Goal: Information Seeking & Learning: Learn about a topic

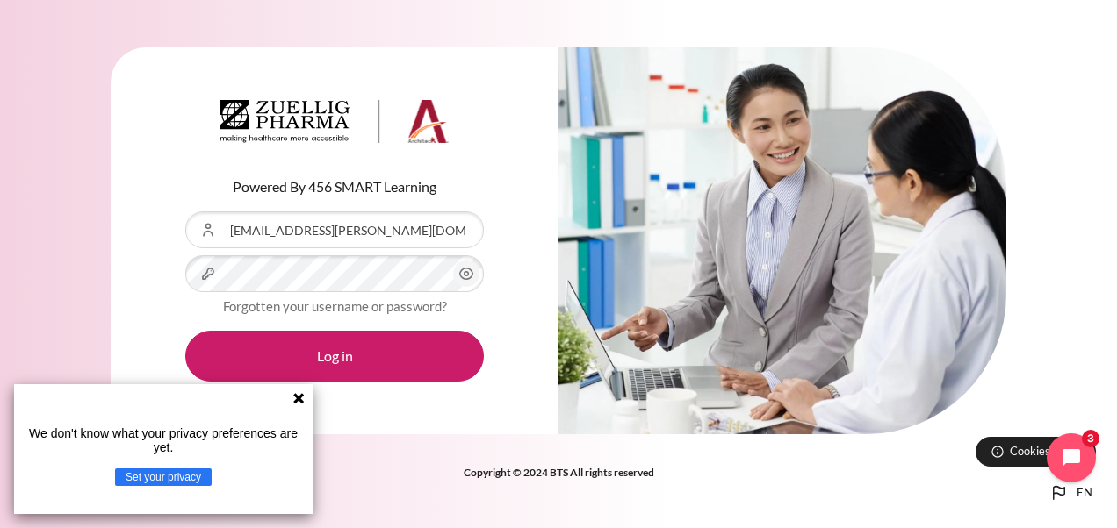
click at [556, 187] on div "Powered By 456 SMART Learning Username or Email Address wai.leong@zuelligpharma…" at bounding box center [335, 241] width 448 height 388
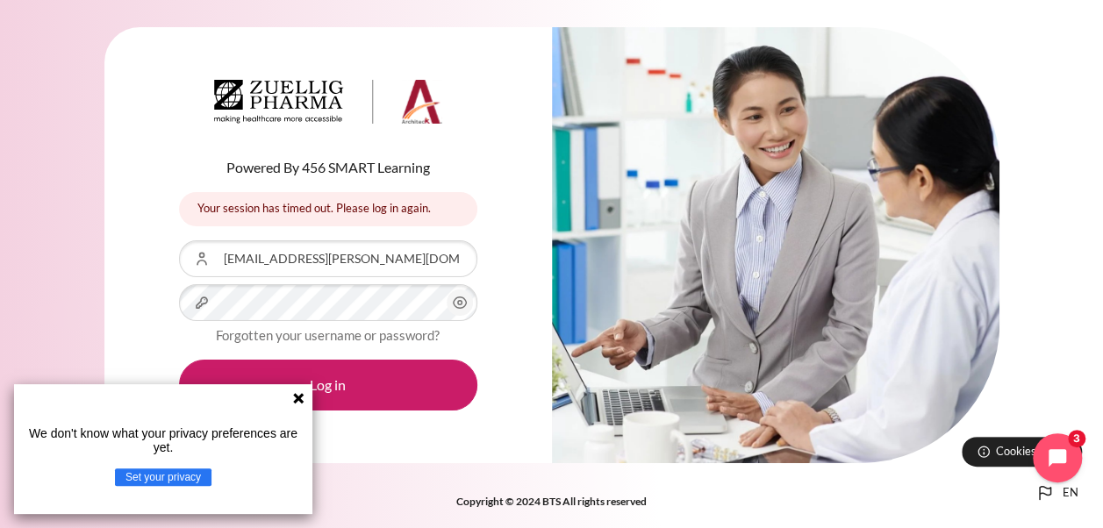
click at [297, 399] on icon at bounding box center [298, 398] width 11 height 11
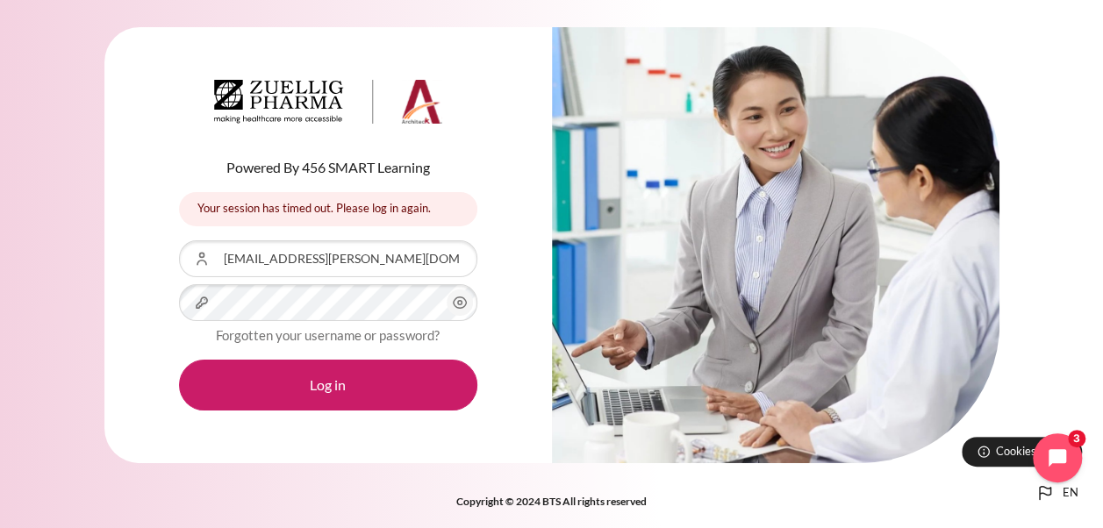
click at [506, 312] on div "Powered By 456 SMART Learning Your session has timed out. Please log in again. …" at bounding box center [328, 245] width 448 height 436
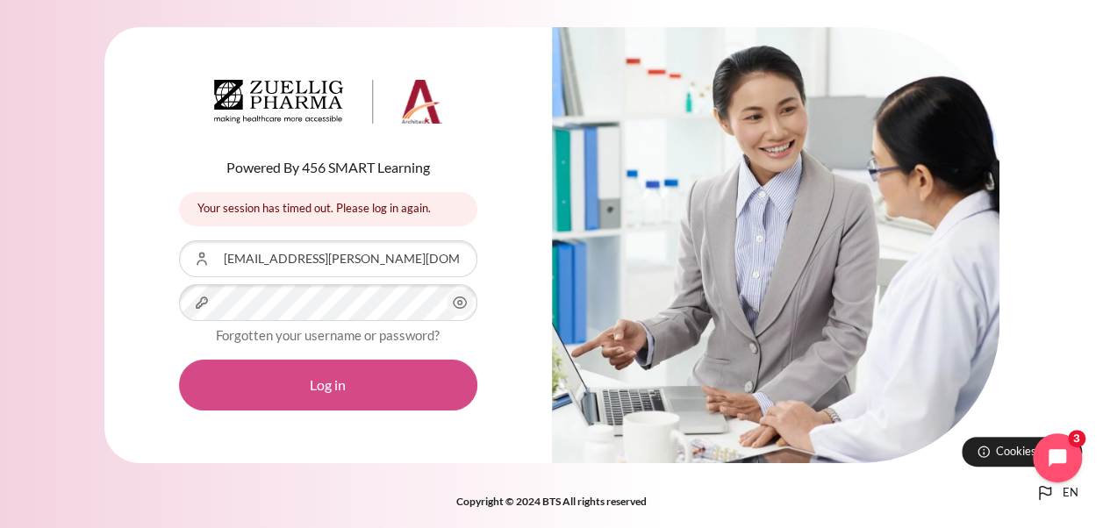
click at [379, 374] on button "Log in" at bounding box center [328, 385] width 298 height 51
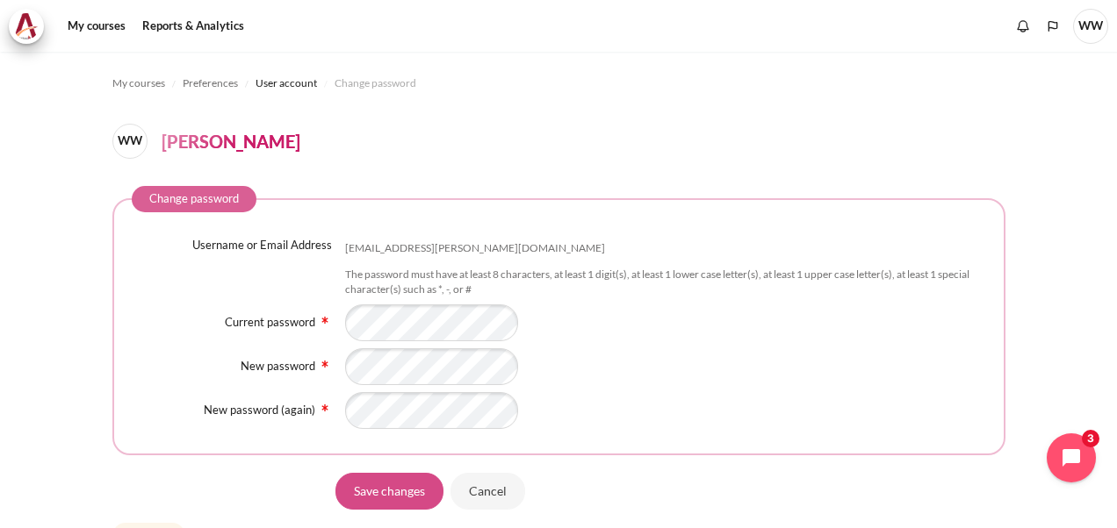
click at [412, 495] on input "Save changes" at bounding box center [389, 490] width 108 height 37
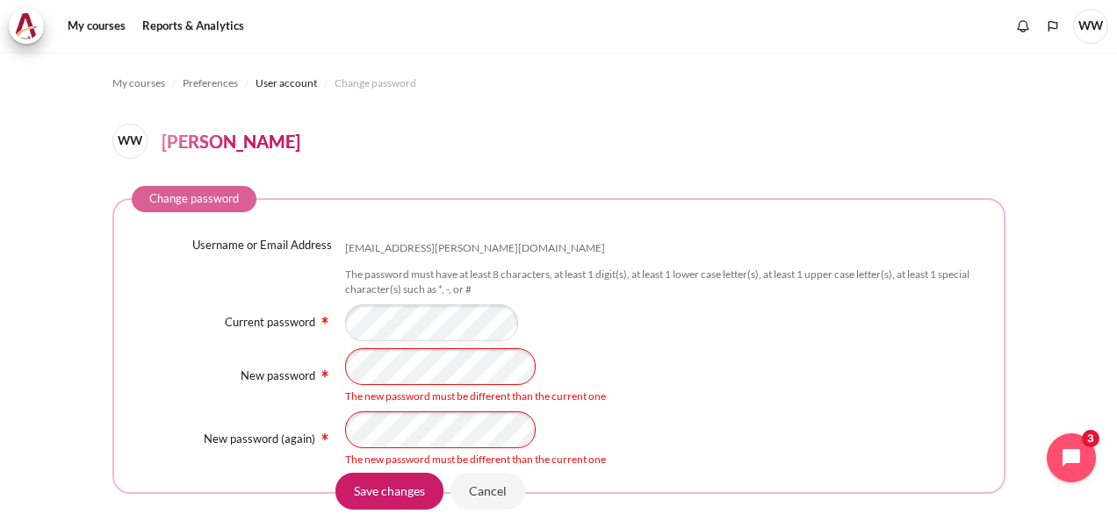
click at [317, 370] on div "New password The new password must be different than the current one" at bounding box center [559, 376] width 854 height 56
click at [391, 499] on input "Save changes" at bounding box center [389, 490] width 108 height 37
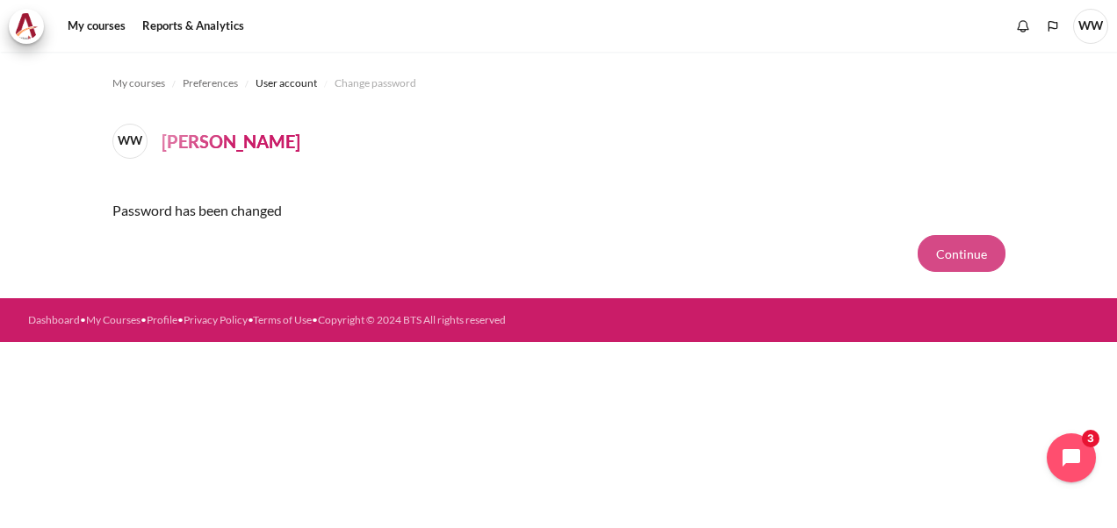
click at [964, 255] on button "Continue" at bounding box center [961, 253] width 88 height 37
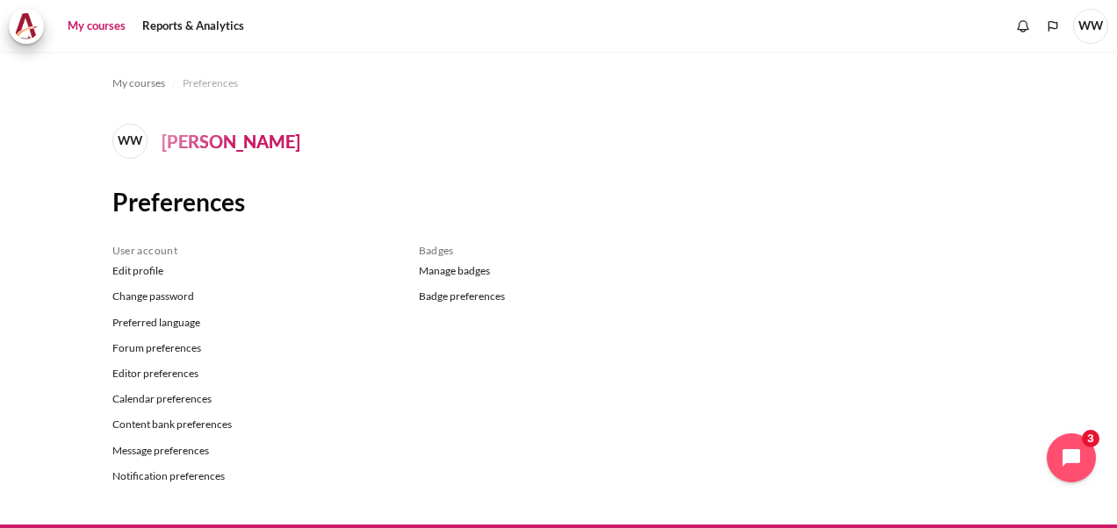
click at [93, 21] on link "My courses" at bounding box center [96, 26] width 70 height 35
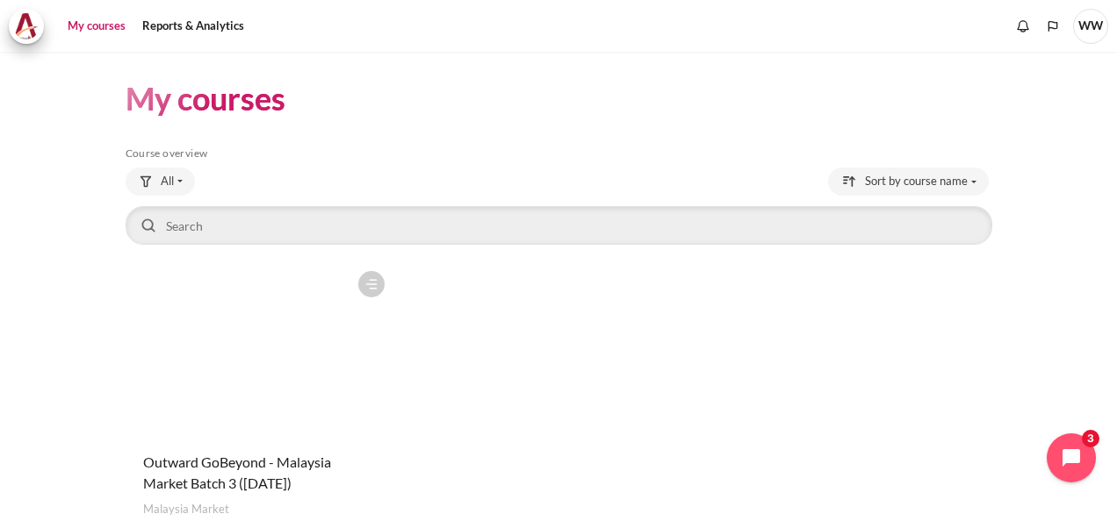
click at [312, 374] on figure "Content" at bounding box center [260, 350] width 268 height 176
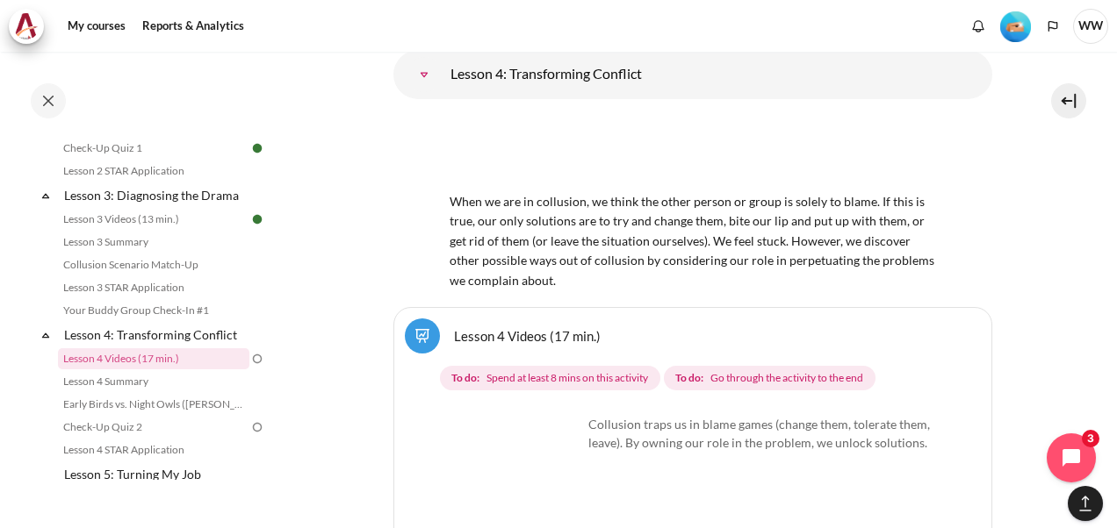
scroll to position [7335, 0]
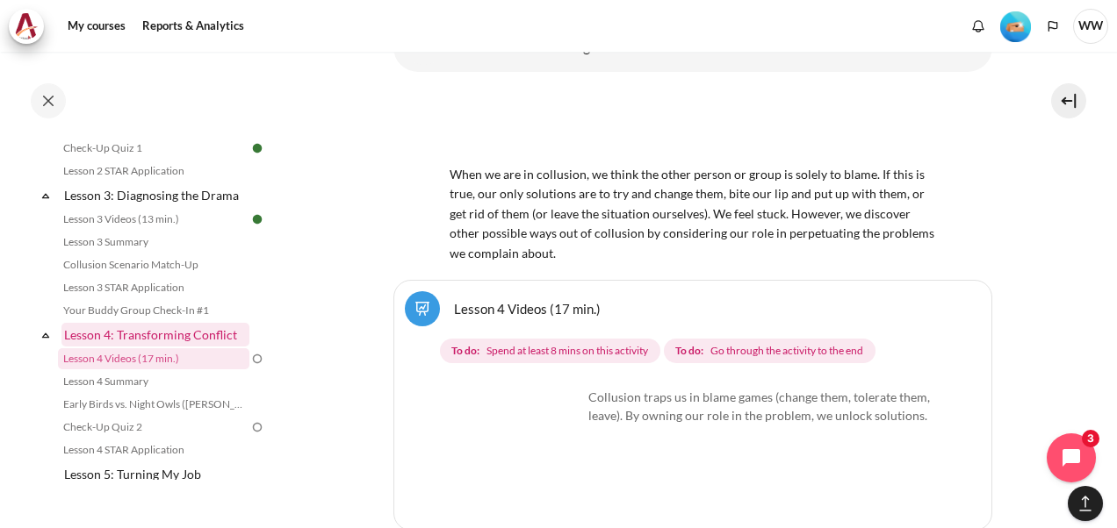
click at [205, 347] on link "Lesson 4: Transforming Conflict" at bounding box center [155, 335] width 188 height 24
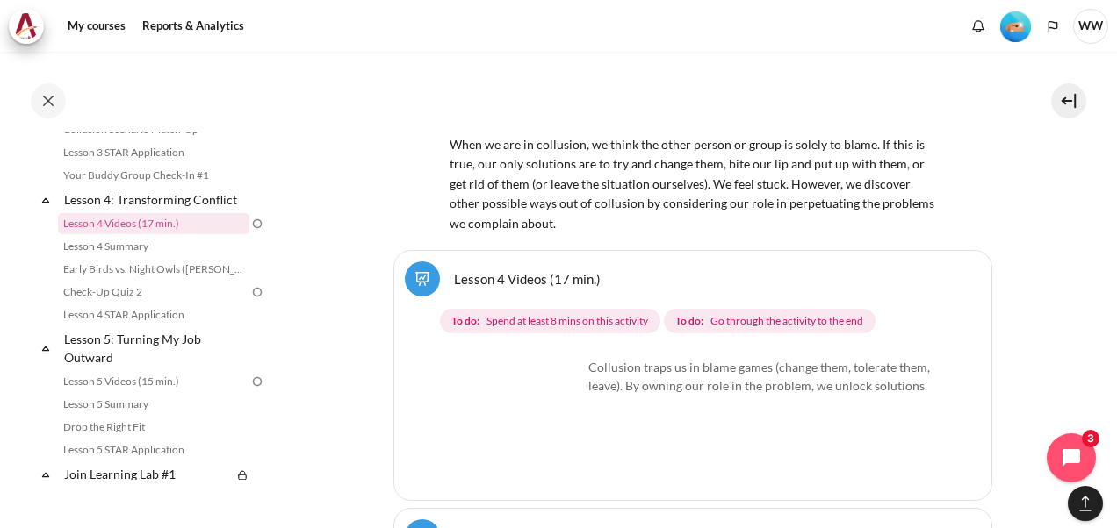
scroll to position [7321, 0]
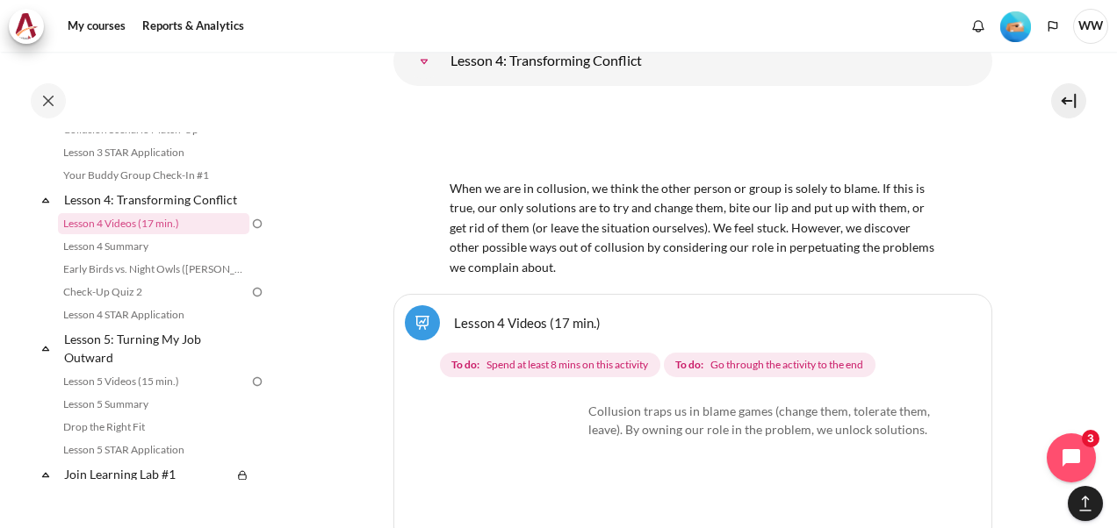
click at [625, 221] on span "When we are in collusion, we think the other person or group is solely to blame…" at bounding box center [692, 218] width 486 height 114
drag, startPoint x: 641, startPoint y: 222, endPoint x: 593, endPoint y: 226, distance: 47.6
click at [593, 226] on span "When we are in collusion, we think the other person or group is solely to blame…" at bounding box center [692, 218] width 486 height 114
copy span "collusion"
click at [621, 433] on div "Collusion traps us in blame games (change them, tolerate them, leave). By ownin…" at bounding box center [692, 433] width 485 height 62
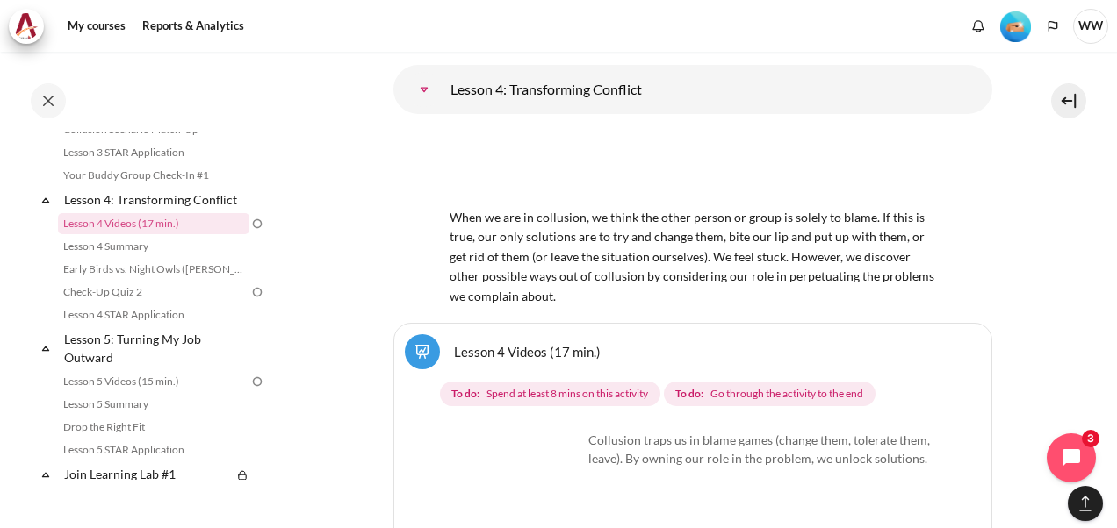
click at [568, 470] on img "Content" at bounding box center [516, 497] width 132 height 132
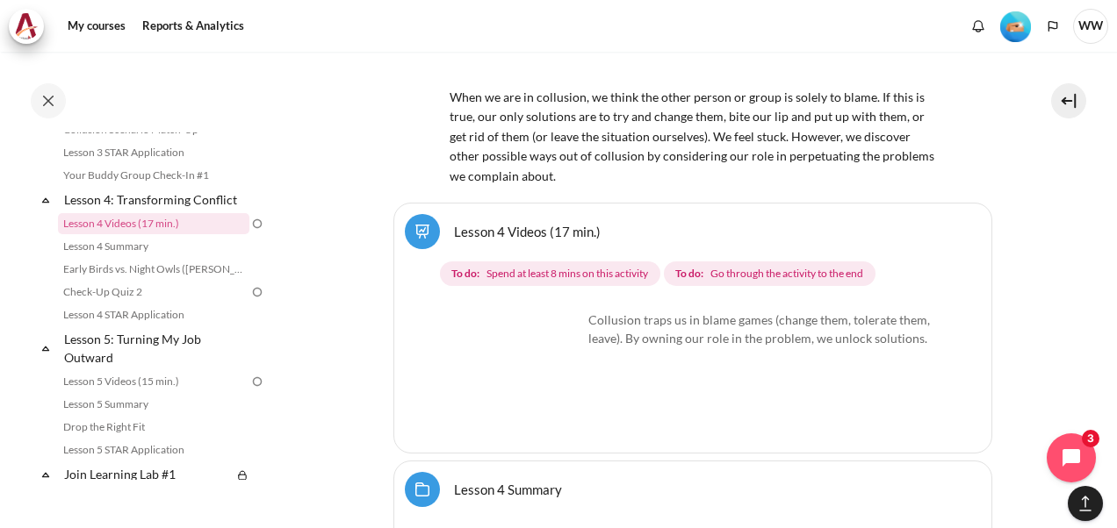
scroll to position [7496, 0]
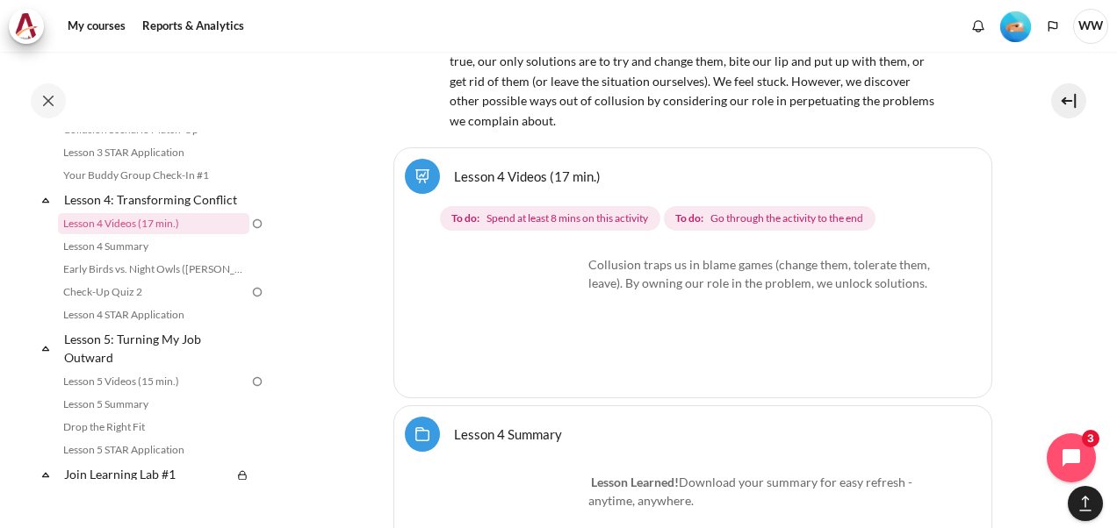
click at [454, 168] on link "Lesson 4 Videos (17 min.)" at bounding box center [527, 176] width 147 height 17
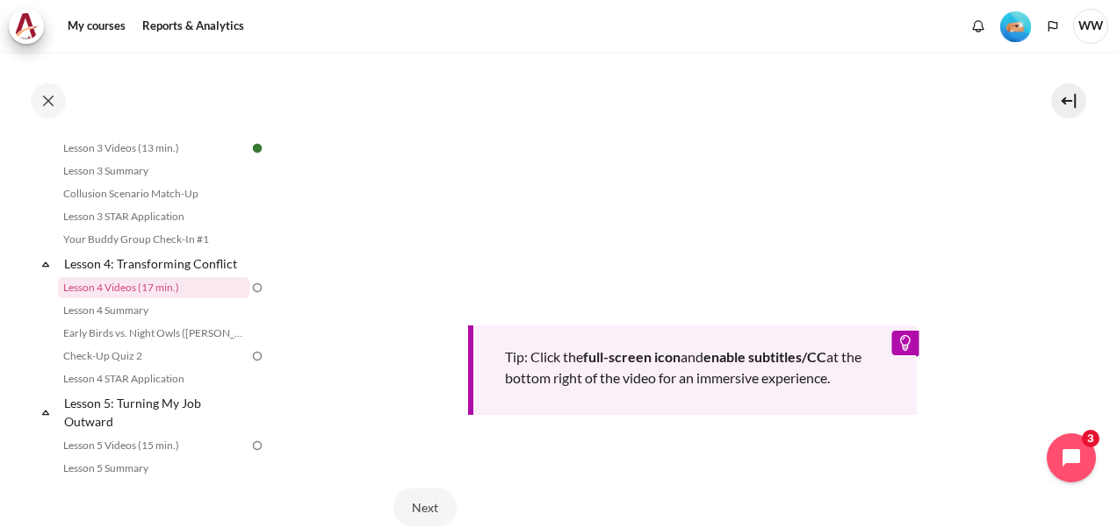
scroll to position [702, 0]
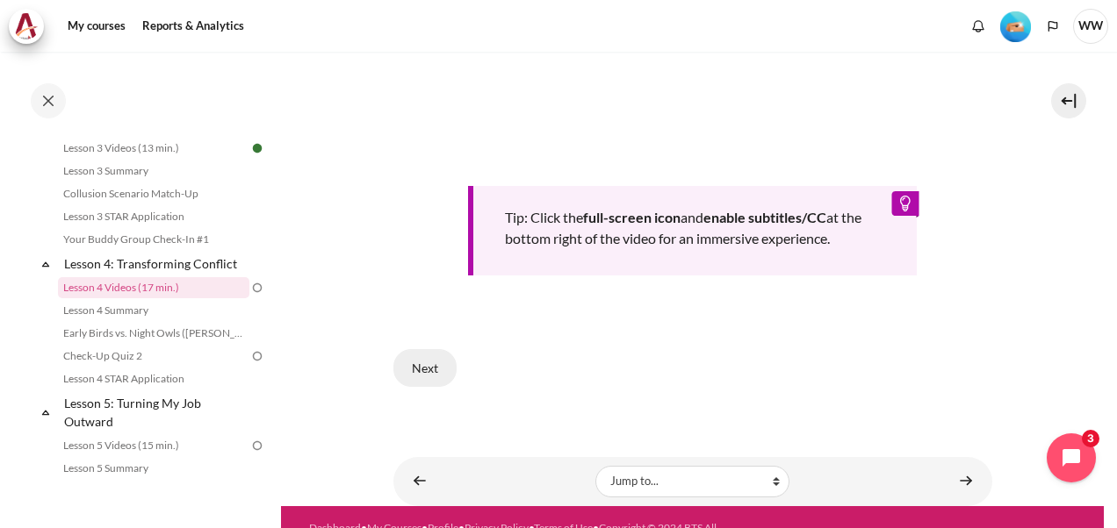
click at [411, 361] on button "Next" at bounding box center [424, 367] width 63 height 37
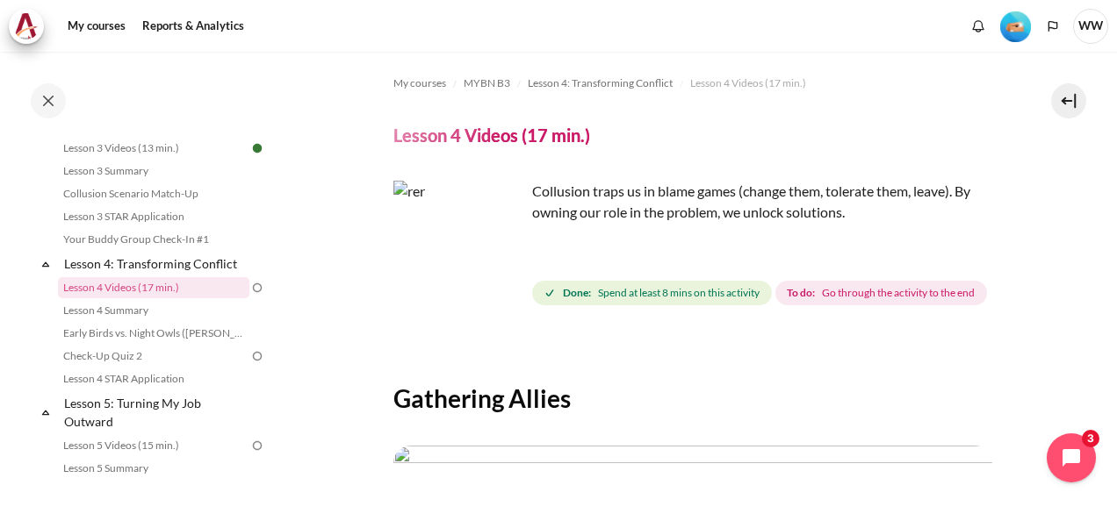
click at [713, 293] on span "Spend at least 8 mins on this activity" at bounding box center [679, 293] width 162 height 16
click at [626, 205] on p "Collusion traps us in blame games (change them, tolerate them, leave). By ownin…" at bounding box center [692, 202] width 599 height 42
click at [505, 281] on img "Content" at bounding box center [459, 247] width 132 height 132
click at [616, 300] on span "Spend at least 8 mins on this activity" at bounding box center [679, 293] width 162 height 16
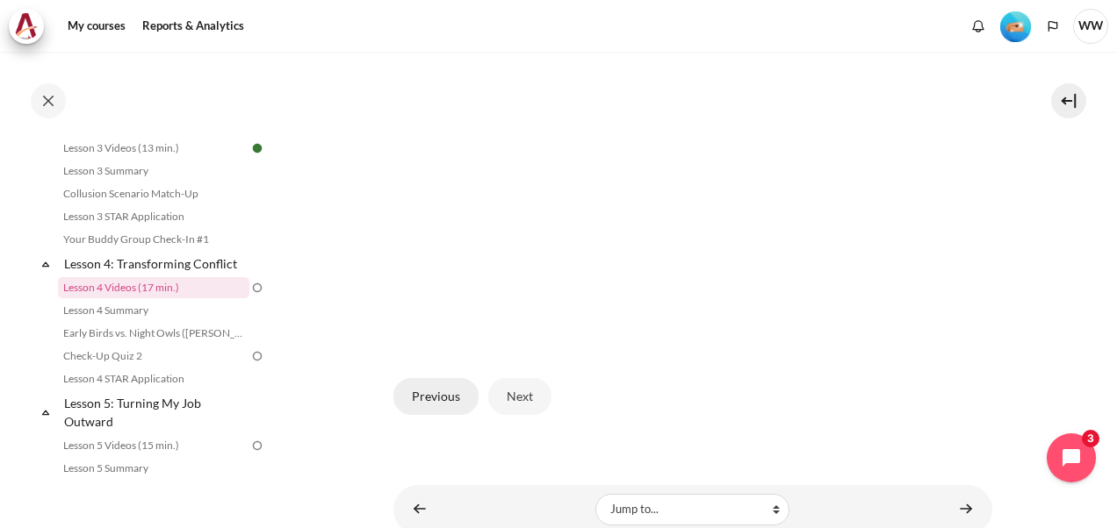
scroll to position [529, 0]
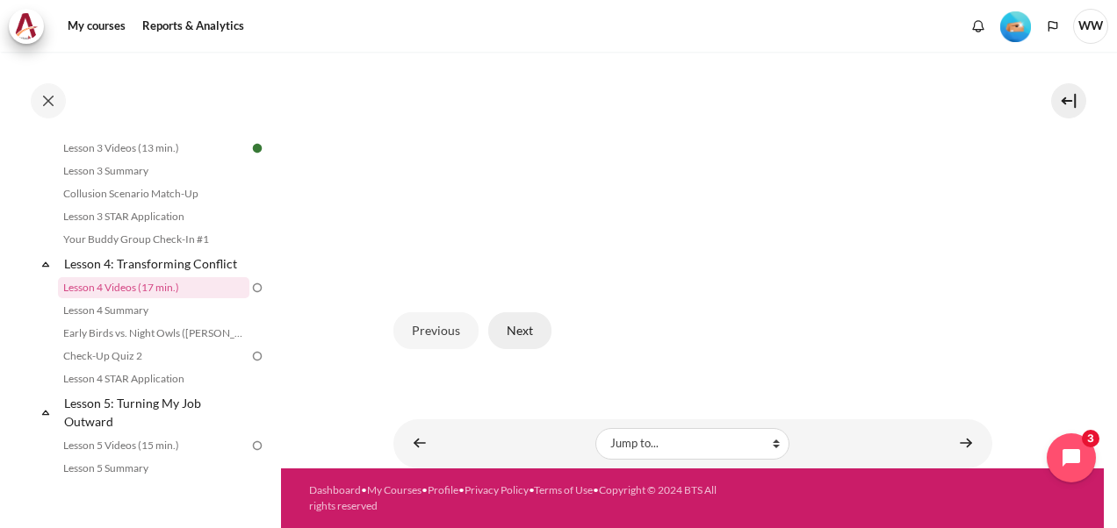
click at [527, 330] on button "Next" at bounding box center [519, 330] width 63 height 37
click at [525, 328] on button "Next" at bounding box center [519, 330] width 63 height 37
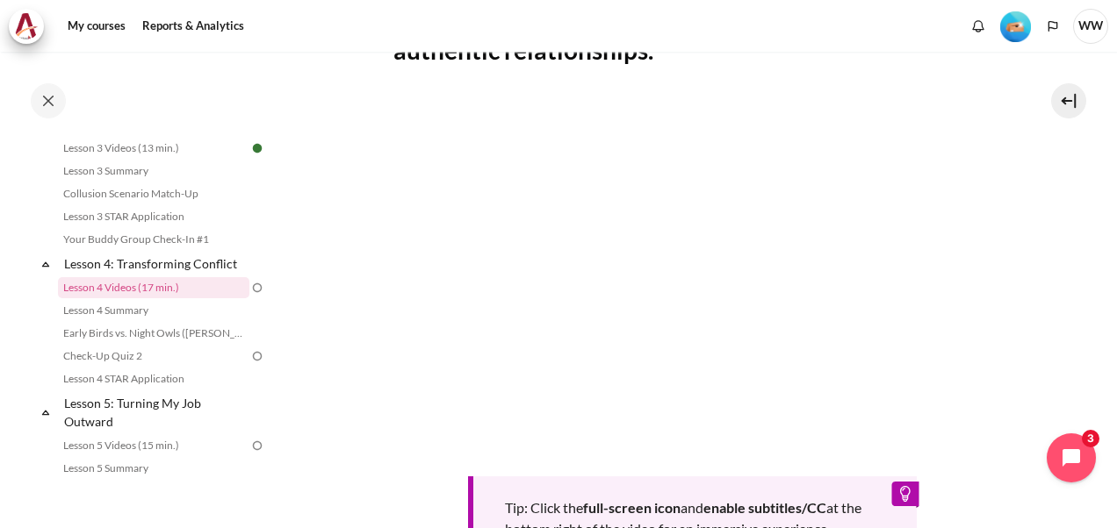
scroll to position [439, 0]
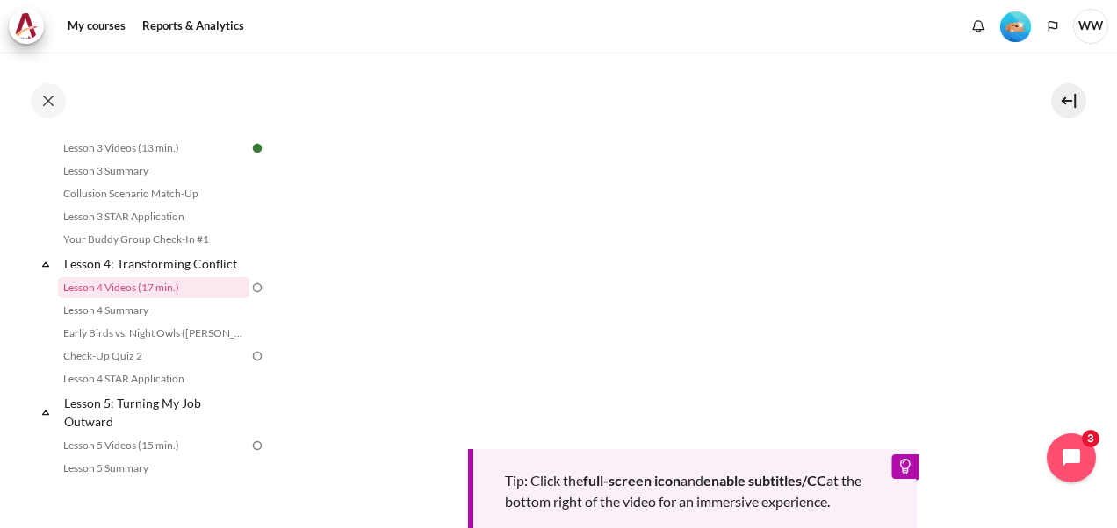
click at [1085, 279] on section "My courses MYBN B3 Lesson 4: Transforming Conflict Lesson 4 Videos (17 min.) Le…" at bounding box center [692, 191] width 822 height 1157
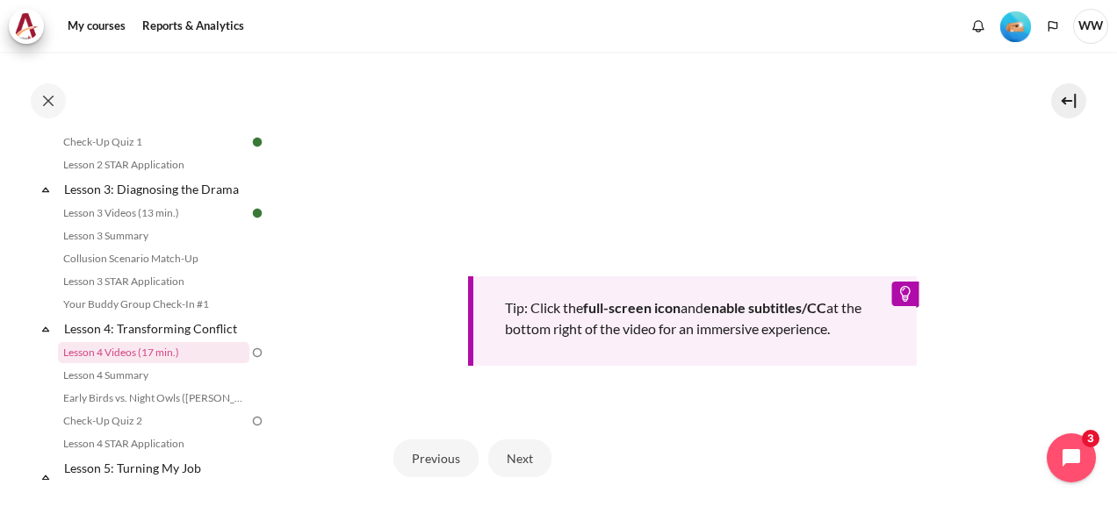
scroll to position [614, 0]
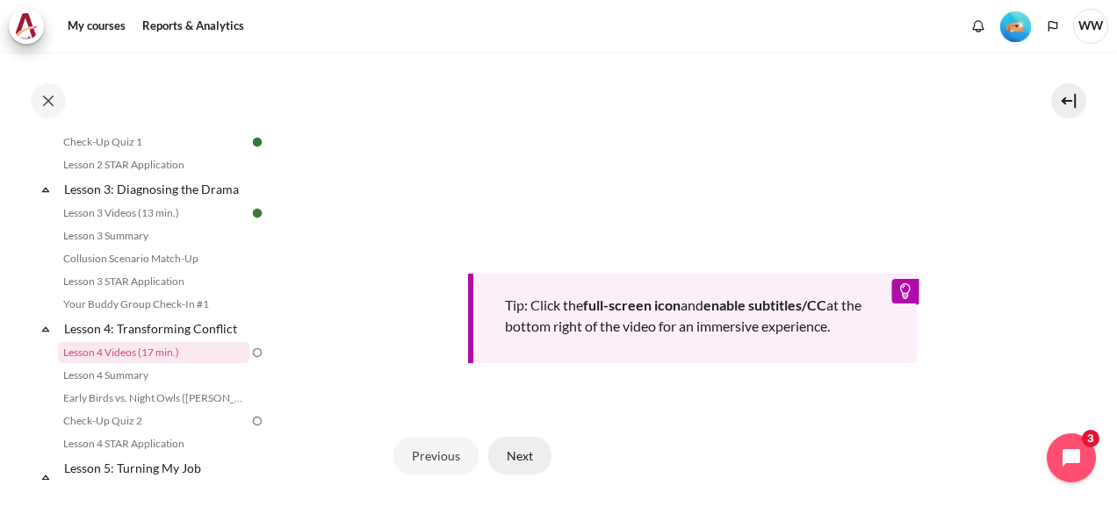
click at [514, 474] on button "Next" at bounding box center [519, 455] width 63 height 37
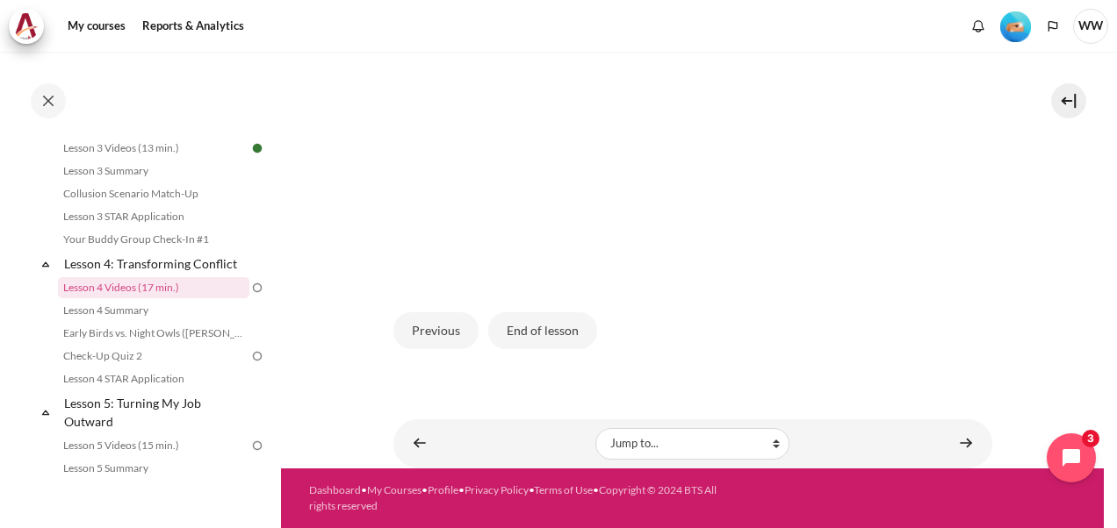
scroll to position [529, 0]
click at [954, 443] on link "Content" at bounding box center [965, 444] width 35 height 34
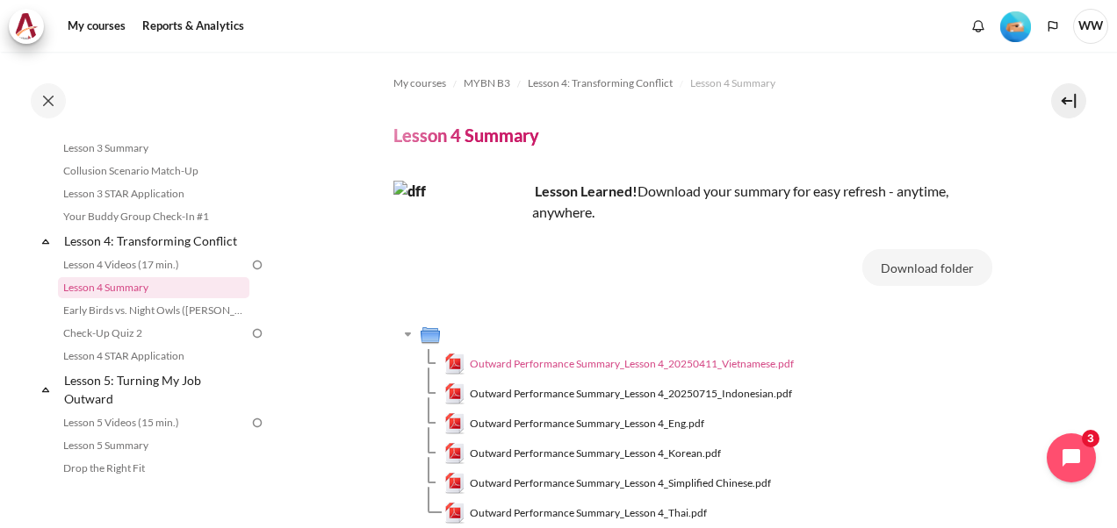
scroll to position [175, 0]
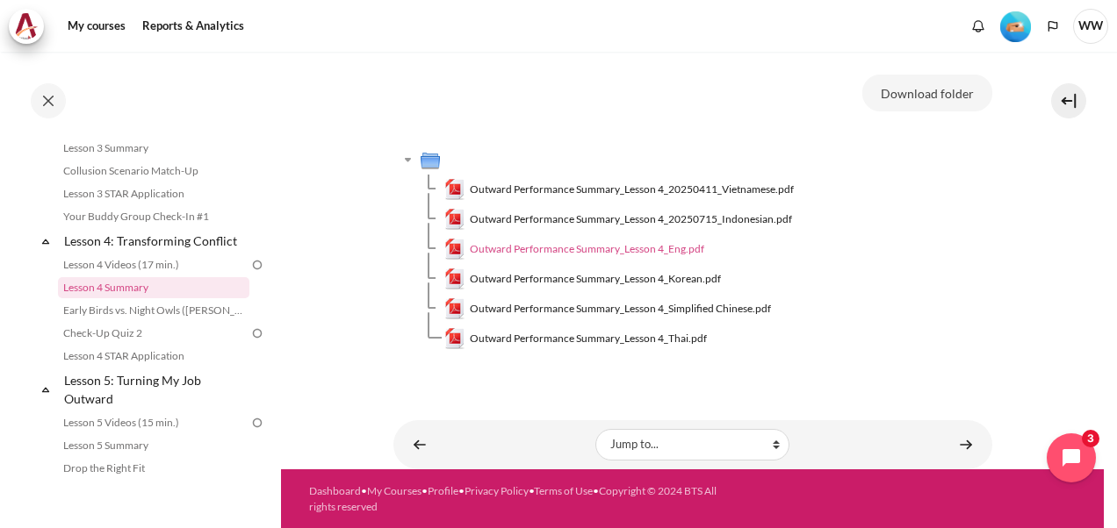
click at [646, 250] on span "Outward Performance Summary_Lesson 4_Eng.pdf" at bounding box center [587, 249] width 234 height 16
click at [249, 273] on img at bounding box center [257, 265] width 16 height 16
click at [108, 276] on link "Lesson 4 Videos (17 min.)" at bounding box center [153, 265] width 191 height 21
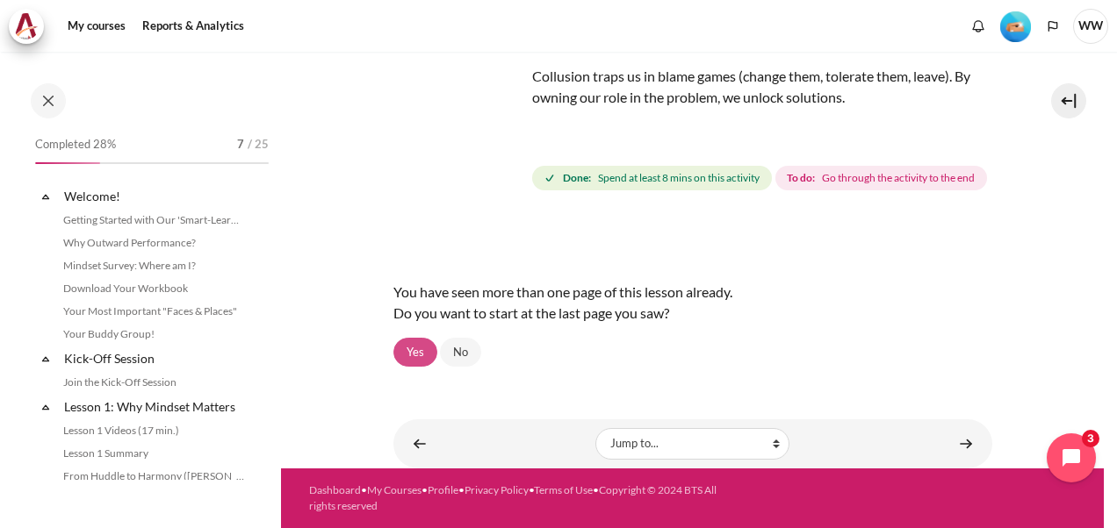
scroll to position [539, 0]
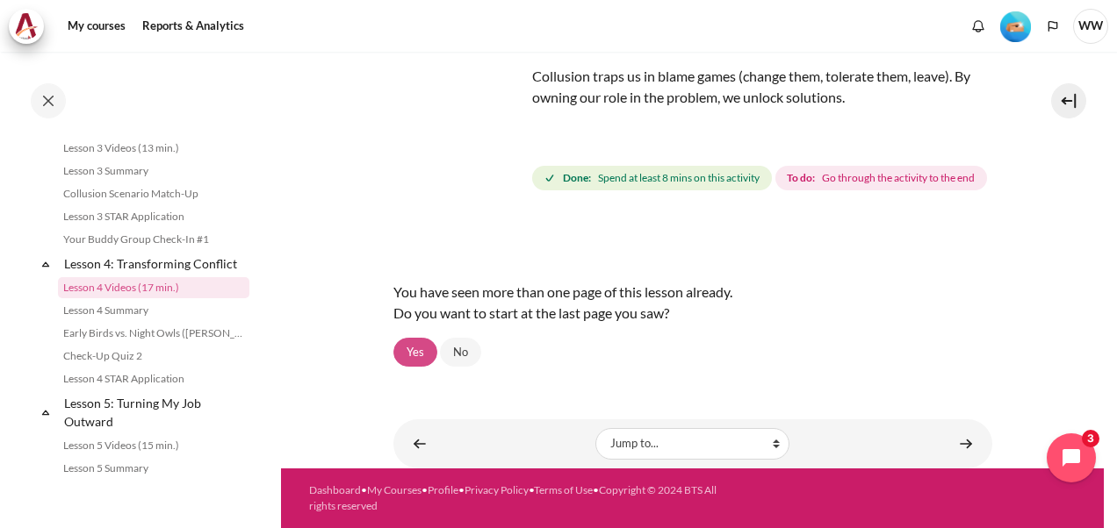
click at [428, 355] on link "Yes" at bounding box center [415, 353] width 44 height 30
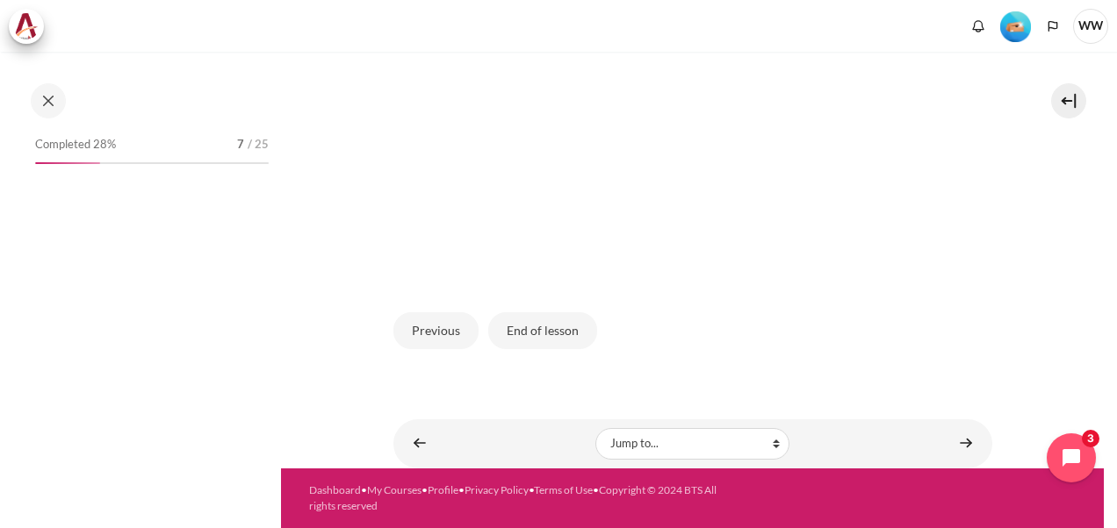
scroll to position [529, 0]
click at [573, 334] on button "End of lesson" at bounding box center [542, 330] width 109 height 37
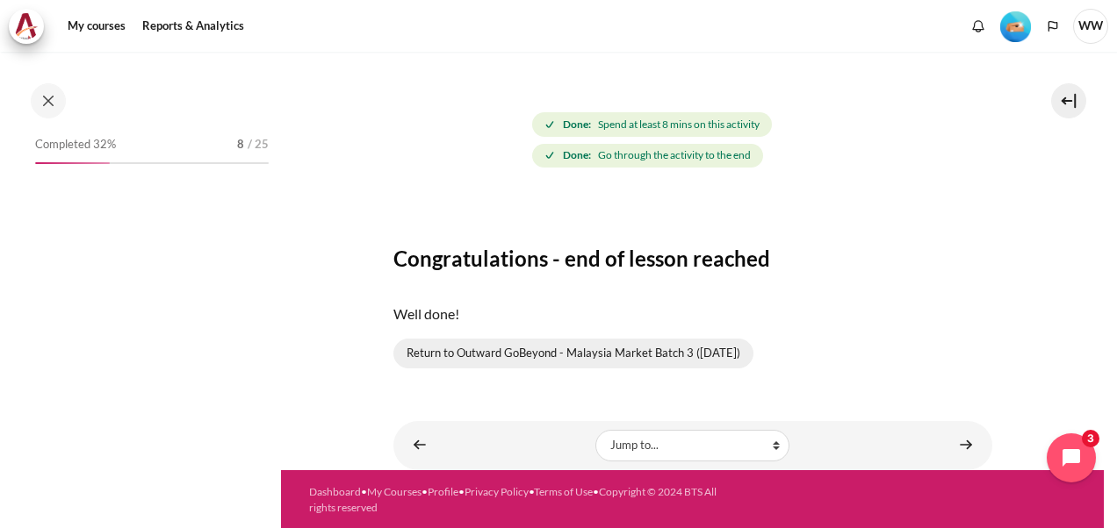
scroll to position [539, 0]
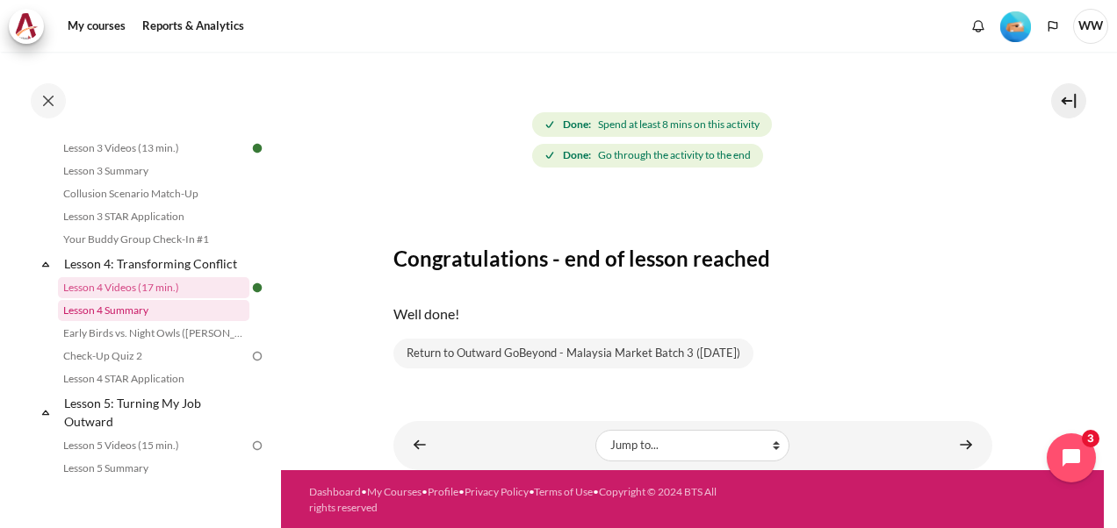
click at [151, 321] on link "Lesson 4 Summary" at bounding box center [153, 310] width 191 height 21
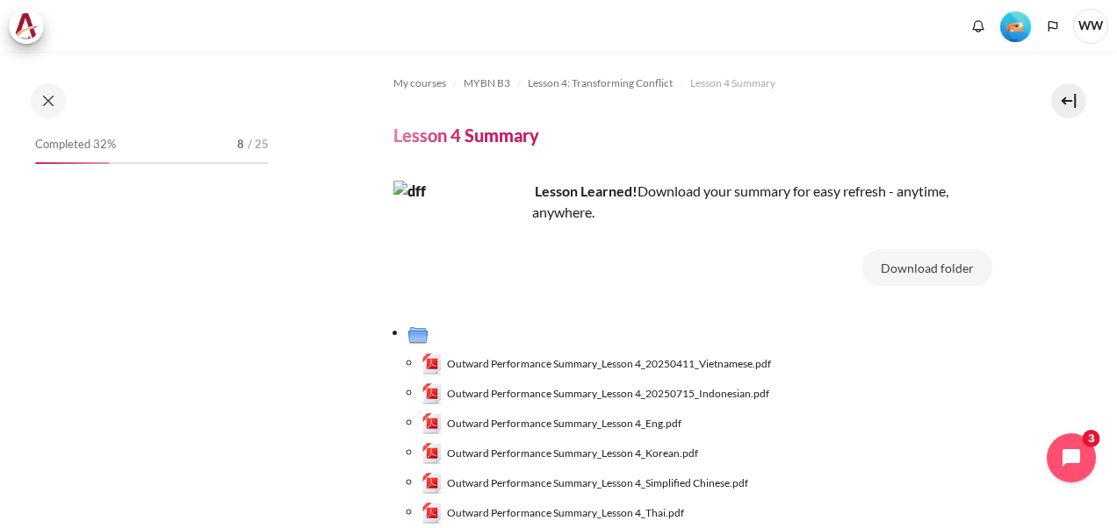
scroll to position [88, 0]
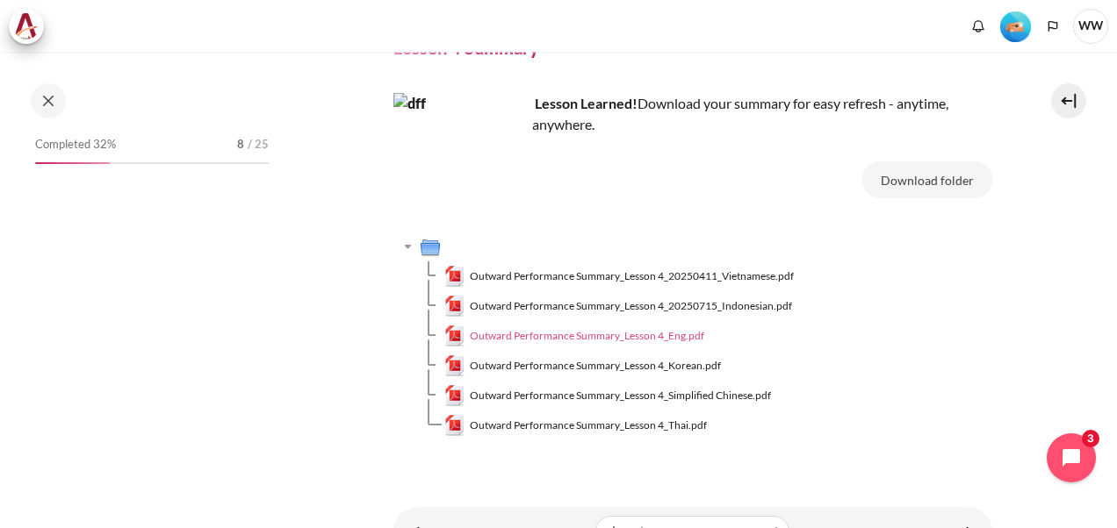
click at [661, 337] on span "Outward Performance Summary_Lesson 4_Eng.pdf" at bounding box center [587, 336] width 234 height 16
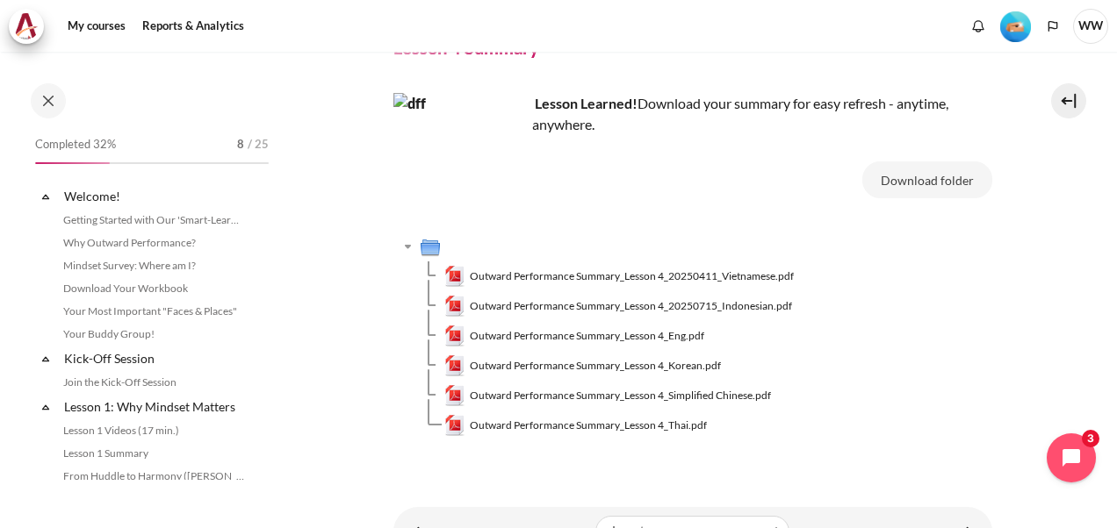
scroll to position [562, 0]
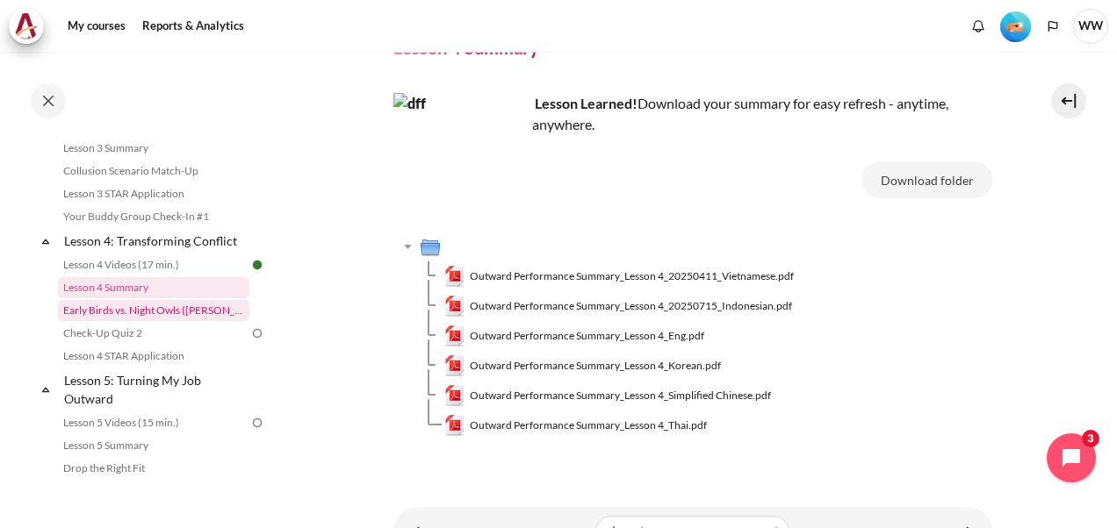
click at [180, 321] on link "Early Birds vs. Night Owls ([PERSON_NAME]'s Story)" at bounding box center [153, 310] width 191 height 21
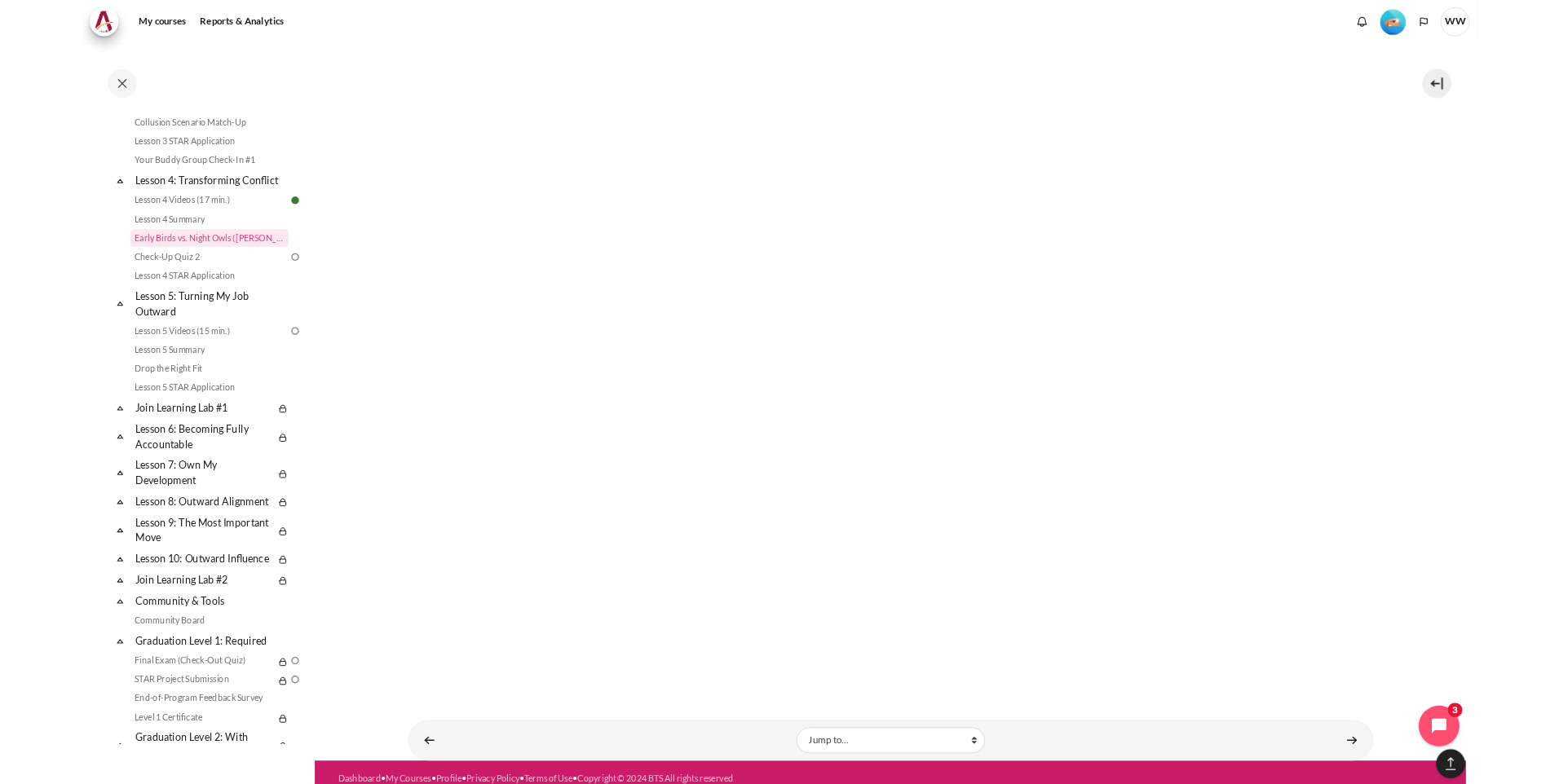
scroll to position [1376, 0]
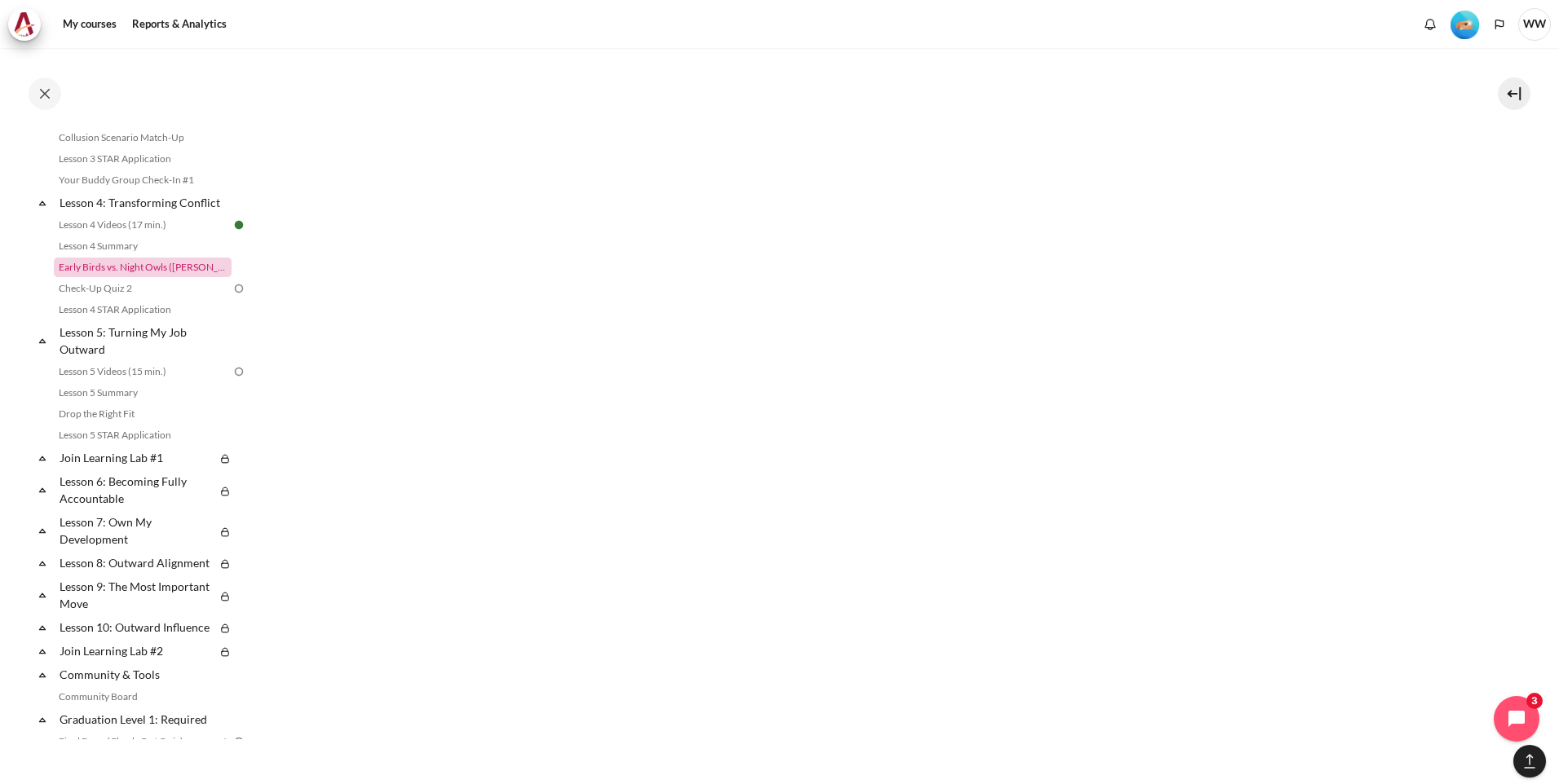
click at [138, 277] on link "Early Birds vs. Night Owls ([PERSON_NAME]'s Story)" at bounding box center [142, 267] width 177 height 20
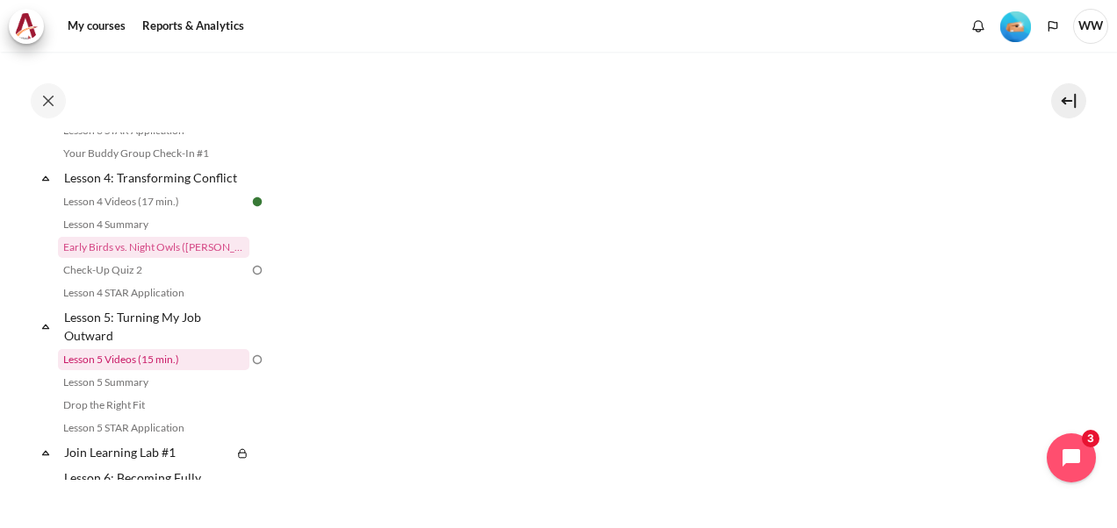
scroll to position [585, 0]
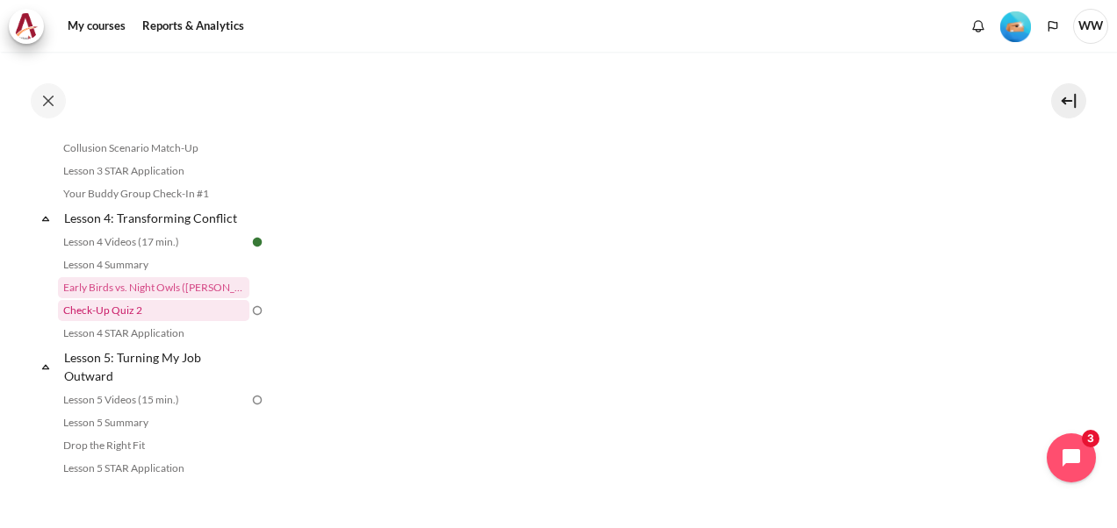
click at [125, 321] on link "Check-Up Quiz 2" at bounding box center [153, 310] width 191 height 21
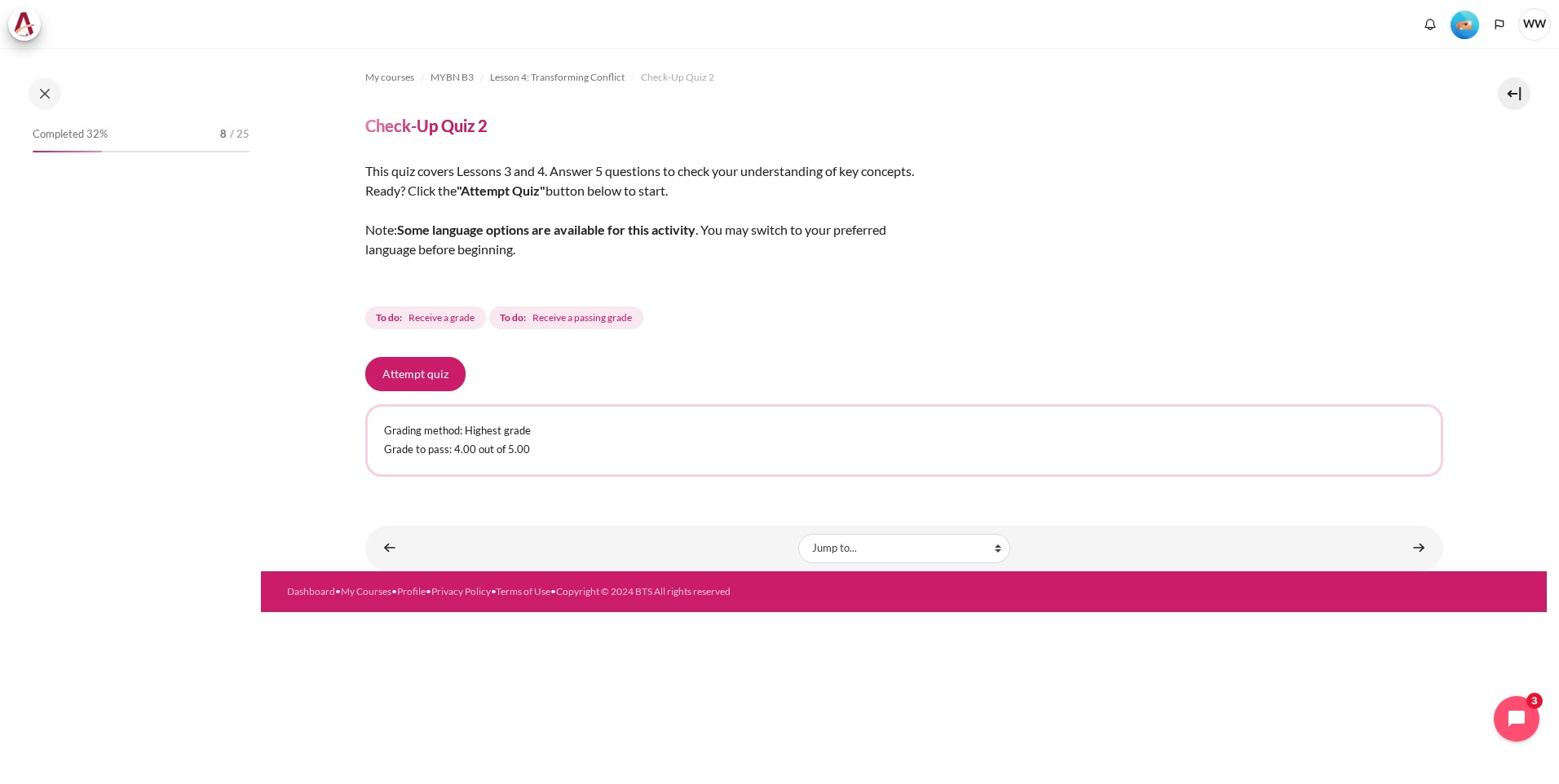
scroll to position [417, 0]
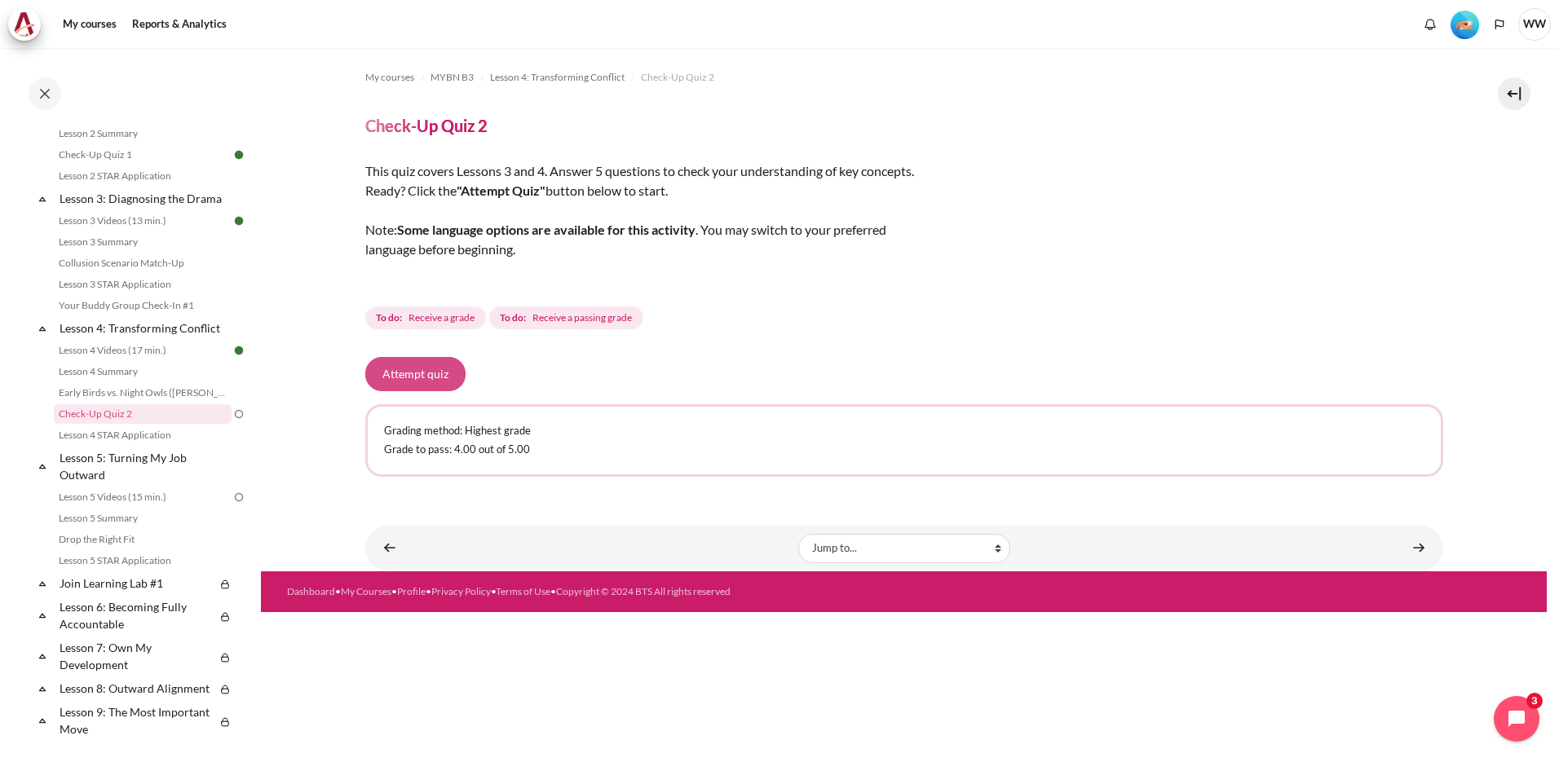
click at [429, 376] on button "Attempt quiz" at bounding box center [415, 373] width 100 height 34
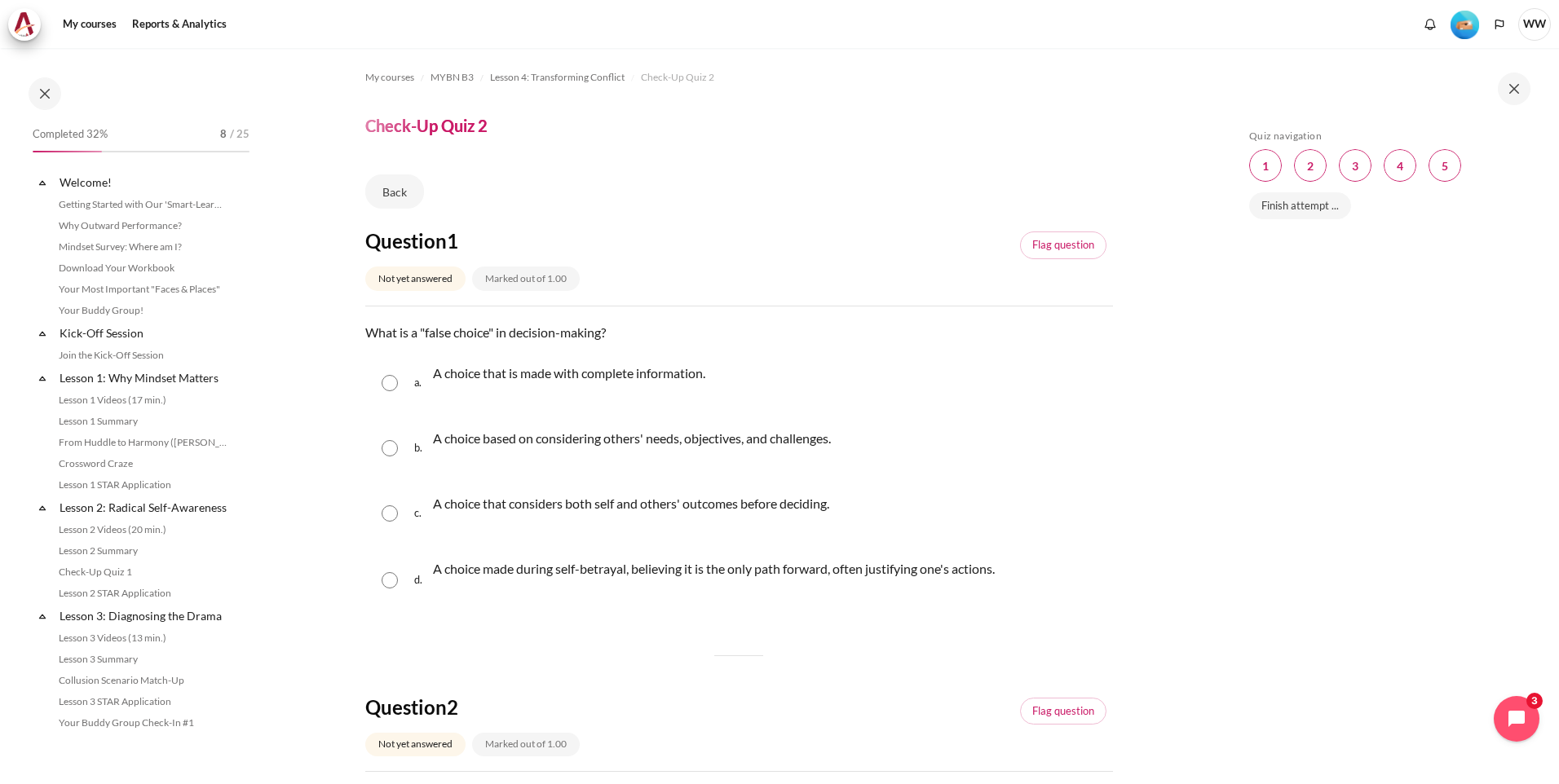
scroll to position [417, 0]
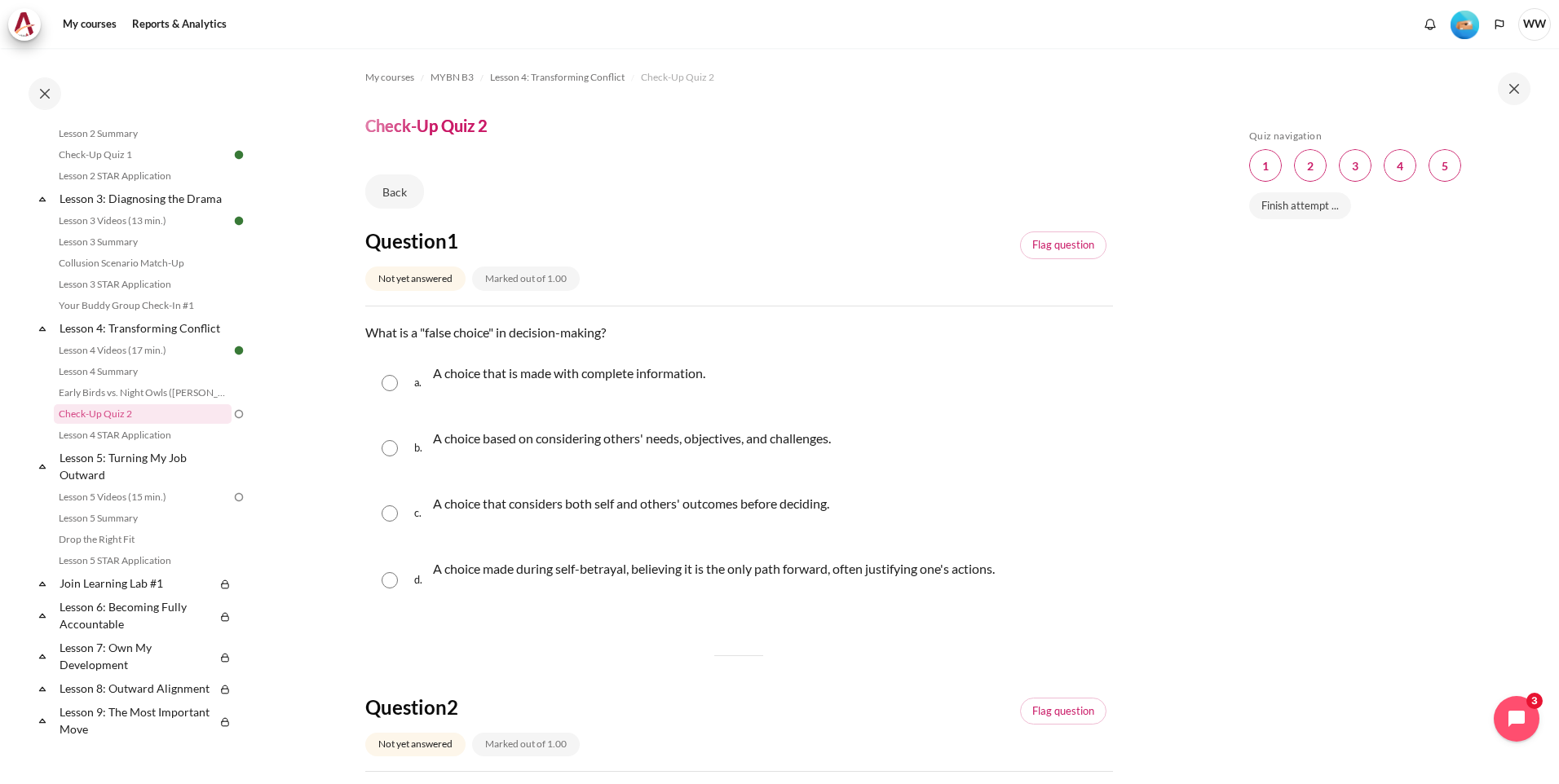
click at [390, 581] on input "Content" at bounding box center [390, 581] width 17 height 17
radio input "true"
click at [390, 510] on input "Content" at bounding box center [390, 514] width 17 height 17
radio input "true"
click at [390, 583] on input "Content" at bounding box center [390, 581] width 17 height 17
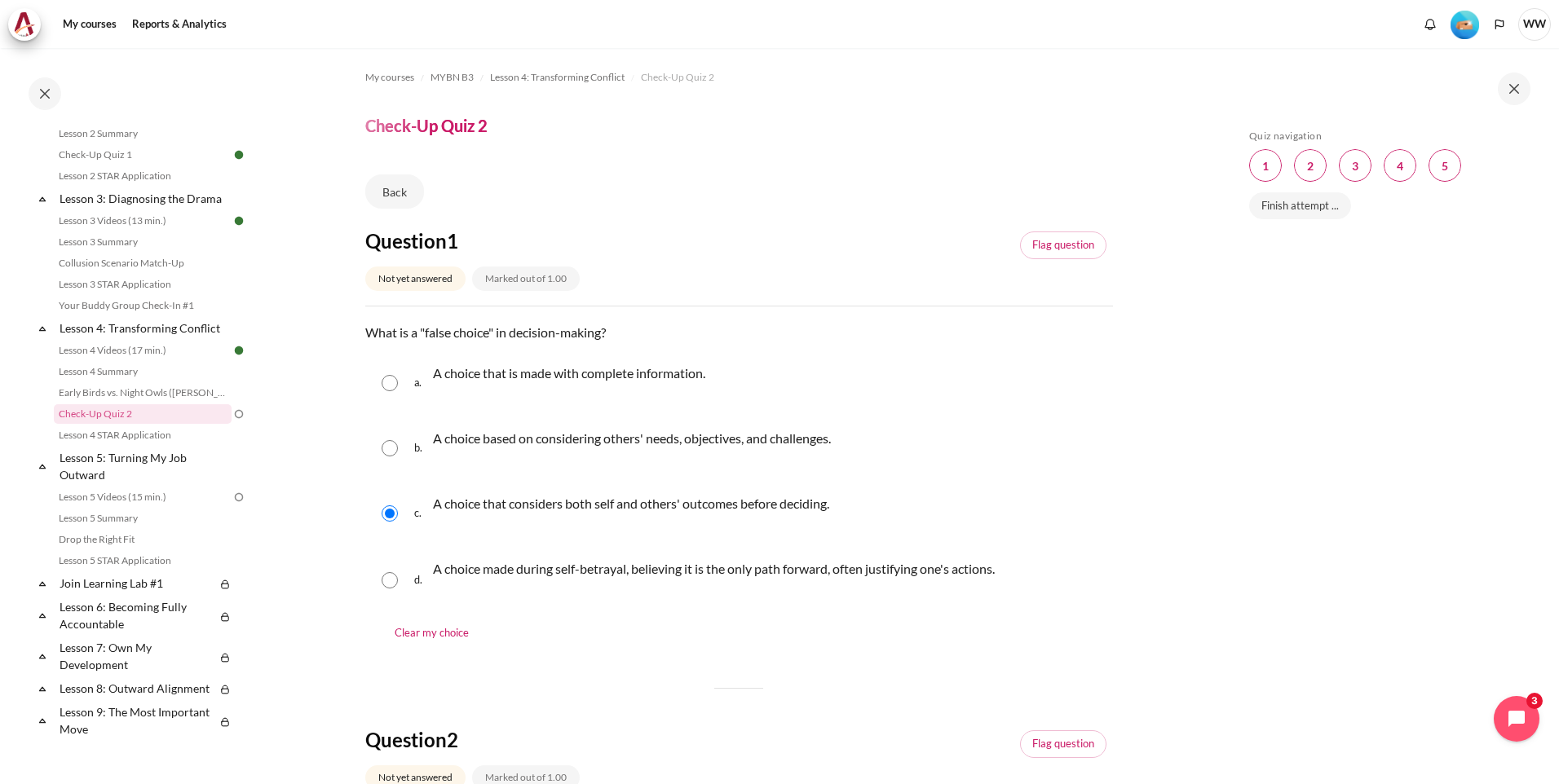
radio input "true"
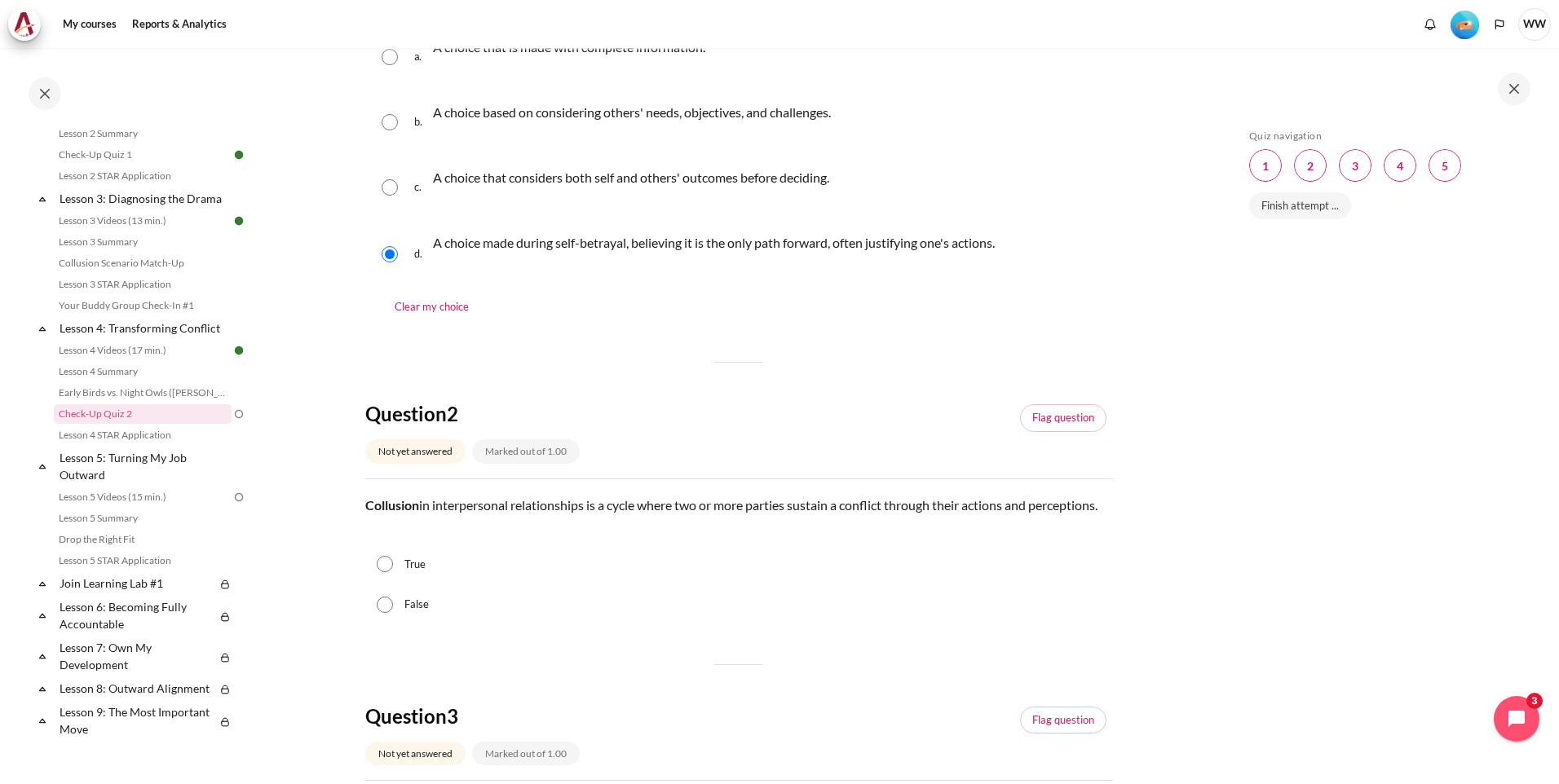
scroll to position [408, 0]
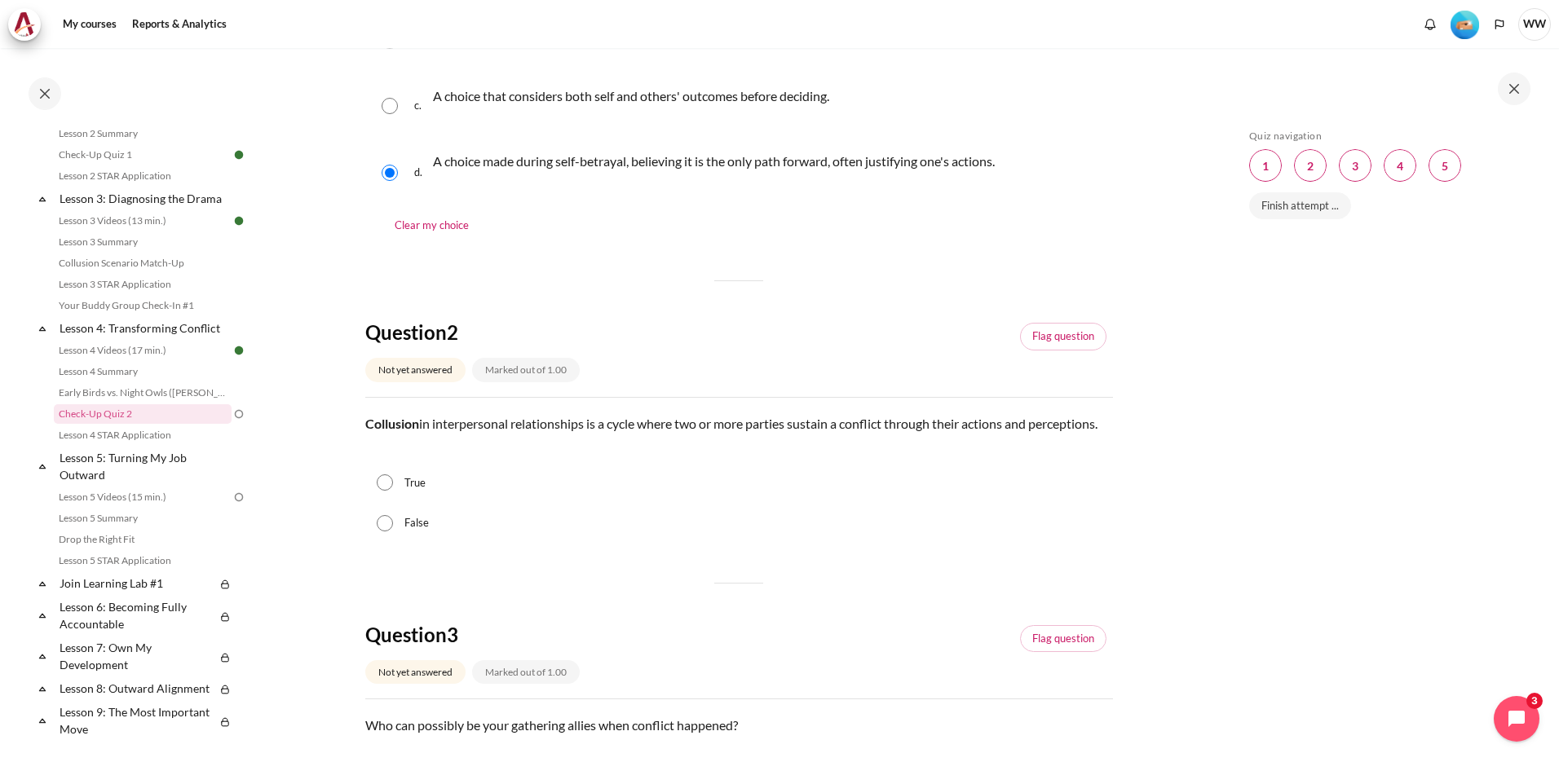
click at [397, 503] on div "True" at bounding box center [739, 484] width 748 height 41
click at [381, 490] on input "True" at bounding box center [386, 483] width 17 height 17
radio input "true"
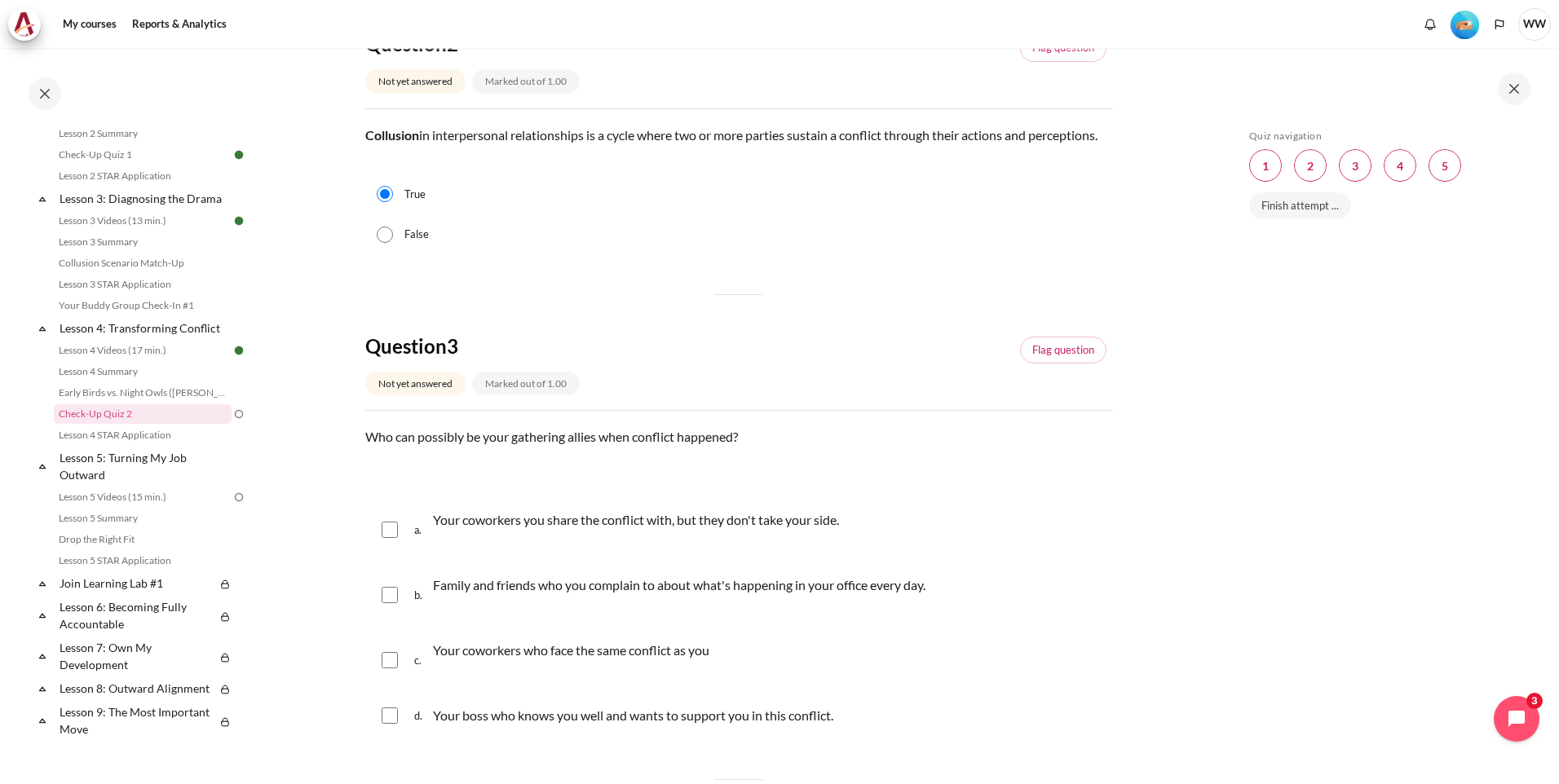
scroll to position [734, 0]
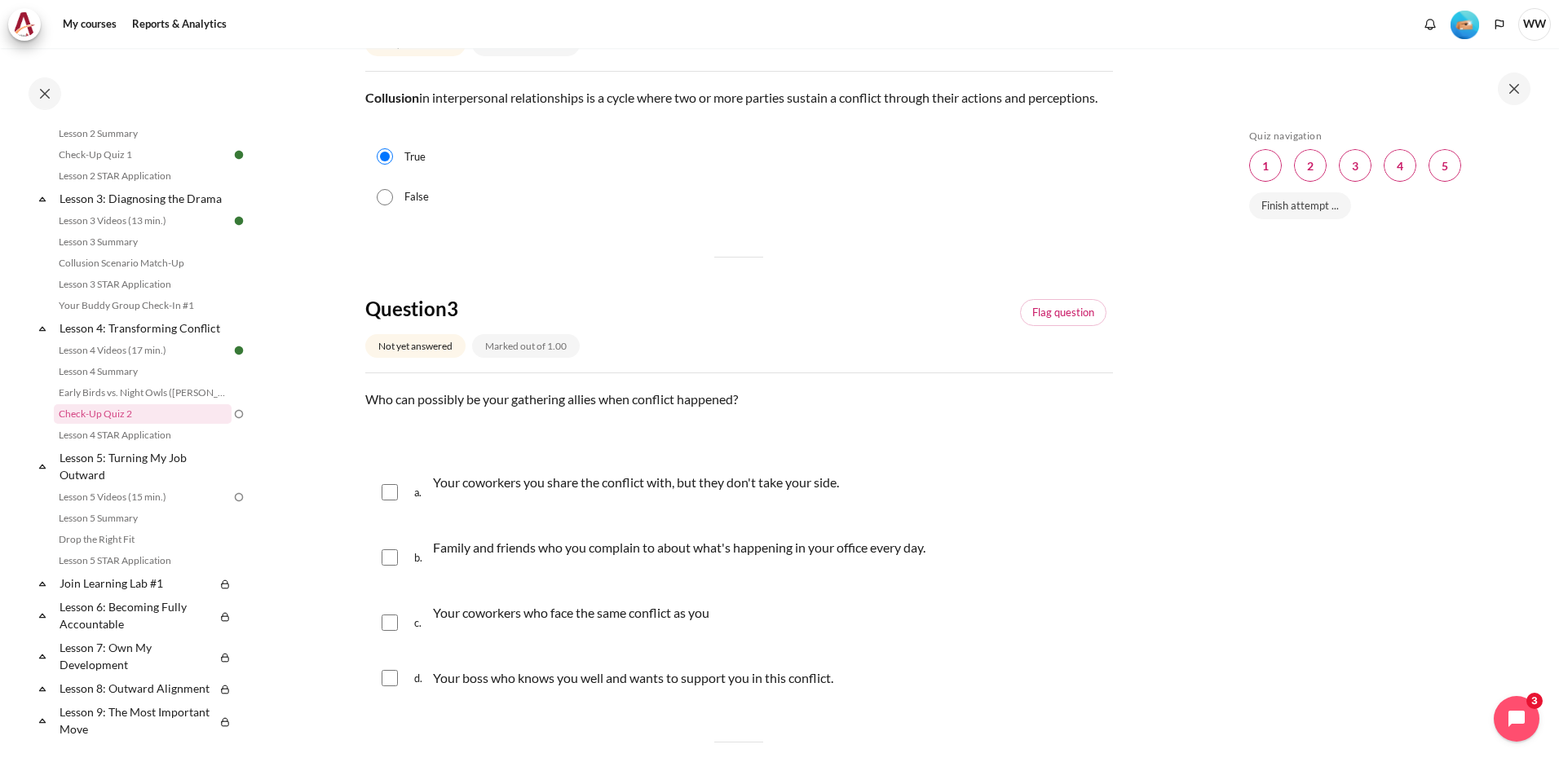
click at [400, 576] on div "b. Family and friends who you complain to about what's happening in your office…" at bounding box center [739, 557] width 748 height 62
click at [394, 566] on input "Content" at bounding box center [390, 558] width 17 height 17
checkbox input "true"
click at [394, 631] on input "Content" at bounding box center [390, 623] width 17 height 17
checkbox input "true"
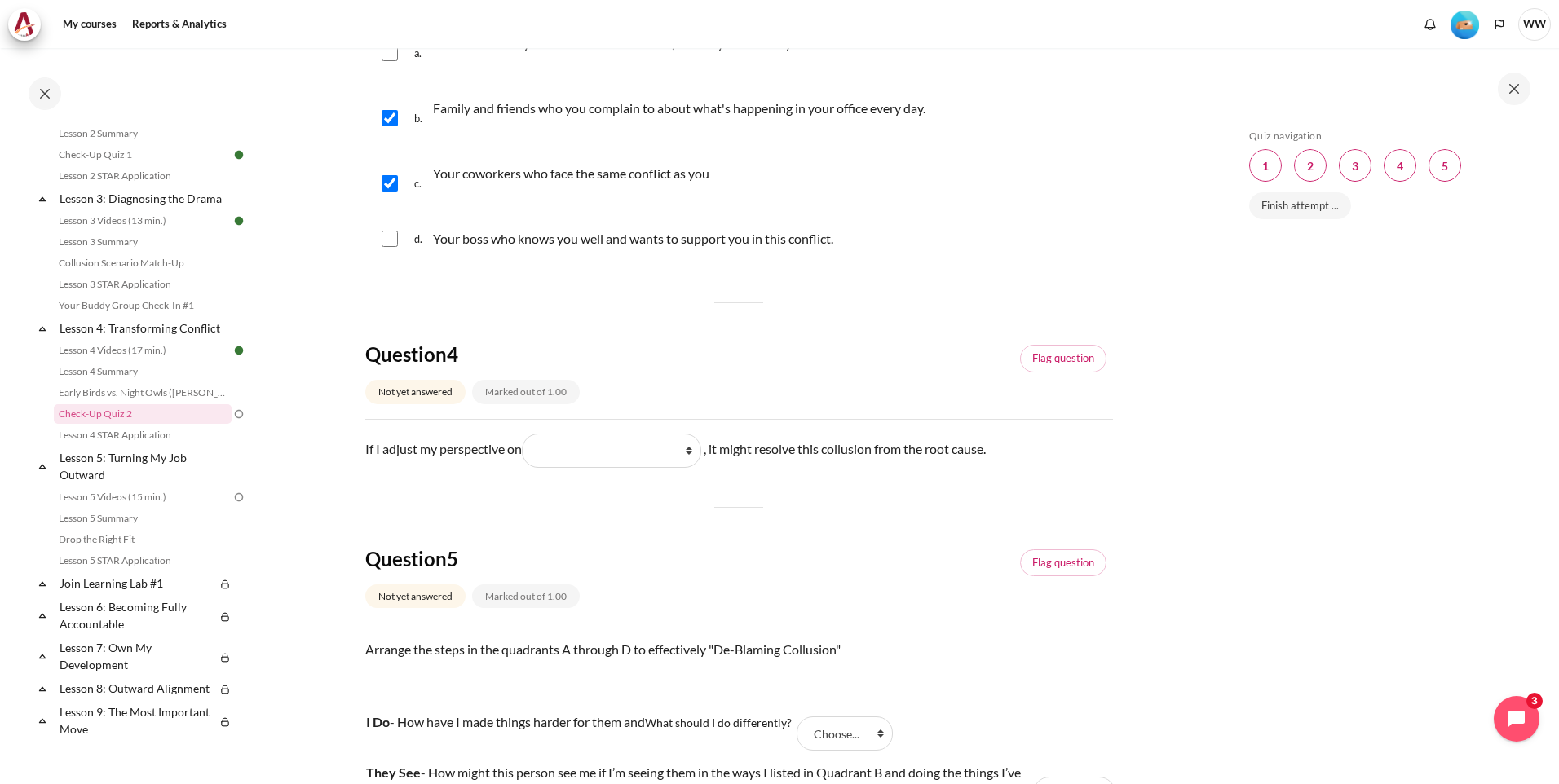
scroll to position [1223, 0]
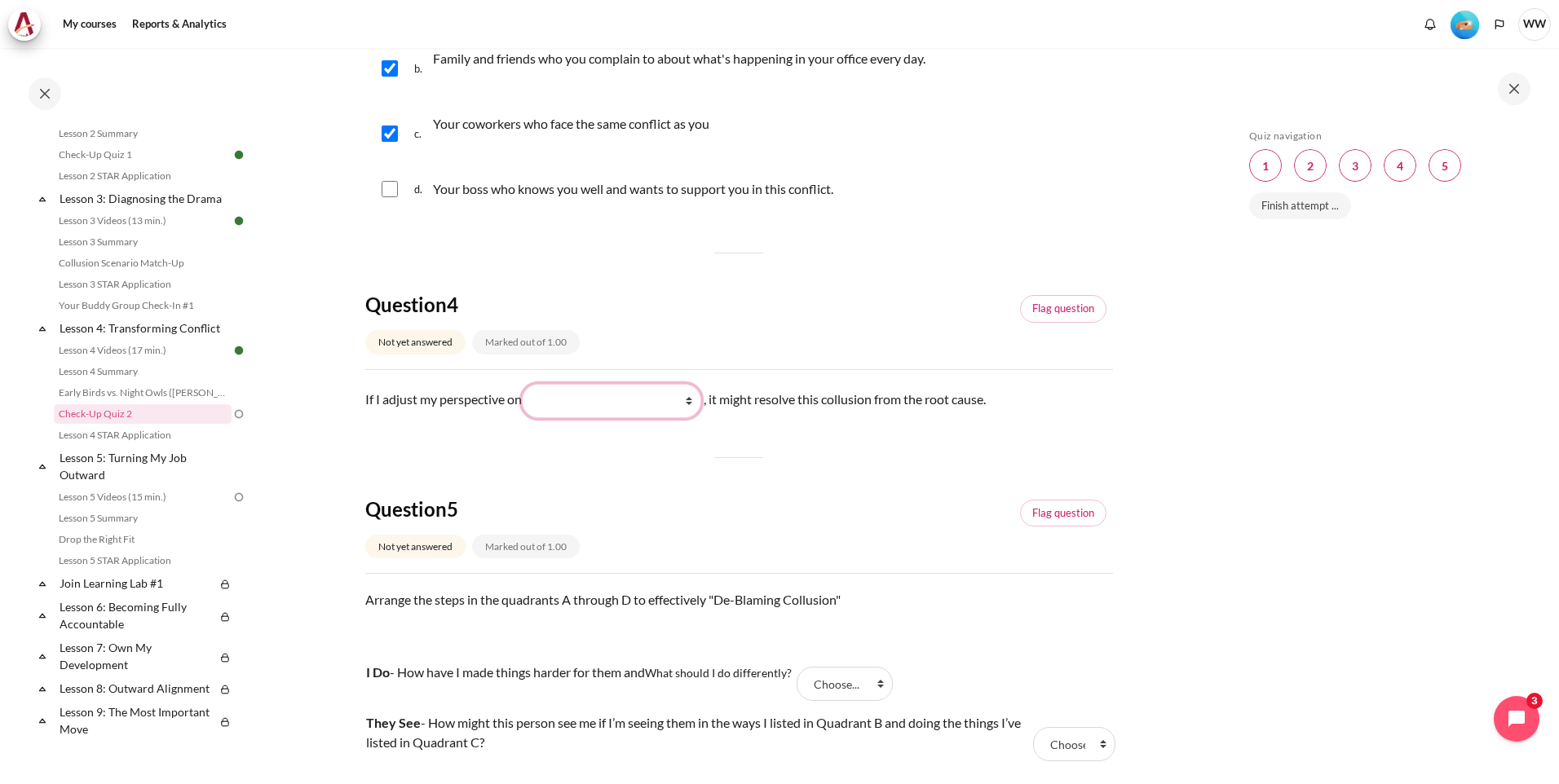
click at [689, 418] on select "What they see and feel (他们看到什么) What they do (他们做了什么) What I see and feel about…" at bounding box center [611, 400] width 179 height 34
select select "4"
click at [525, 403] on select "What they see and feel (他们看到什么) What they do (他们做了什么) What I see and feel about…" at bounding box center [611, 400] width 179 height 34
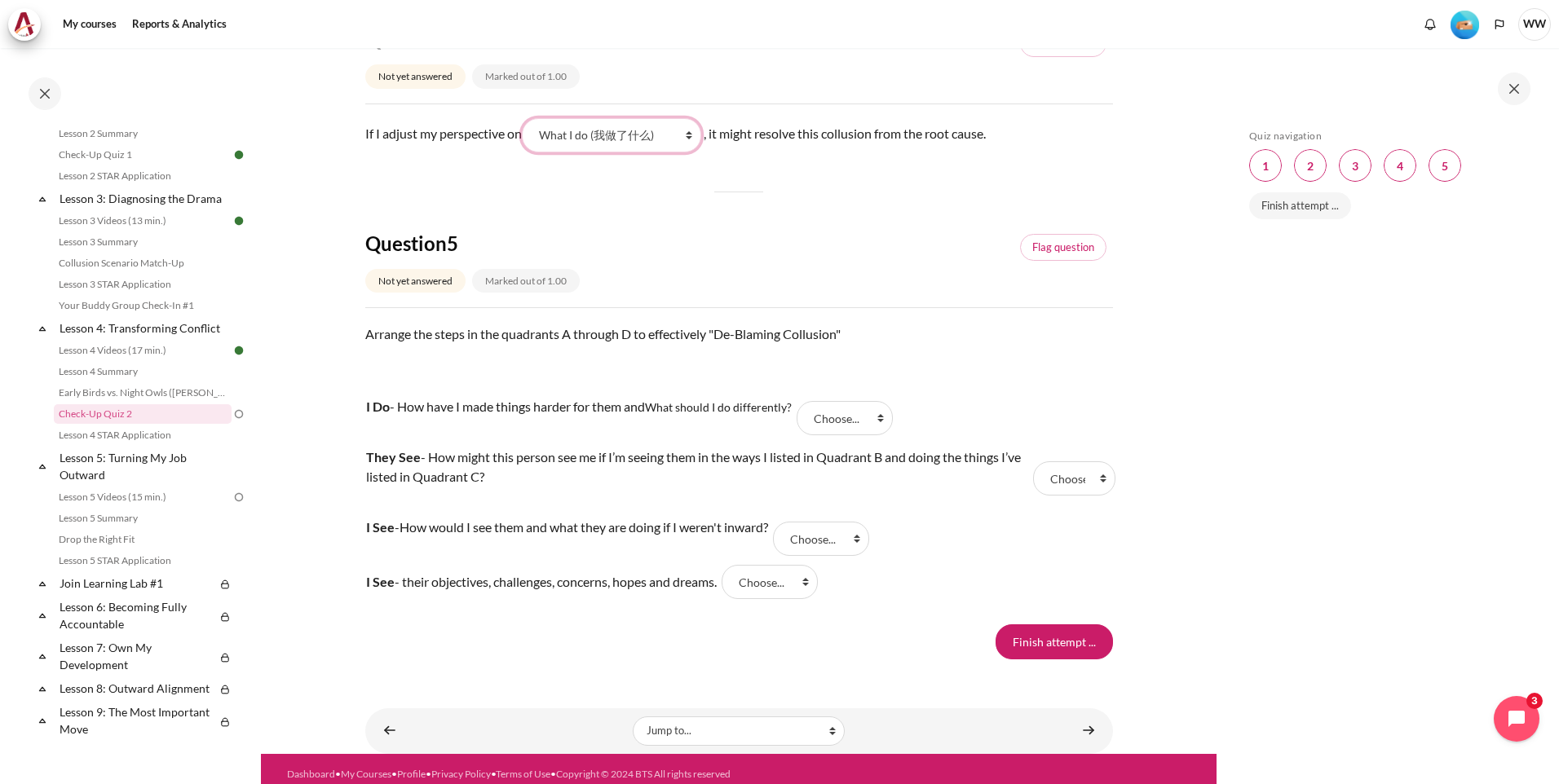
scroll to position [1519, 0]
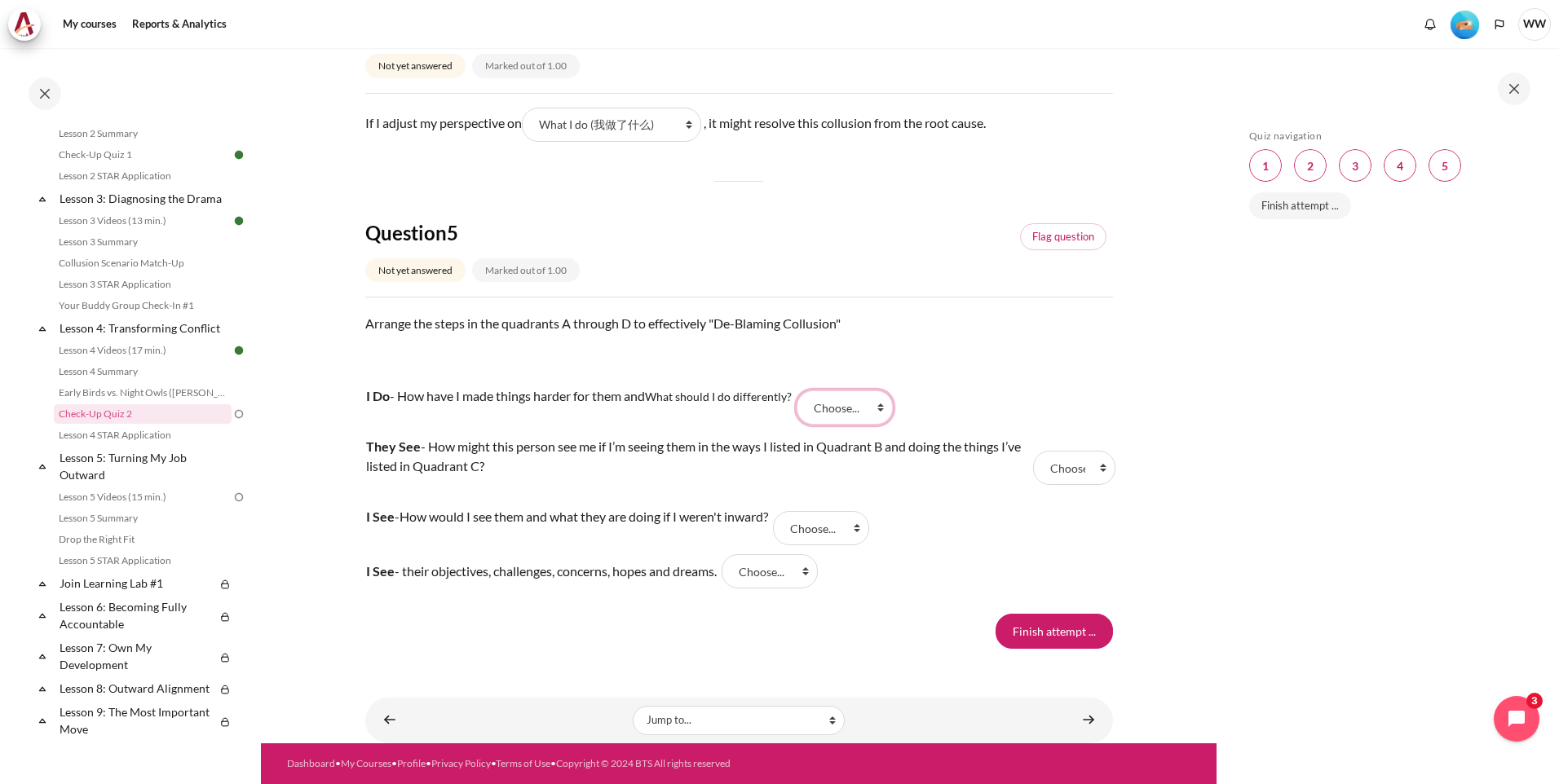
click at [885, 412] on select "Choose... A D B C" at bounding box center [845, 407] width 97 height 34
select select "4"
click at [801, 390] on select "Choose... A D B C" at bounding box center [845, 407] width 97 height 34
click at [1096, 472] on select "Choose... A D B C" at bounding box center [1074, 467] width 83 height 34
select select "2"
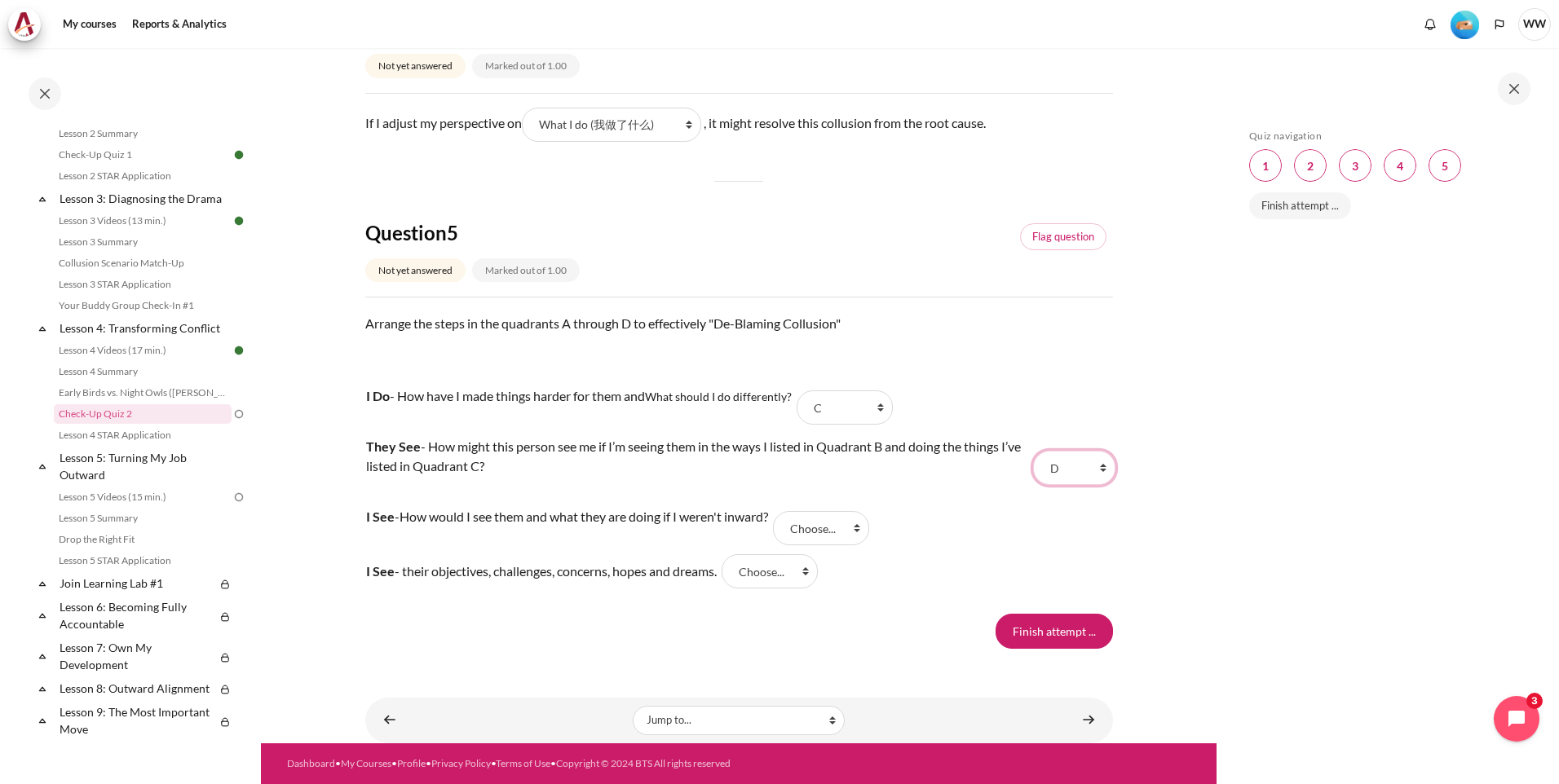
click at [1033, 451] on select "Choose... A D B C" at bounding box center [1074, 467] width 83 height 34
click at [870, 531] on select "Choose... A D B C" at bounding box center [821, 528] width 97 height 34
select select "3"
click at [790, 511] on select "Choose... A D B C" at bounding box center [821, 528] width 97 height 34
click at [818, 575] on select "Choose... A D B C" at bounding box center [770, 571] width 97 height 34
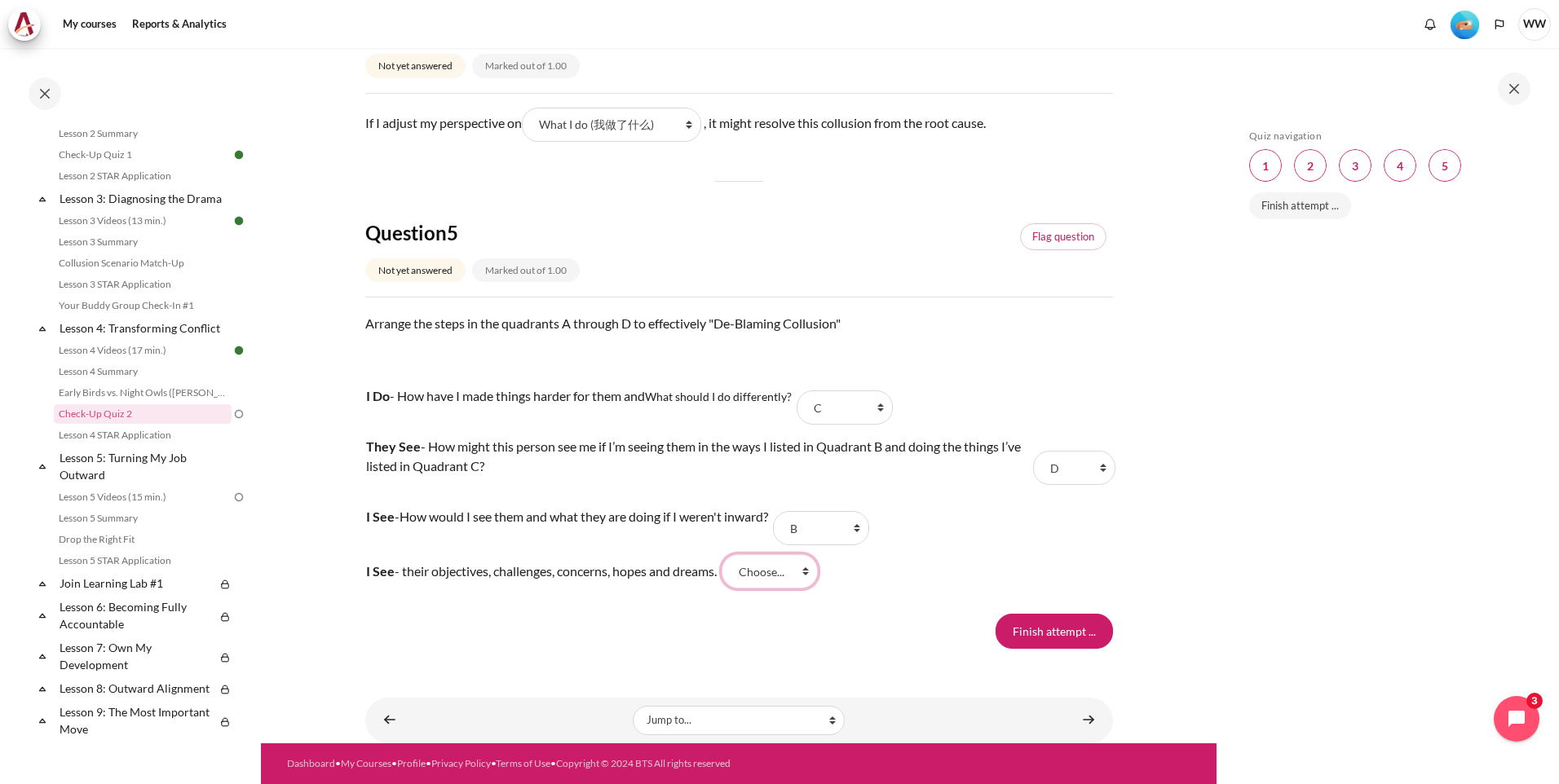
select select "1"
click at [737, 555] on select "Choose... A D B C" at bounding box center [770, 571] width 97 height 34
click at [1045, 634] on input "Finish attempt ..." at bounding box center [1055, 631] width 117 height 34
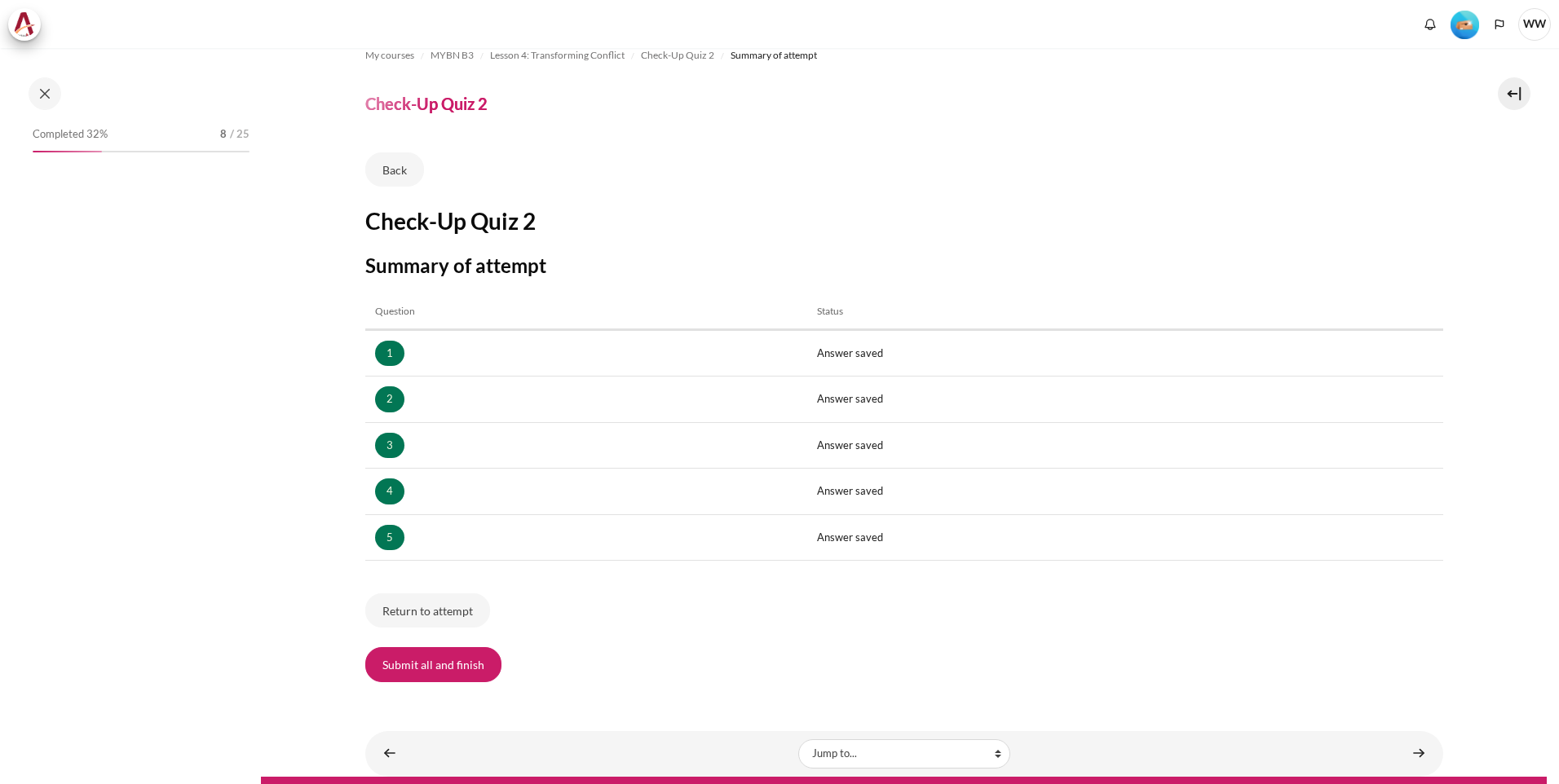
scroll to position [56, 0]
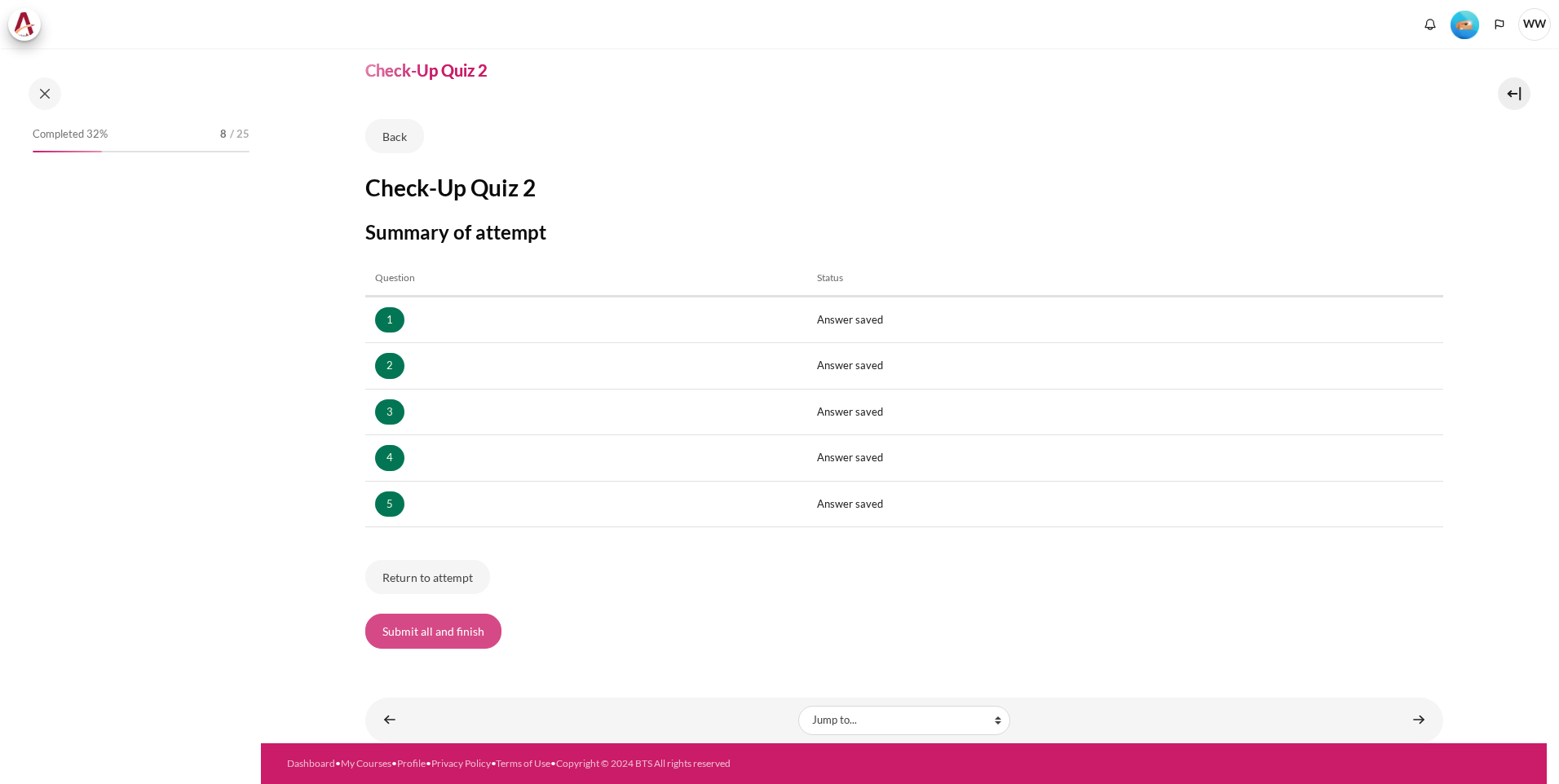
click at [447, 632] on button "Submit all and finish" at bounding box center [433, 631] width 137 height 34
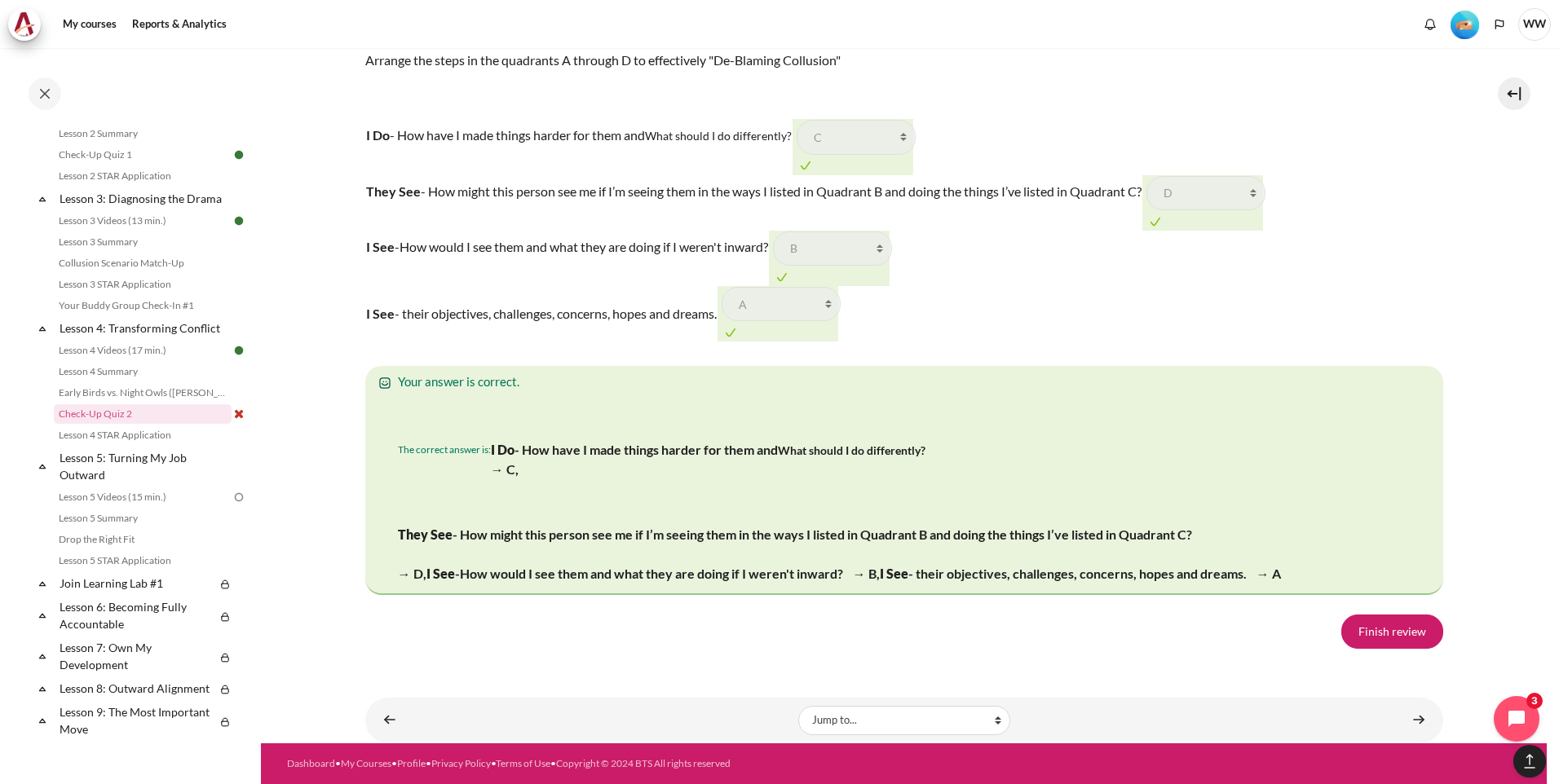
scroll to position [2992, 0]
click at [1382, 635] on link "Finish review" at bounding box center [1393, 632] width 102 height 34
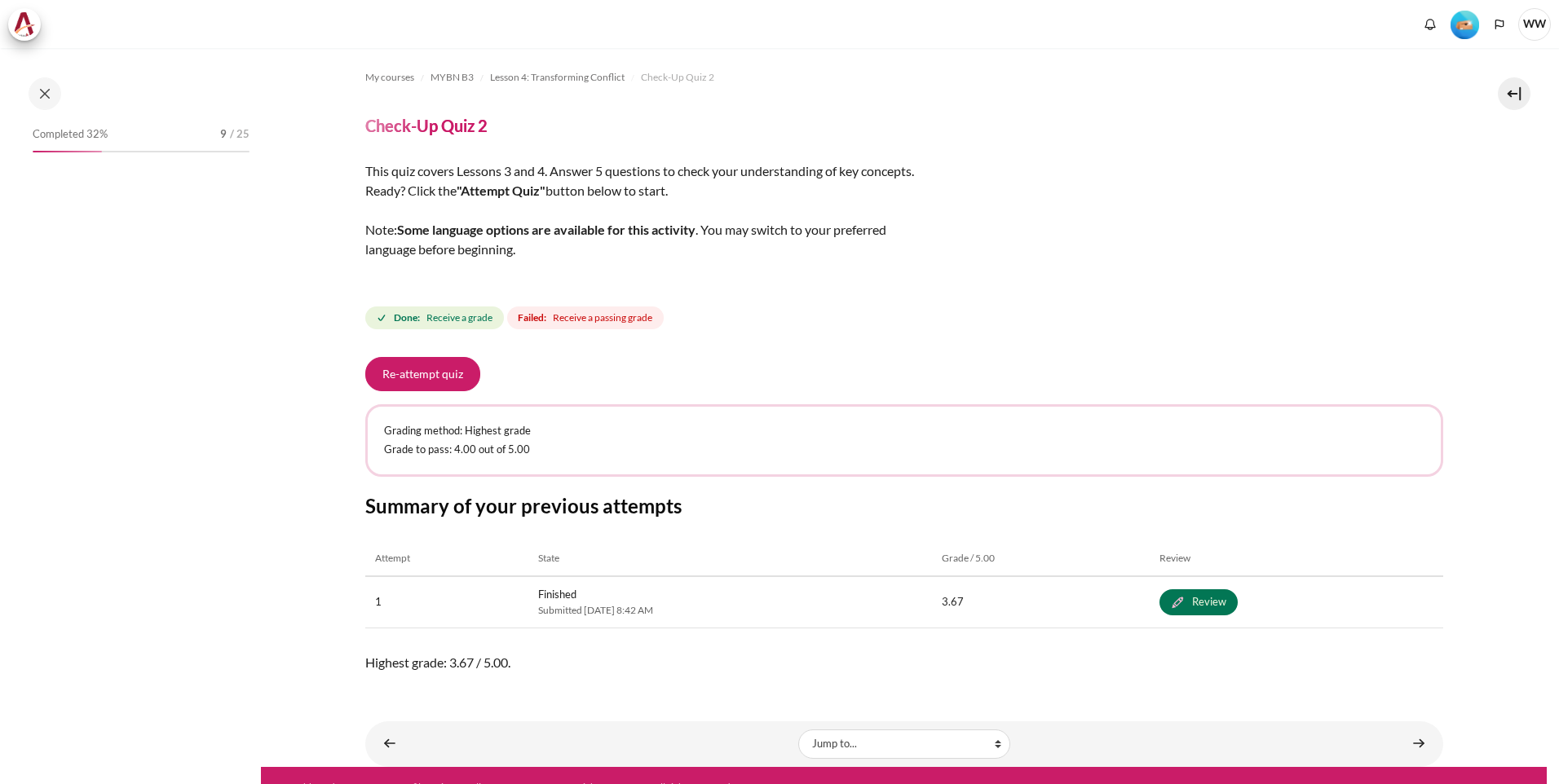
scroll to position [23, 0]
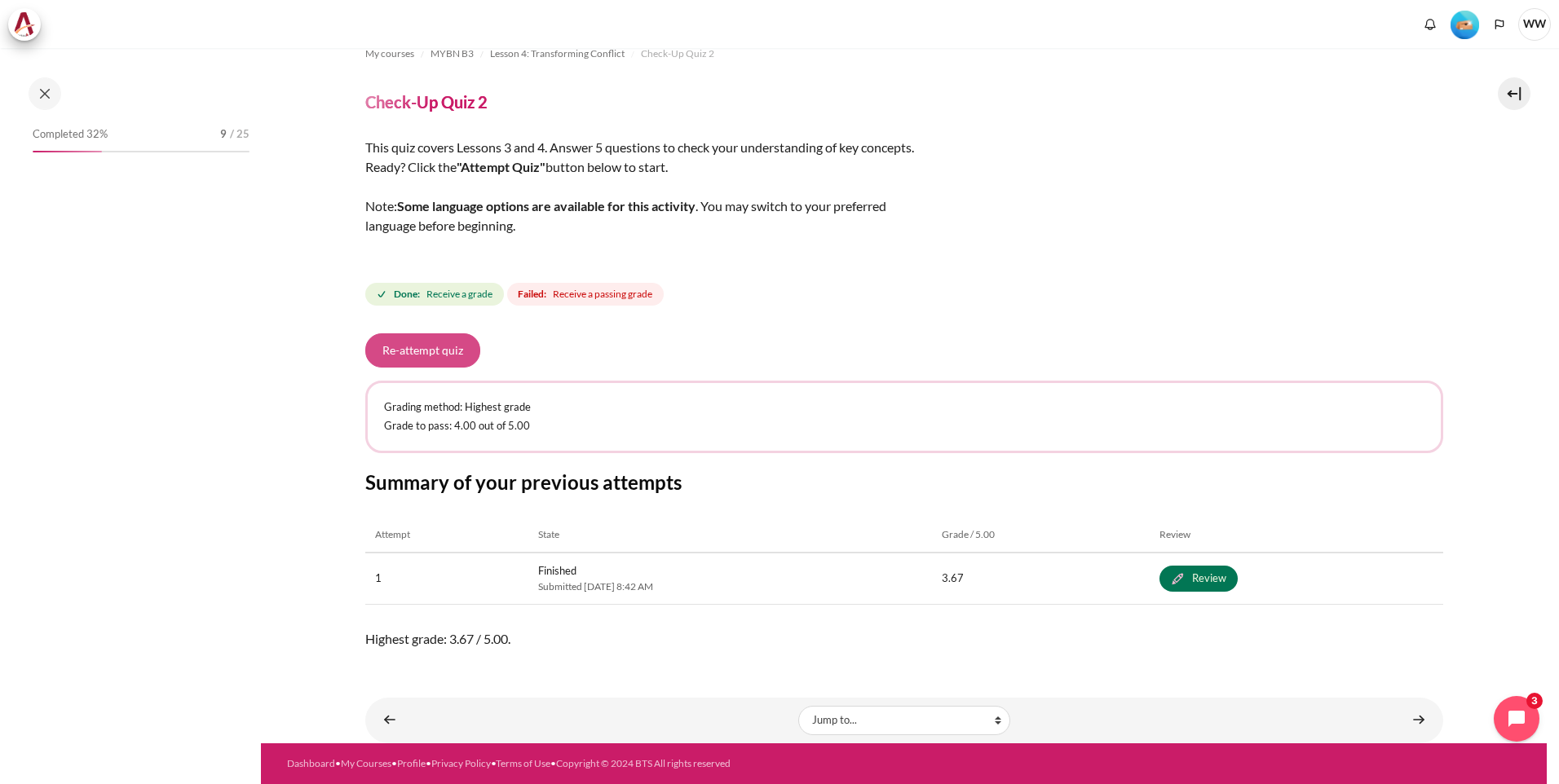
click at [428, 349] on button "Re-attempt quiz" at bounding box center [423, 350] width 115 height 34
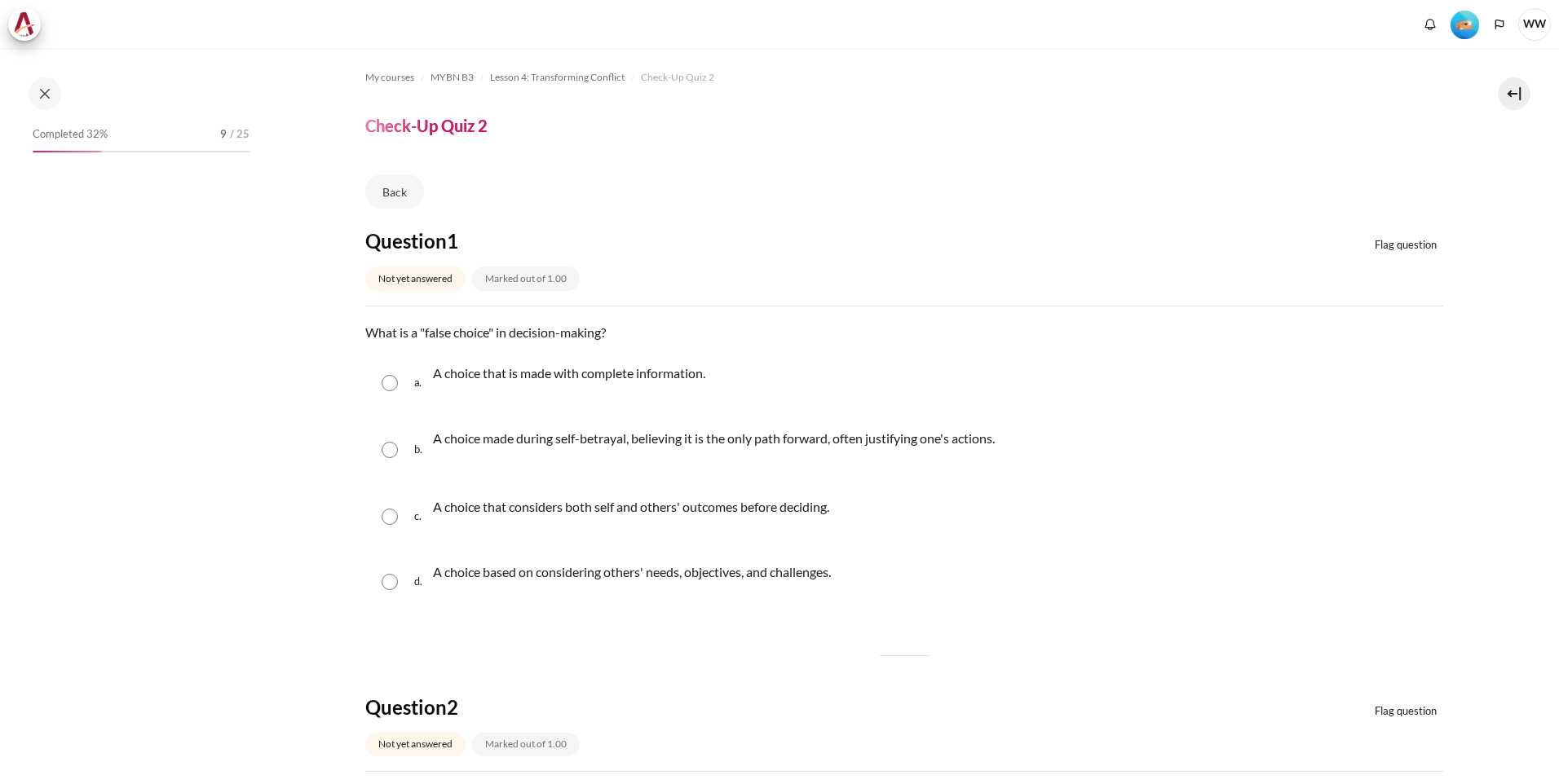
click at [513, 444] on p "A choice made during self-betrayal, believing it is the only path forward, ofte…" at bounding box center [714, 438] width 562 height 20
click at [394, 448] on input "Content" at bounding box center [390, 451] width 17 height 17
radio input "true"
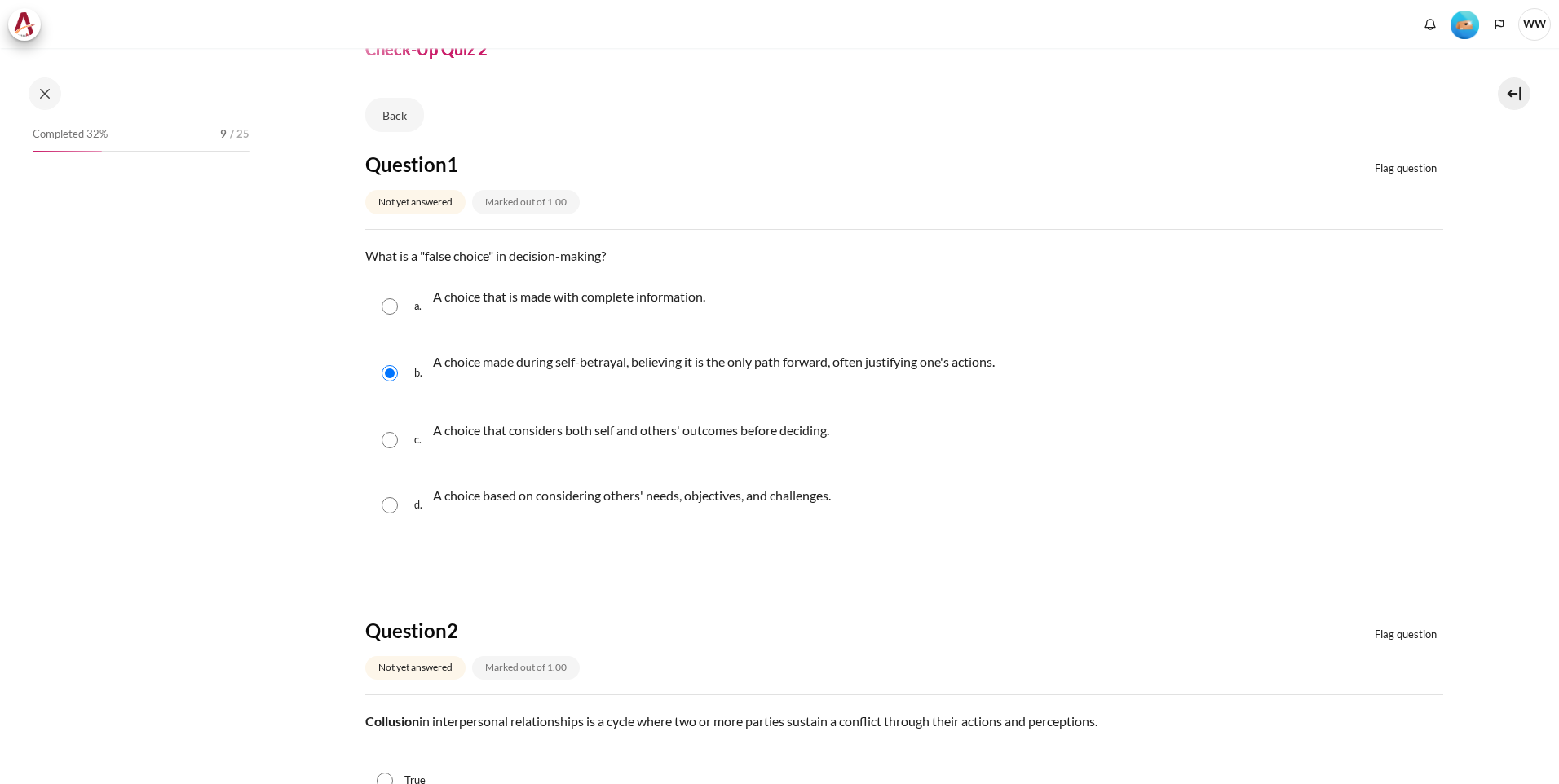
scroll to position [408, 0]
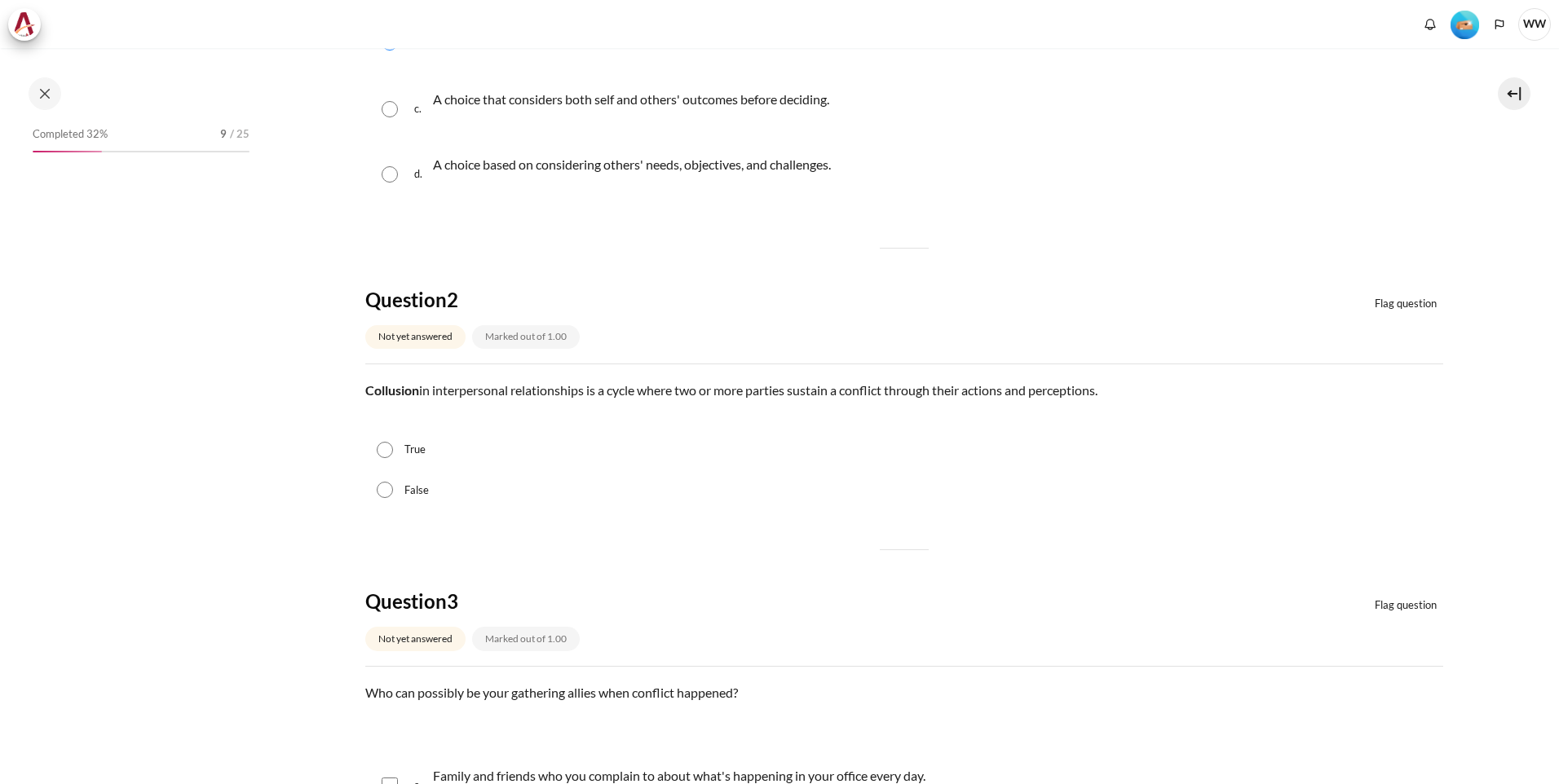
click at [382, 448] on input "True" at bounding box center [386, 451] width 17 height 17
radio input "true"
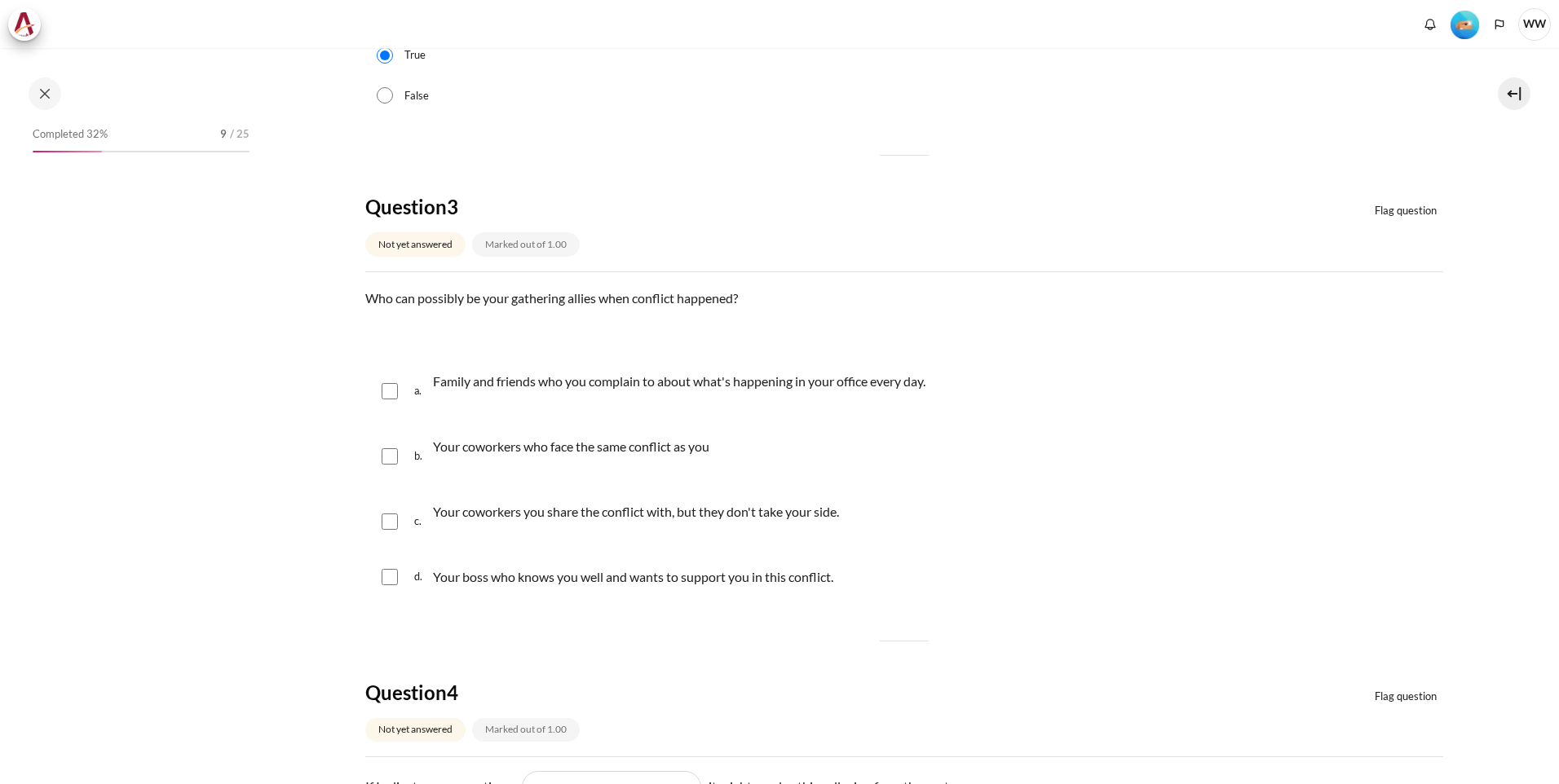
scroll to position [816, 0]
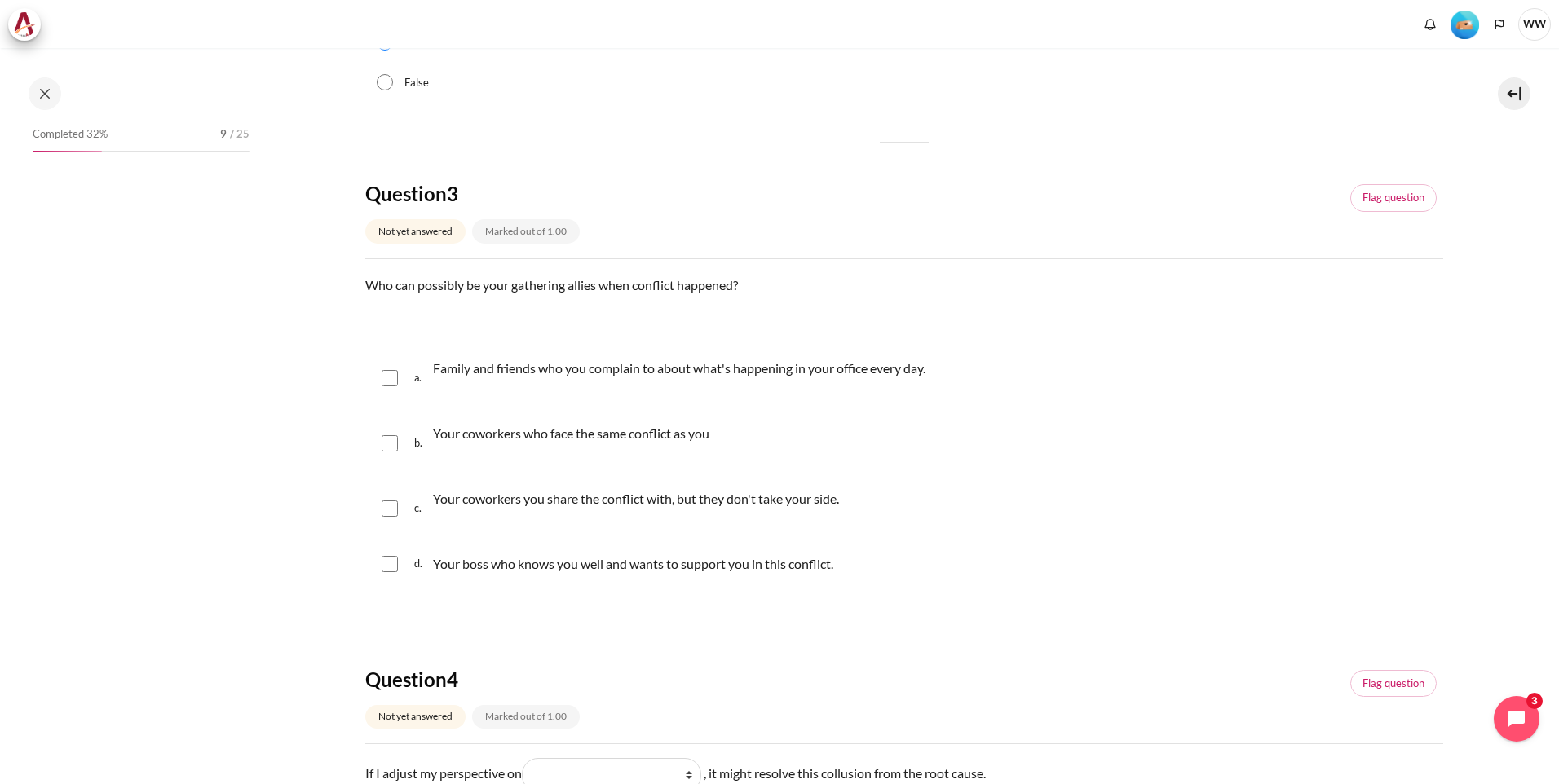
click at [385, 376] on input "Content" at bounding box center [390, 379] width 17 height 17
checkbox input "true"
click at [391, 446] on input "Content" at bounding box center [390, 444] width 17 height 17
checkbox input "true"
click at [379, 565] on div "d. Your boss who knows you well and wants to support you in this conflict." at bounding box center [904, 565] width 1078 height 43
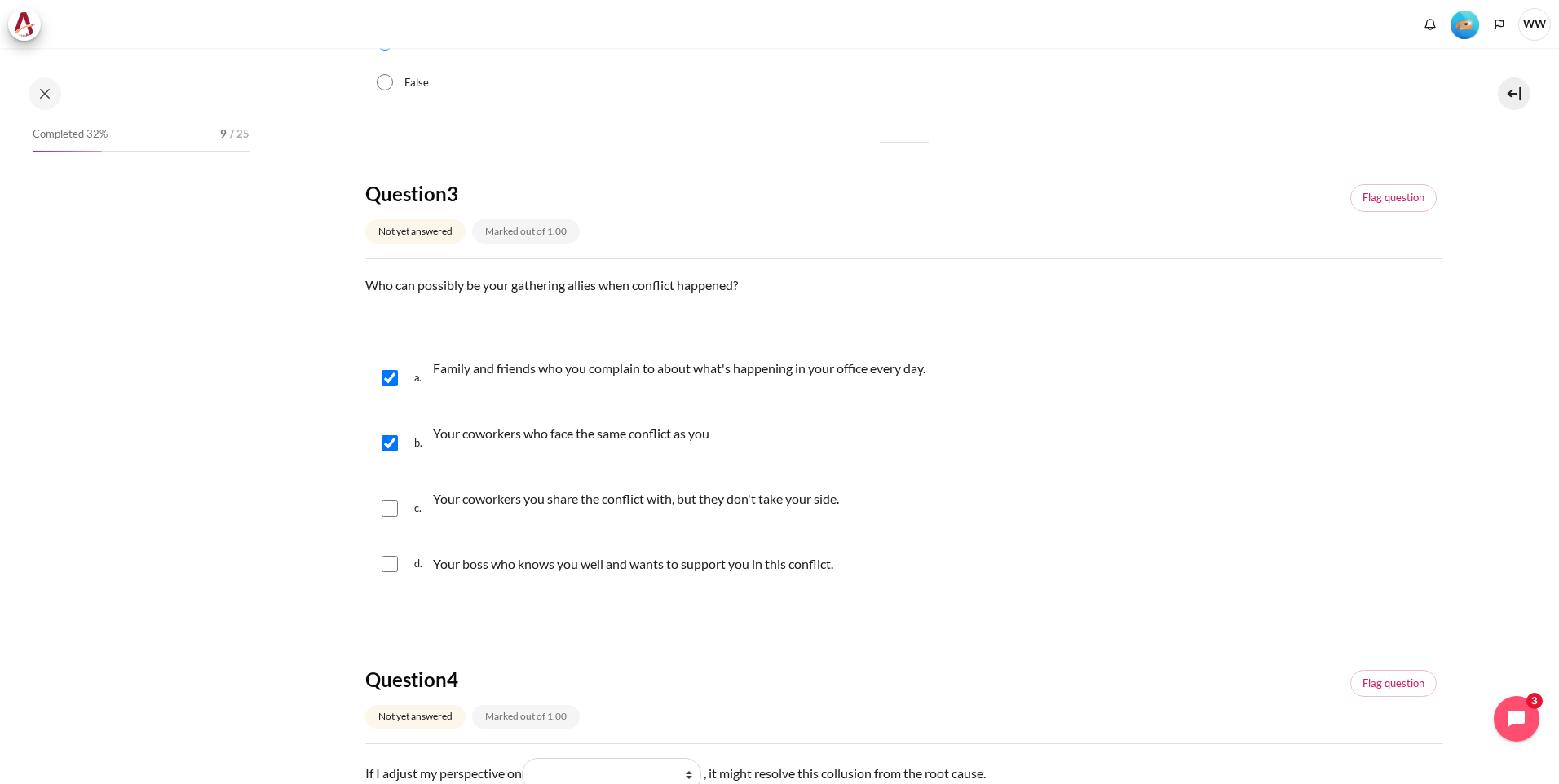
click at [385, 564] on input "Content" at bounding box center [390, 565] width 17 height 17
checkbox input "true"
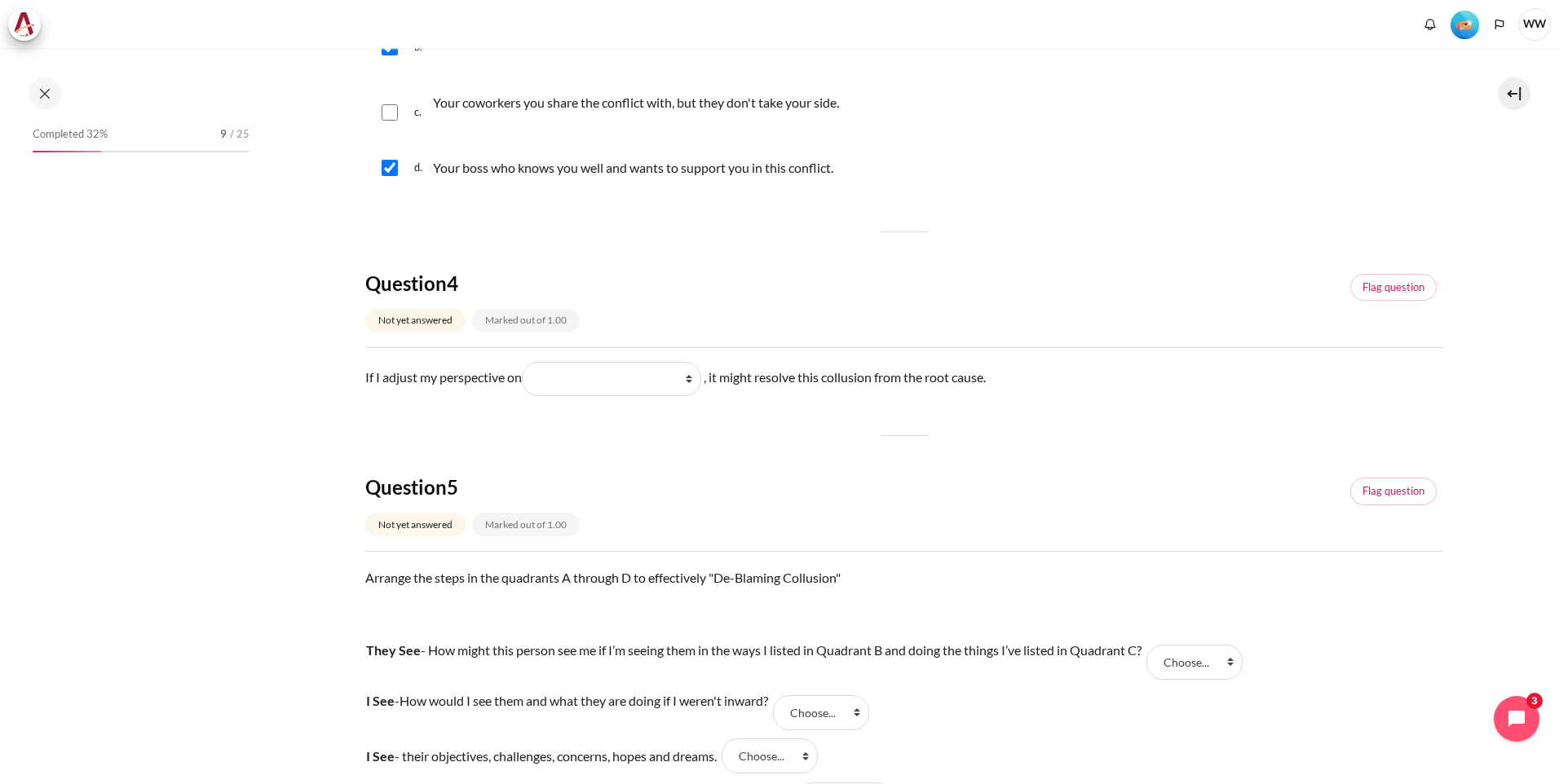
scroll to position [1223, 0]
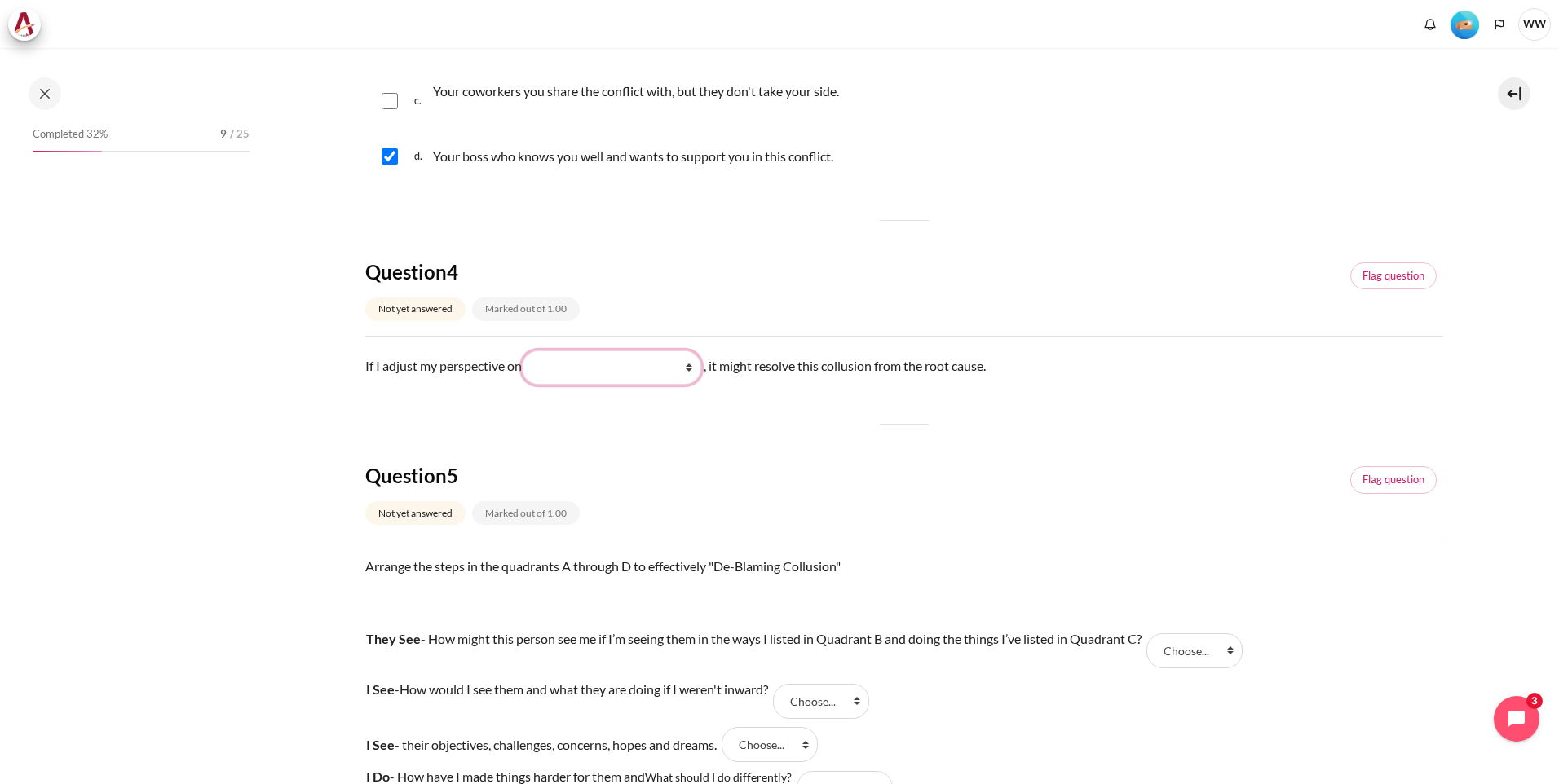
click at [692, 374] on select "What I see and feel about what they do (我看到什么) What they do (他们做了什么) What I do …" at bounding box center [611, 367] width 179 height 34
select select "1"
click at [525, 350] on select "What I see and feel about what they do (我看到什么) What they do (他们做了什么) What I do …" at bounding box center [611, 367] width 179 height 34
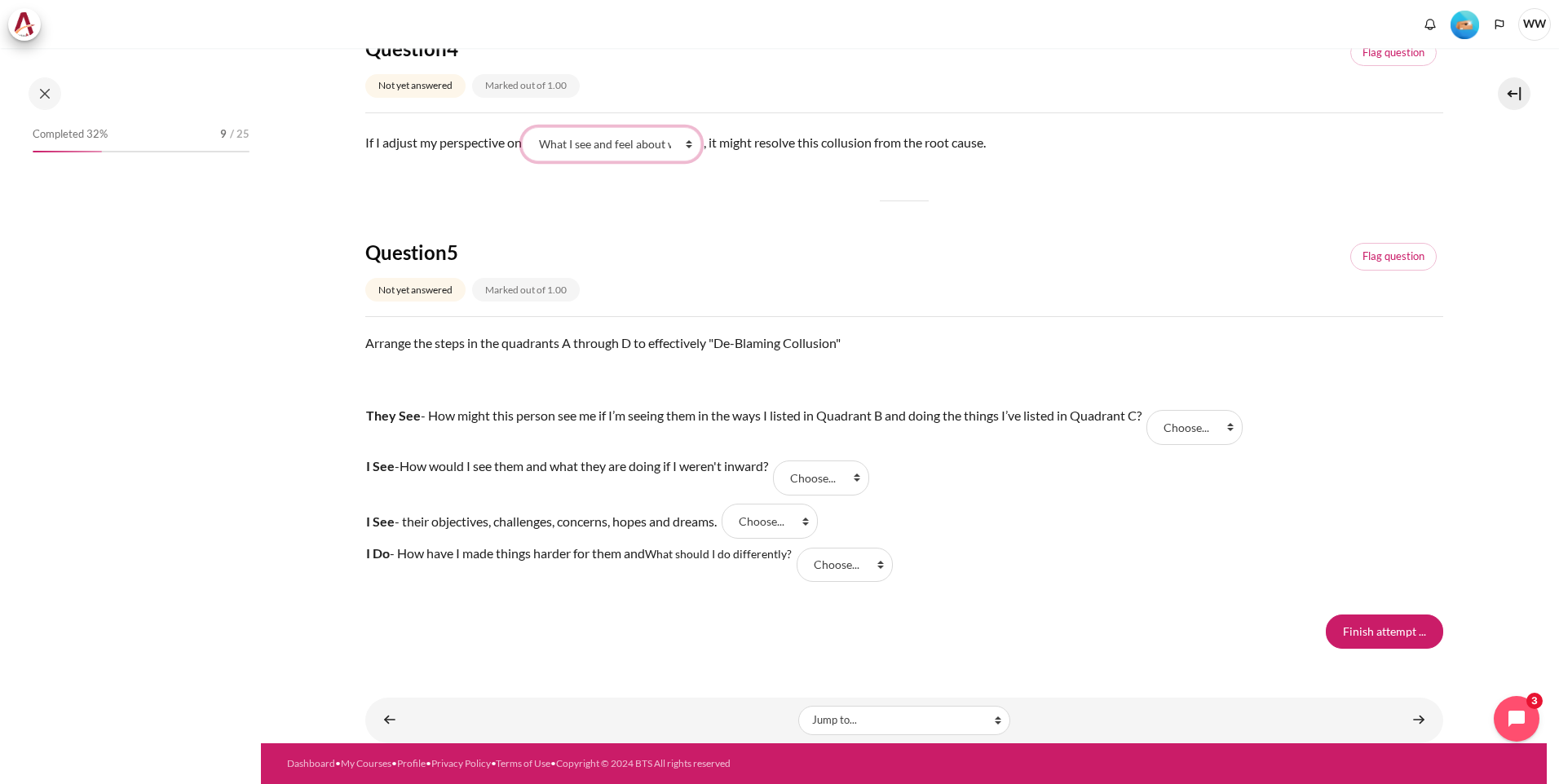
scroll to position [417, 0]
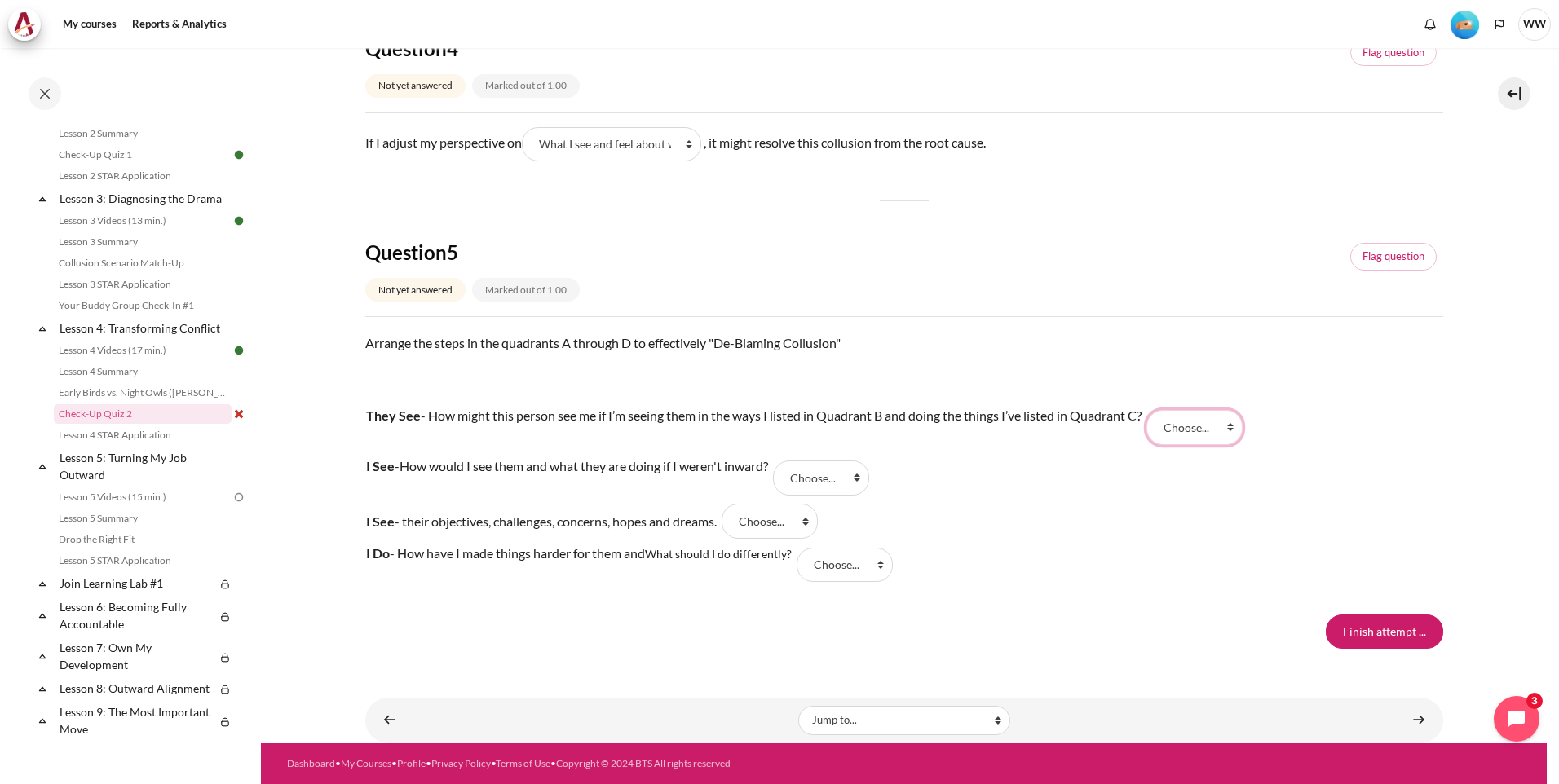
click at [1237, 430] on select "Choose... A B C D" at bounding box center [1195, 427] width 97 height 34
select select "4"
click at [1153, 411] on select "Choose... A B C D" at bounding box center [1195, 427] width 97 height 34
click at [870, 479] on select "Choose... A B C D" at bounding box center [821, 477] width 97 height 34
select select "2"
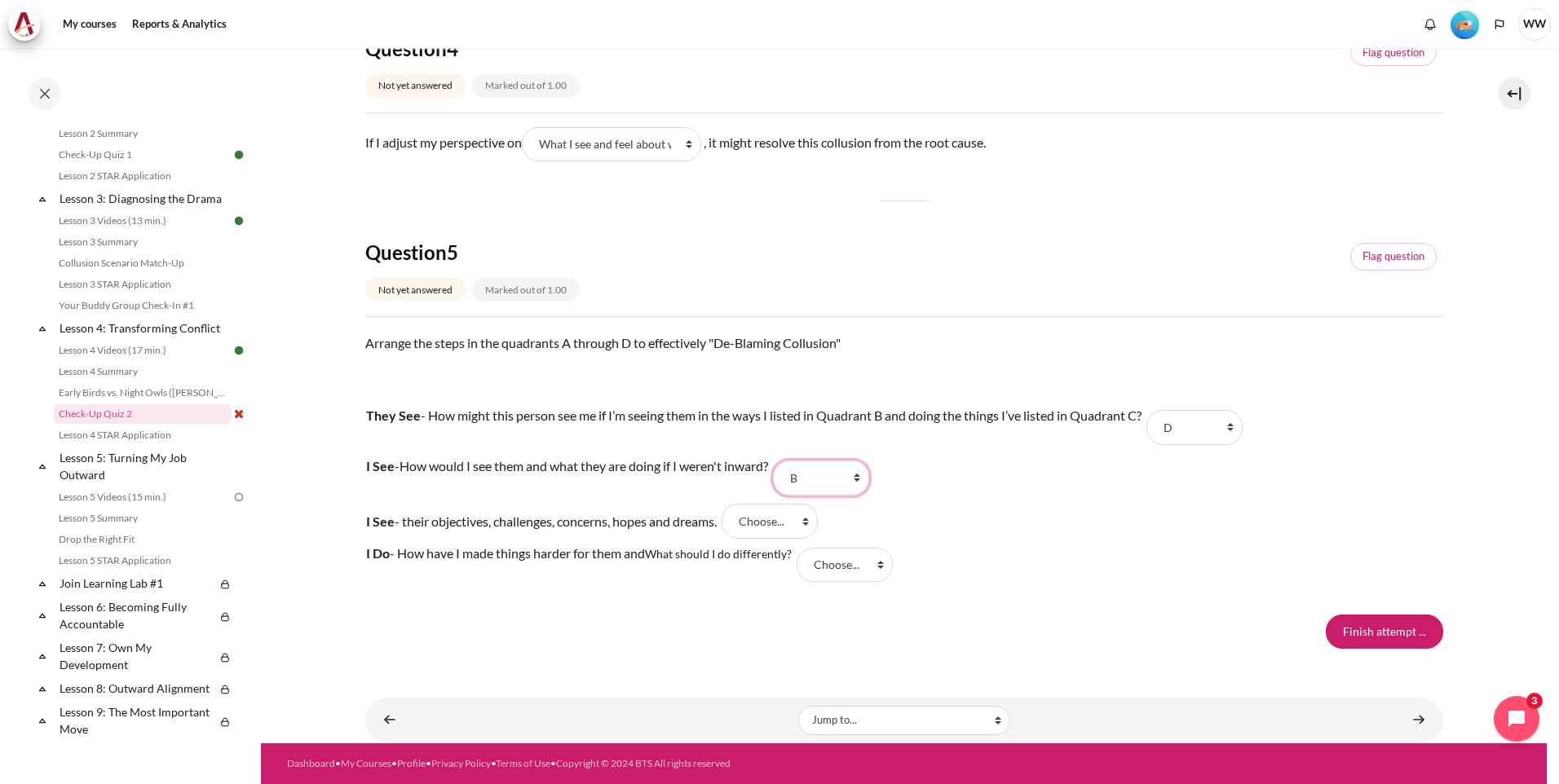
click at [790, 461] on select "Choose... A B C D" at bounding box center [821, 477] width 97 height 34
click at [818, 524] on select "Choose... A B C D" at bounding box center [770, 520] width 97 height 34
select select "1"
click at [737, 503] on select "Choose... A B C D" at bounding box center [770, 520] width 97 height 34
click at [962, 520] on tr "I See - their objectives, challenges, concerns, hopes and dreams. Answer 3 Ques…" at bounding box center [803, 521] width 875 height 36
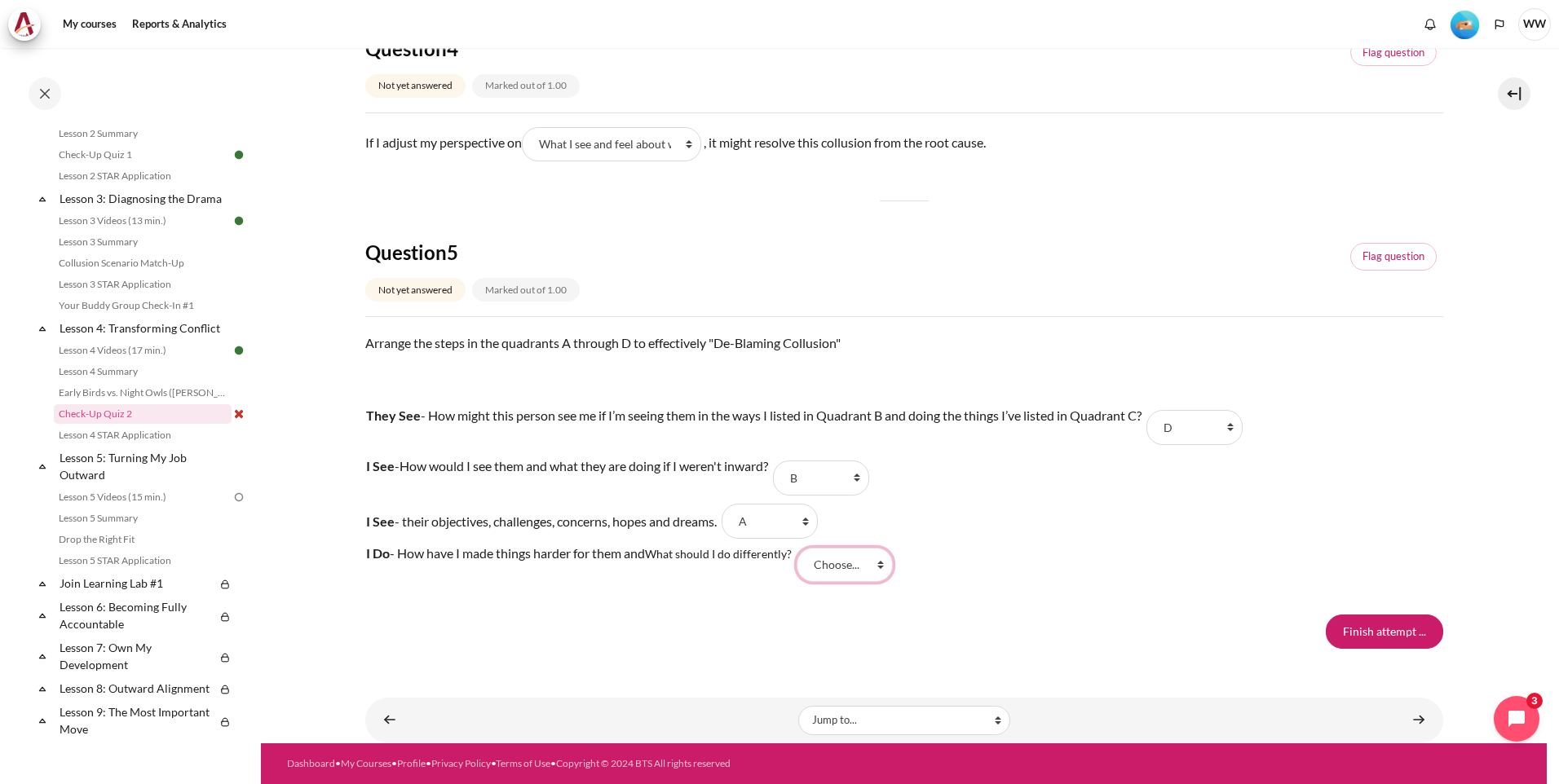
click at [888, 569] on select "Choose... A B C D" at bounding box center [845, 565] width 97 height 34
select select "3"
click at [801, 548] on select "Choose... A B C D" at bounding box center [845, 565] width 97 height 34
click at [1376, 627] on input "Finish attempt ..." at bounding box center [1384, 632] width 117 height 34
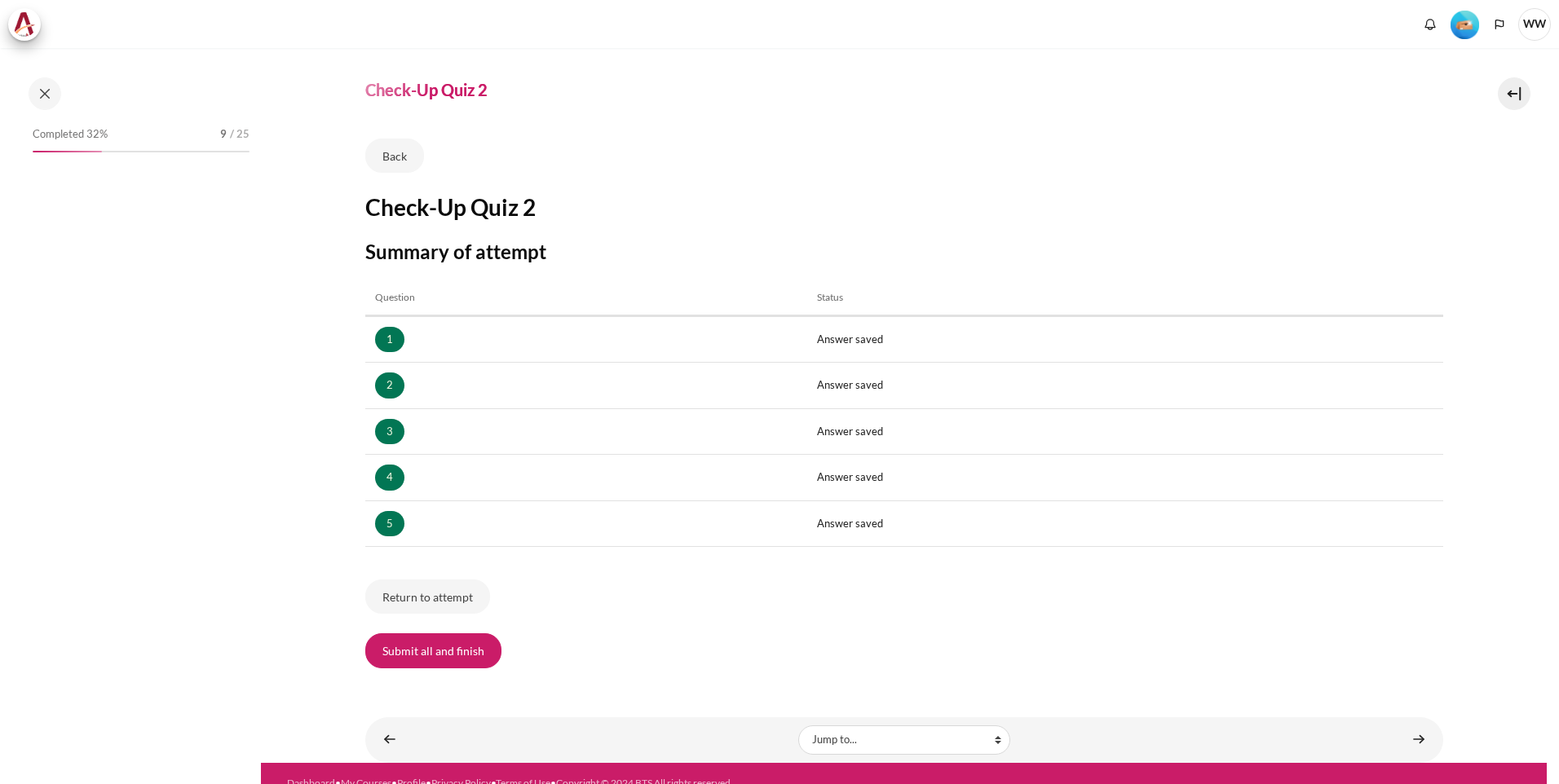
scroll to position [56, 0]
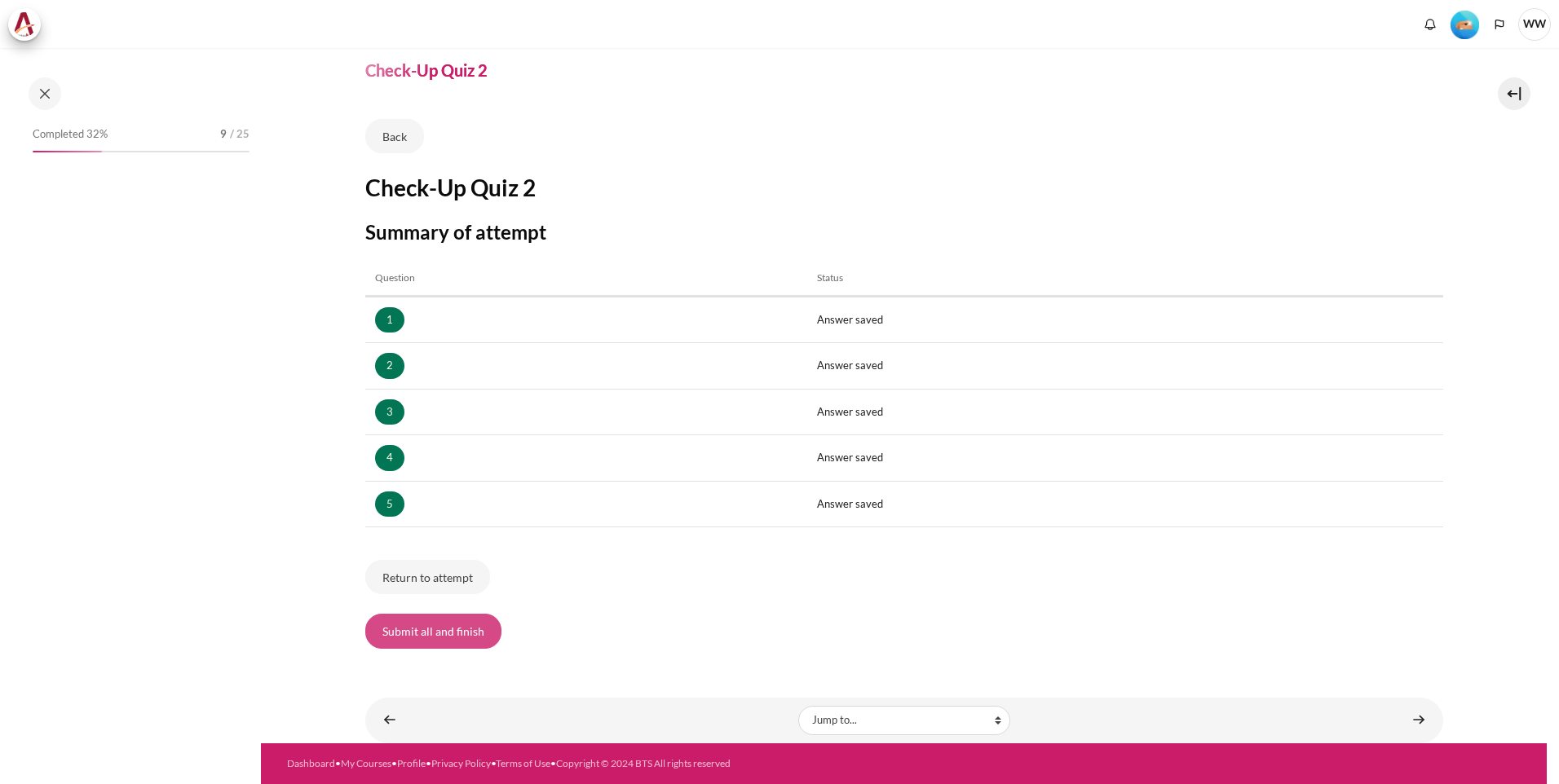
click at [463, 640] on button "Submit all and finish" at bounding box center [433, 631] width 137 height 34
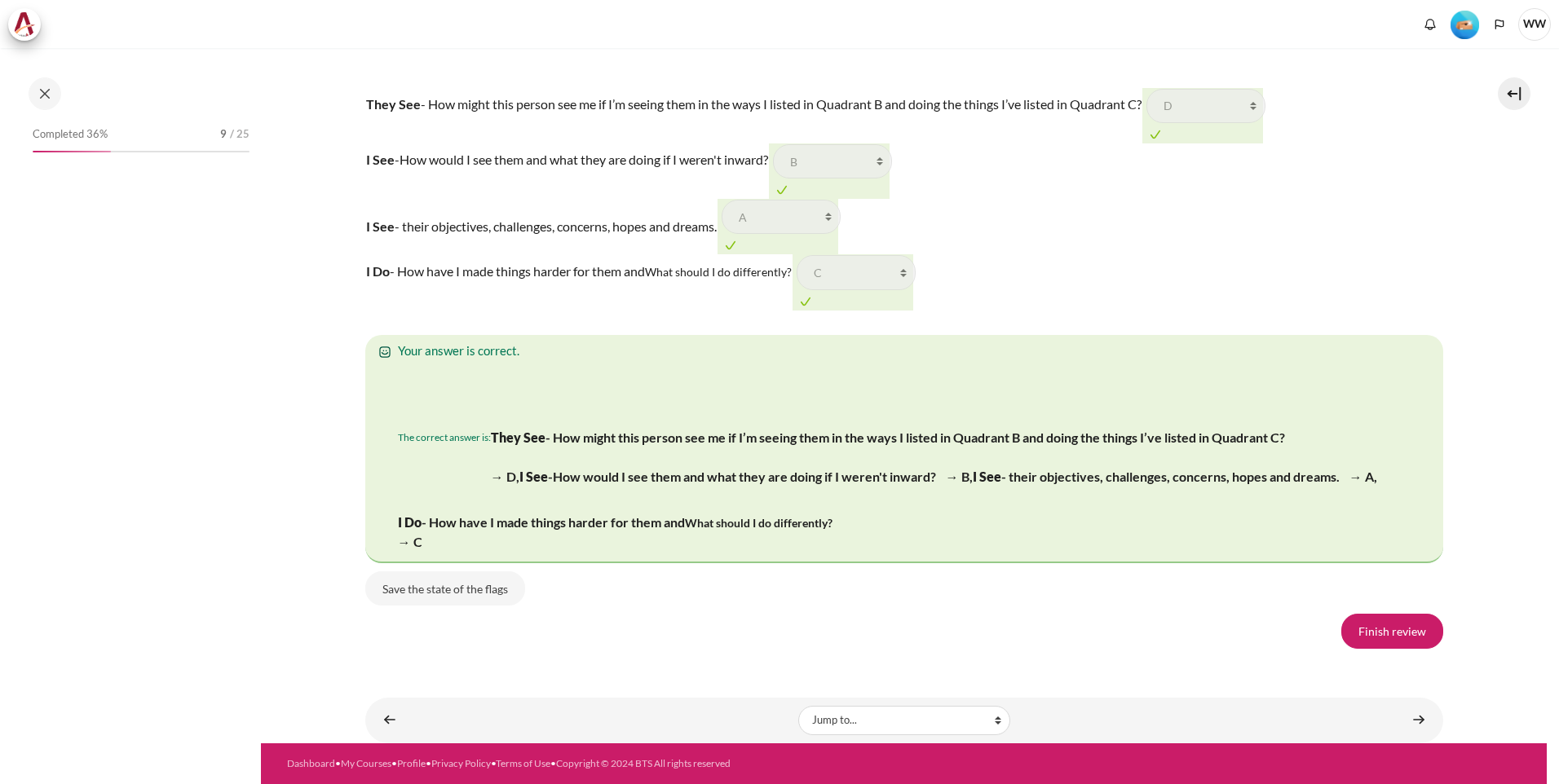
scroll to position [3027, 0]
click at [1370, 636] on link "Finish review" at bounding box center [1393, 631] width 102 height 34
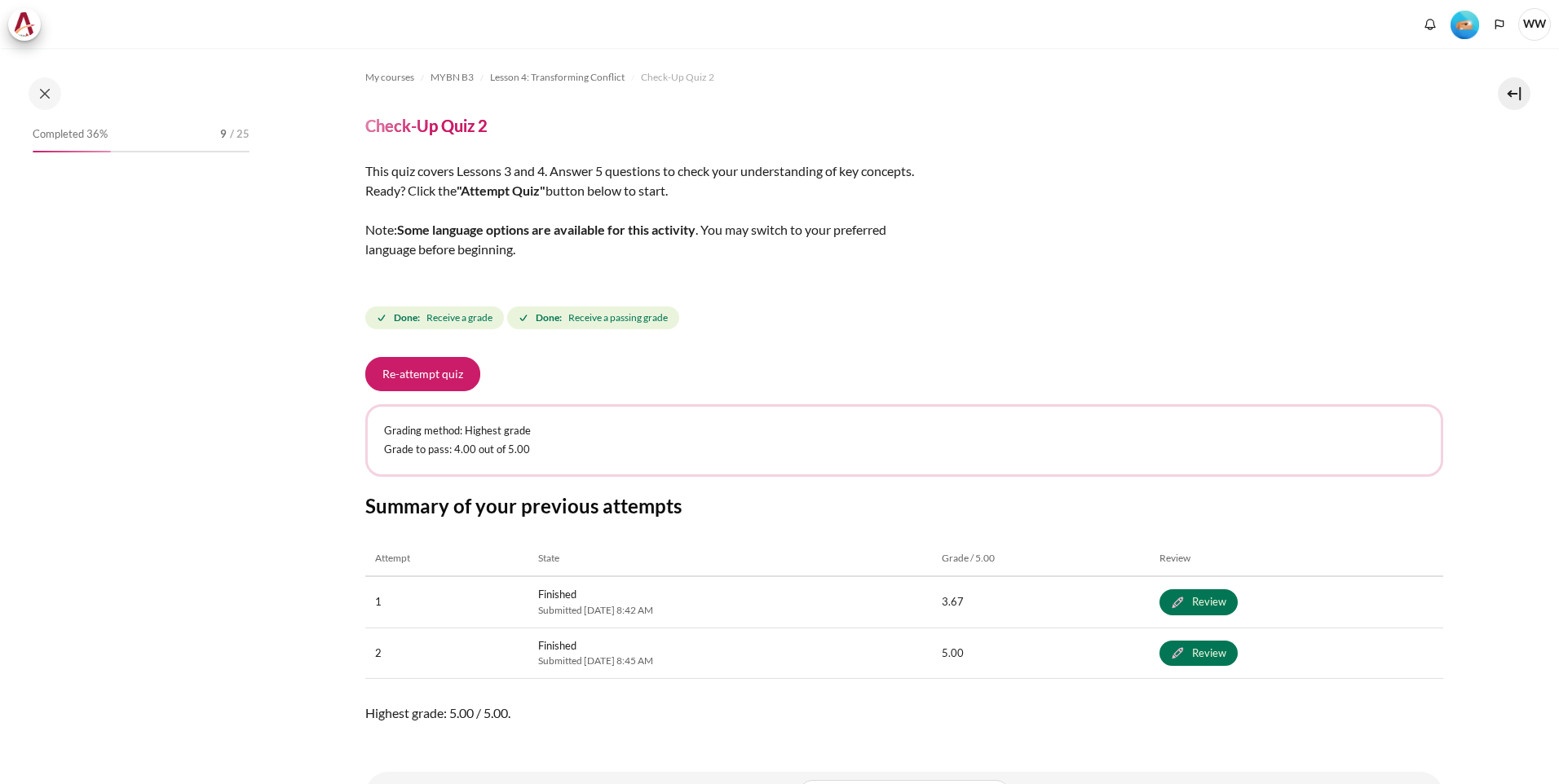
click at [420, 325] on span "Done: Receive a grade" at bounding box center [434, 318] width 138 height 23
drag, startPoint x: 426, startPoint y: 315, endPoint x: 510, endPoint y: 320, distance: 84.1
click at [426, 315] on span "Done: Receive a grade" at bounding box center [434, 318] width 138 height 23
drag, startPoint x: 565, startPoint y: 320, endPoint x: 580, endPoint y: 320, distance: 15.0
click at [570, 320] on span "Done: Receive a passing grade" at bounding box center [593, 318] width 172 height 23
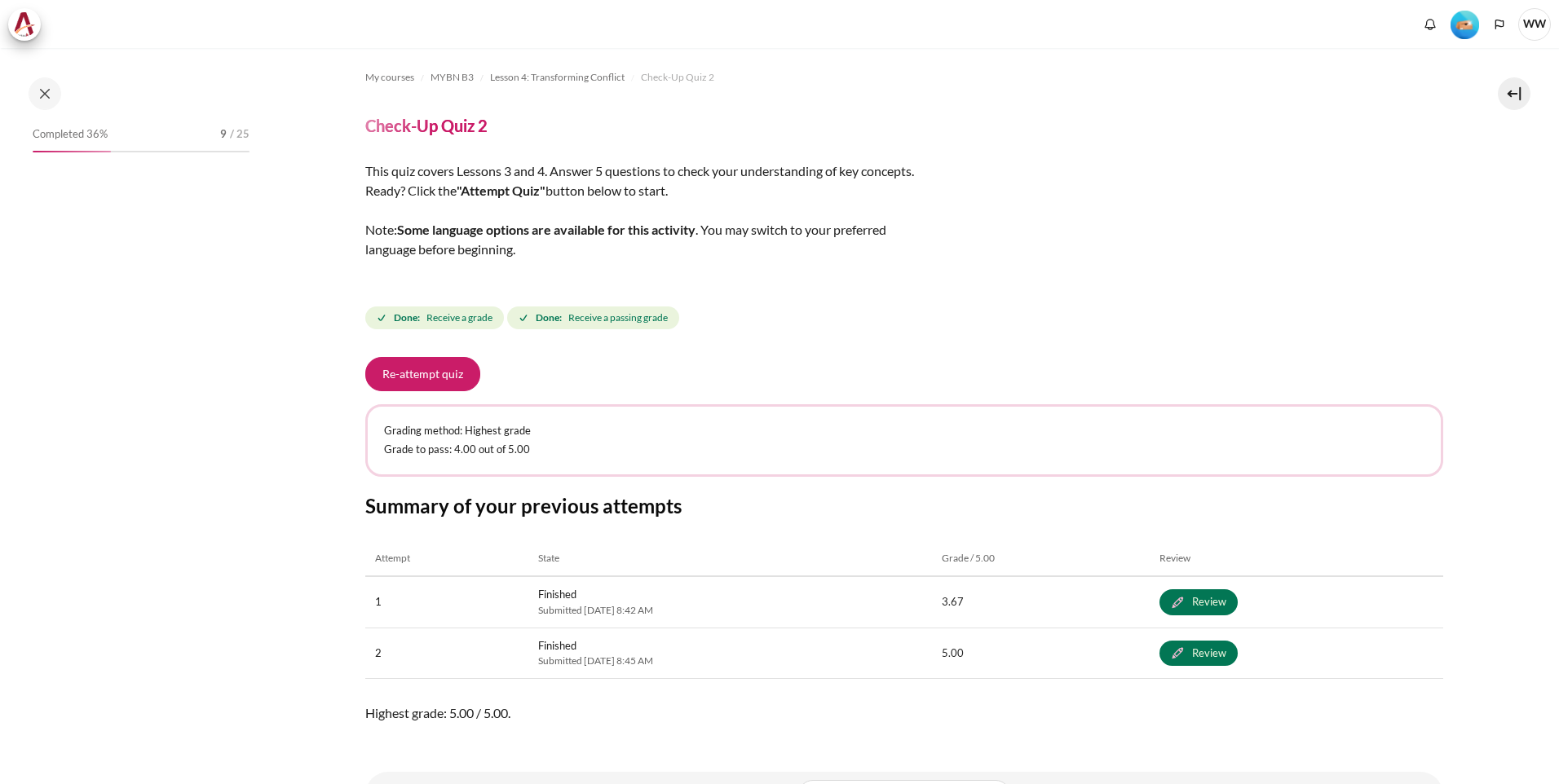
drag, startPoint x: 675, startPoint y: 320, endPoint x: 701, endPoint y: 331, distance: 28.2
click at [683, 323] on div "Done: Receive a grade Done: Receive a passing grade" at bounding box center [523, 319] width 317 height 30
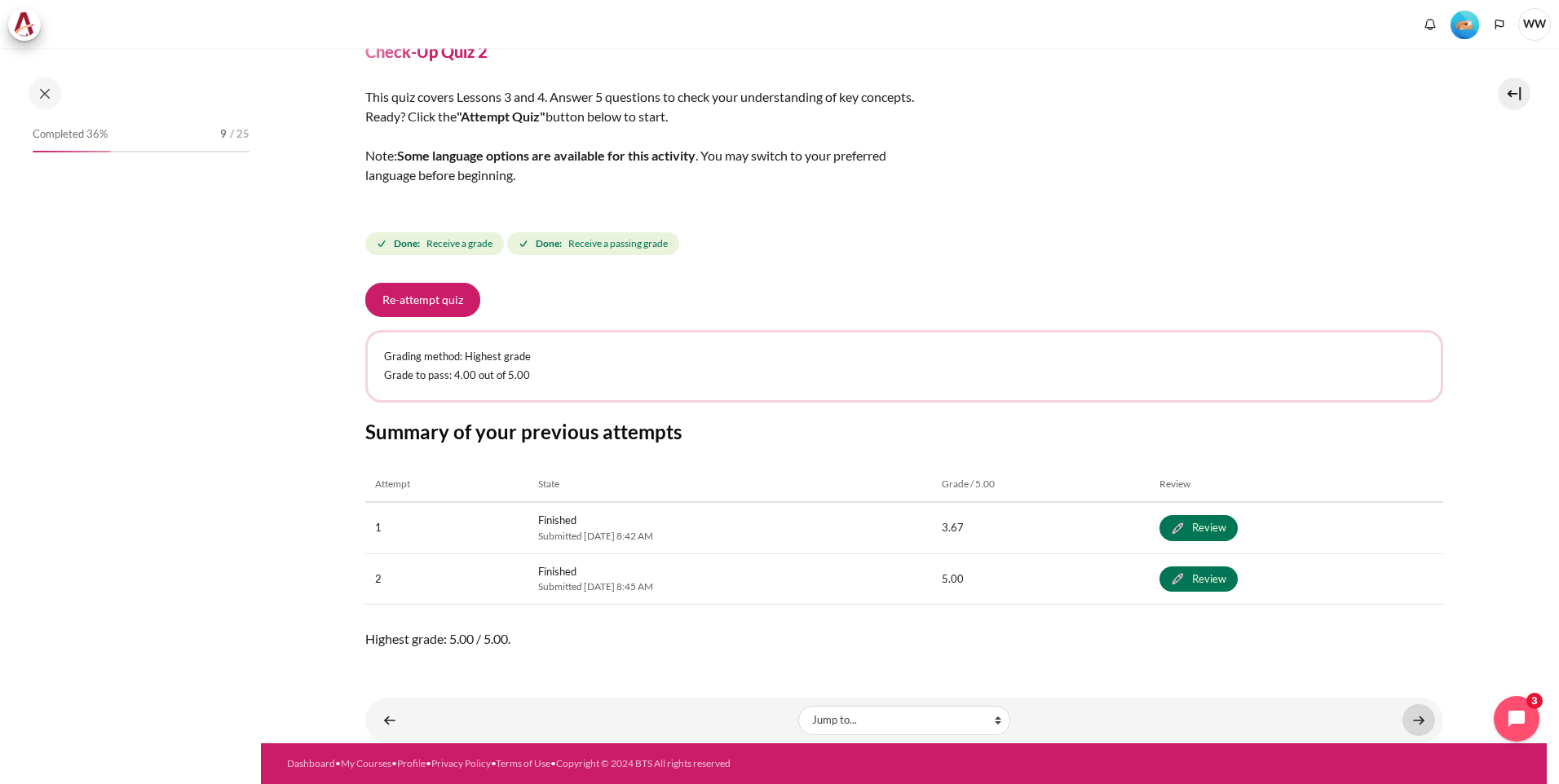
click at [1403, 725] on link "Content" at bounding box center [1419, 720] width 33 height 32
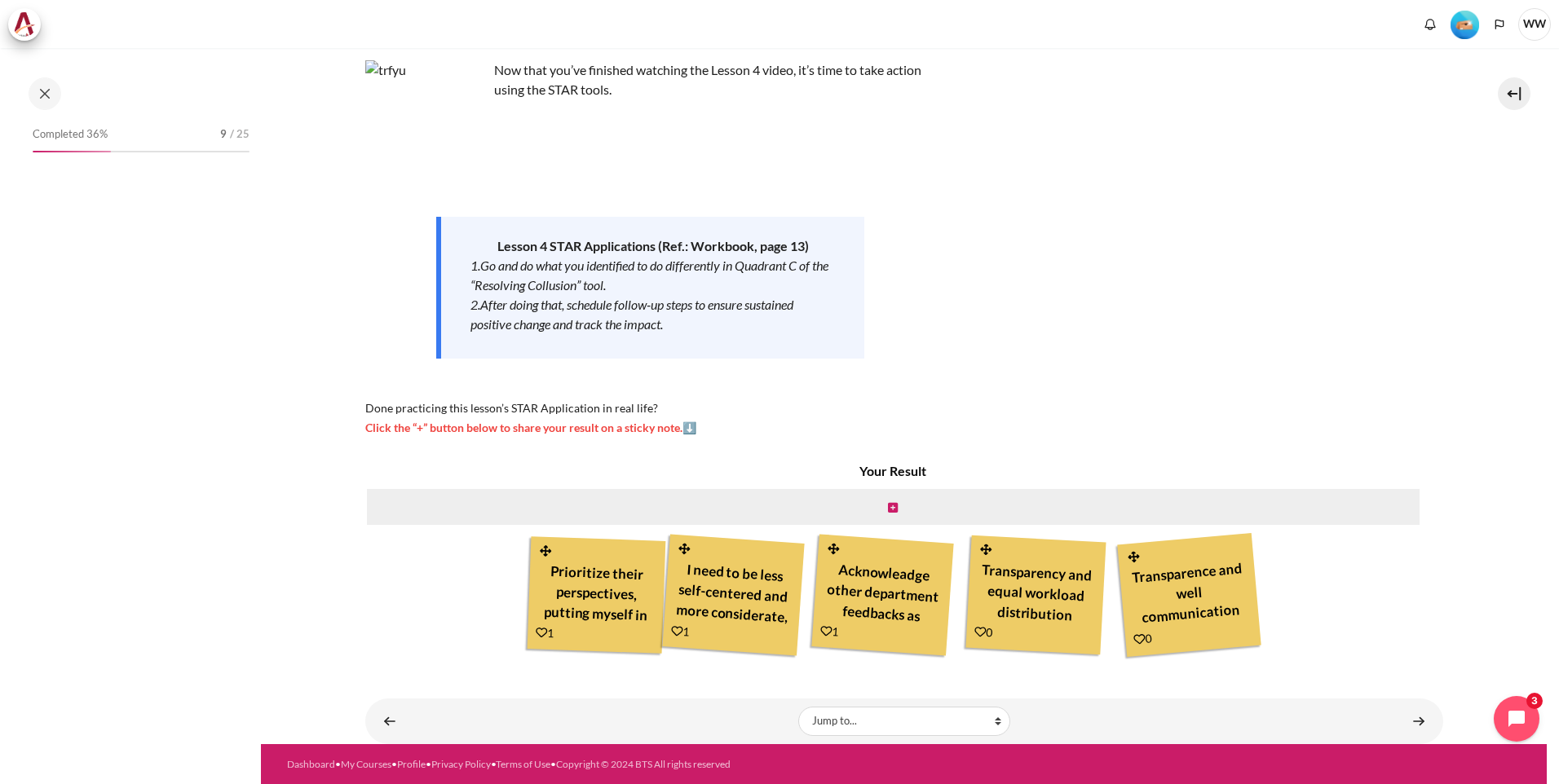
scroll to position [102, 0]
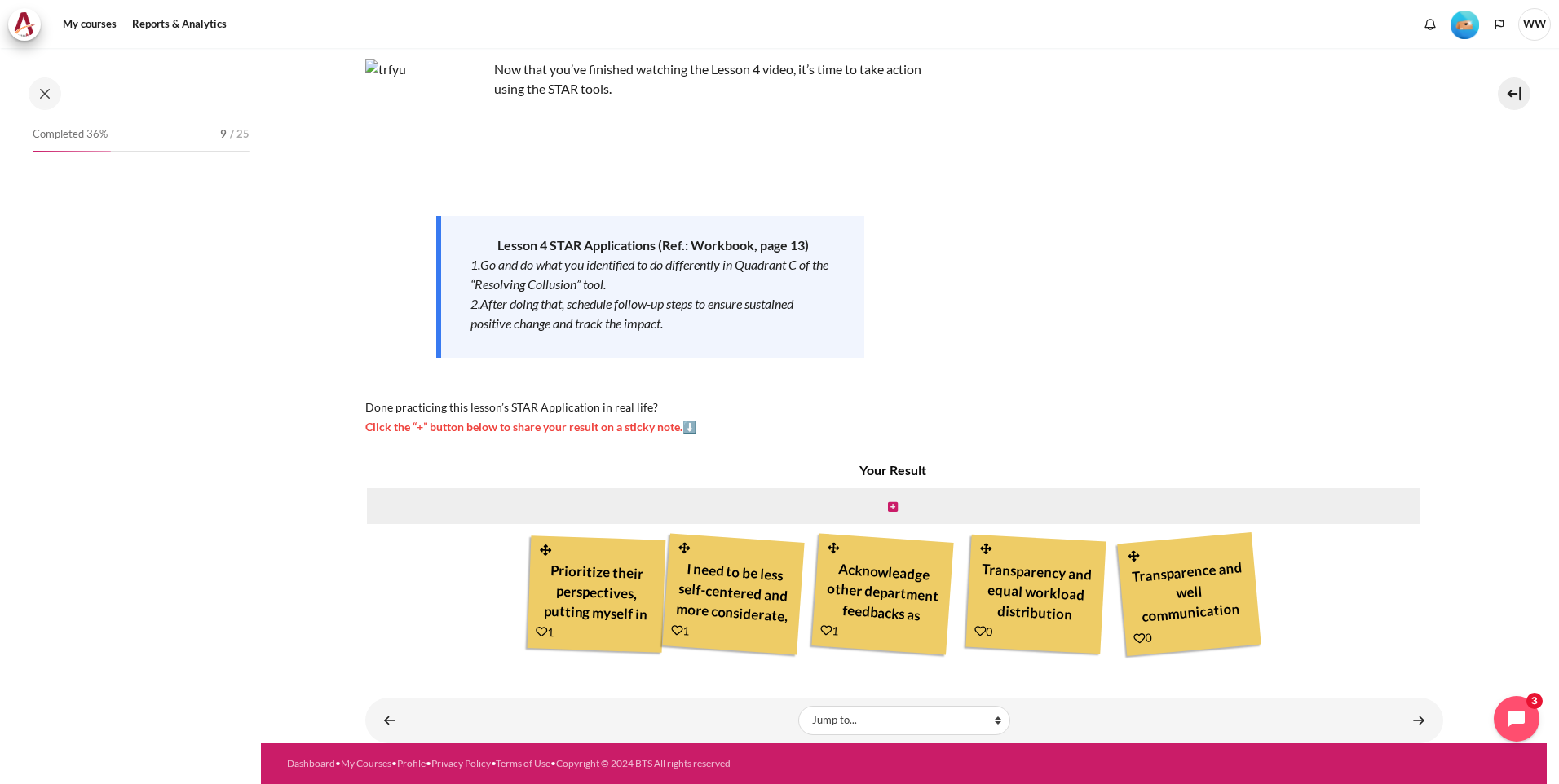
drag, startPoint x: 888, startPoint y: 502, endPoint x: 935, endPoint y: 503, distance: 47.0
click at [888, 502] on icon "Content" at bounding box center [893, 507] width 10 height 11
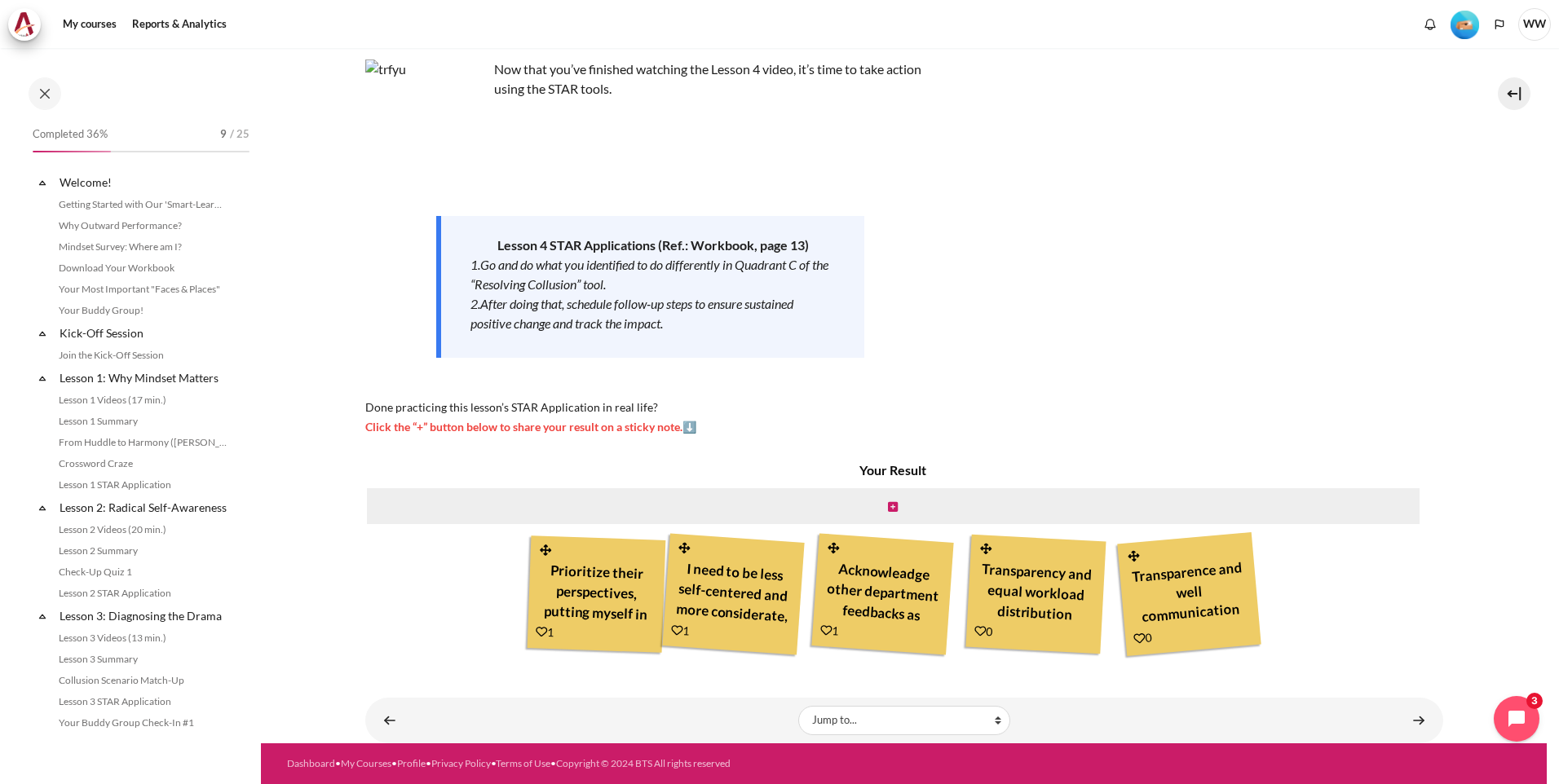
scroll to position [438, 0]
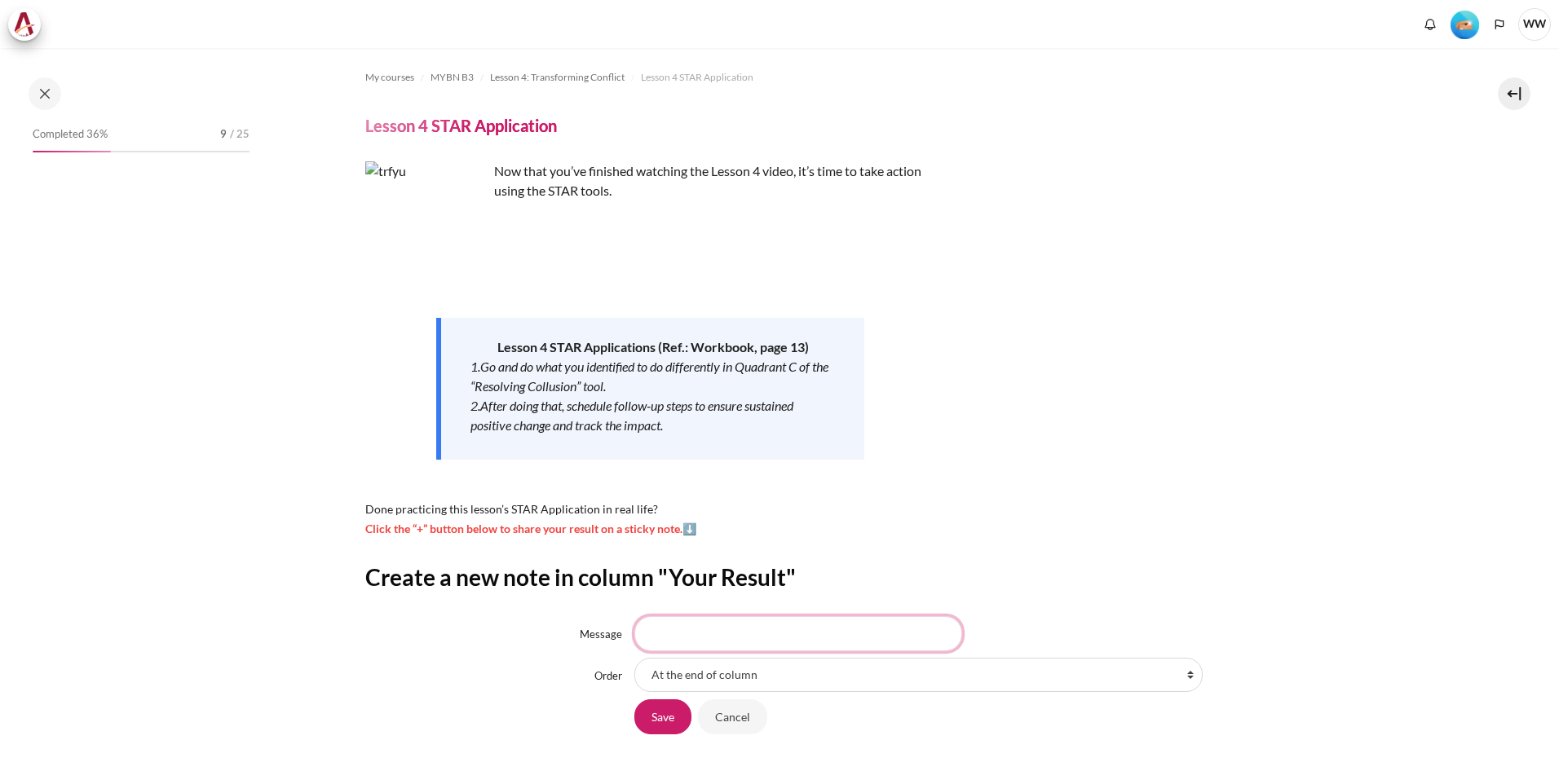
click at [674, 644] on input "Message" at bounding box center [798, 634] width 328 height 34
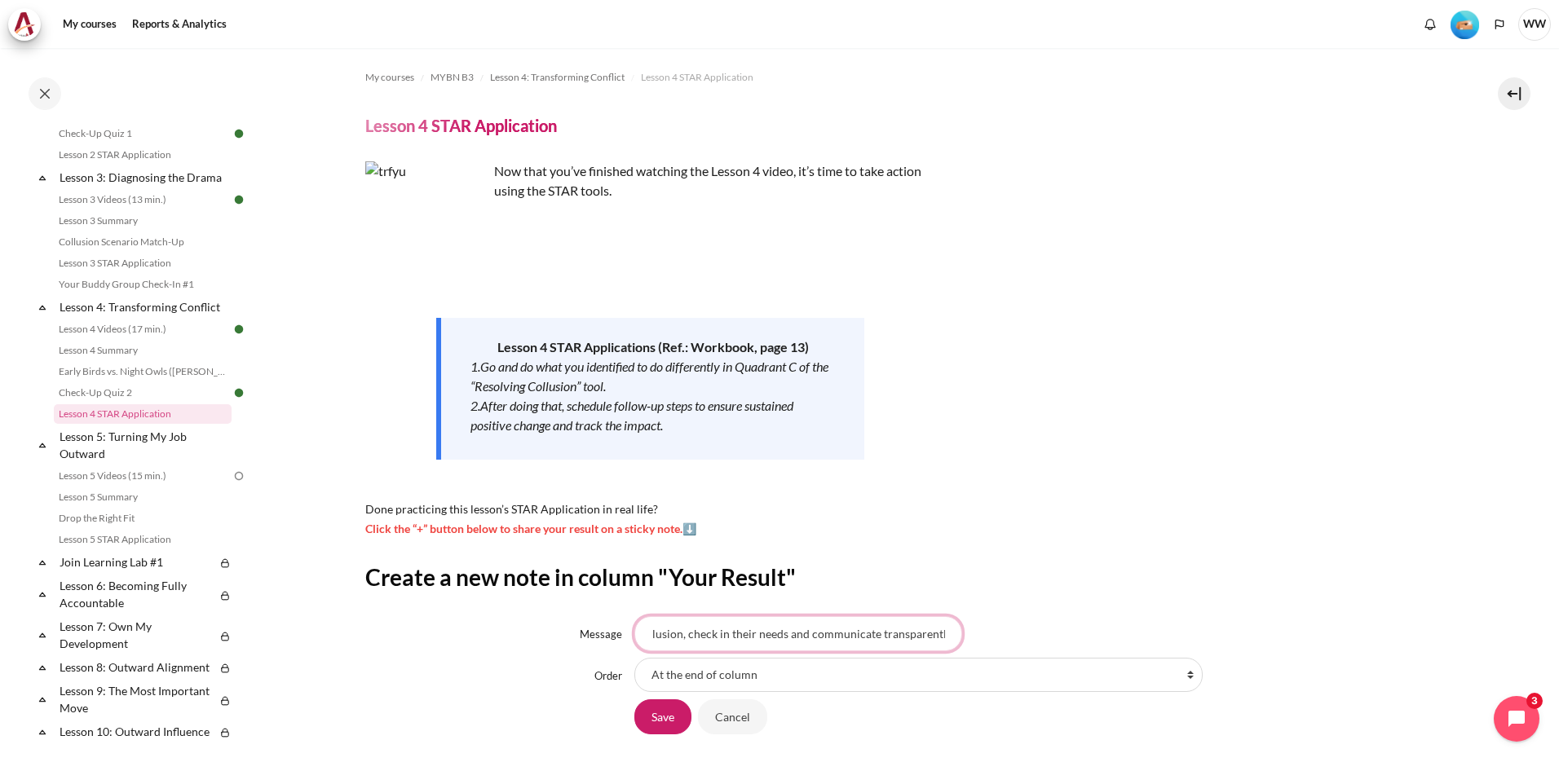
scroll to position [0, 199]
click at [675, 634] on input "Having self reflection first on every collusion, check in their needs and commu…" at bounding box center [798, 634] width 328 height 34
type input "Having self-reflection first on every collusion, check in their needs and commu…"
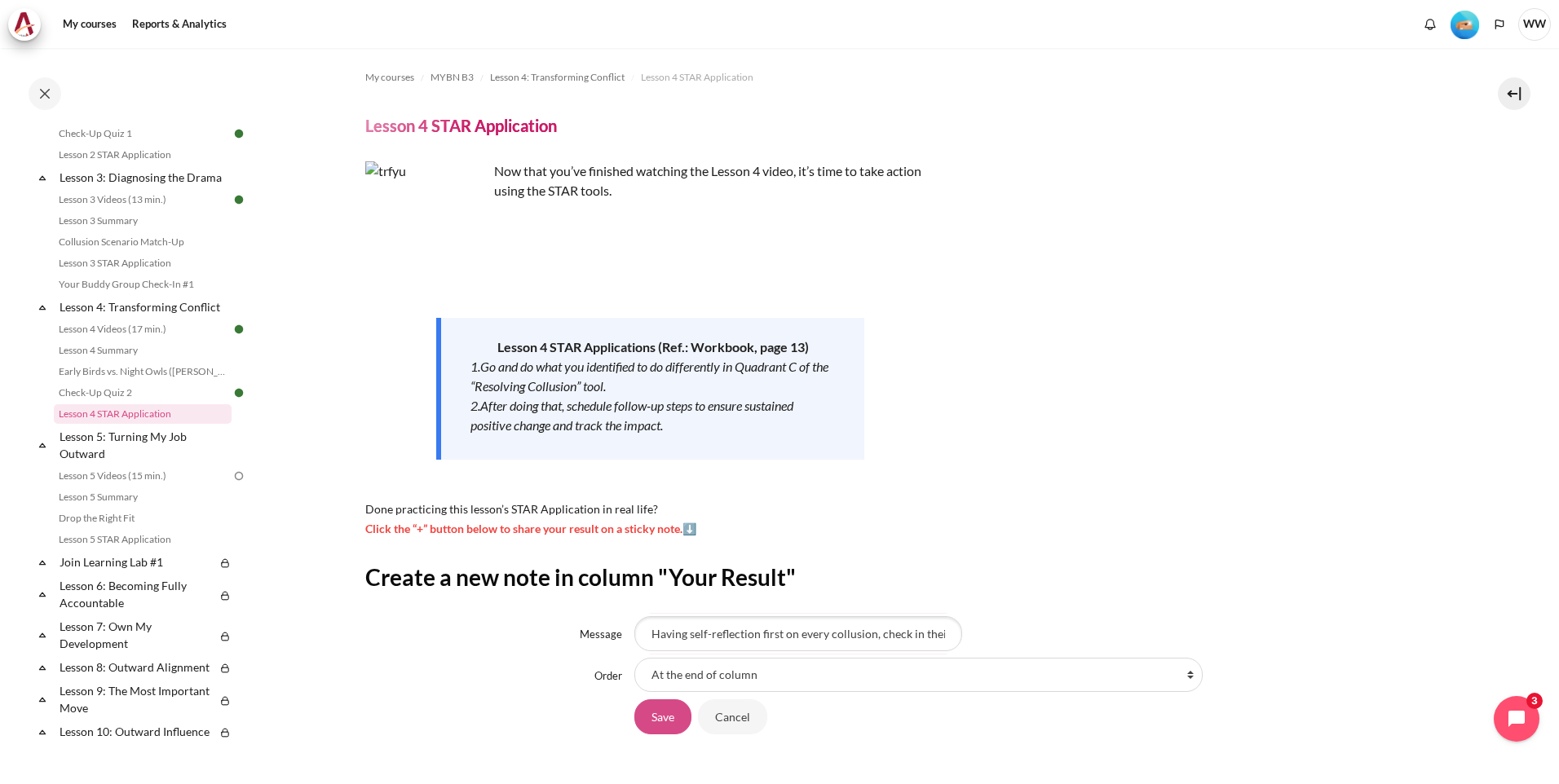
click at [671, 729] on input "Save" at bounding box center [662, 716] width 57 height 34
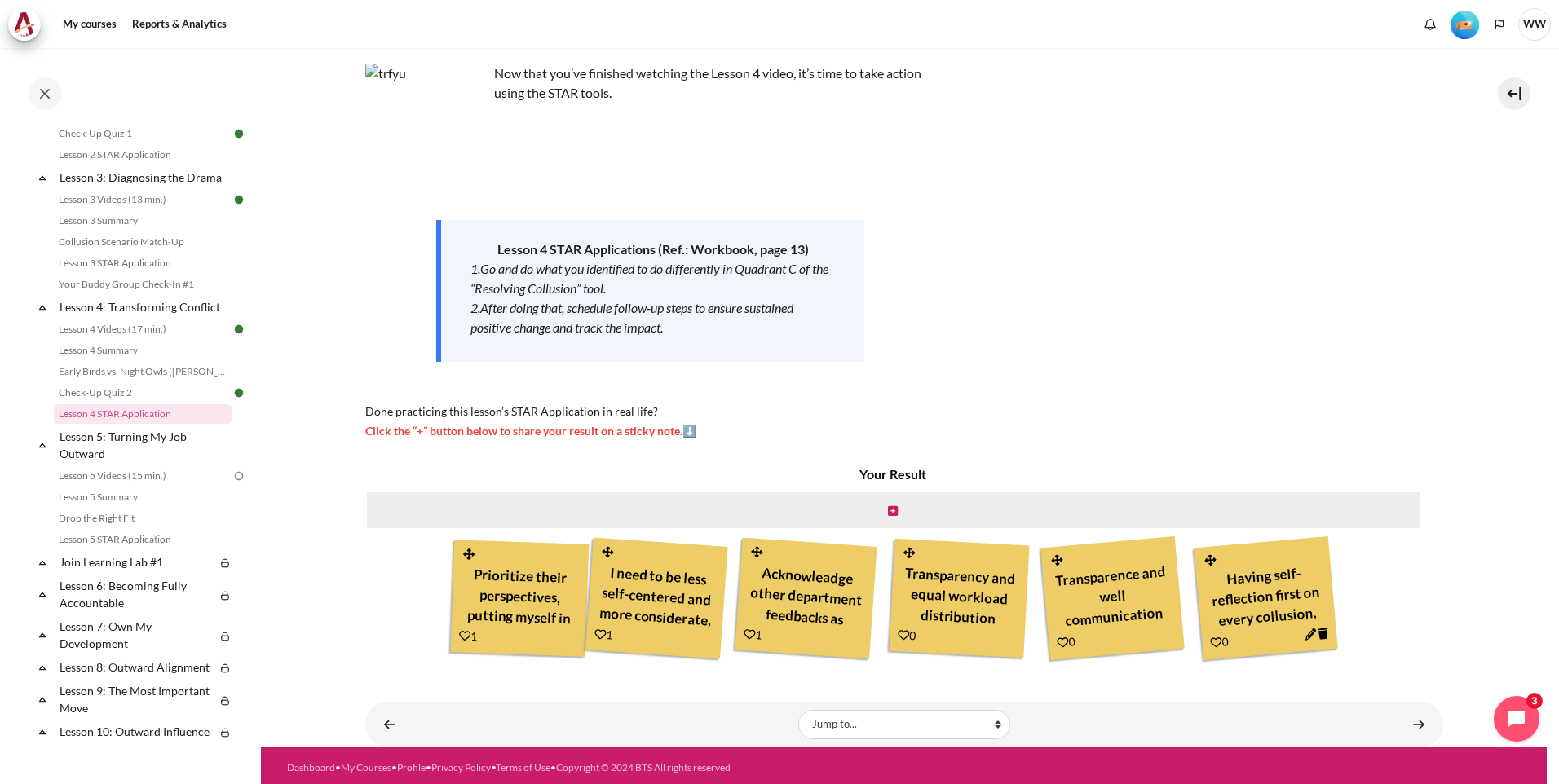
scroll to position [102, 0]
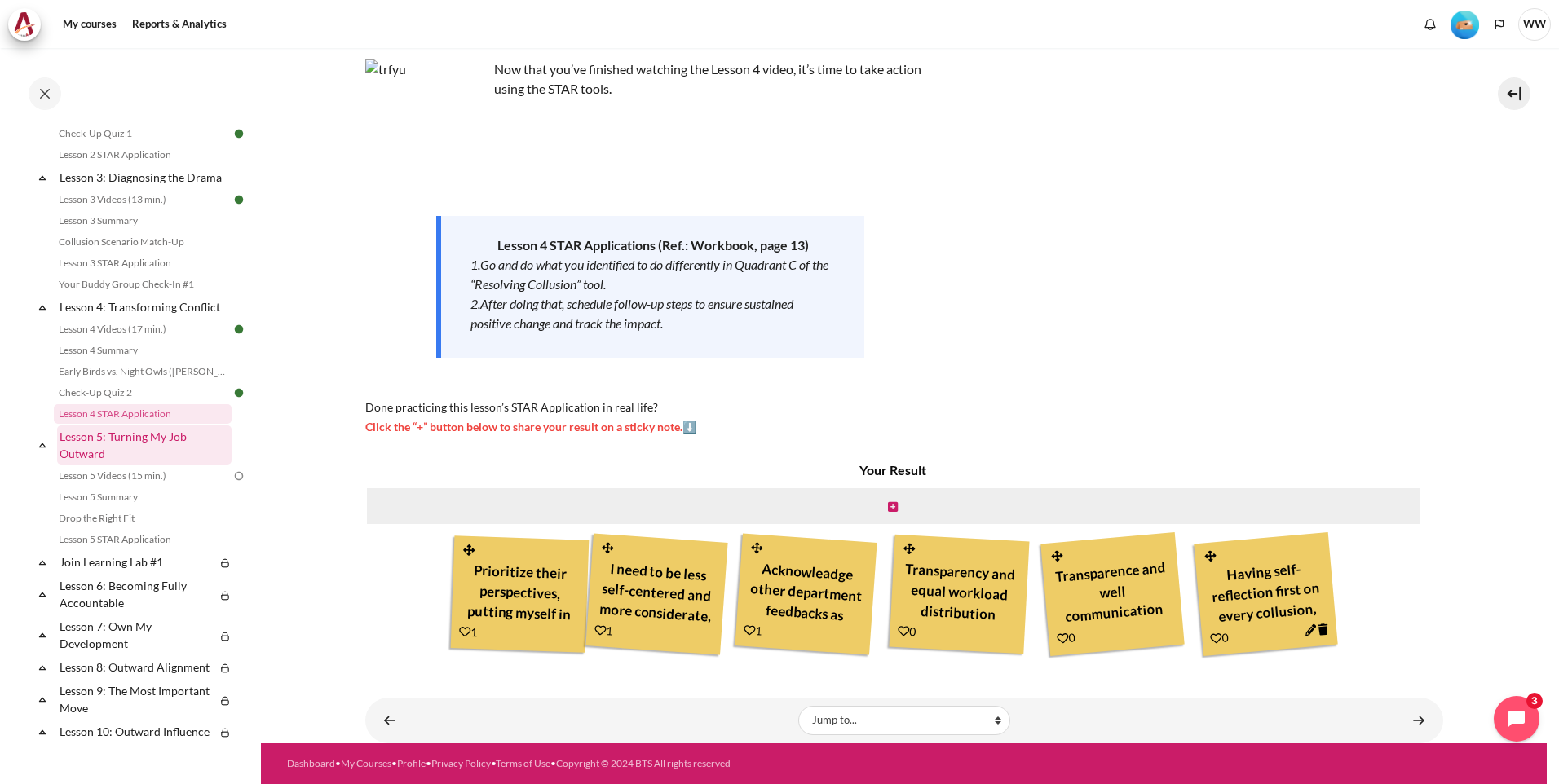
click at [174, 452] on link "Lesson 5: Turning My Job Outward" at bounding box center [144, 445] width 175 height 39
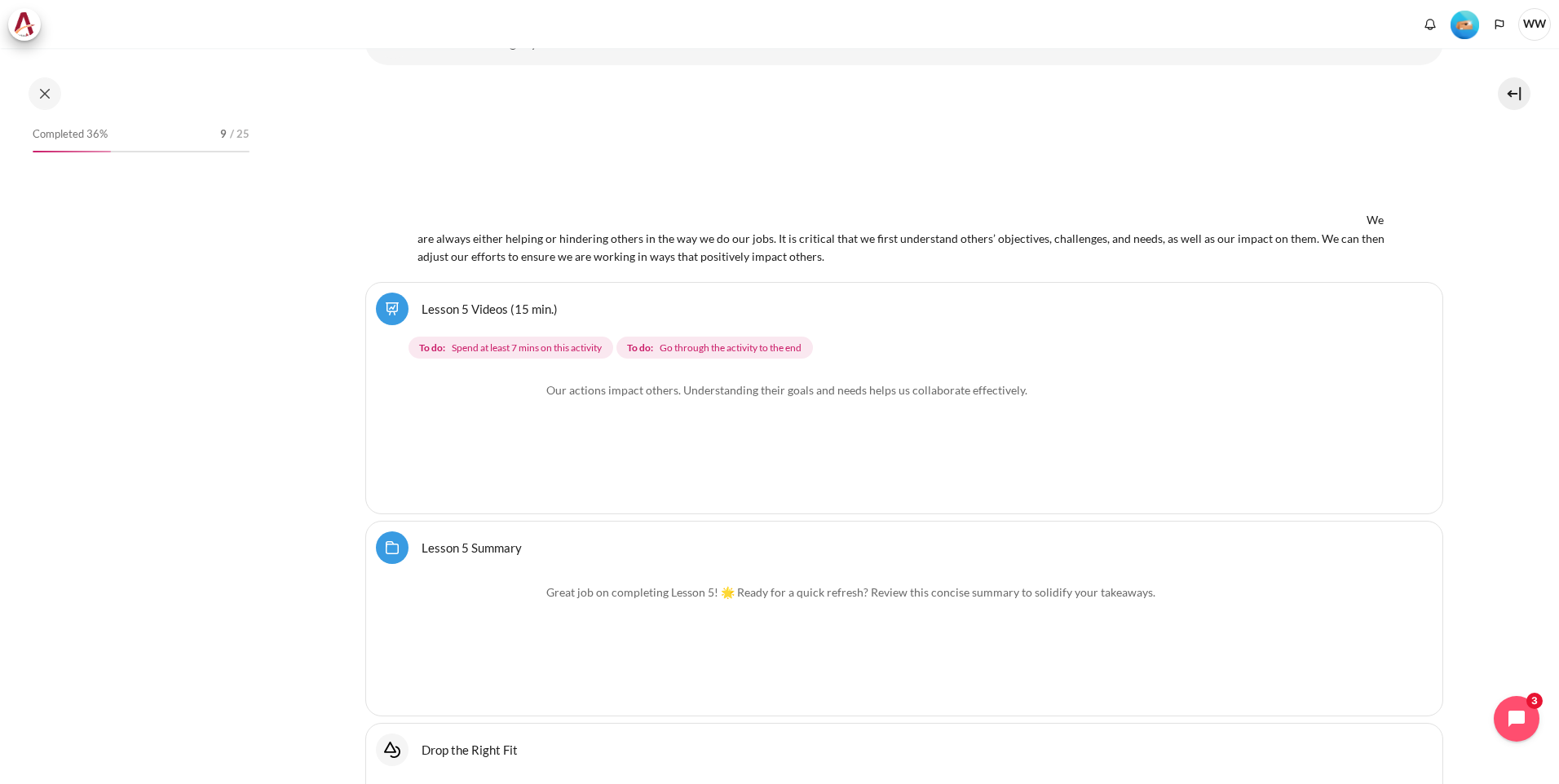
scroll to position [8016, 0]
click at [572, 358] on div "Select activity Lesson 5 Videos (15 min.) Lesson 5 Videos (15 min.) To do: To d…" at bounding box center [904, 395] width 1078 height 233
click at [572, 349] on span "Spend at least 7 mins on this activity" at bounding box center [527, 345] width 151 height 15
click at [697, 337] on span "Go through the activity to the end" at bounding box center [730, 345] width 142 height 15
click at [482, 423] on img "Content" at bounding box center [479, 439] width 123 height 123
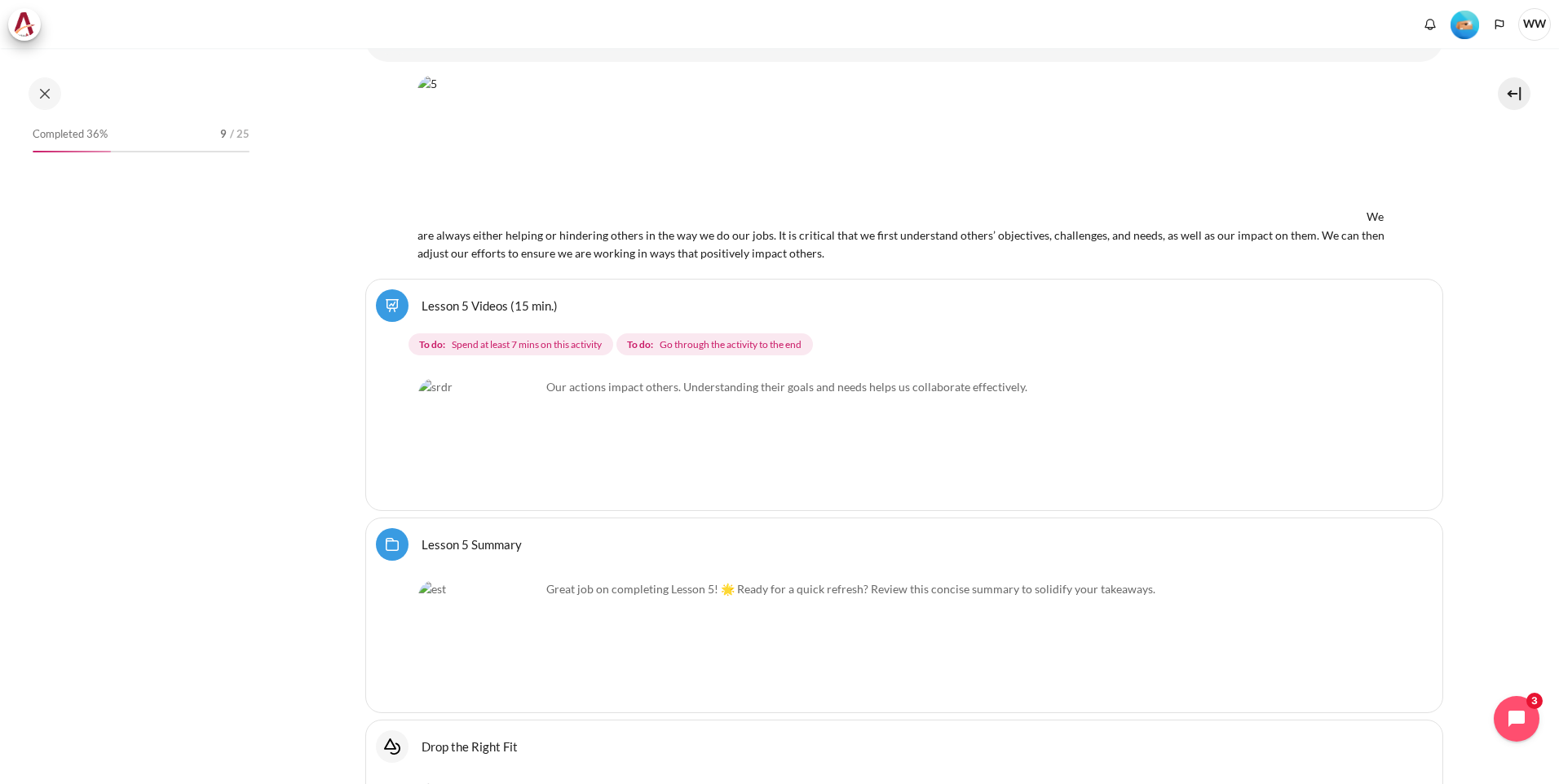
click at [529, 467] on img "Content" at bounding box center [479, 439] width 123 height 123
click at [524, 480] on img "Content" at bounding box center [479, 439] width 123 height 123
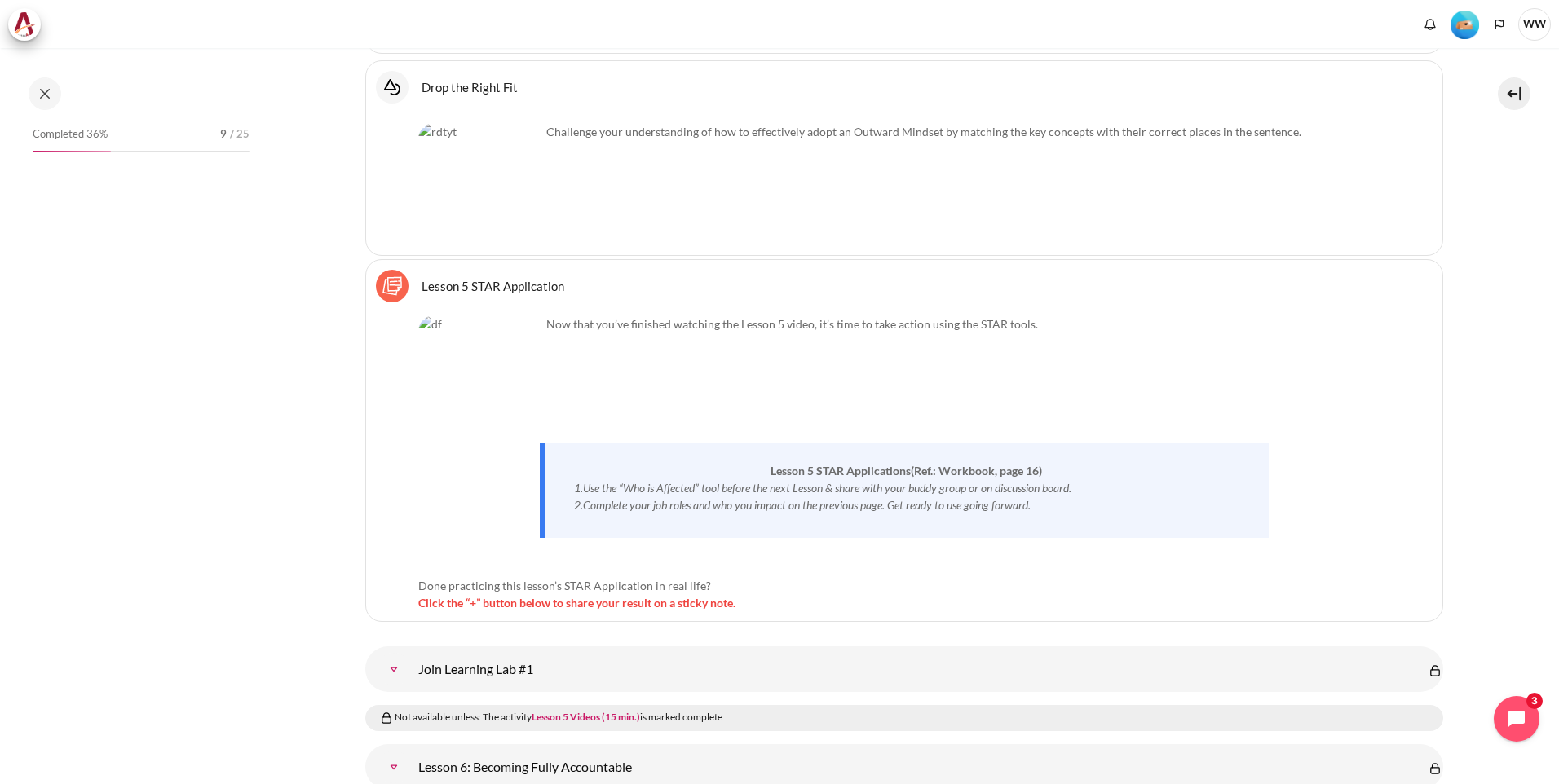
scroll to position [8506, 0]
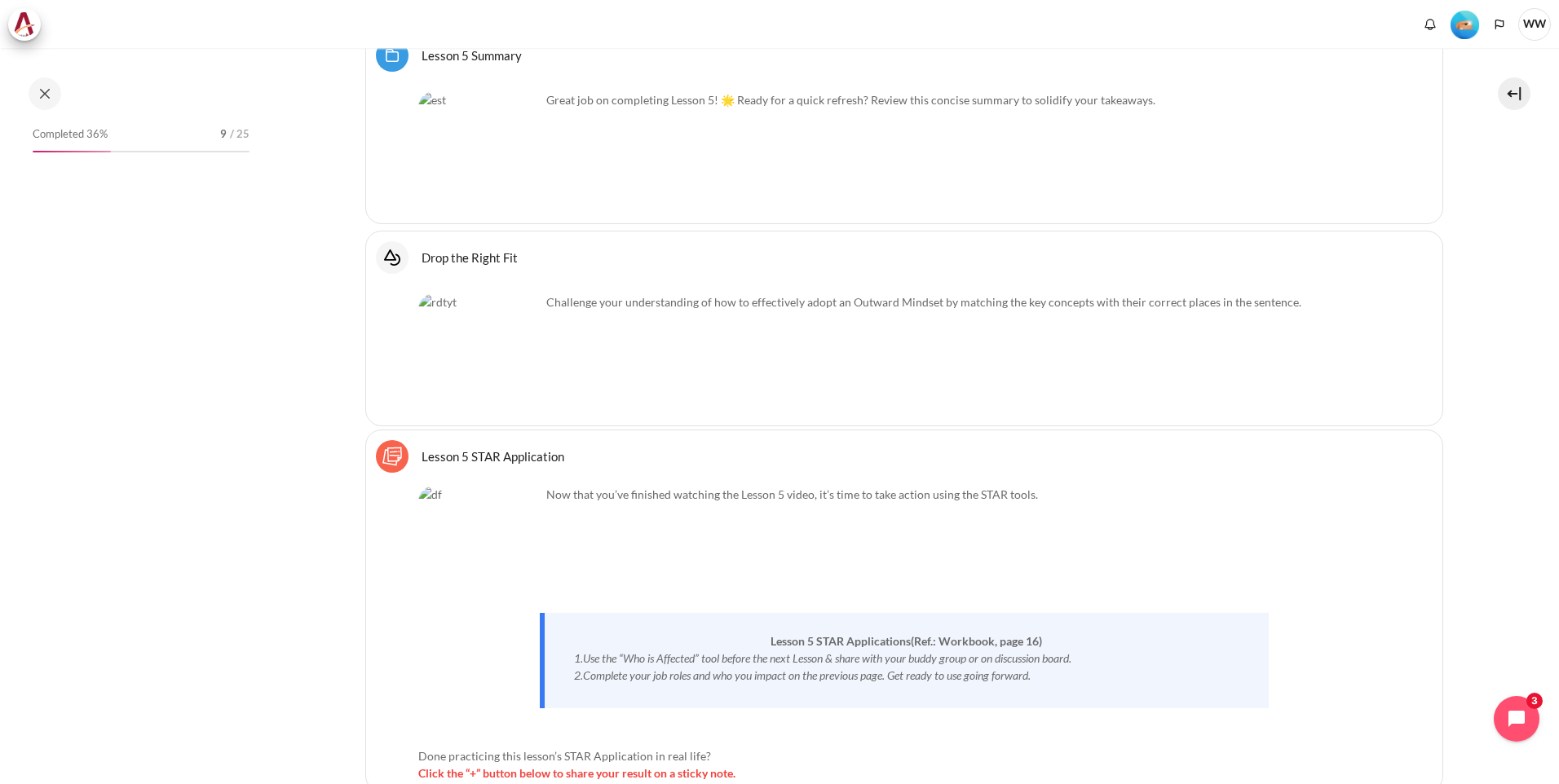
drag, startPoint x: 163, startPoint y: 248, endPoint x: 157, endPoint y: 210, distance: 38.5
click at [161, 244] on div "Completed 36% 9 / 25" at bounding box center [140, 432] width 233 height 617
drag, startPoint x: 157, startPoint y: 199, endPoint x: 165, endPoint y: 189, distance: 12.8
click at [157, 195] on div "Completed 36% 9 / 25" at bounding box center [140, 432] width 233 height 617
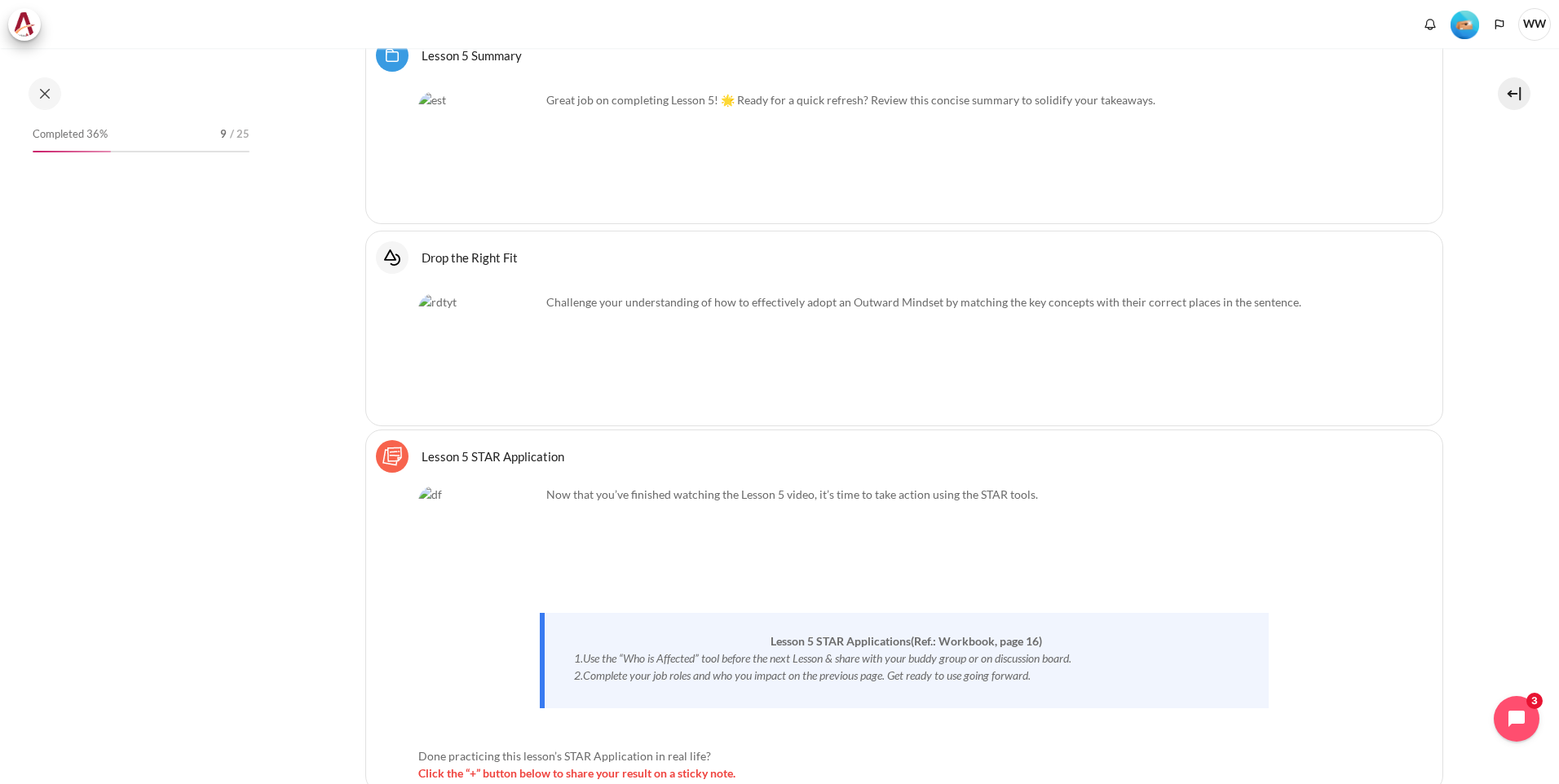
click at [166, 189] on div "Completed 36% 9 / 25" at bounding box center [140, 432] width 233 height 617
click at [170, 188] on div "Completed 36% 9 / 25" at bounding box center [140, 432] width 233 height 617
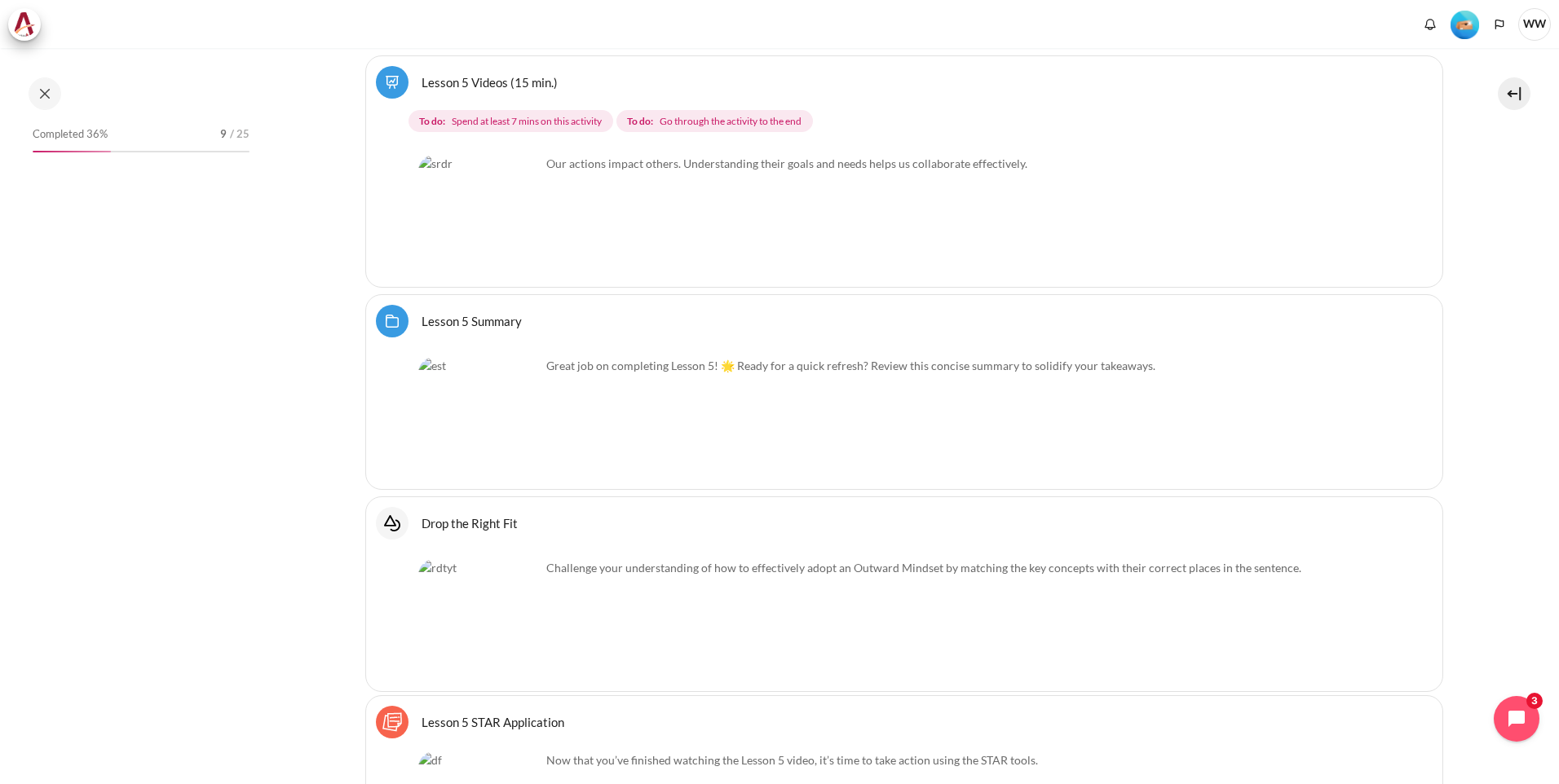
scroll to position [8262, 0]
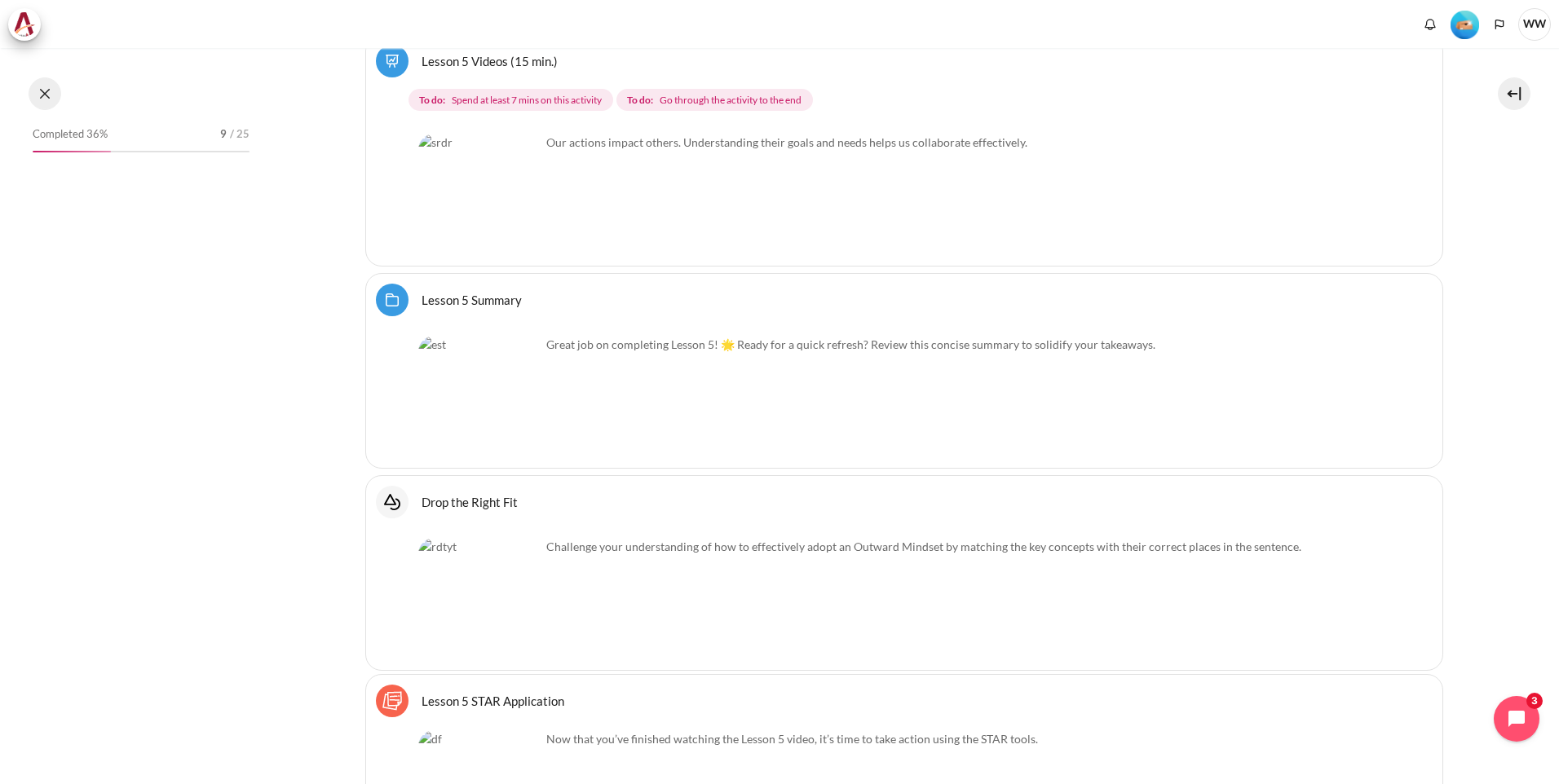
click at [36, 99] on button at bounding box center [45, 93] width 33 height 33
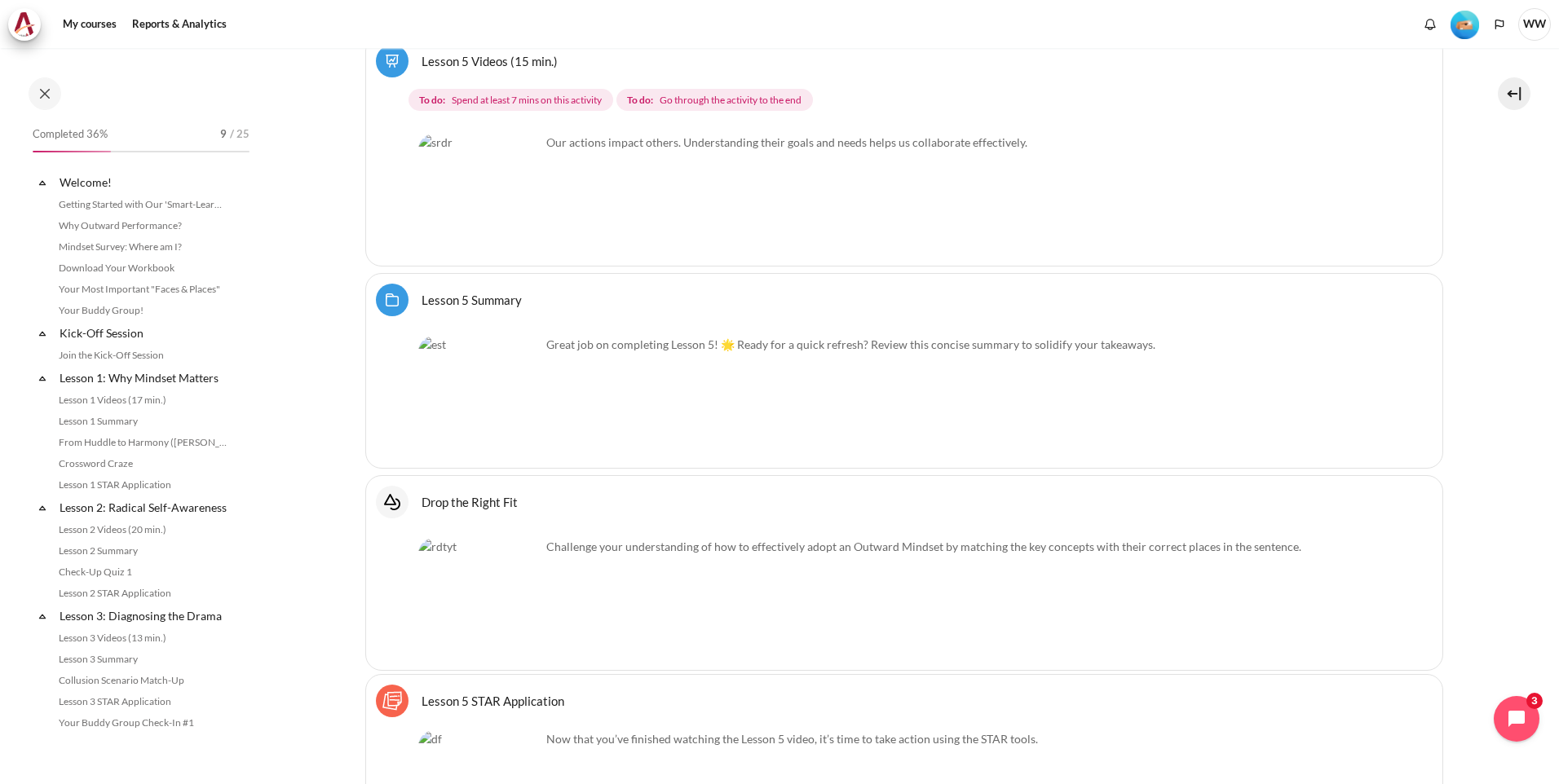
scroll to position [692, 0]
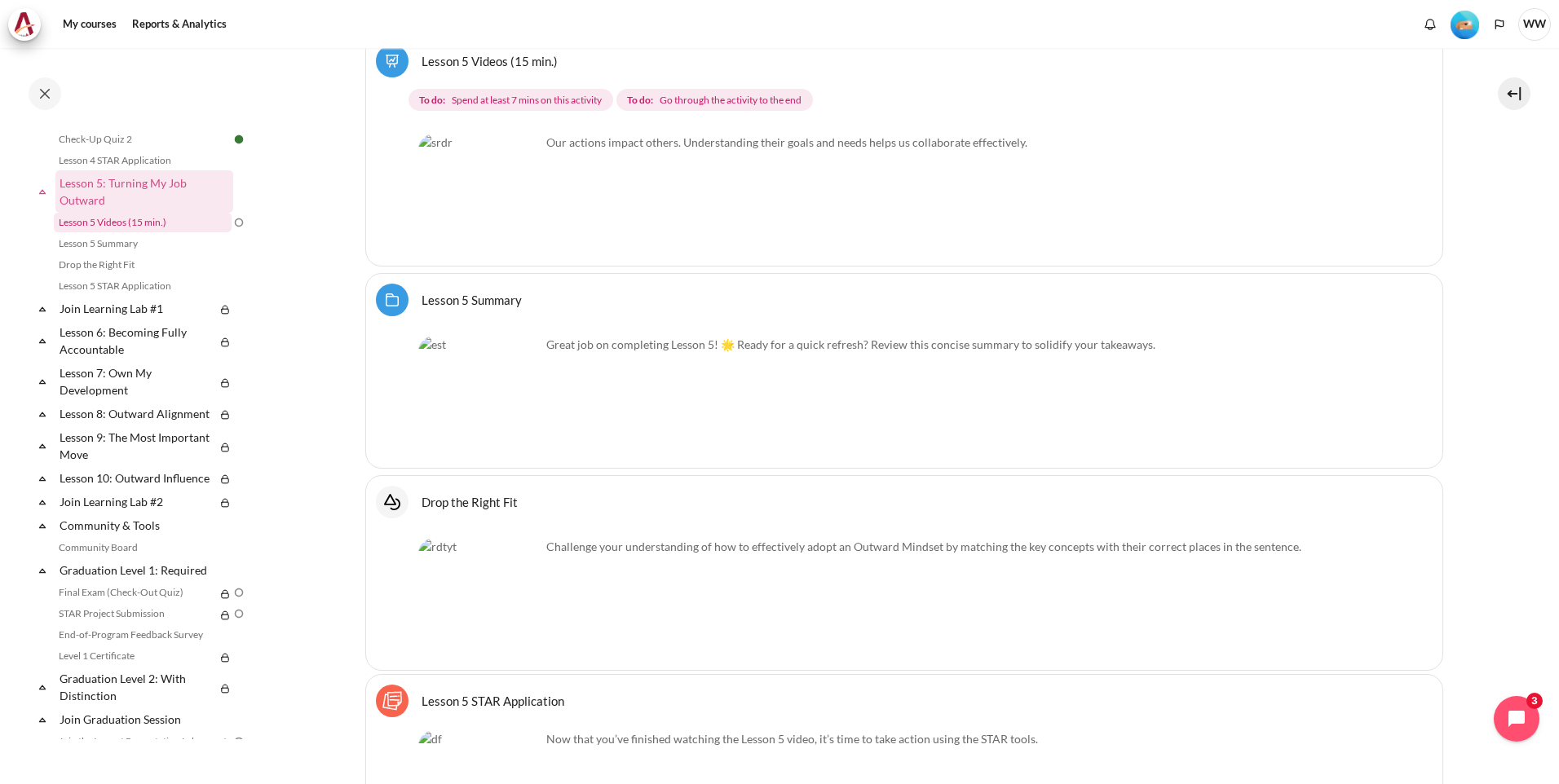
click at [123, 232] on link "Lesson 5 Videos (15 min.)" at bounding box center [142, 222] width 177 height 20
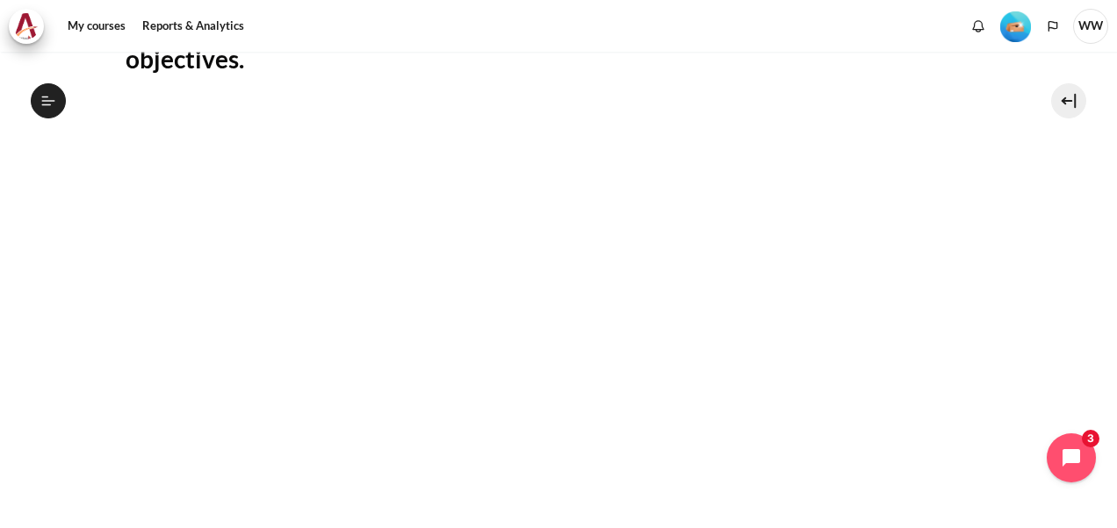
scroll to position [491, 0]
click at [86, 244] on section "My courses MYBN B3 Lesson 5: Turning My Job Outward Lesson 5 Videos (15 min.) L…" at bounding box center [558, 214] width 1090 height 1307
click at [83, 269] on section "My courses MYBN B3 Lesson 5: Turning My Job Outward Lesson 5 Videos (15 min.) L…" at bounding box center [558, 214] width 1090 height 1307
click at [1071, 197] on section "My courses MYBN B3 Lesson 5: Turning My Job Outward Lesson 5 Videos (15 min.) L…" at bounding box center [558, 214] width 1090 height 1307
click at [75, 252] on section "My courses MYBN B3 Lesson 5: Turning My Job Outward Lesson 5 Videos (15 min.) L…" at bounding box center [558, 214] width 1090 height 1307
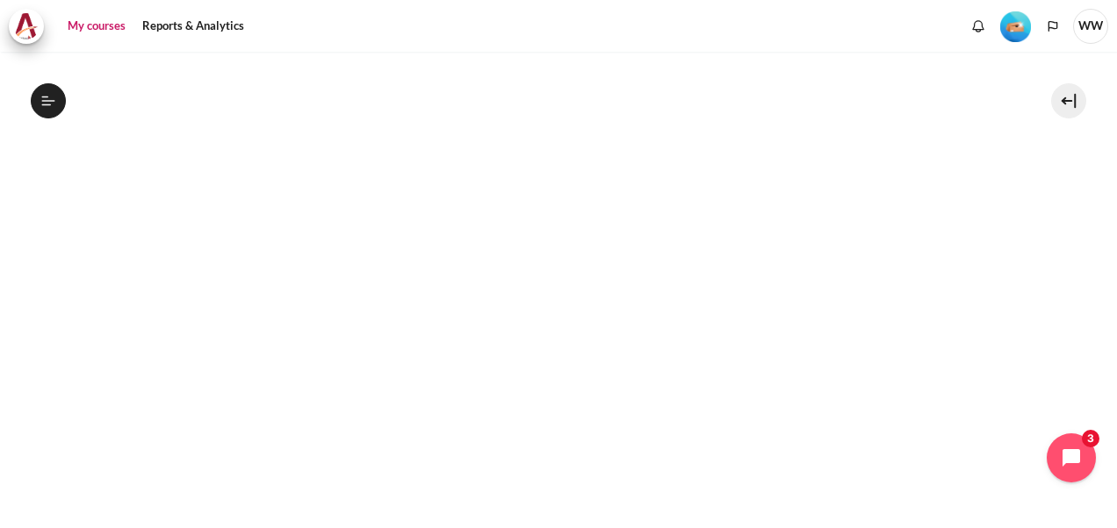
click at [102, 26] on link "My courses" at bounding box center [96, 26] width 70 height 35
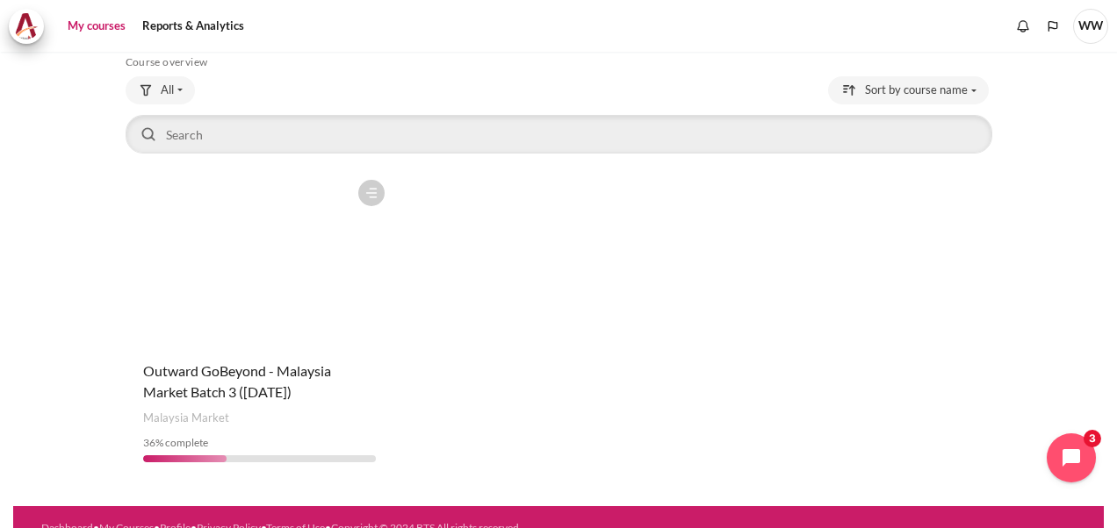
scroll to position [112, 0]
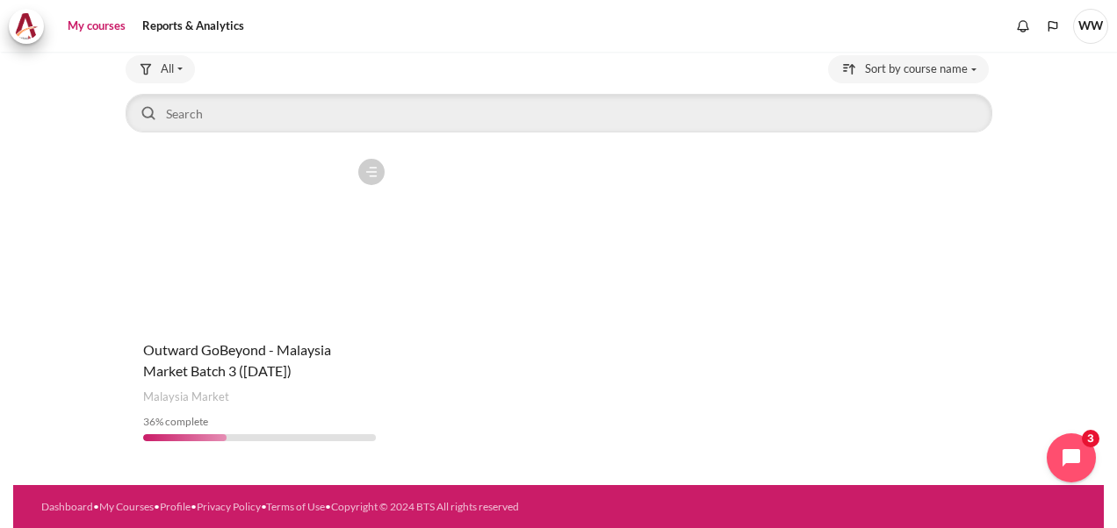
click at [246, 312] on figure "Content" at bounding box center [260, 238] width 268 height 176
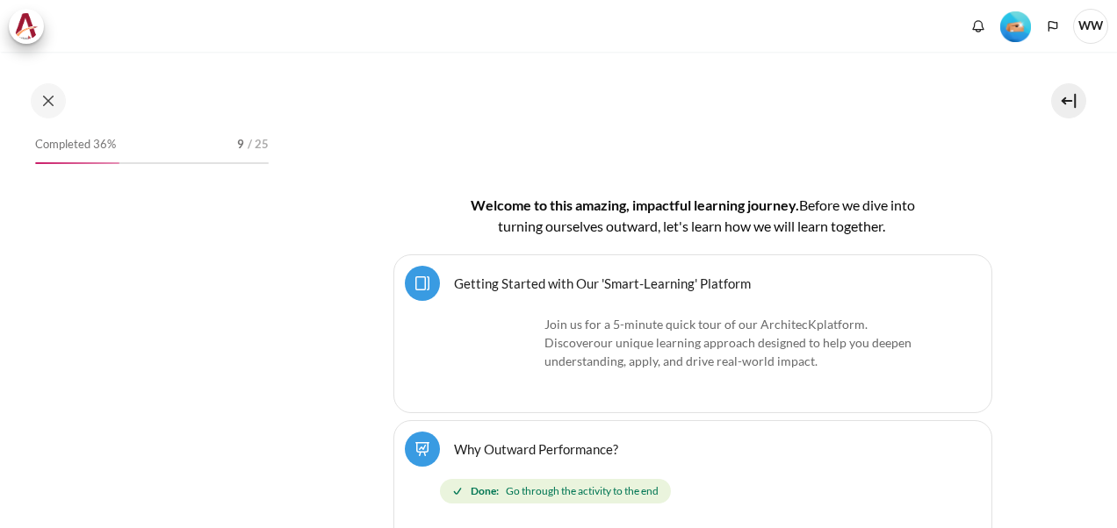
scroll to position [351, 0]
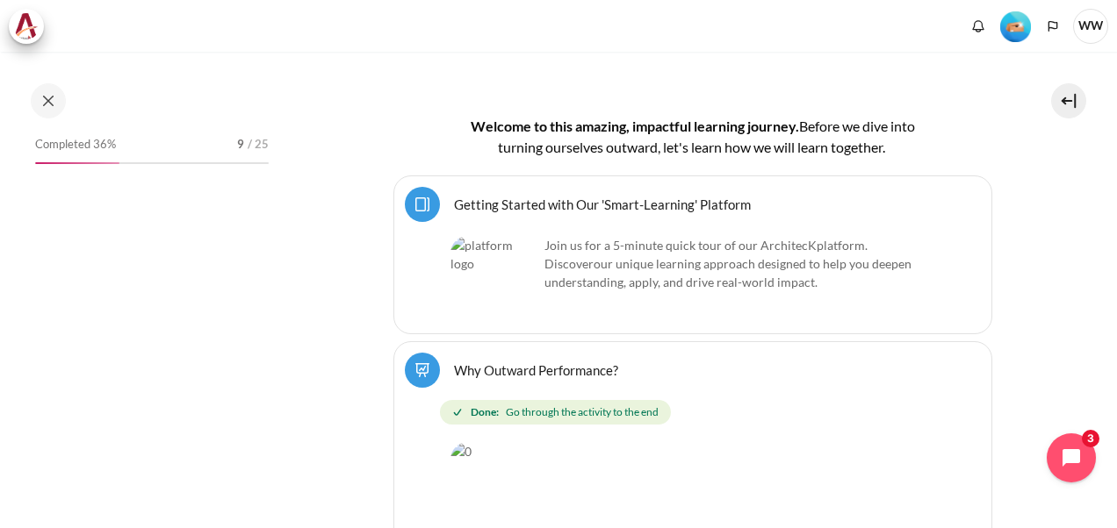
click at [211, 346] on div "Completed 36% 9 / 25" at bounding box center [151, 307] width 251 height 348
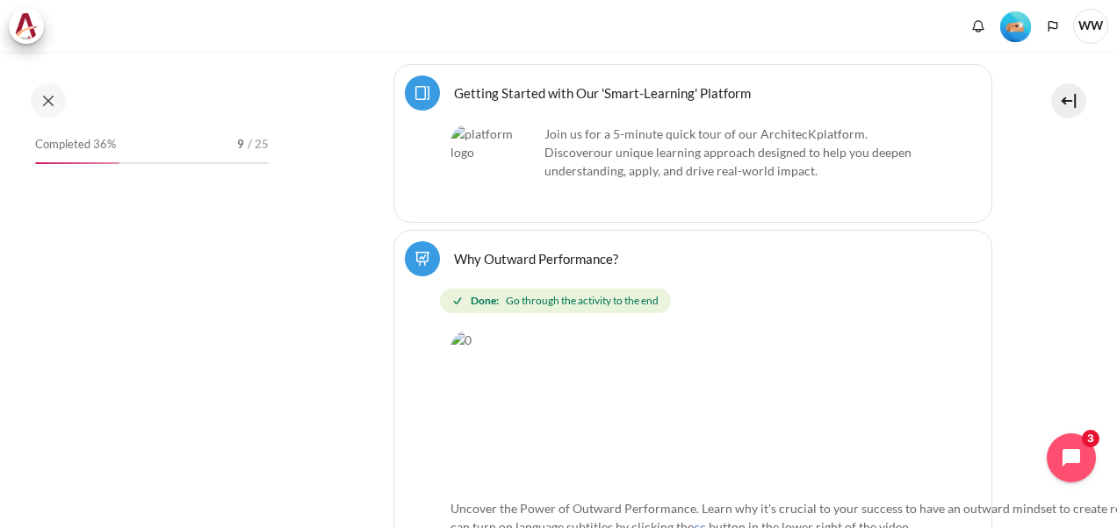
scroll to position [263, 0]
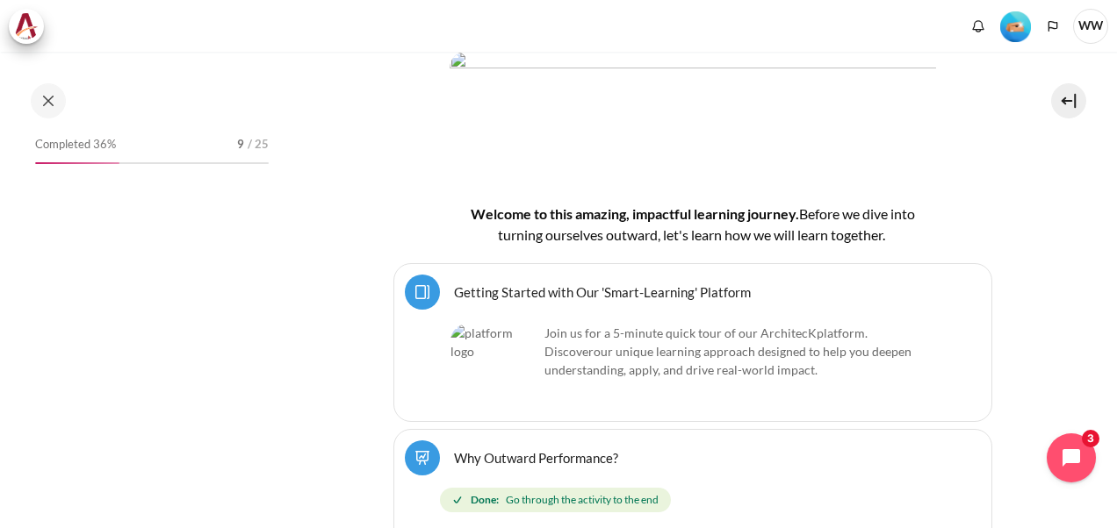
click at [126, 156] on div "Completed 36% 9 / 25" at bounding box center [151, 149] width 233 height 32
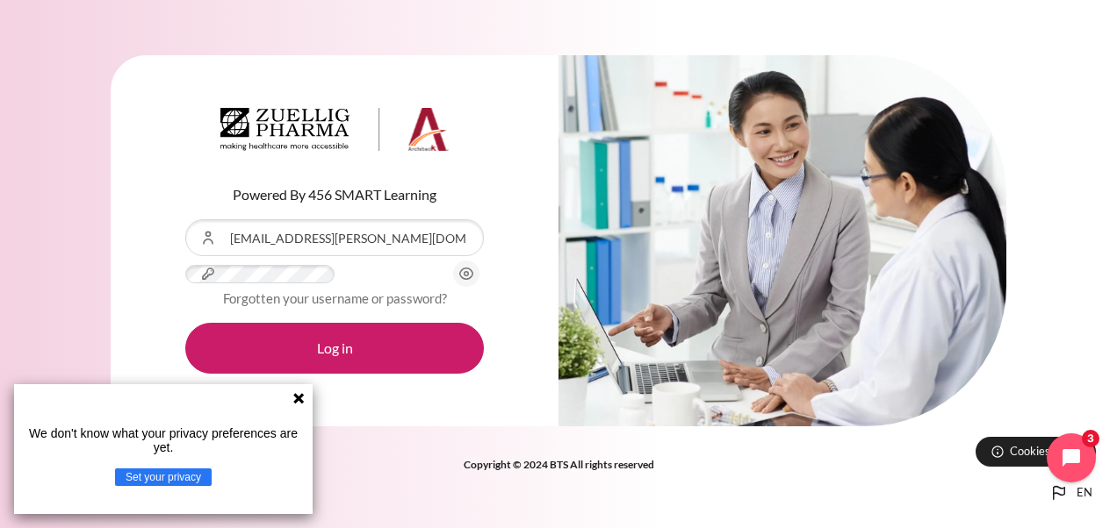
click at [538, 283] on div "Powered By 456 SMART Learning Username or Email Address wai.leong@zuelligpharma…" at bounding box center [558, 252] width 1117 height 446
click at [299, 399] on g at bounding box center [298, 398] width 11 height 11
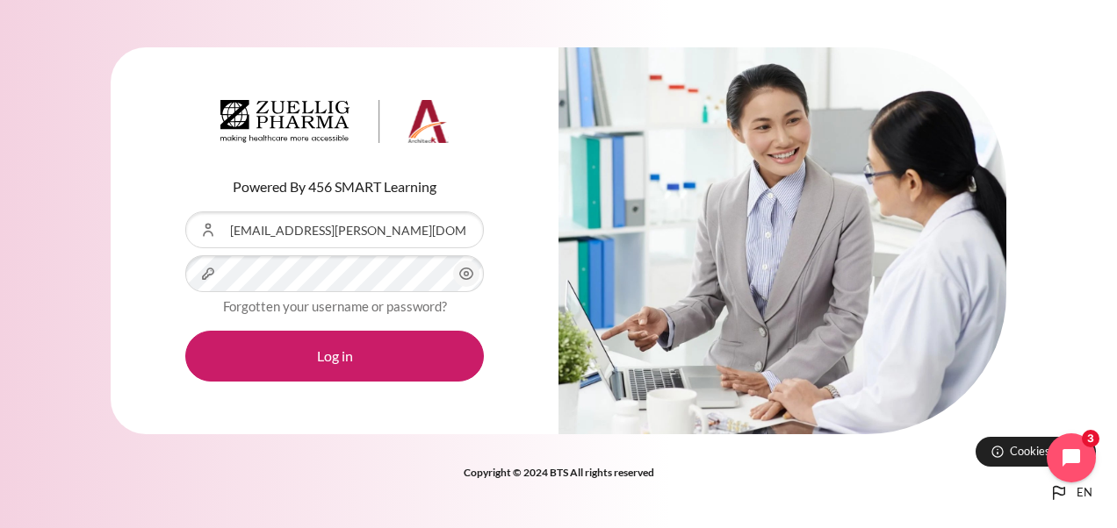
click at [185, 331] on button "Log in" at bounding box center [334, 356] width 298 height 51
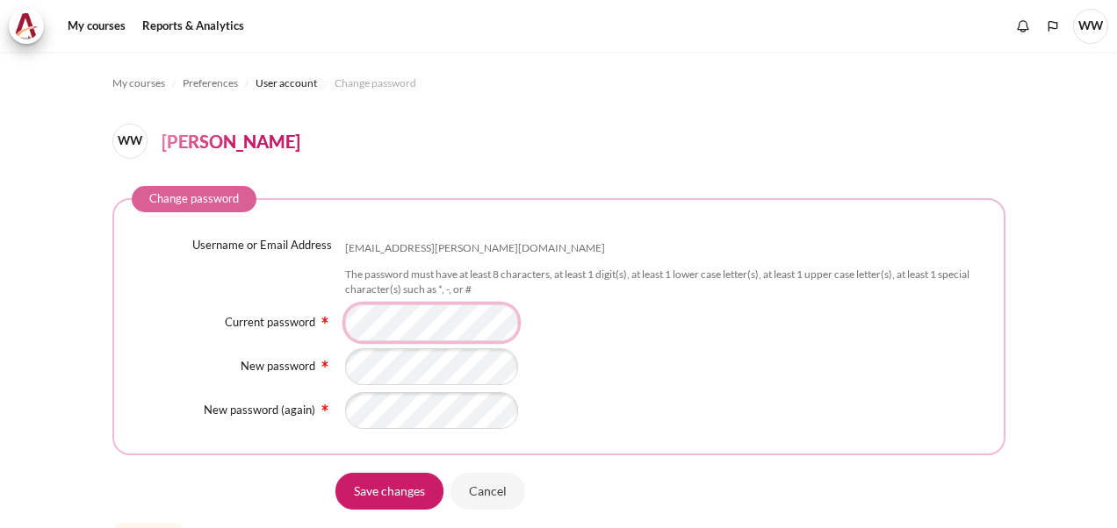
click at [257, 318] on div "Current password" at bounding box center [559, 323] width 854 height 37
click at [192, 324] on div "Current password" at bounding box center [559, 323] width 854 height 37
click at [706, 305] on div "Content" at bounding box center [665, 323] width 641 height 37
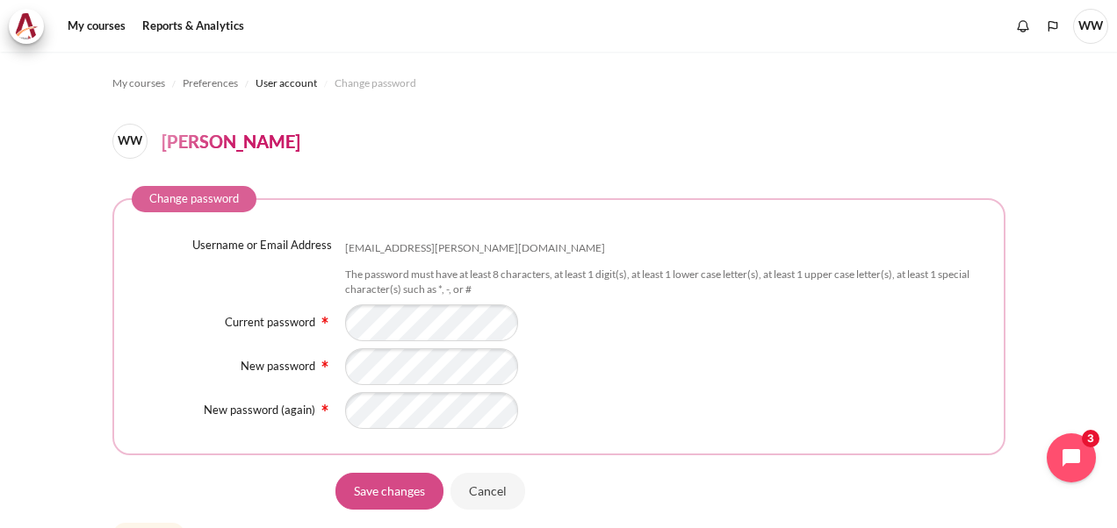
click at [406, 485] on input "Save changes" at bounding box center [389, 490] width 108 height 37
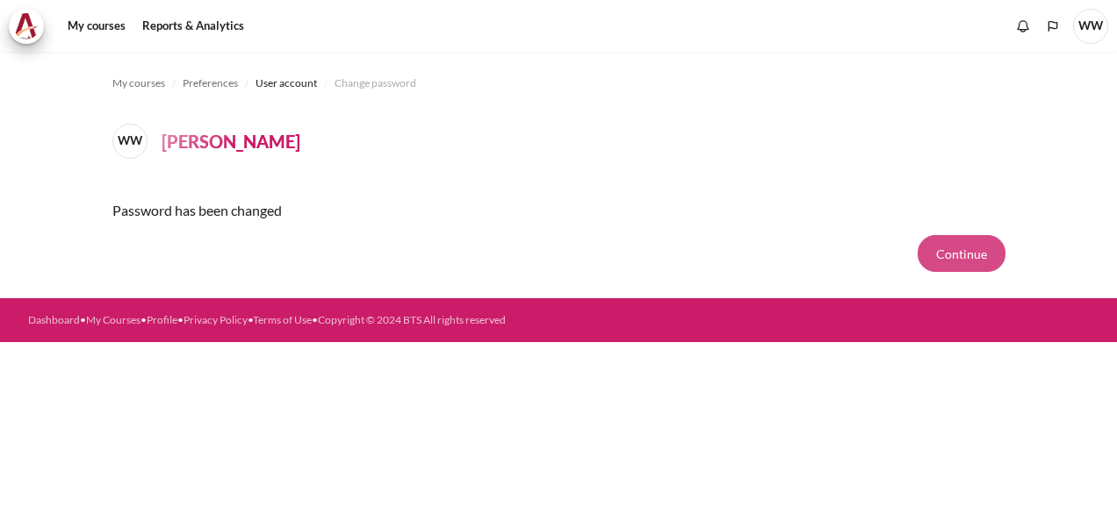
click at [957, 249] on button "Continue" at bounding box center [961, 253] width 88 height 37
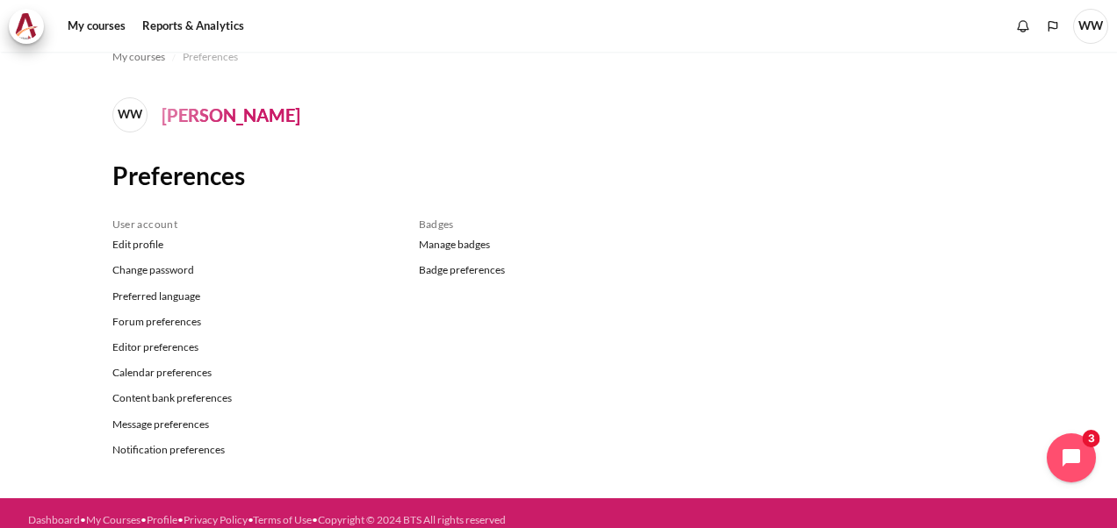
scroll to position [39, 0]
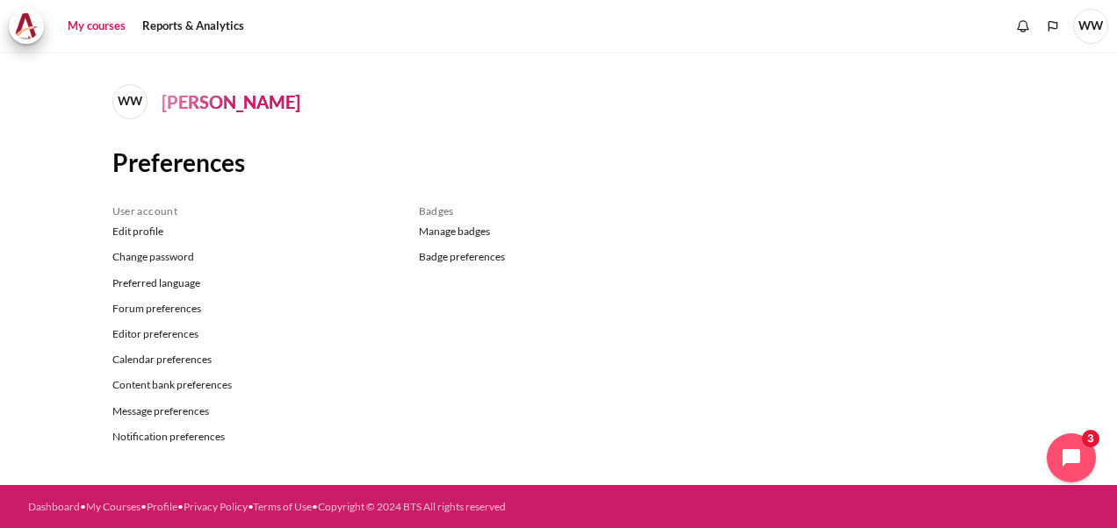
click at [104, 19] on link "My courses" at bounding box center [96, 26] width 70 height 35
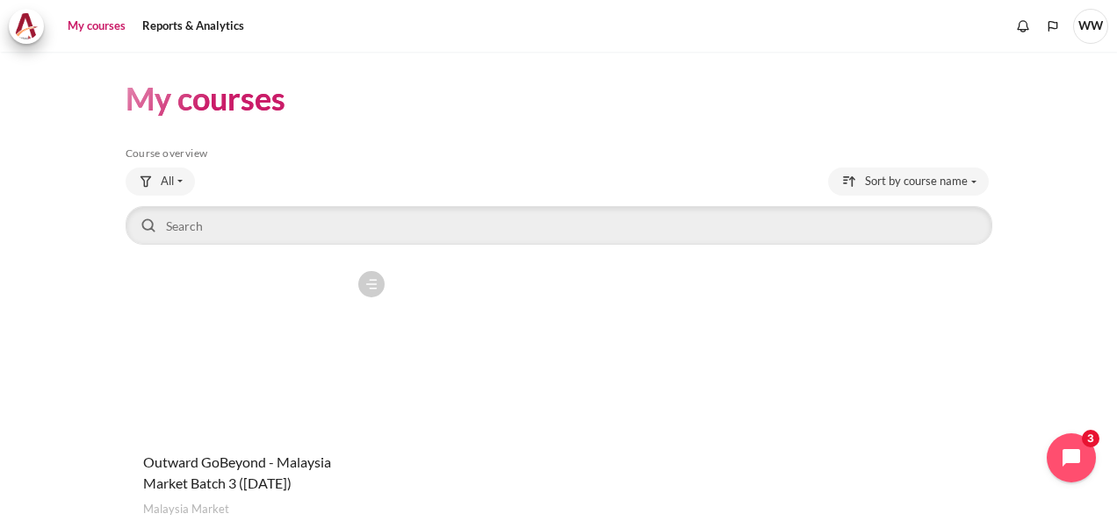
click at [295, 332] on figure "Content" at bounding box center [260, 350] width 268 height 176
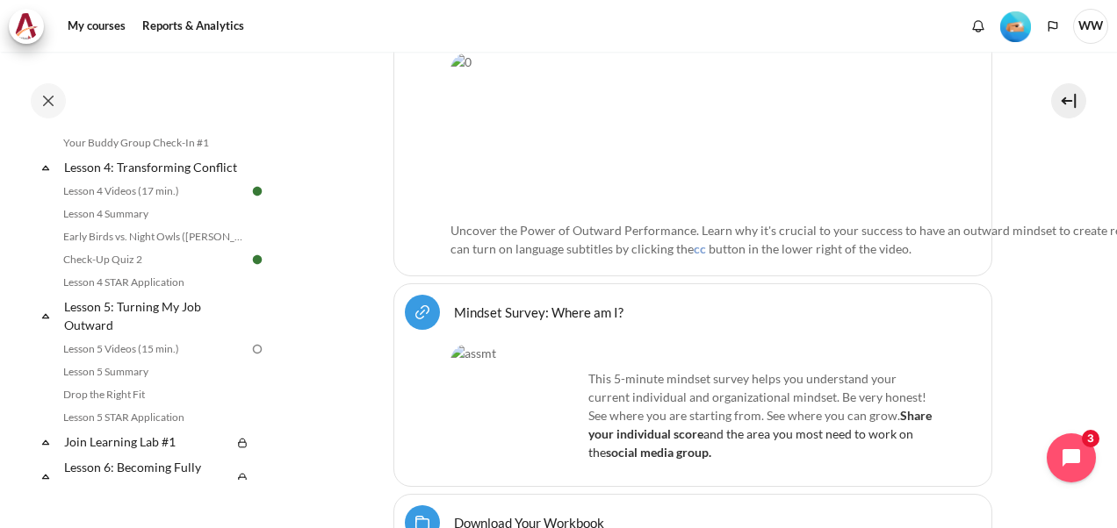
scroll to position [614, 0]
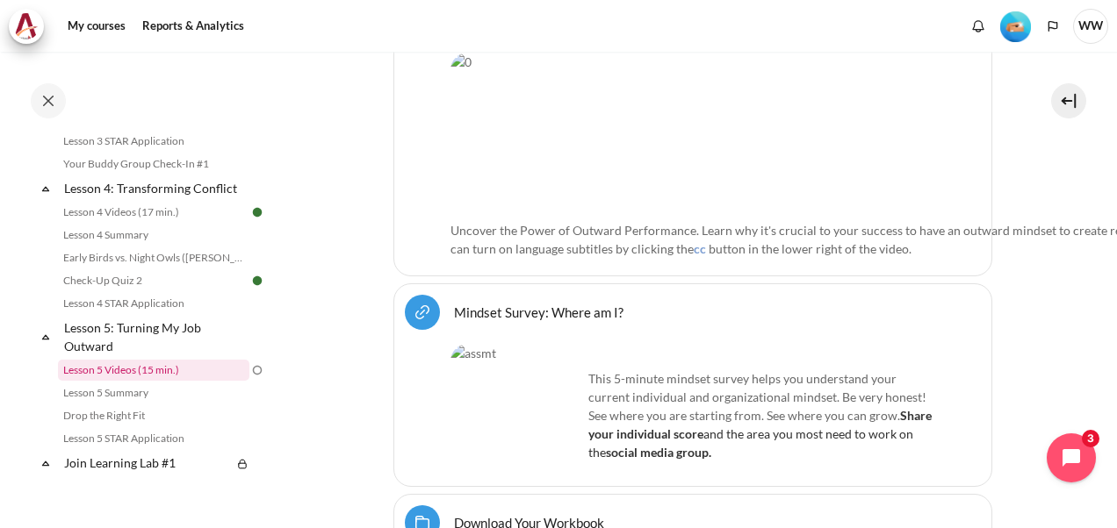
click at [149, 381] on link "Lesson 5 Videos (15 min.)" at bounding box center [153, 370] width 191 height 21
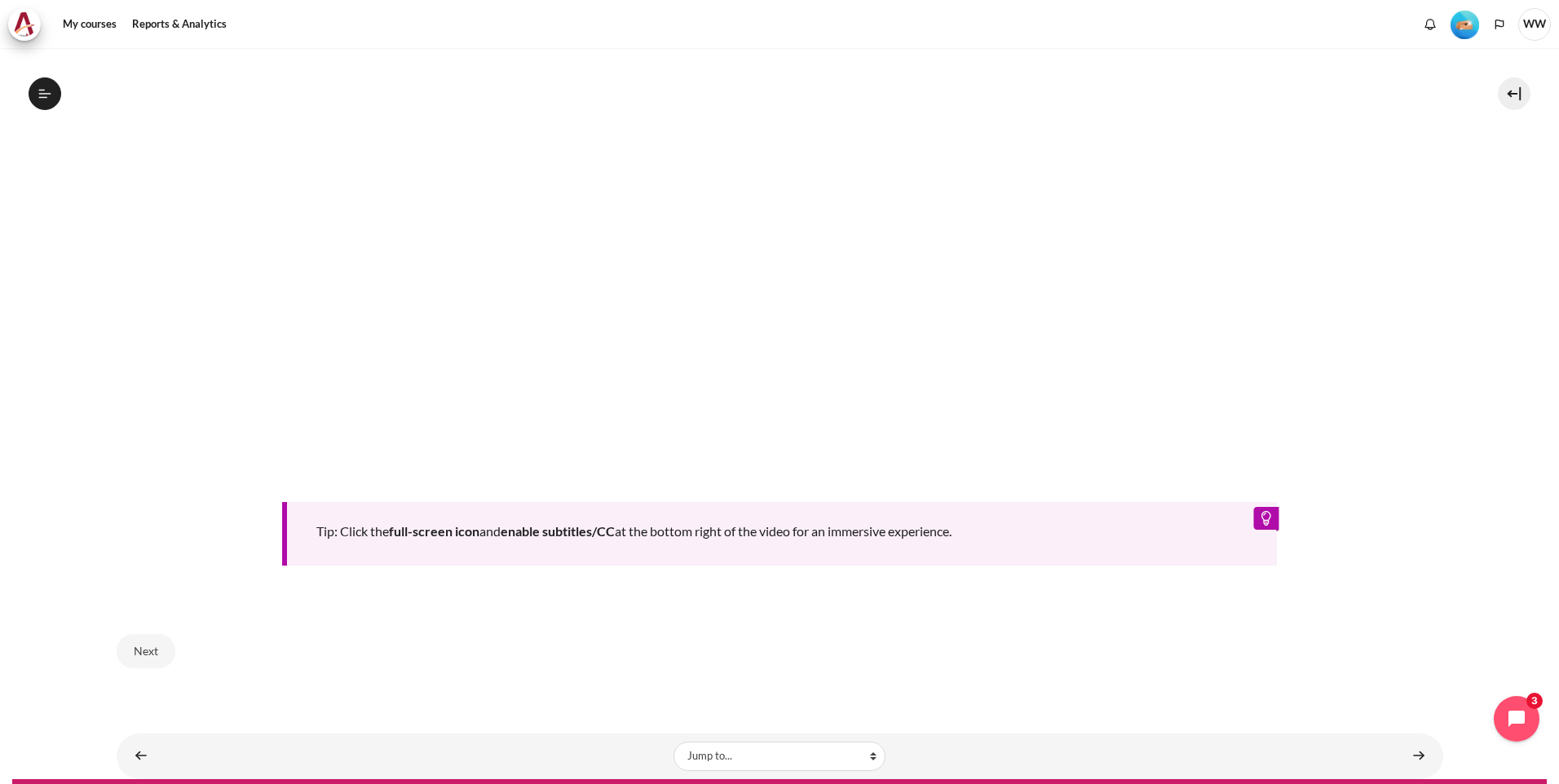
scroll to position [734, 0]
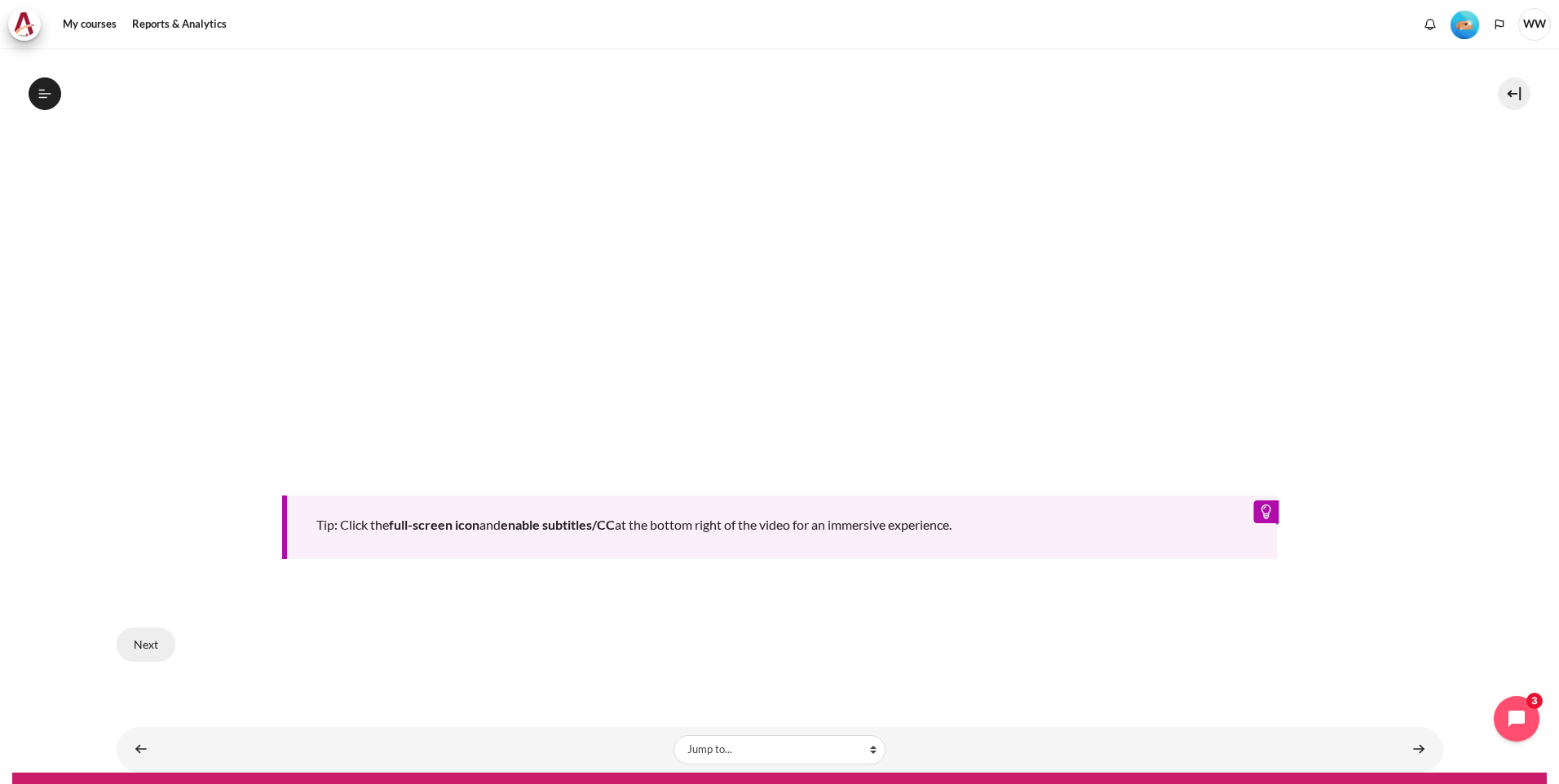
click at [137, 490] on button "Next" at bounding box center [146, 645] width 59 height 34
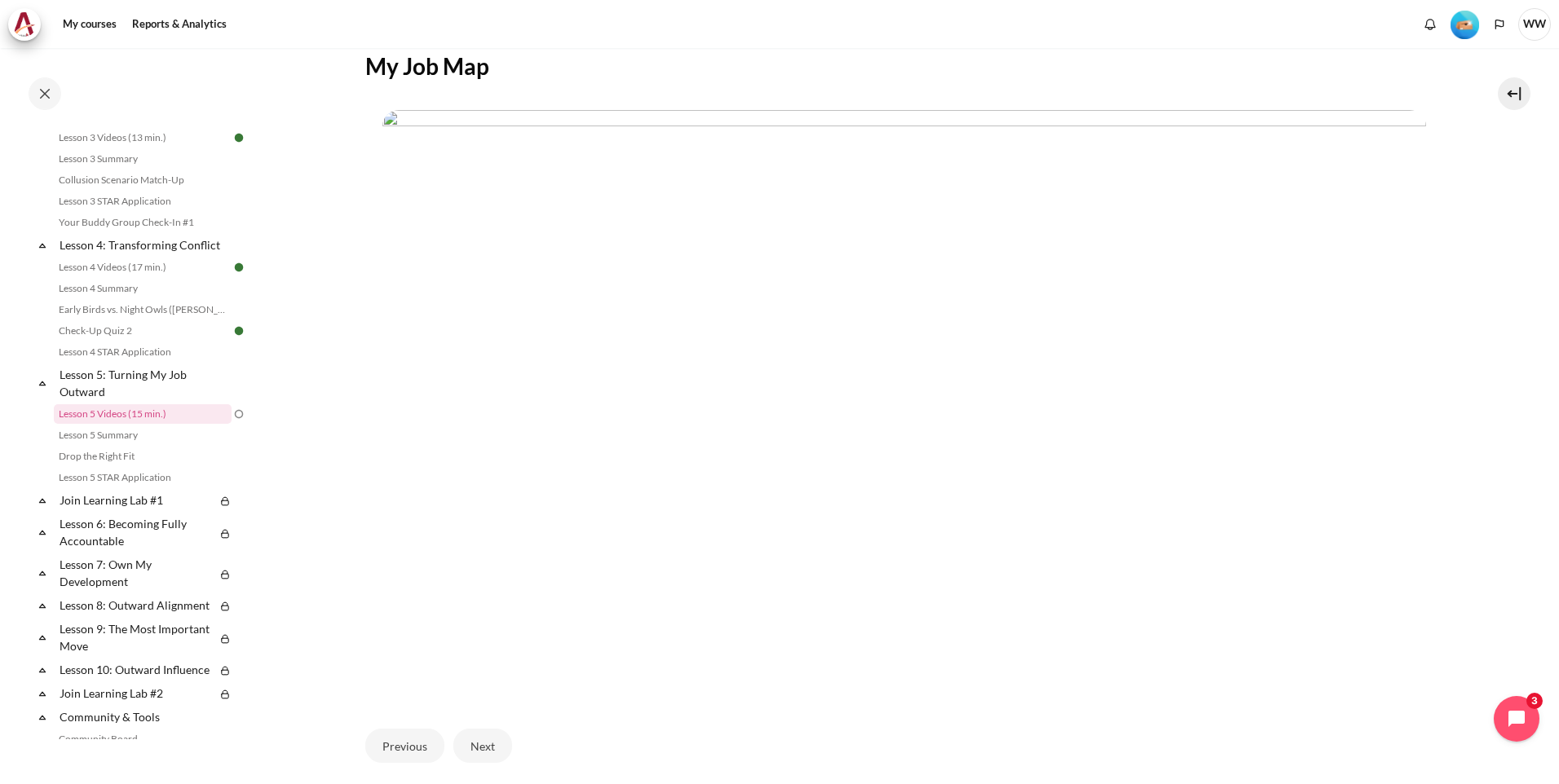
scroll to position [435, 0]
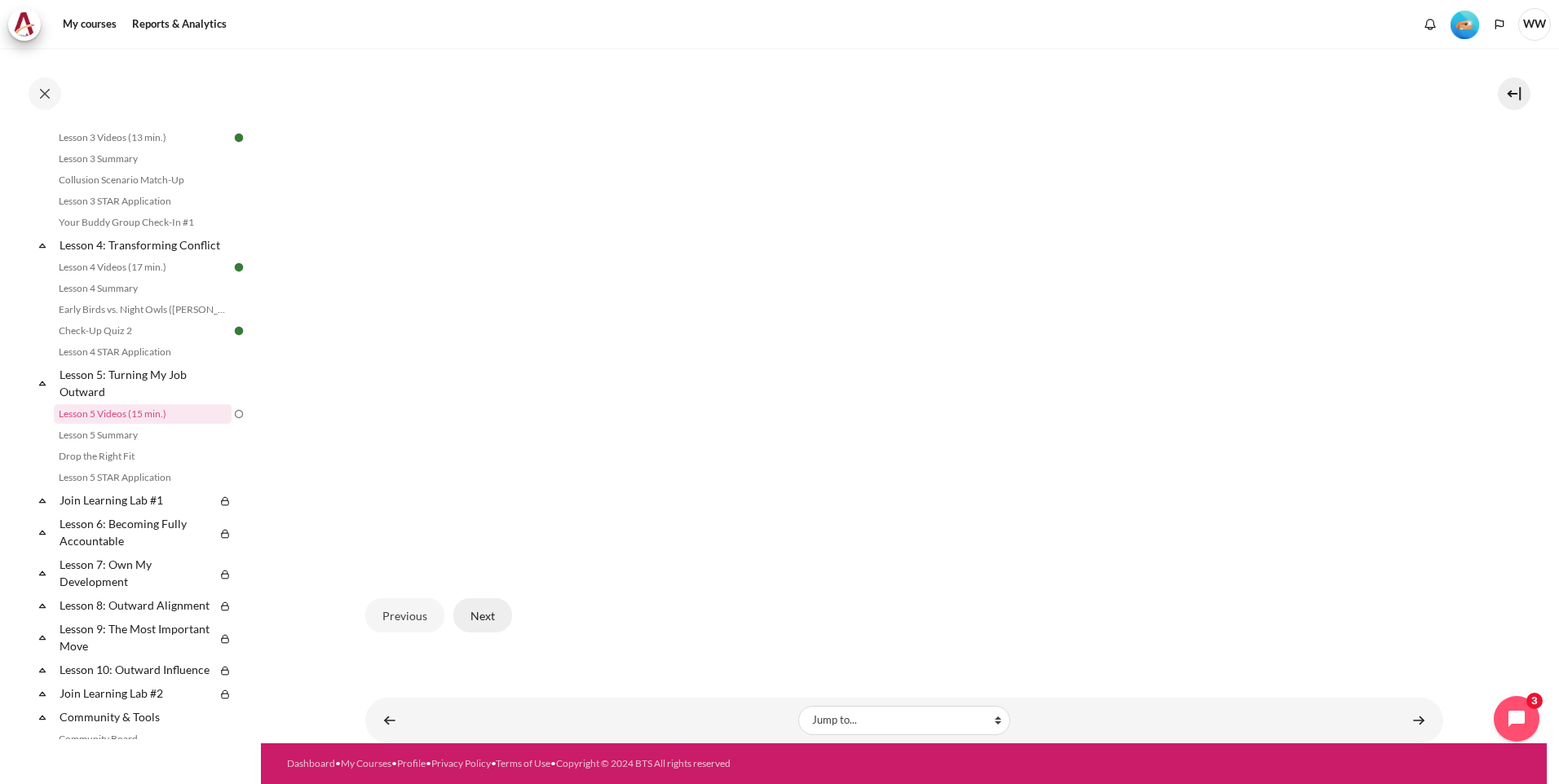
click at [478, 631] on button "Next" at bounding box center [482, 615] width 59 height 34
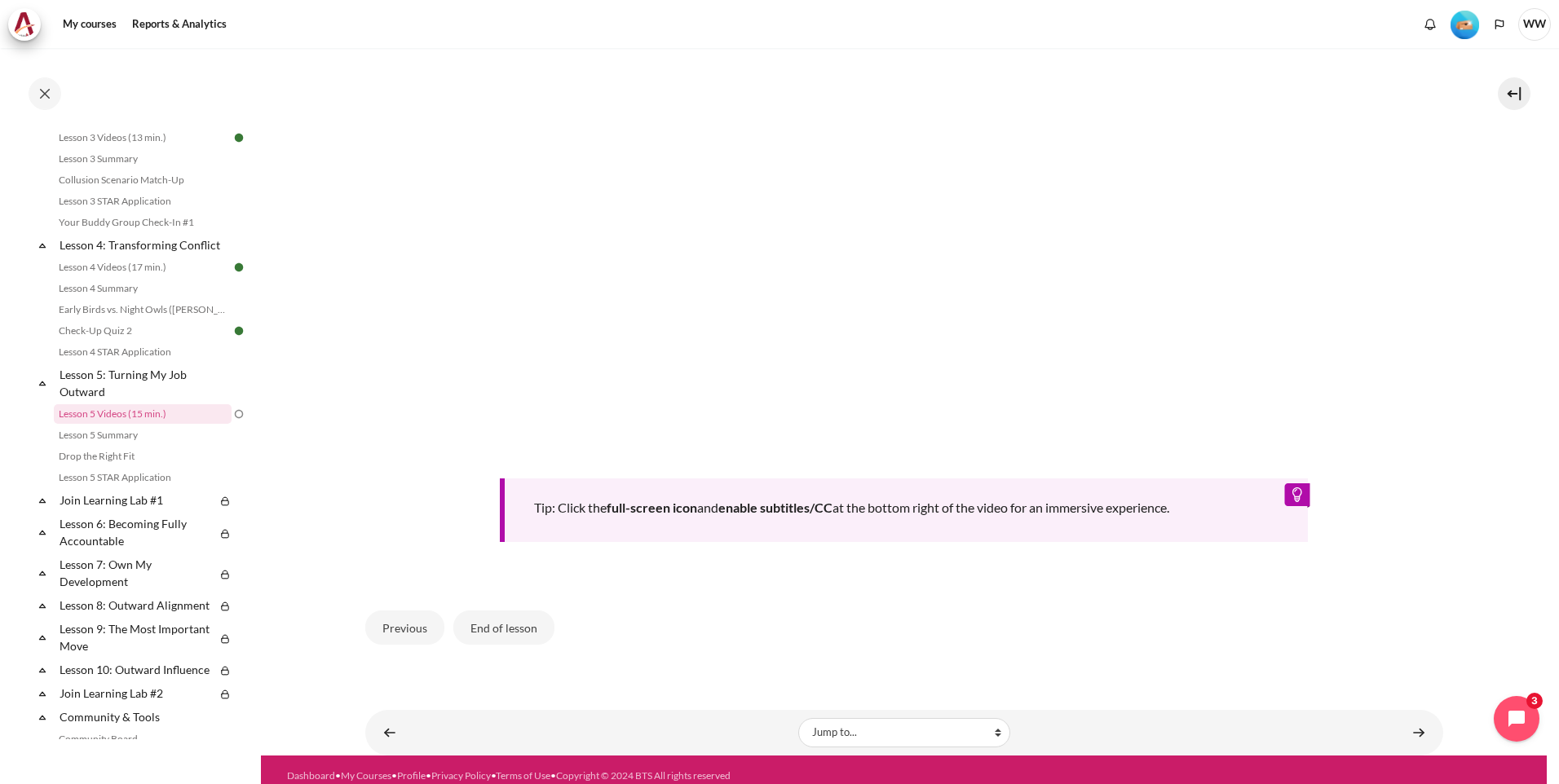
scroll to position [619, 0]
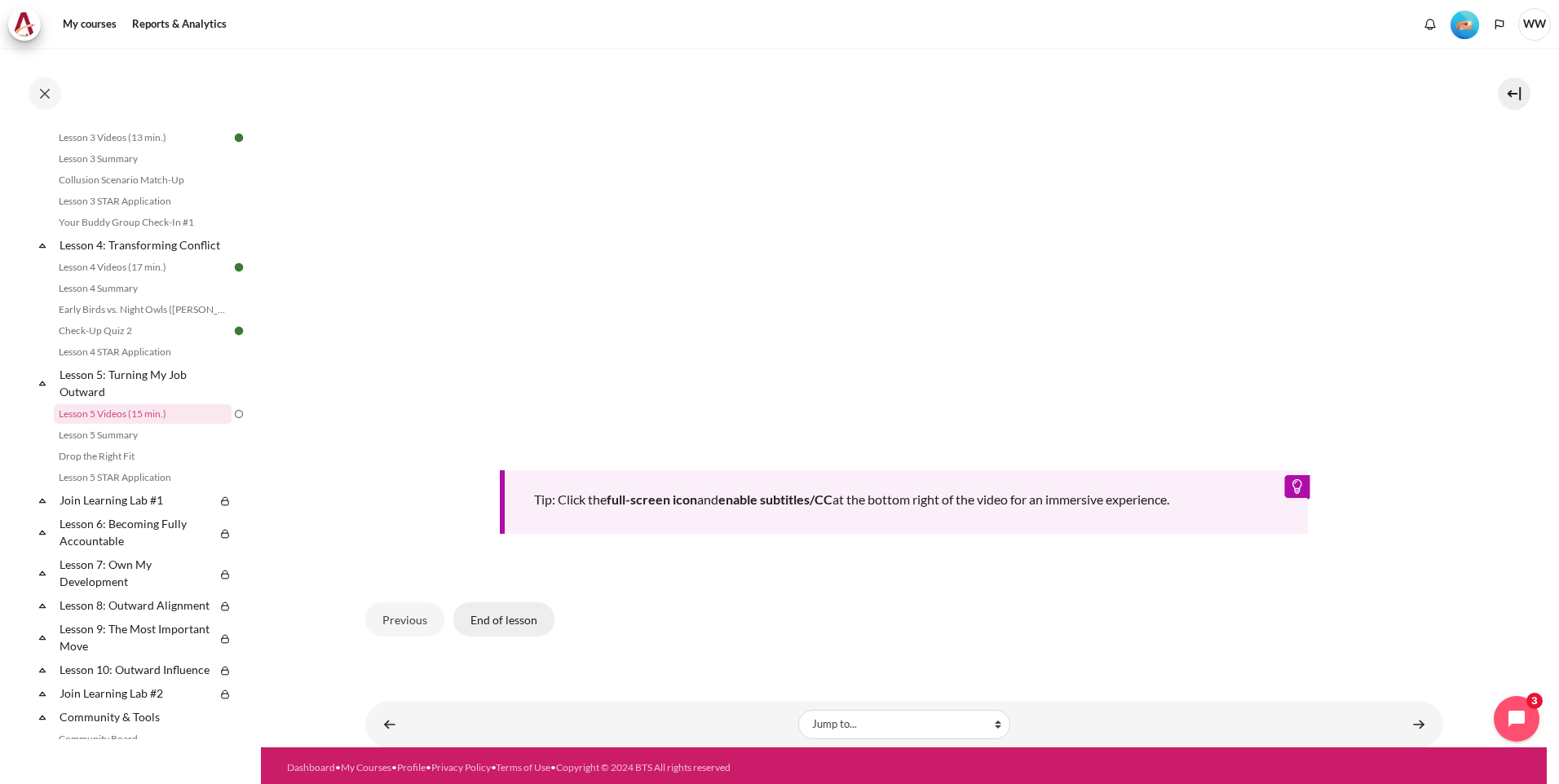
click at [502, 614] on button "End of lesson" at bounding box center [504, 620] width 101 height 34
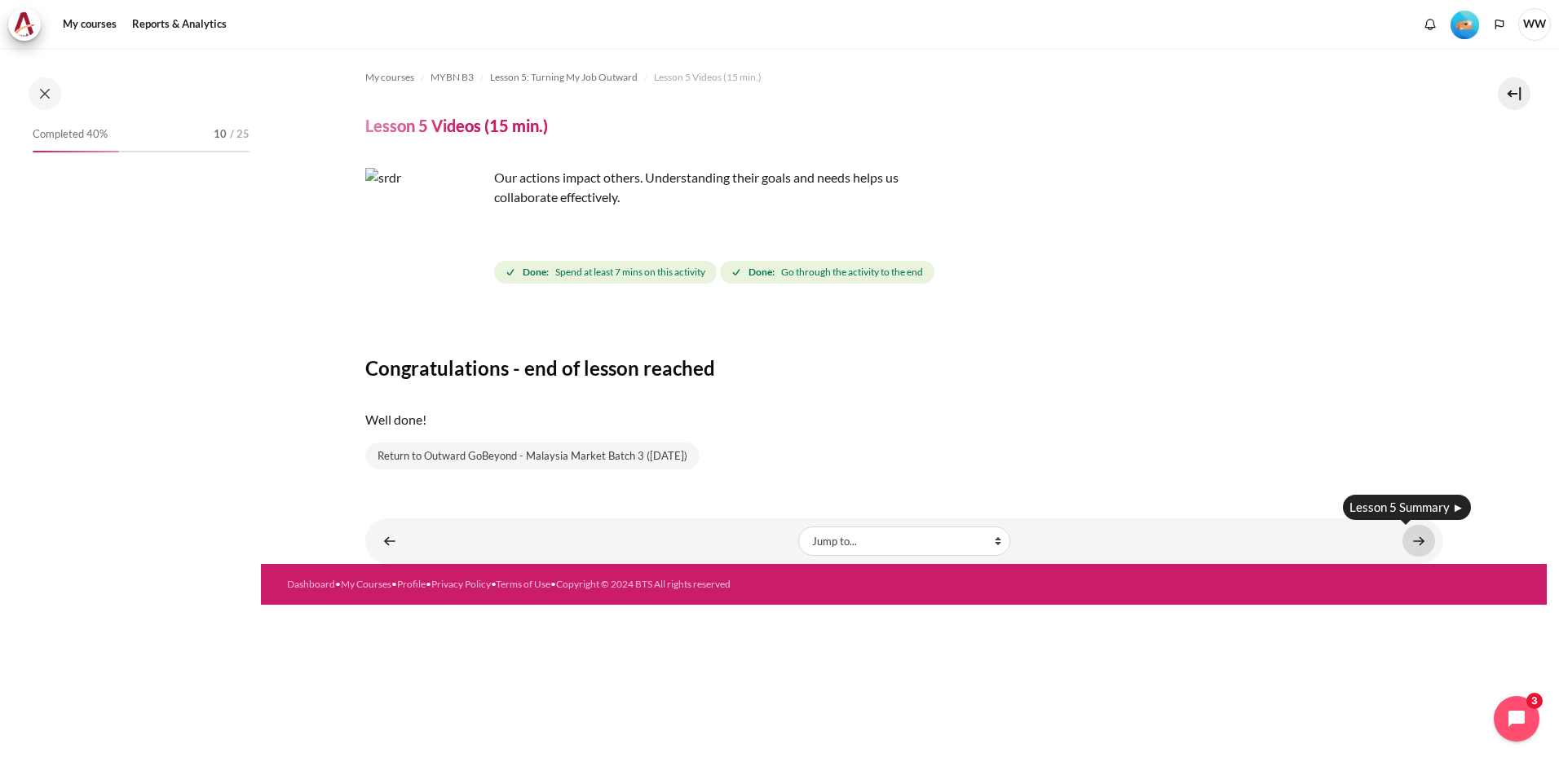
click at [1428, 540] on link "Content" at bounding box center [1419, 541] width 33 height 32
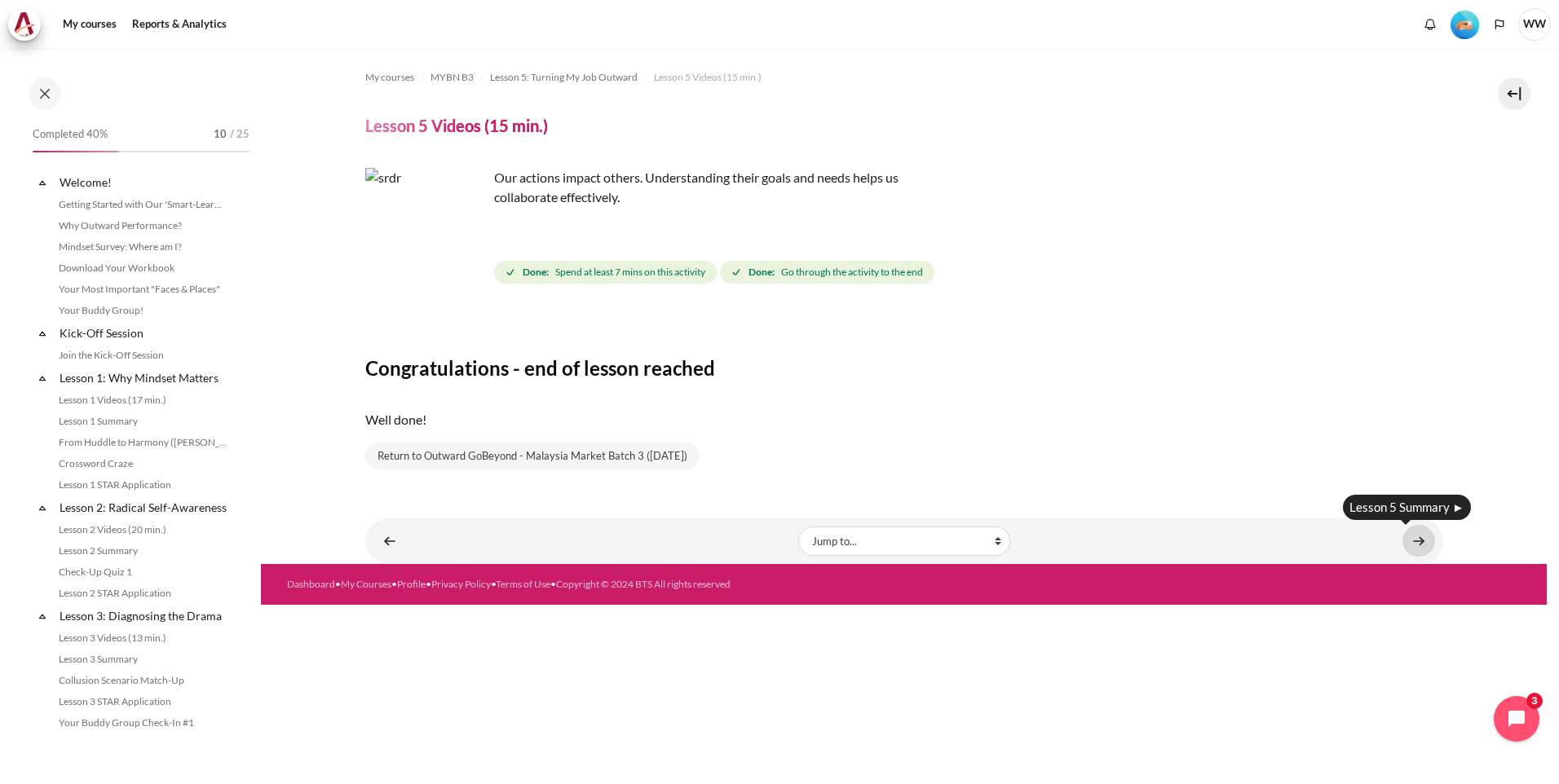
scroll to position [501, 0]
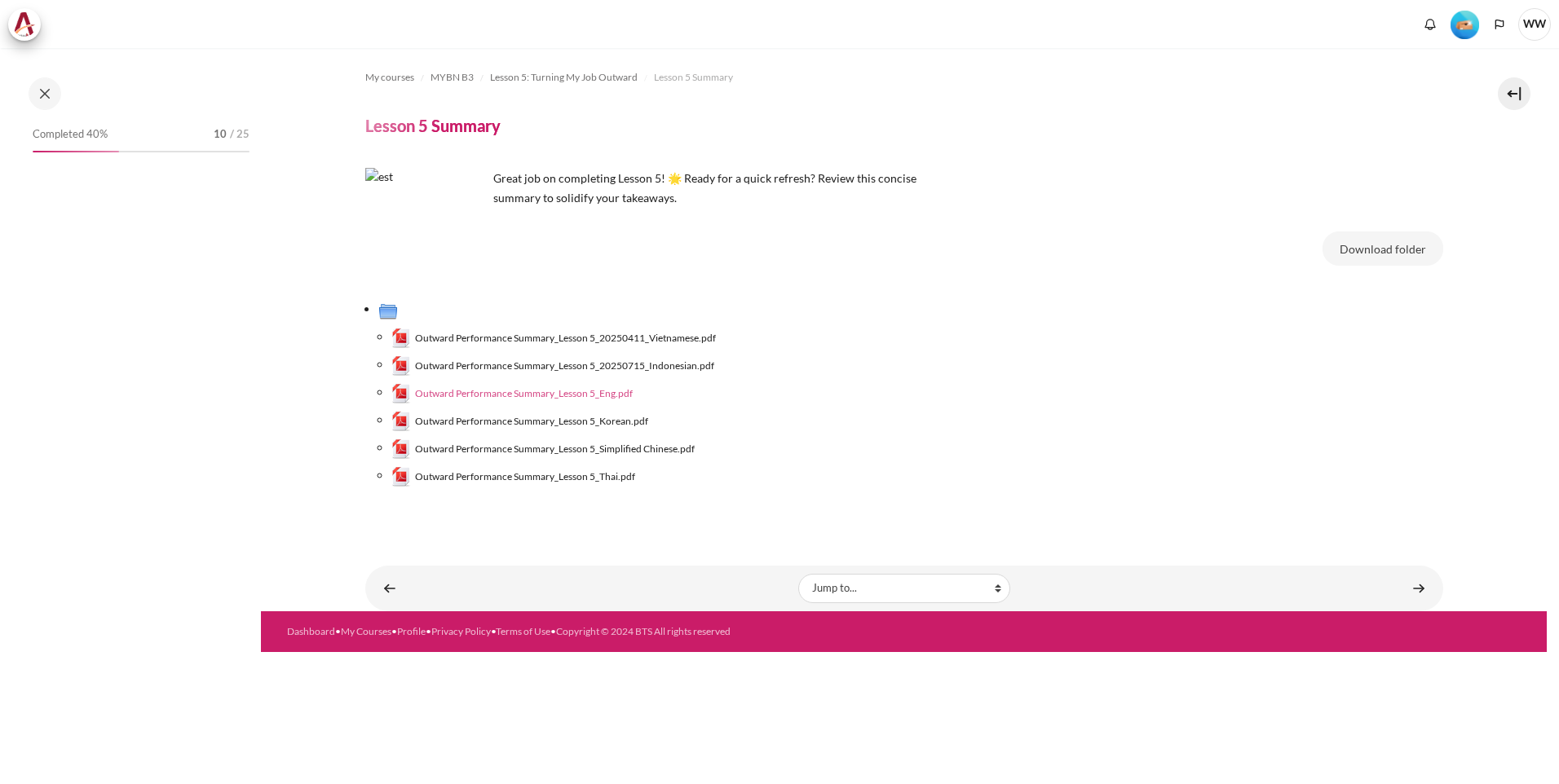
click at [599, 393] on span "Outward Performance Summary_Lesson 5_Eng.pdf" at bounding box center [524, 394] width 217 height 15
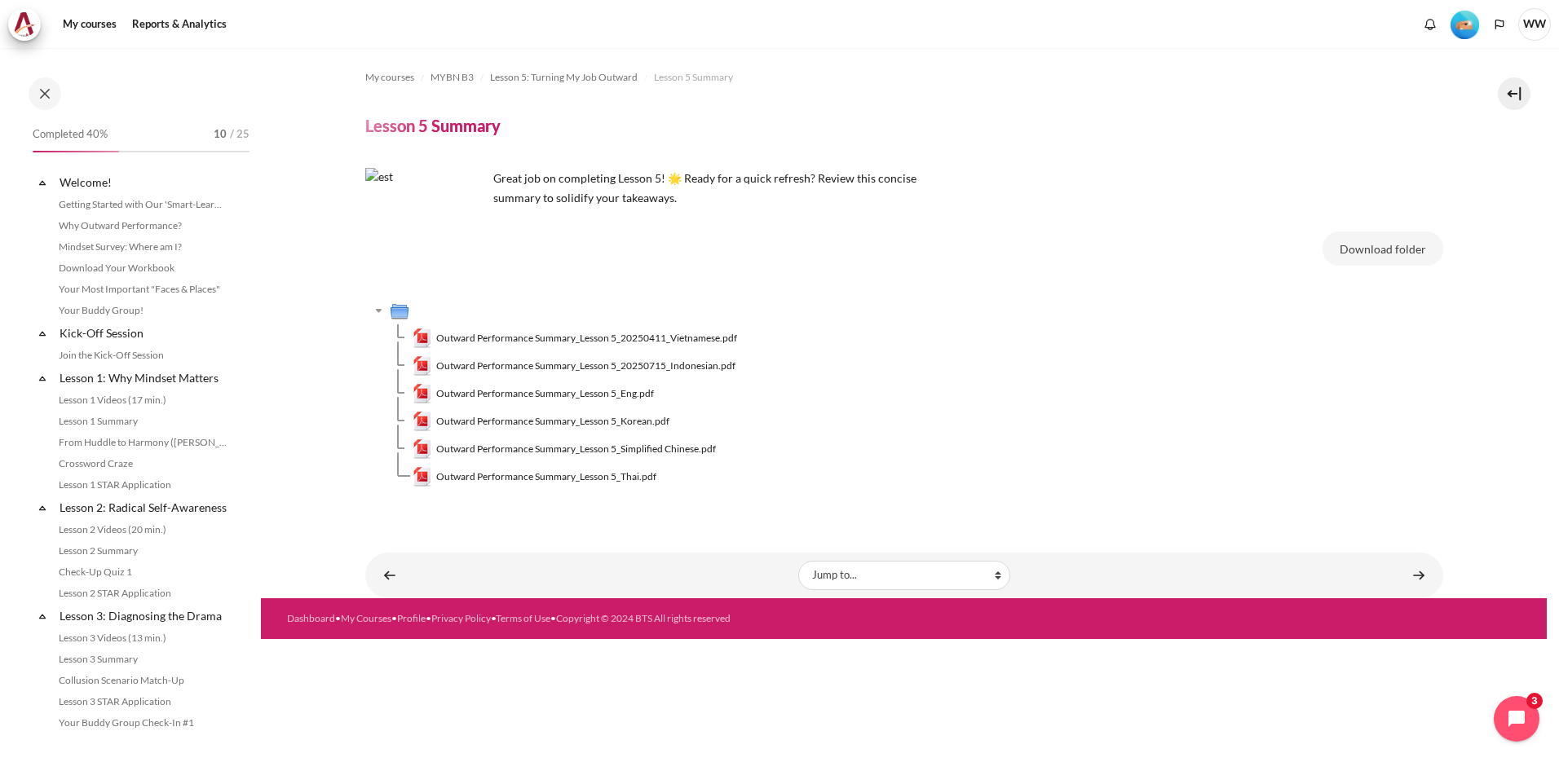
scroll to position [522, 0]
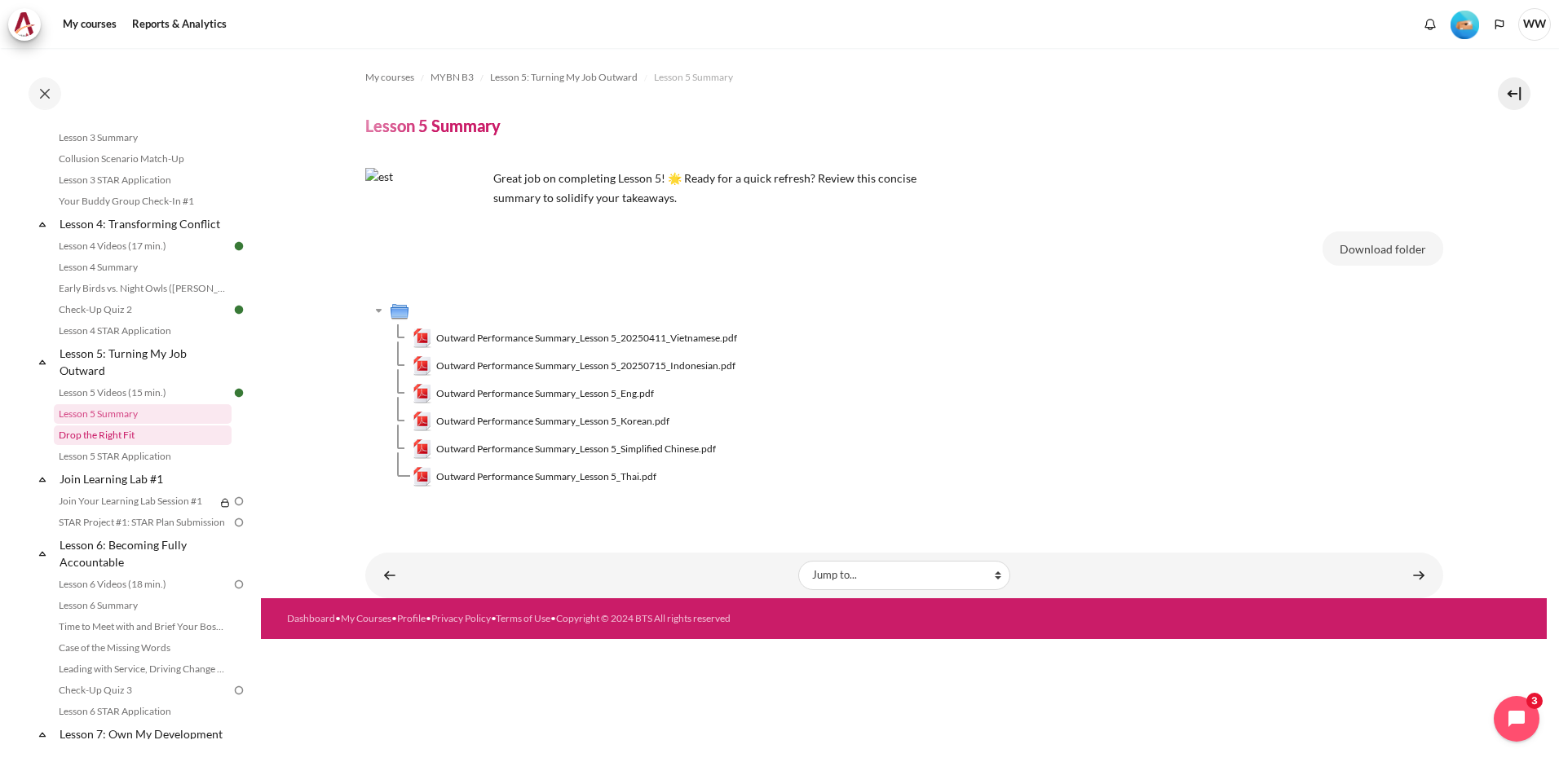
click at [148, 445] on link "Drop the Right Fit" at bounding box center [142, 435] width 177 height 20
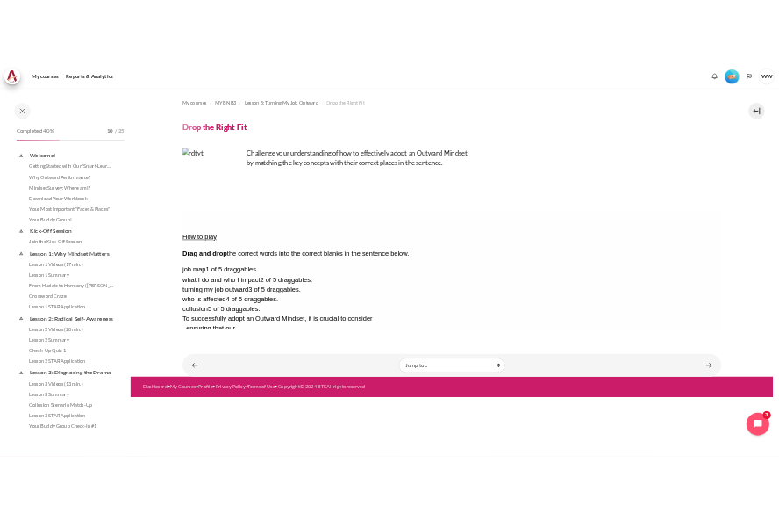
scroll to position [585, 0]
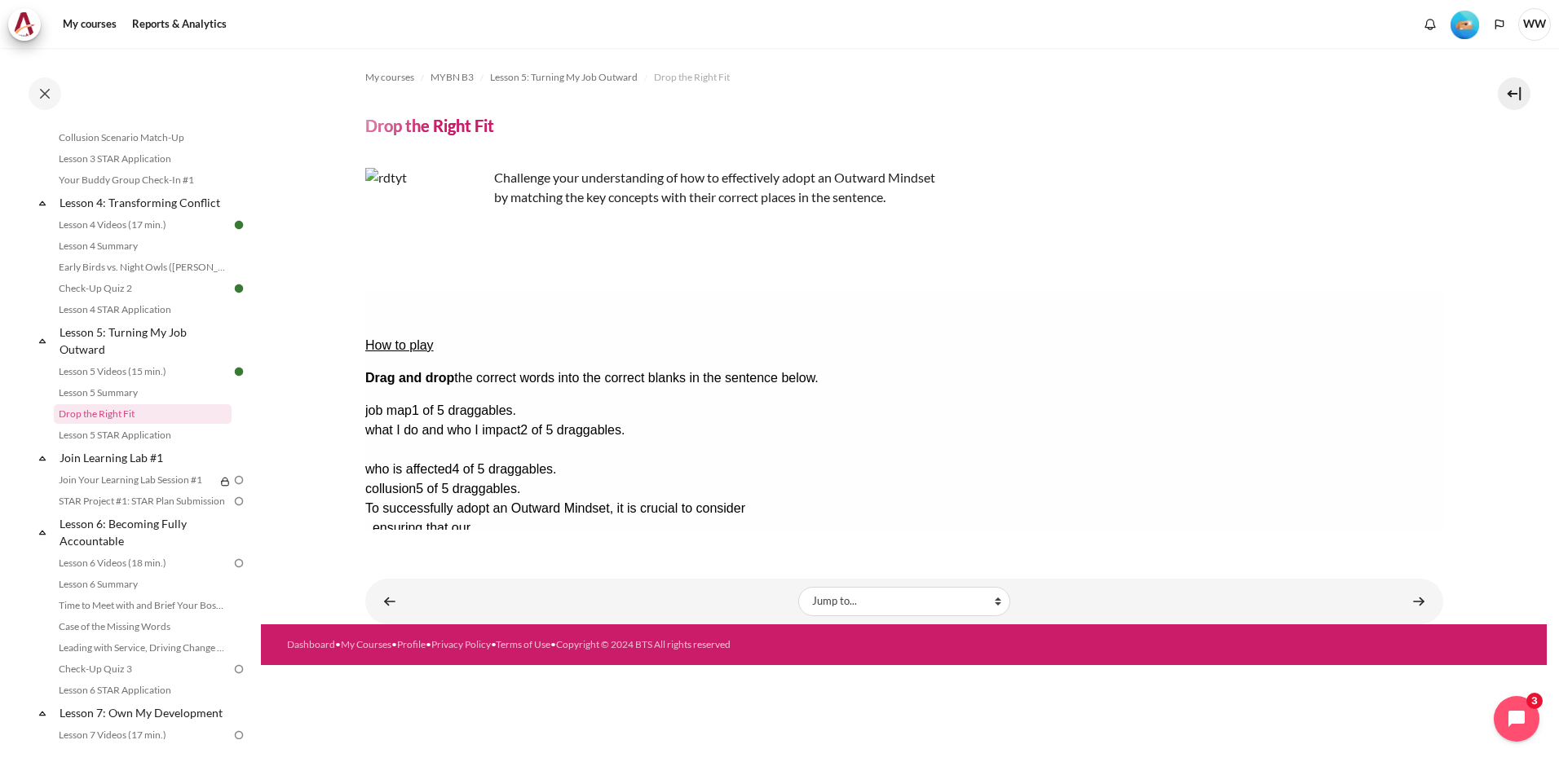
drag, startPoint x: 1331, startPoint y: 411, endPoint x: 807, endPoint y: 356, distance: 526.9
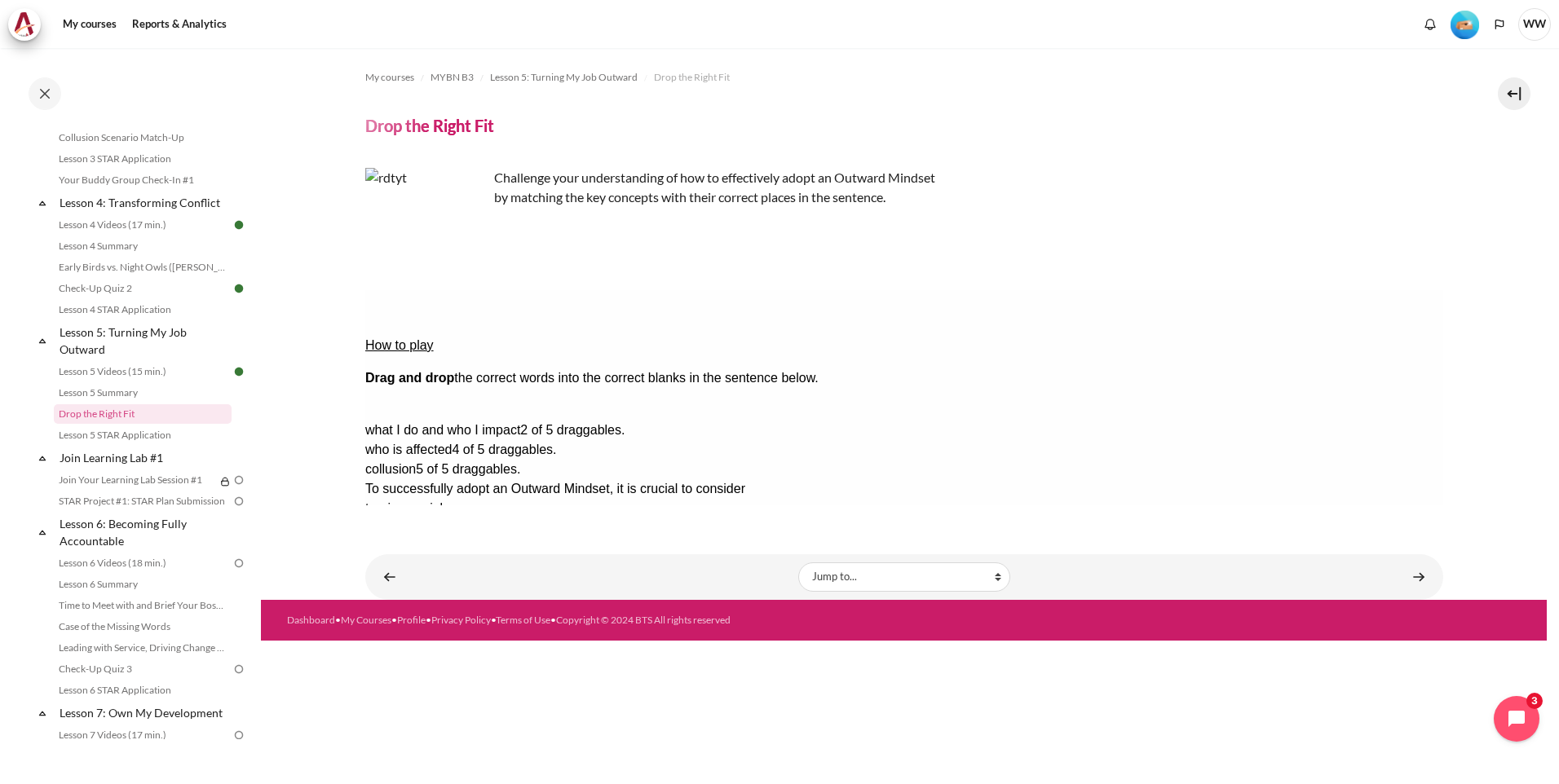
drag, startPoint x: 1382, startPoint y: 357, endPoint x: 1098, endPoint y: 345, distance: 284.3
drag, startPoint x: 1320, startPoint y: 360, endPoint x: 1041, endPoint y: 333, distance: 280.3
drag, startPoint x: 1298, startPoint y: 359, endPoint x: 1395, endPoint y: 577, distance: 238.6
drag, startPoint x: 1327, startPoint y: 412, endPoint x: 1059, endPoint y: 347, distance: 275.8
drag, startPoint x: 1287, startPoint y: 385, endPoint x: 1034, endPoint y: 332, distance: 258.5
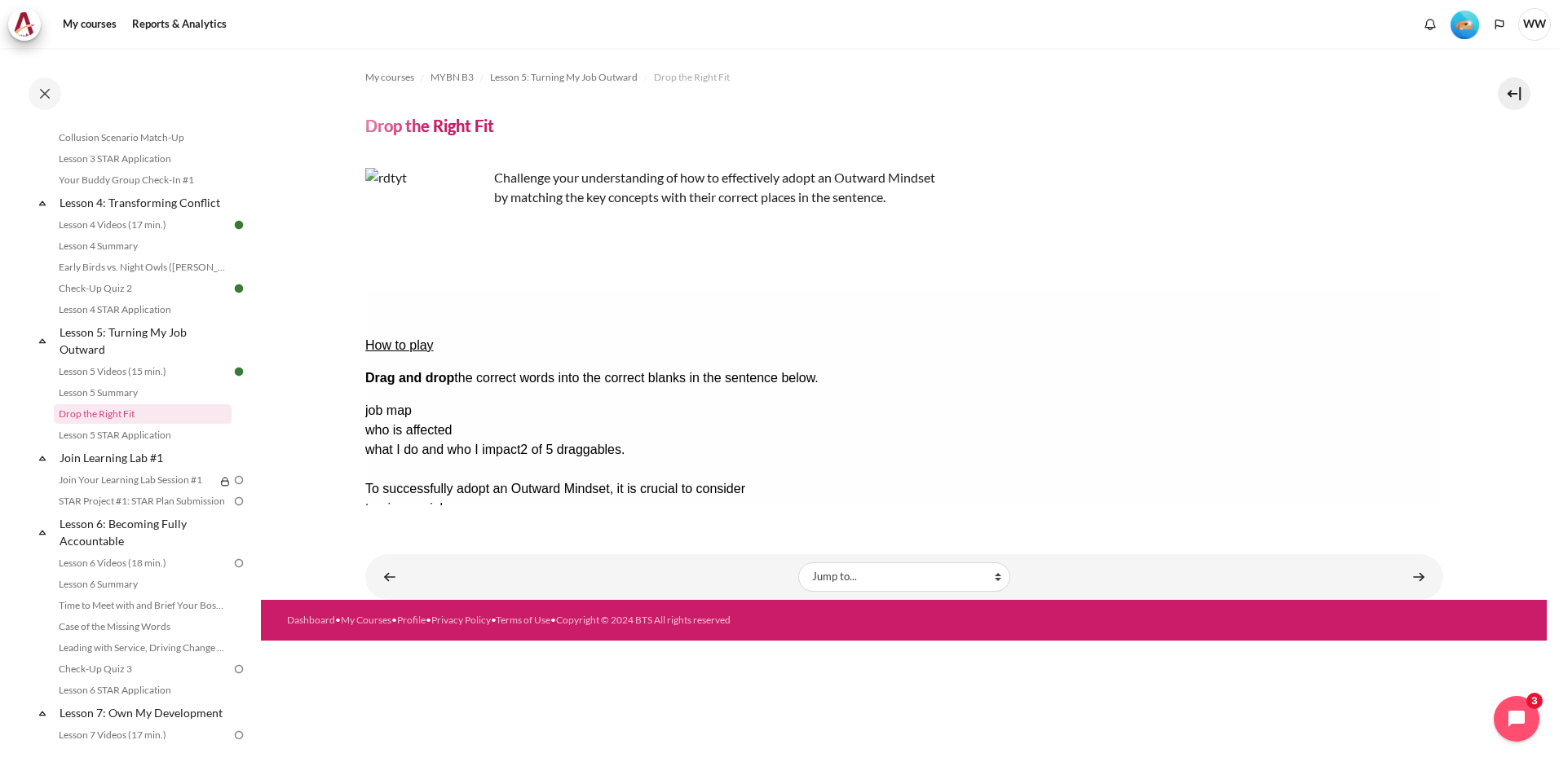
drag, startPoint x: 1298, startPoint y: 437, endPoint x: 1041, endPoint y: 324, distance: 280.7
drag, startPoint x: 1365, startPoint y: 384, endPoint x: 1093, endPoint y: 313, distance: 281.1
drag, startPoint x: 1351, startPoint y: 362, endPoint x: 1061, endPoint y: 346, distance: 290.4
drag, startPoint x: 1366, startPoint y: 360, endPoint x: 750, endPoint y: 374, distance: 616.2
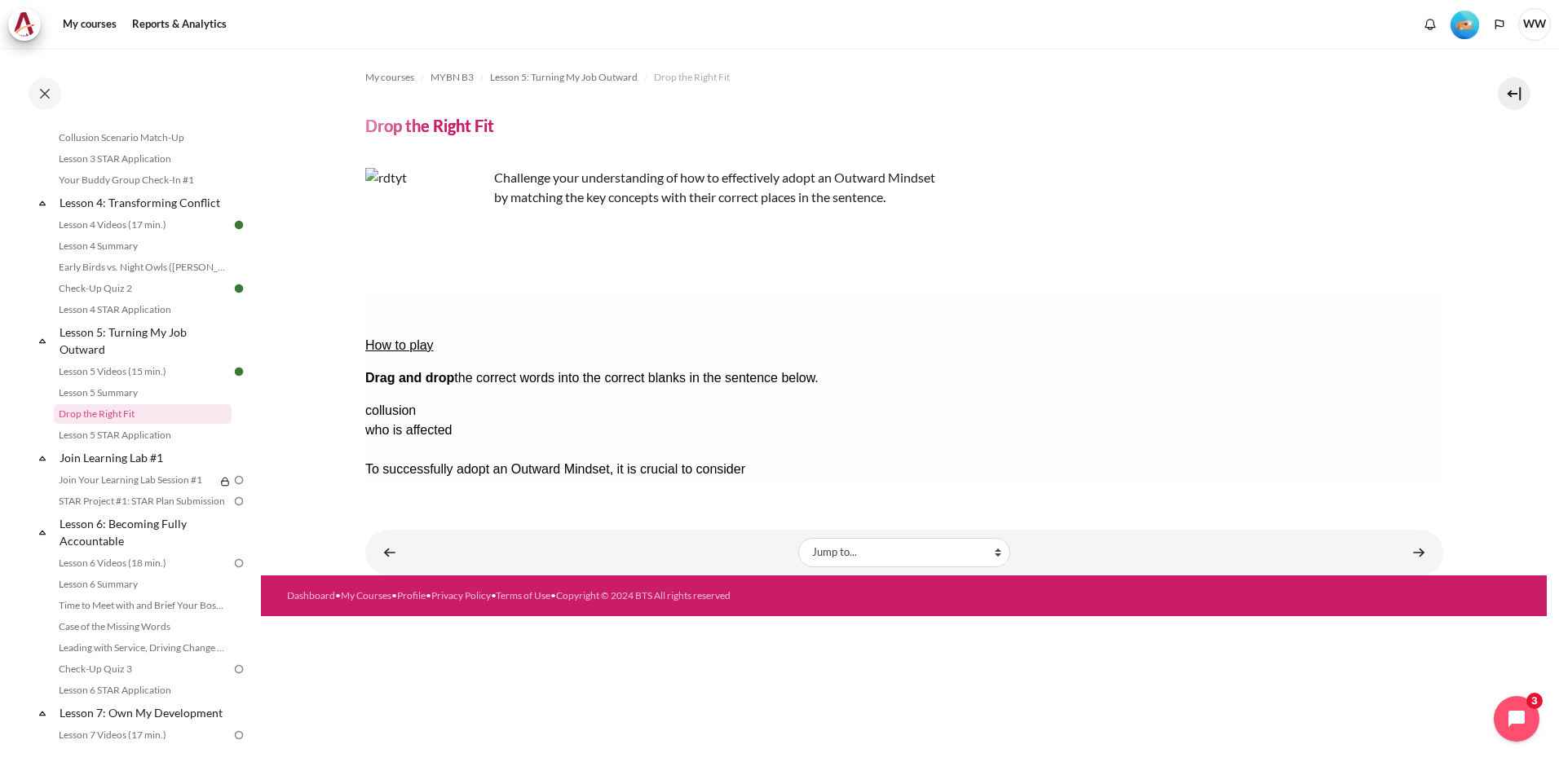
drag, startPoint x: 1319, startPoint y: 413, endPoint x: 1051, endPoint y: 337, distance: 278.6
drag, startPoint x: 1338, startPoint y: 414, endPoint x: 1051, endPoint y: 317, distance: 302.9
drag, startPoint x: 1311, startPoint y: 414, endPoint x: 1016, endPoint y: 379, distance: 297.1
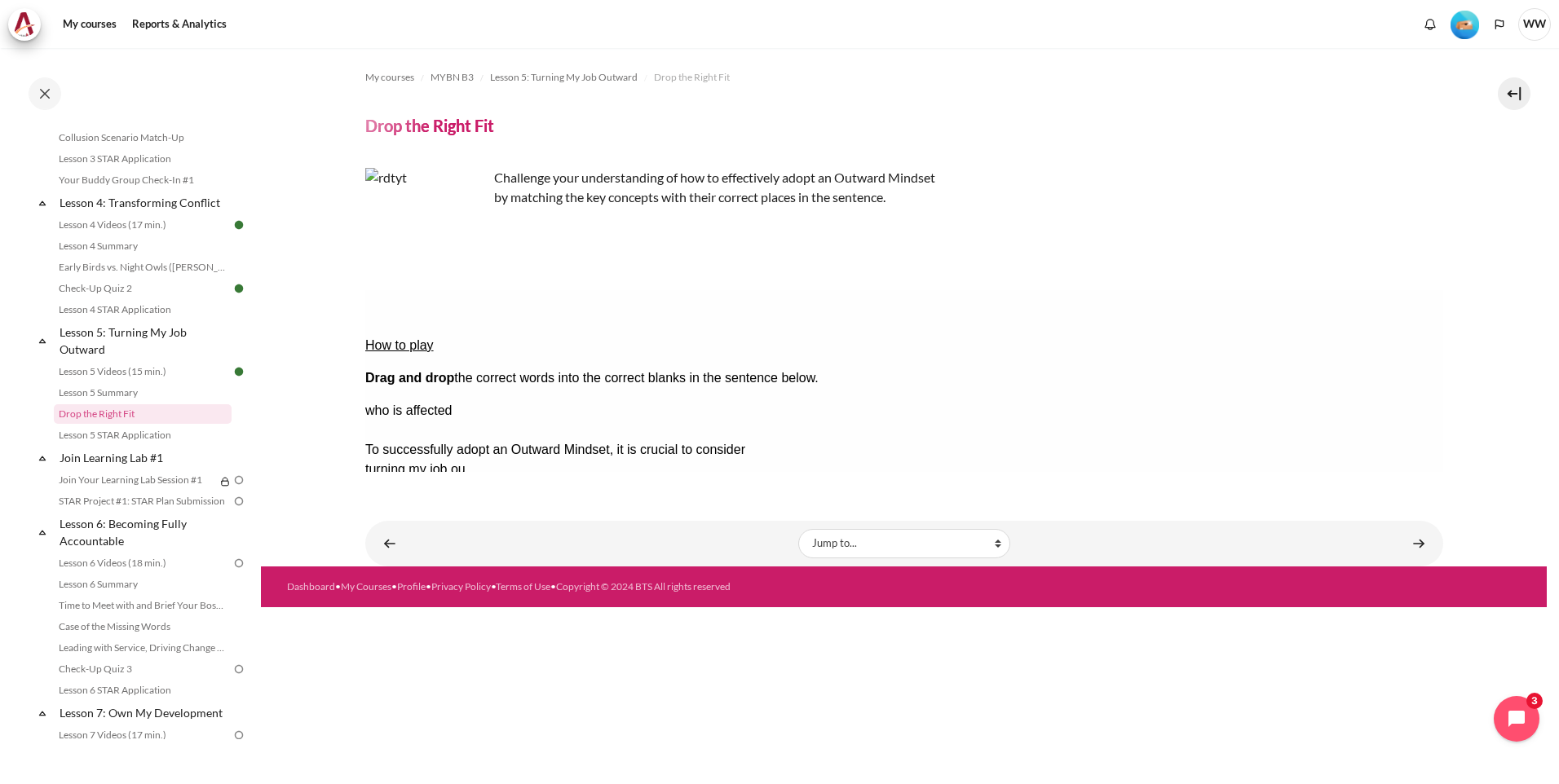
drag, startPoint x: 1356, startPoint y: 385, endPoint x: 1084, endPoint y: 256, distance: 301.0
drag, startPoint x: 1273, startPoint y: 384, endPoint x: 1382, endPoint y: 578, distance: 222.5
drag, startPoint x: 1057, startPoint y: 383, endPoint x: 1058, endPoint y: 352, distance: 31.0
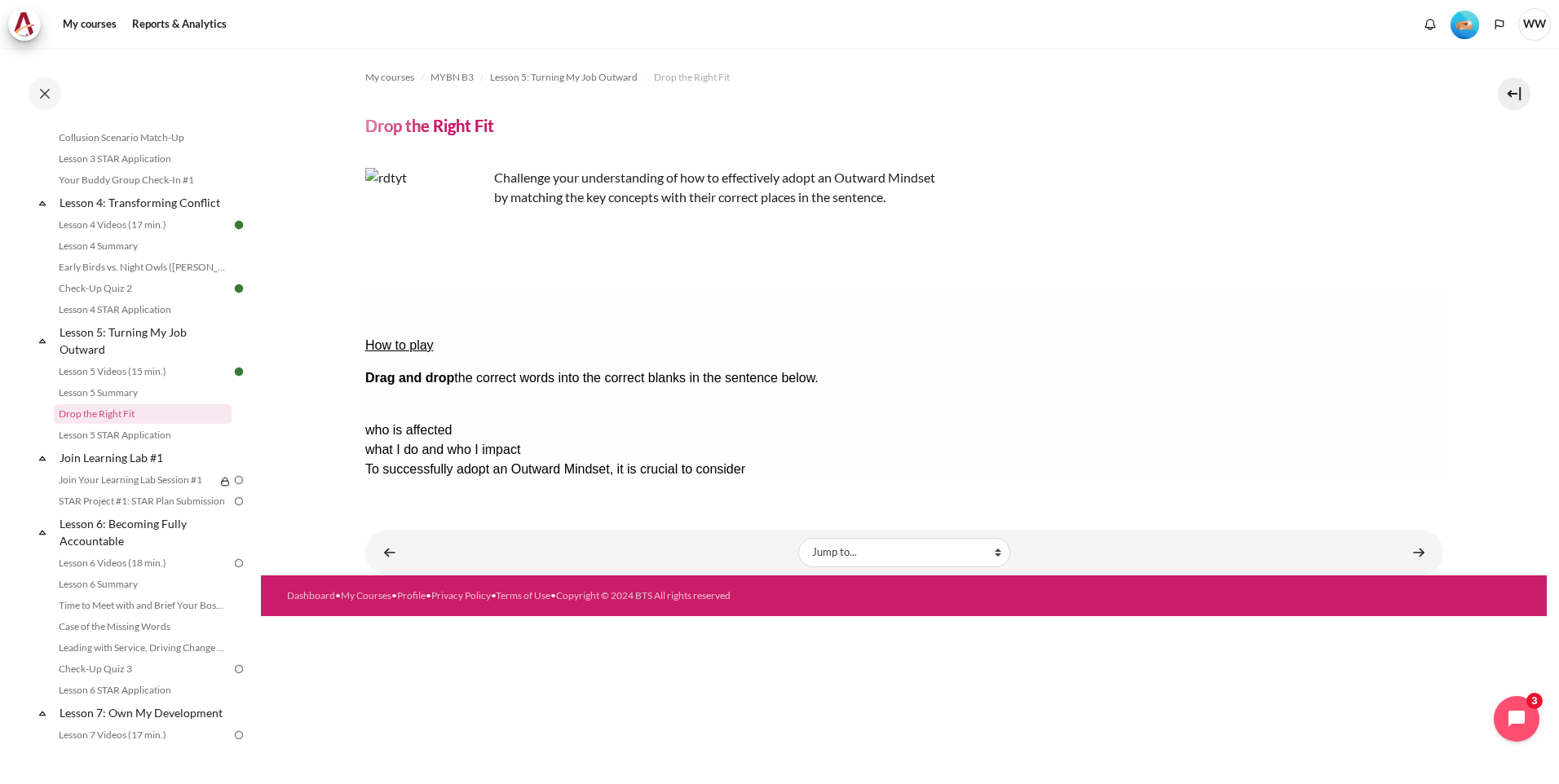
drag, startPoint x: 1301, startPoint y: 363, endPoint x: 1054, endPoint y: 379, distance: 247.5
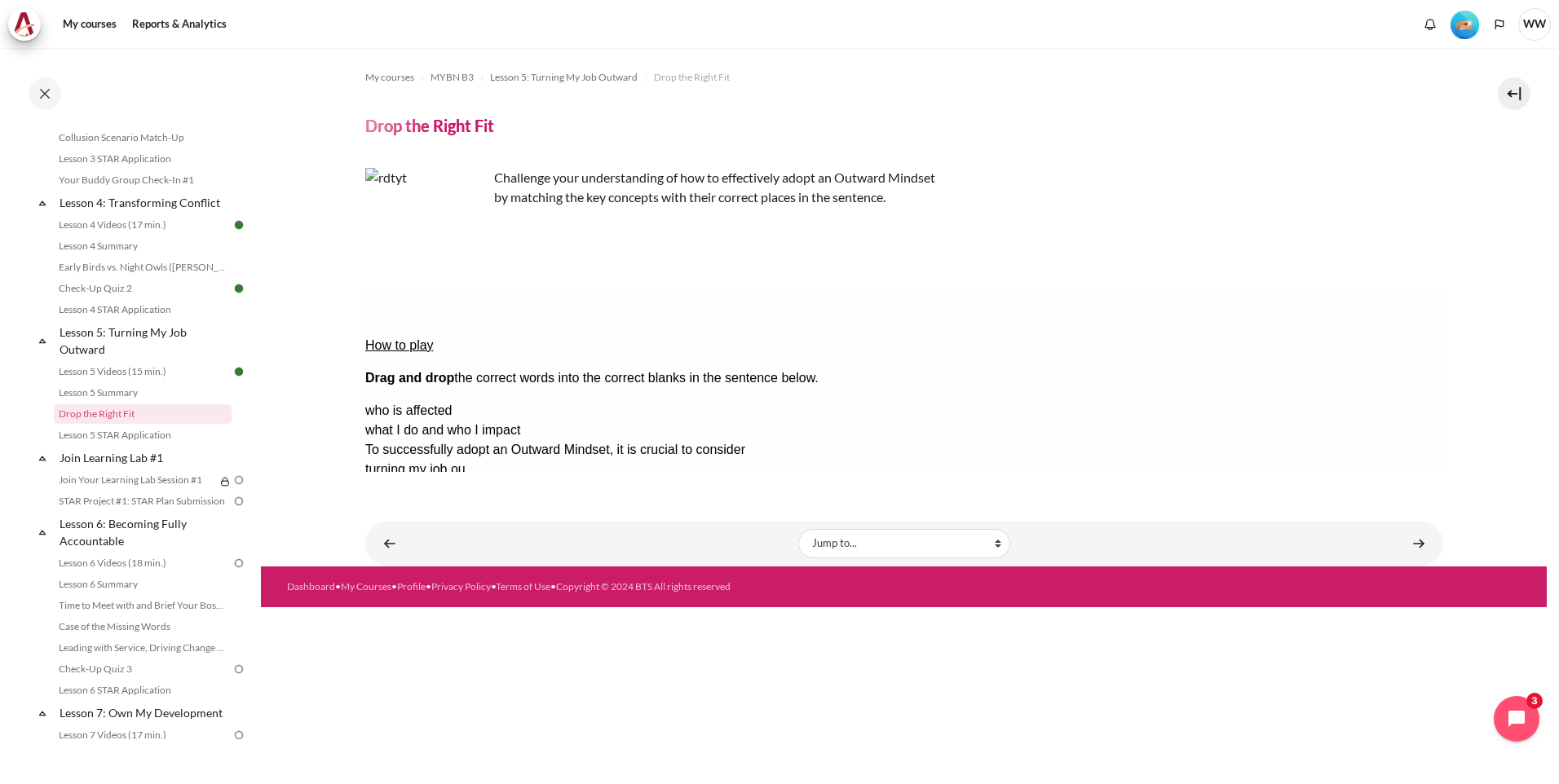
drag, startPoint x: 727, startPoint y: 385, endPoint x: 1072, endPoint y: 351, distance: 346.7
drag, startPoint x: 1311, startPoint y: 359, endPoint x: 697, endPoint y: 381, distance: 614.4
click at [386, 598] on button "Check Check the answers. The responses will be marked as correct, incorrect, or…" at bounding box center [386, 607] width 44 height 17
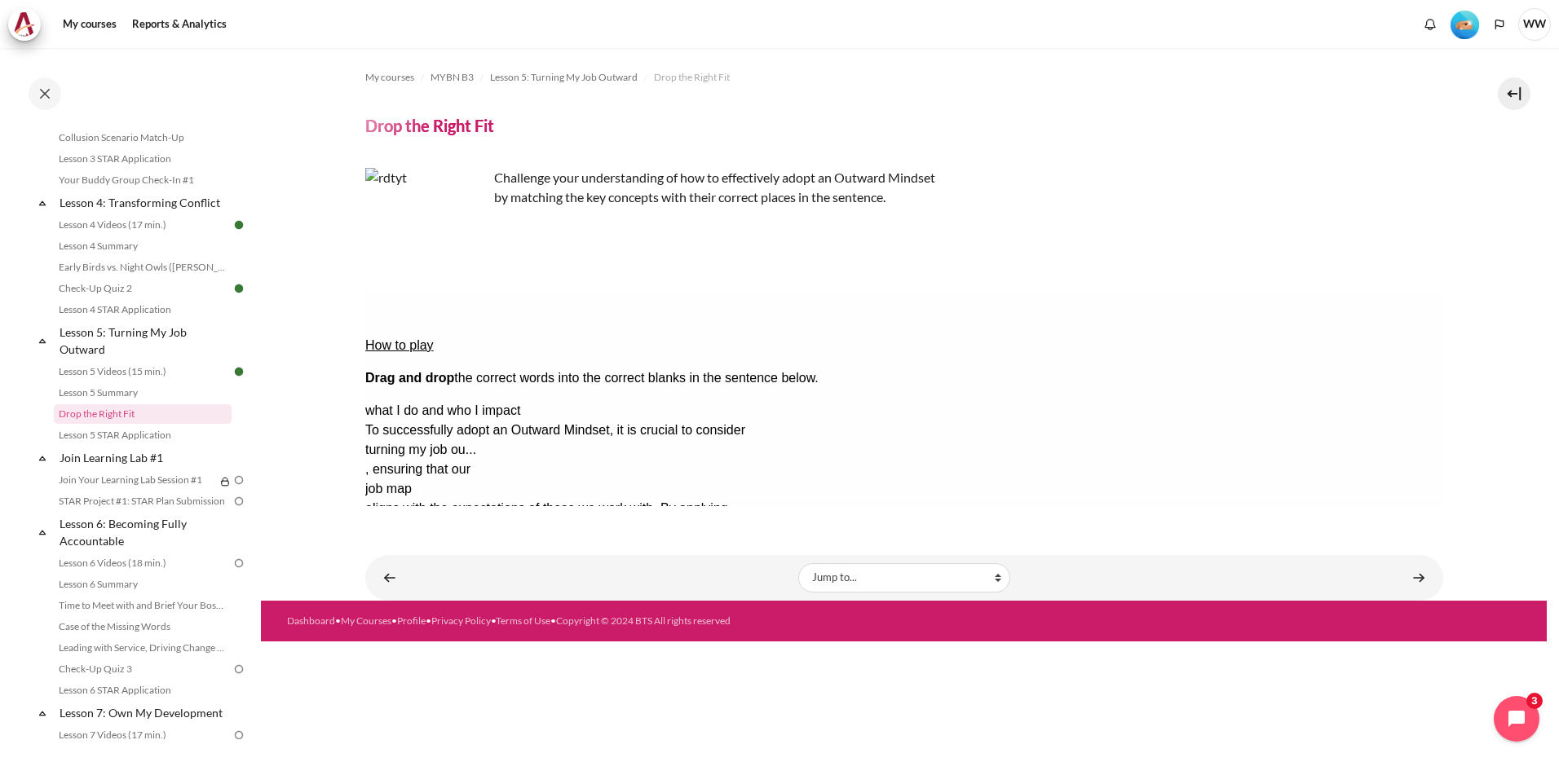
click at [484, 648] on button "Retry Retry the task. Reset all responses and start the task over again." at bounding box center [465, 657] width 39 height 17
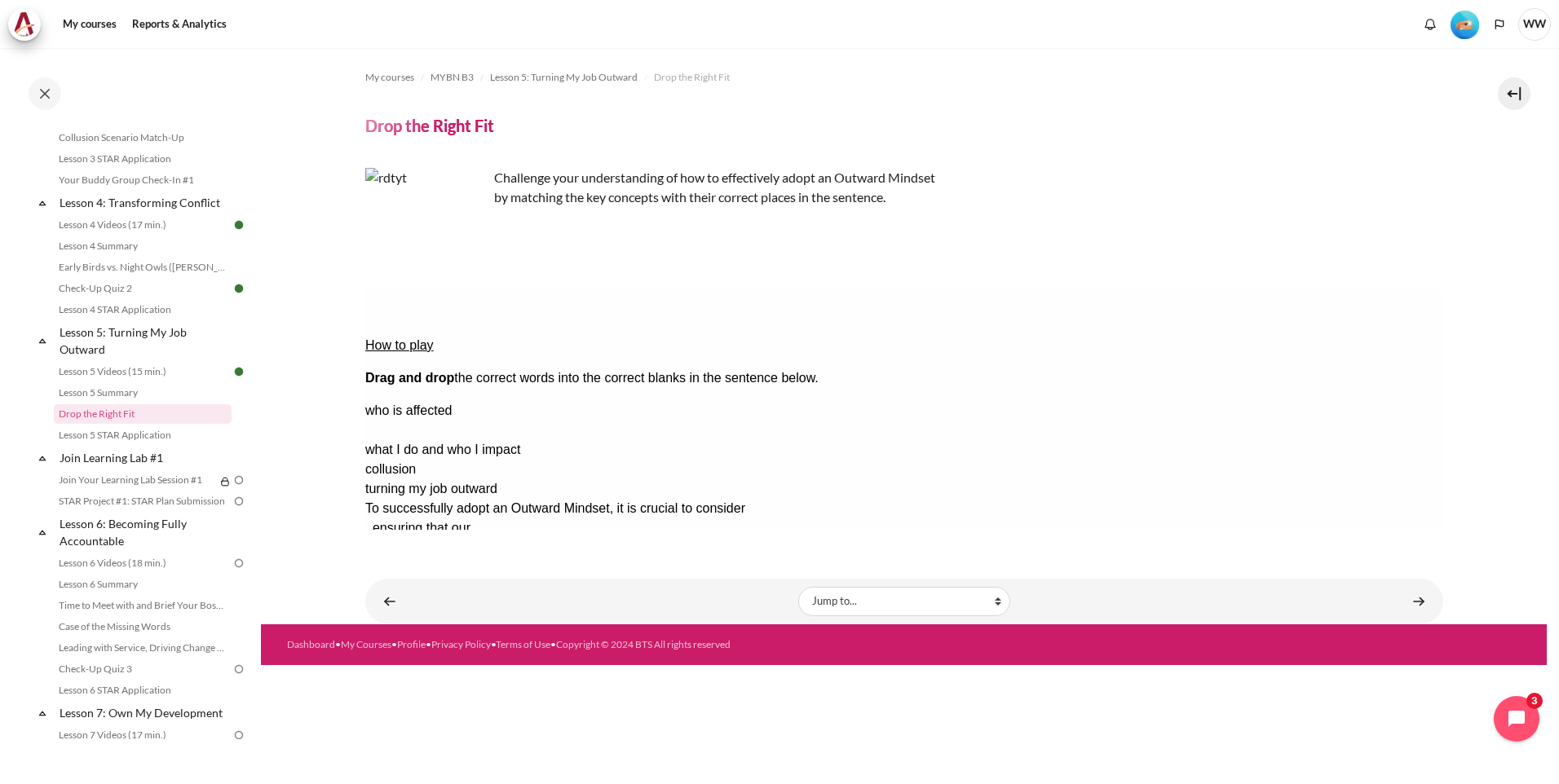
drag, startPoint x: 1382, startPoint y: 387, endPoint x: 1130, endPoint y: 343, distance: 255.8
drag, startPoint x: 1287, startPoint y: 346, endPoint x: 1057, endPoint y: 221, distance: 261.8
drag, startPoint x: 1353, startPoint y: 363, endPoint x: 1042, endPoint y: 337, distance: 312.1
drag, startPoint x: 1347, startPoint y: 359, endPoint x: 1408, endPoint y: 563, distance: 212.9
drag, startPoint x: 1344, startPoint y: 353, endPoint x: 1106, endPoint y: 325, distance: 239.6
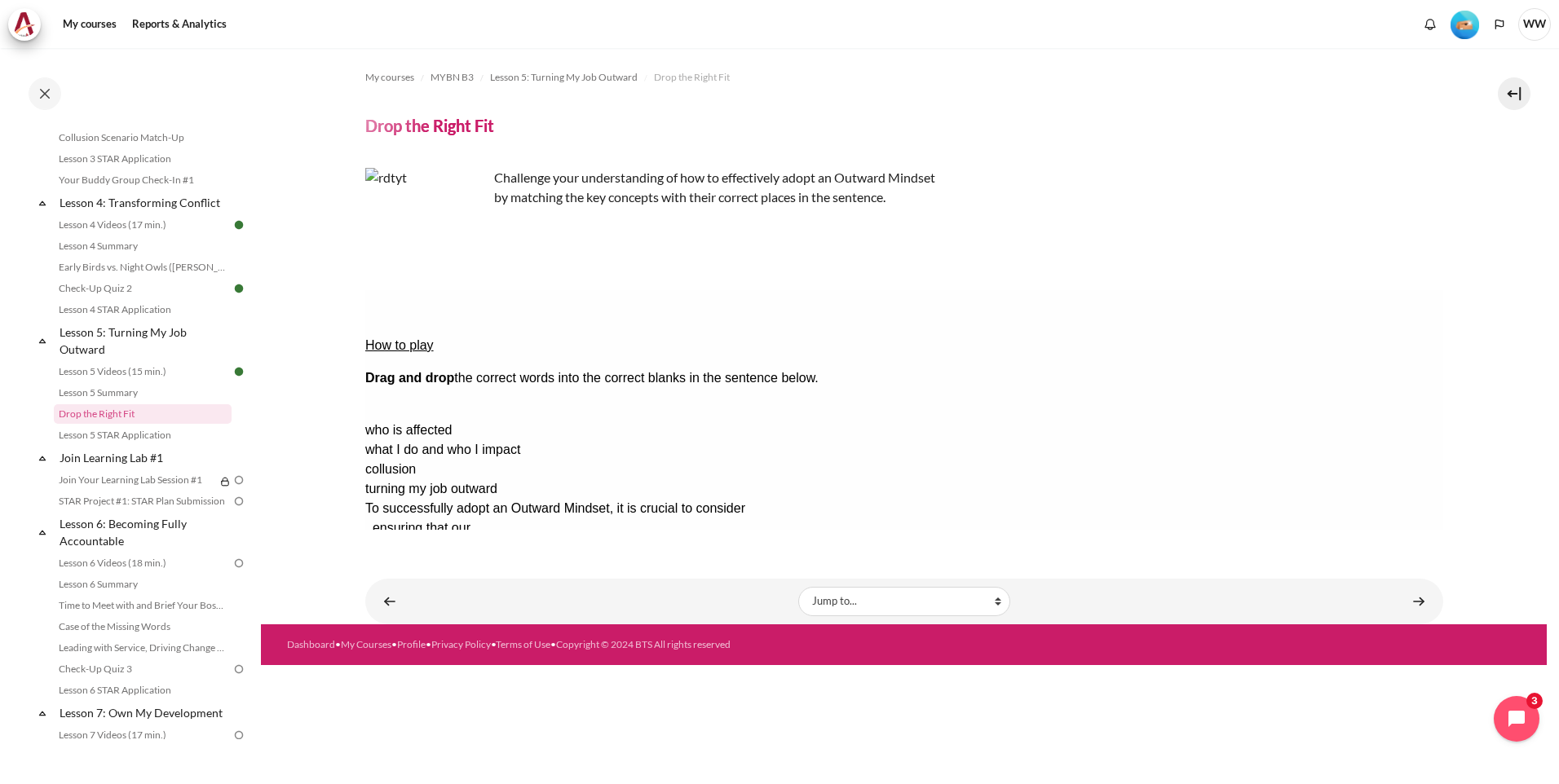
drag, startPoint x: 1298, startPoint y: 358, endPoint x: 1024, endPoint y: 234, distance: 300.8
drag, startPoint x: 1292, startPoint y: 415, endPoint x: 764, endPoint y: 321, distance: 536.3
drag, startPoint x: 1190, startPoint y: 335, endPoint x: 1151, endPoint y: 554, distance: 222.4
drag, startPoint x: 1318, startPoint y: 411, endPoint x: 786, endPoint y: 287, distance: 546.3
drag, startPoint x: 1272, startPoint y: 383, endPoint x: 1086, endPoint y: 560, distance: 256.8
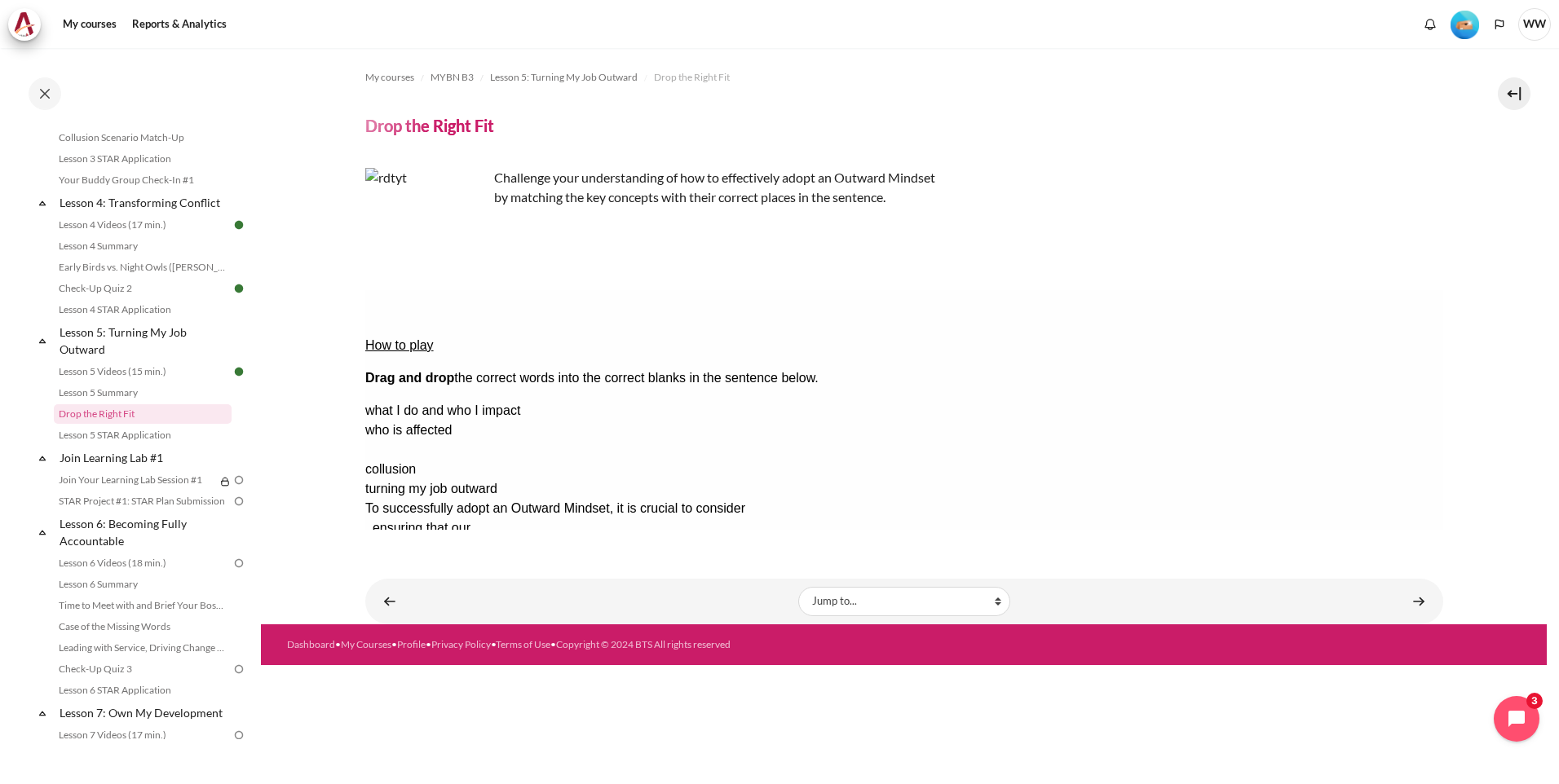
drag, startPoint x: 1316, startPoint y: 407, endPoint x: 1092, endPoint y: 564, distance: 273.5
drag, startPoint x: 1330, startPoint y: 438, endPoint x: 1154, endPoint y: 568, distance: 218.8
drag, startPoint x: 1373, startPoint y: 432, endPoint x: 812, endPoint y: 271, distance: 583.6
drag, startPoint x: 1314, startPoint y: 459, endPoint x: 788, endPoint y: 274, distance: 557.6
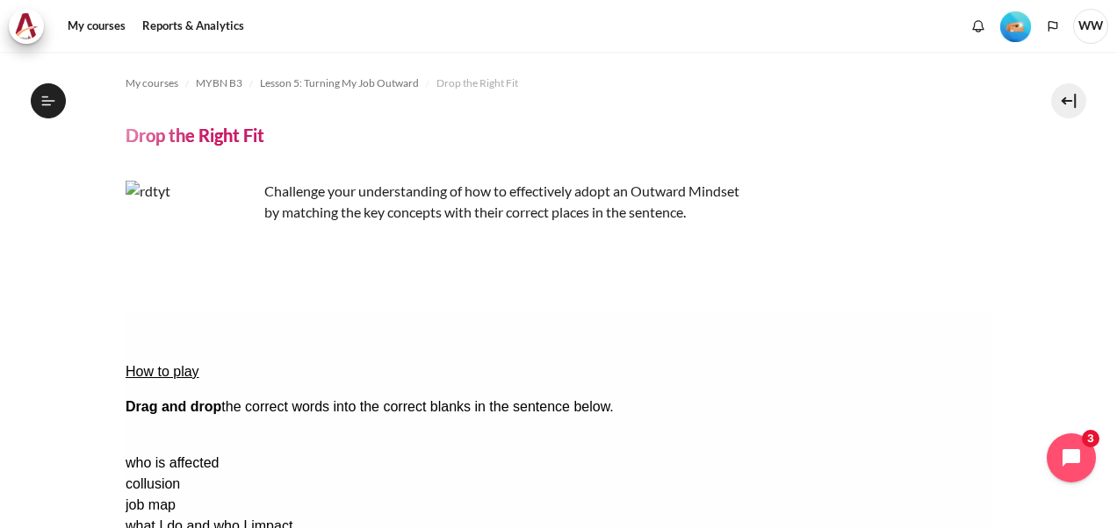
drag, startPoint x: 873, startPoint y: 386, endPoint x: 574, endPoint y: 358, distance: 300.6
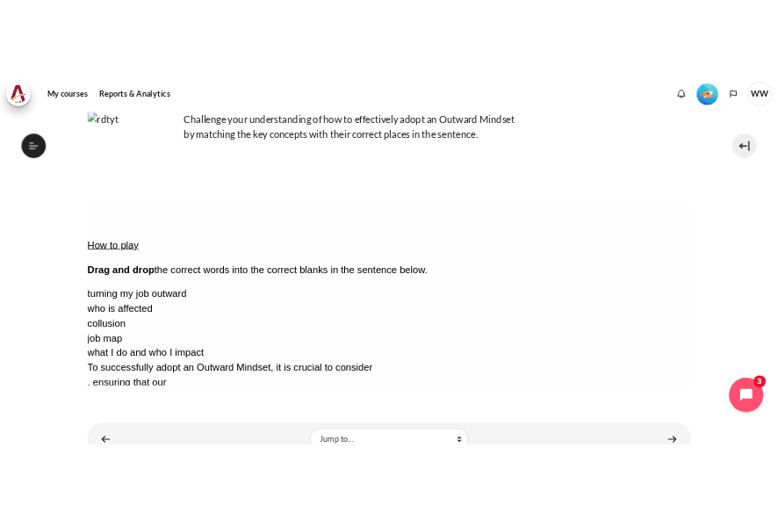
scroll to position [102, 0]
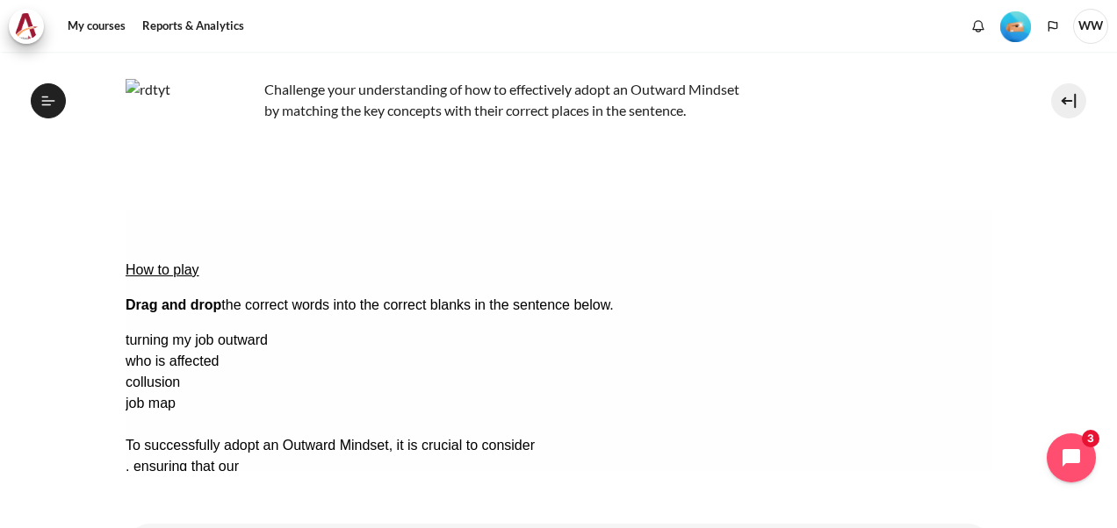
drag, startPoint x: 931, startPoint y: 402, endPoint x: 650, endPoint y: 244, distance: 322.3
drag, startPoint x: 921, startPoint y: 338, endPoint x: 648, endPoint y: 218, distance: 298.3
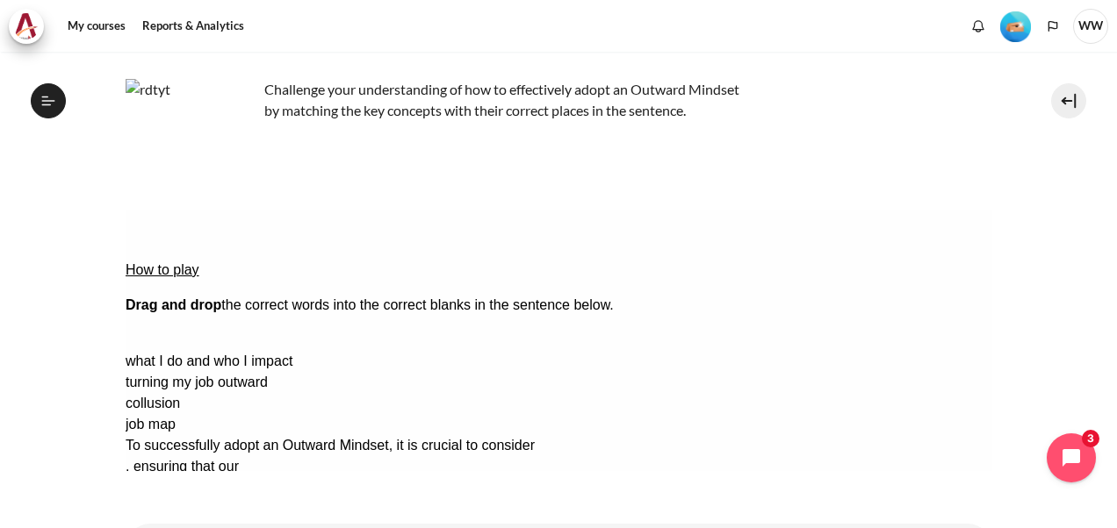
drag, startPoint x: 883, startPoint y: 282, endPoint x: 604, endPoint y: 228, distance: 284.2
drag, startPoint x: 885, startPoint y: 314, endPoint x: 244, endPoint y: 304, distance: 640.9
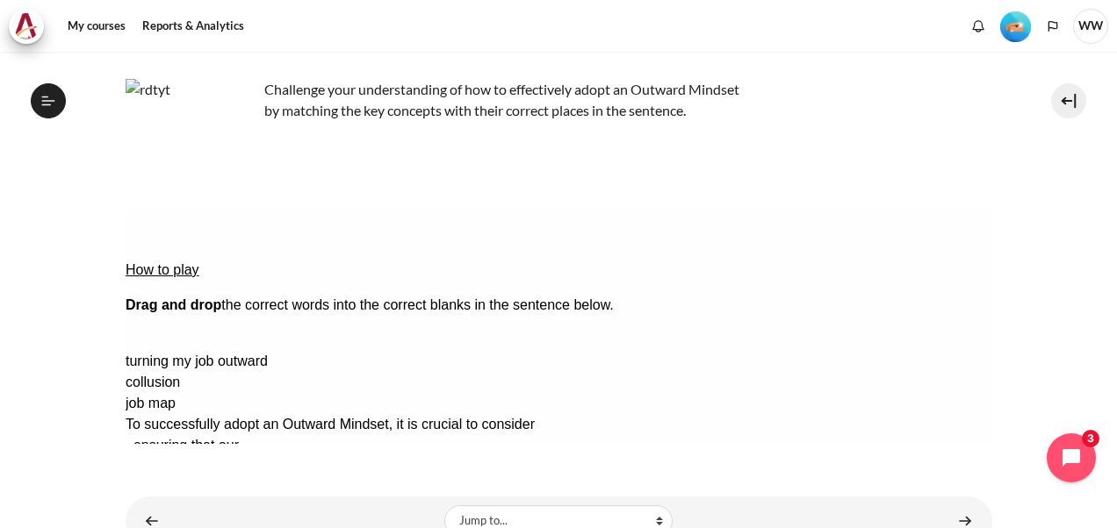
drag, startPoint x: 892, startPoint y: 289, endPoint x: 583, endPoint y: 342, distance: 313.6
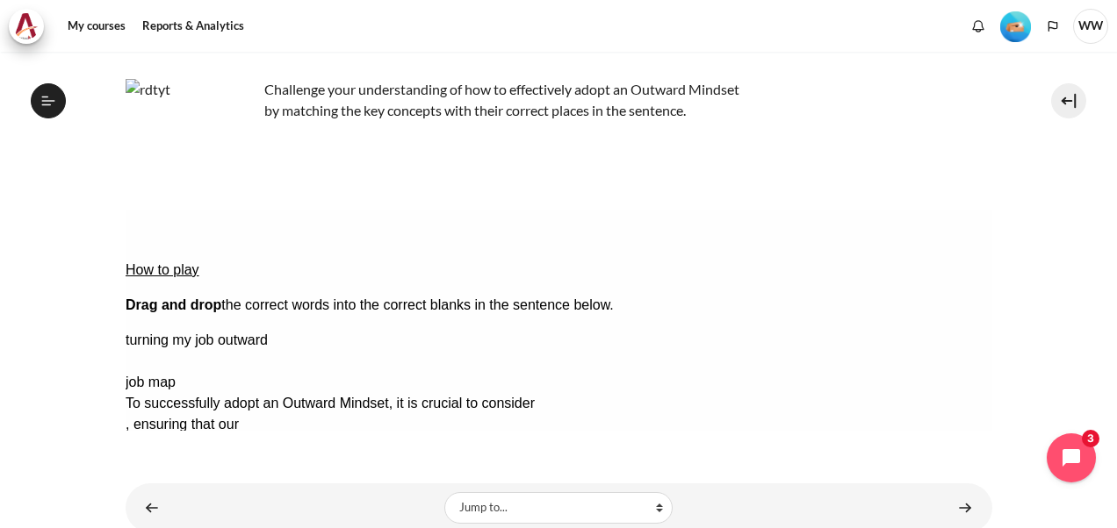
drag, startPoint x: 911, startPoint y: 314, endPoint x: 200, endPoint y: 329, distance: 711.1
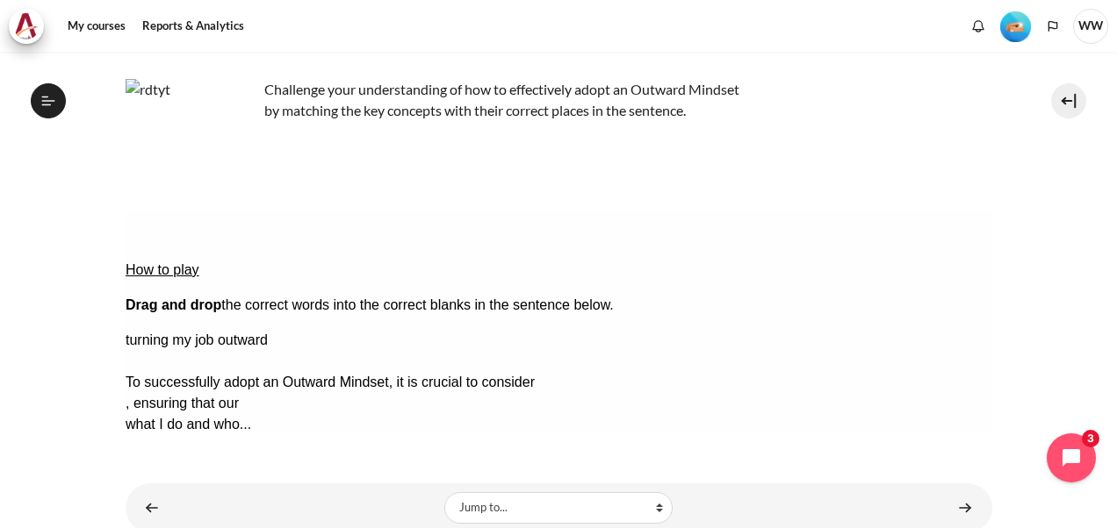
drag, startPoint x: 948, startPoint y: 321, endPoint x: 676, endPoint y: 270, distance: 276.8
drag, startPoint x: 647, startPoint y: 269, endPoint x: 492, endPoint y: 227, distance: 160.7
drag, startPoint x: 604, startPoint y: 337, endPoint x: 618, endPoint y: 283, distance: 56.2
drag, startPoint x: 277, startPoint y: 313, endPoint x: 607, endPoint y: 333, distance: 329.7
drag, startPoint x: 875, startPoint y: 309, endPoint x: 219, endPoint y: 308, distance: 655.7
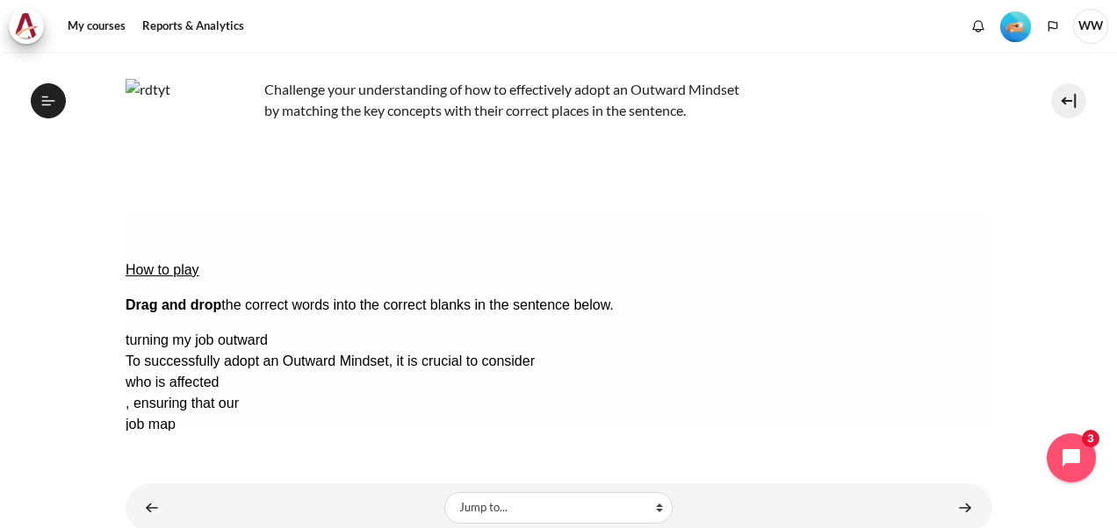
drag, startPoint x: 585, startPoint y: 343, endPoint x: 901, endPoint y: 366, distance: 316.8
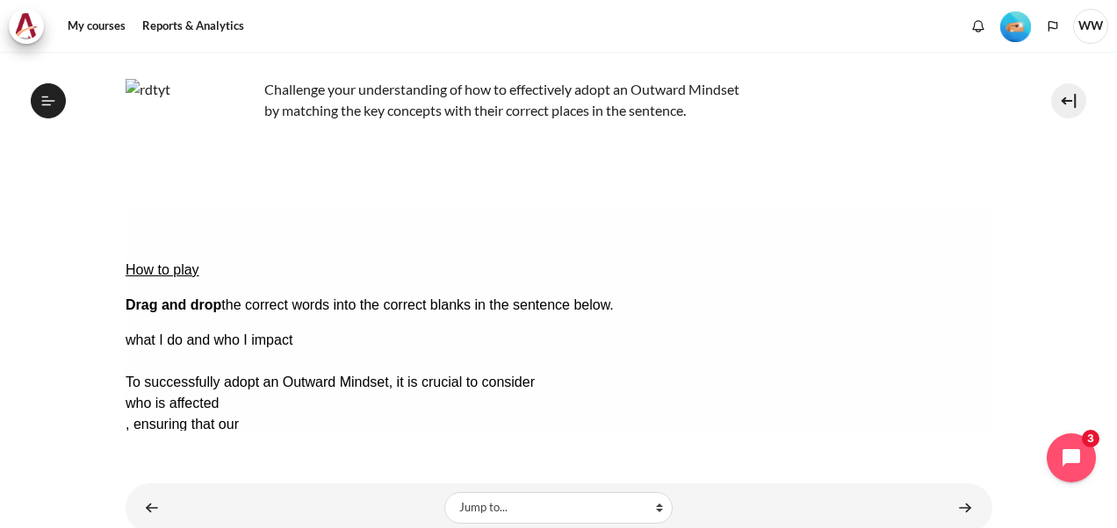
drag, startPoint x: 849, startPoint y: 327, endPoint x: 546, endPoint y: 333, distance: 302.9
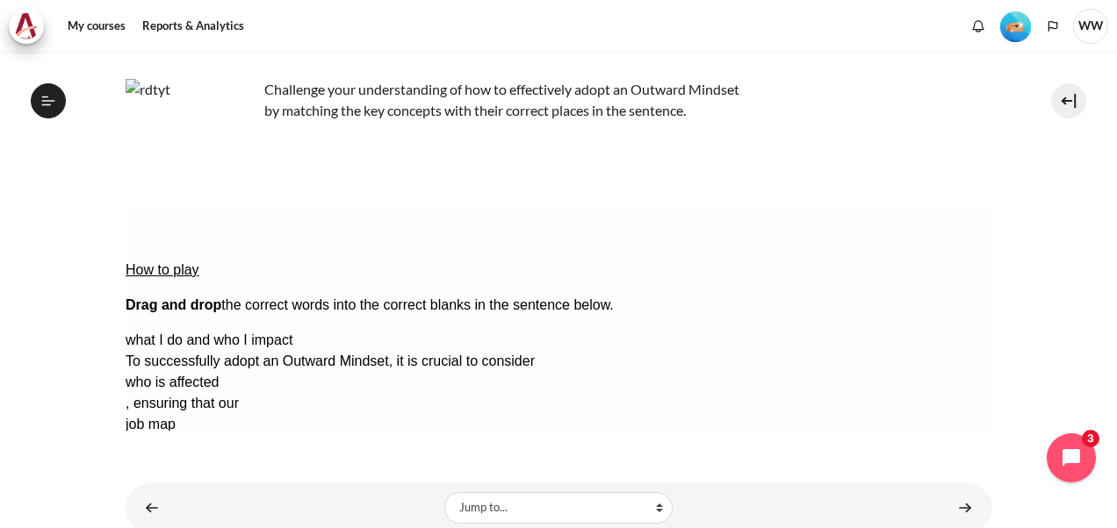
click at [262, 456] on div "collusion" at bounding box center [195, 466] width 140 height 21
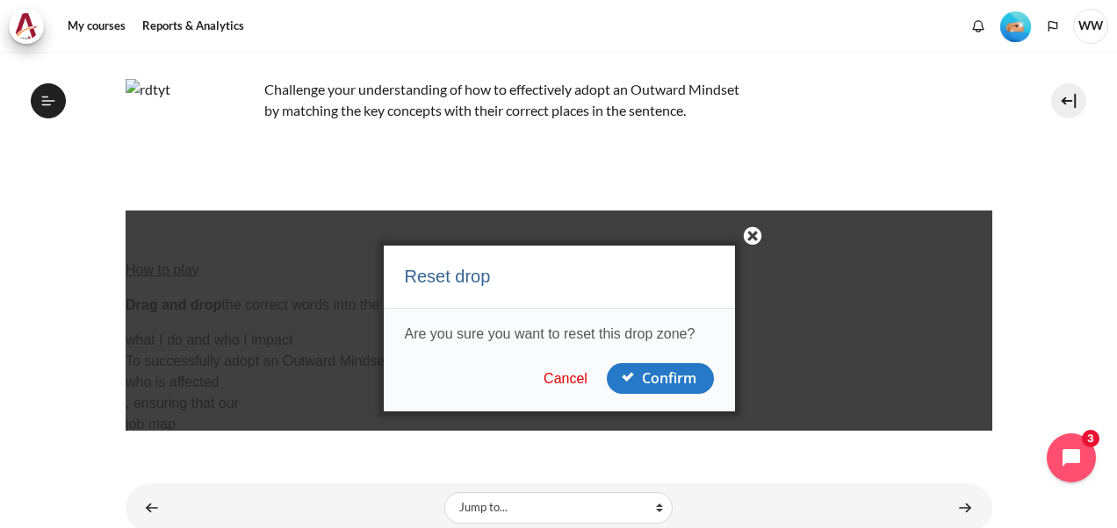
click at [565, 375] on button "Cancel" at bounding box center [564, 379] width 54 height 18
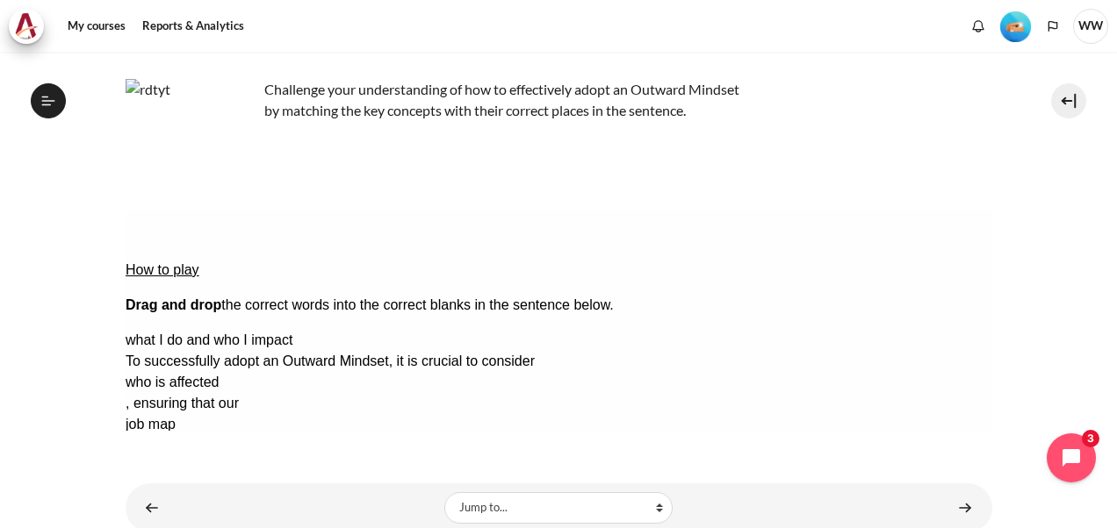
drag, startPoint x: 569, startPoint y: 341, endPoint x: 211, endPoint y: 336, distance: 358.2
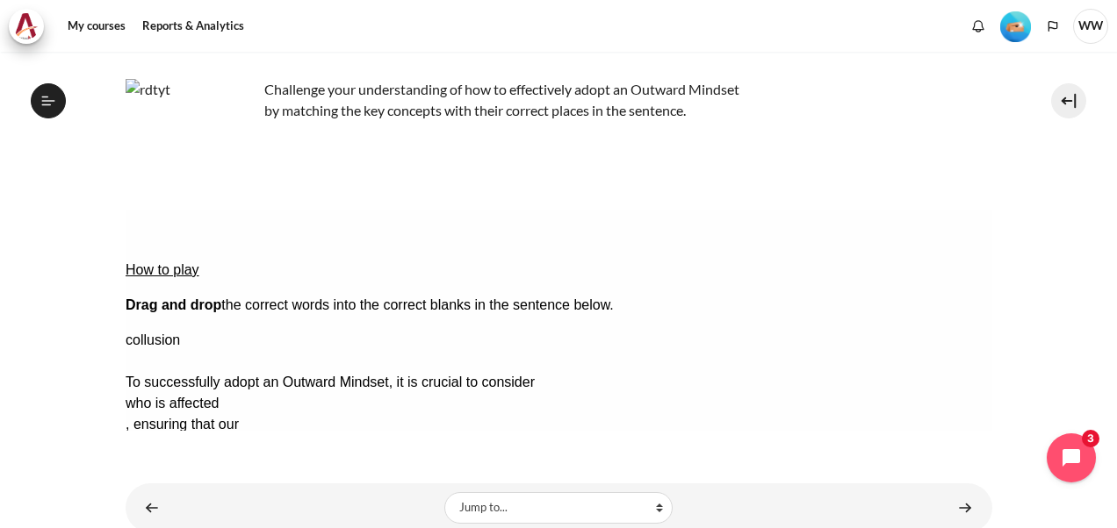
drag, startPoint x: 874, startPoint y: 317, endPoint x: 542, endPoint y: 334, distance: 332.2
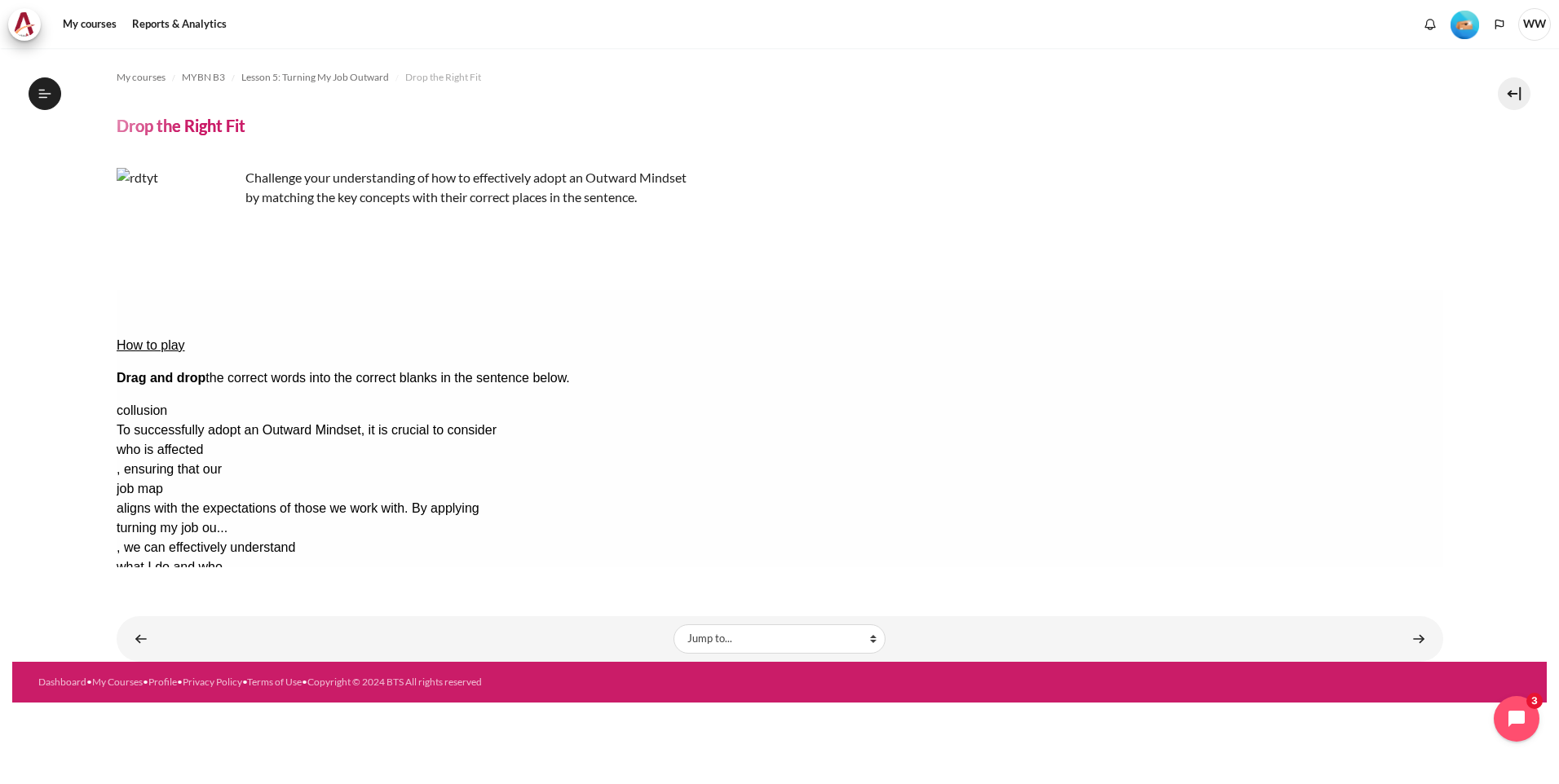
scroll to position [543, 0]
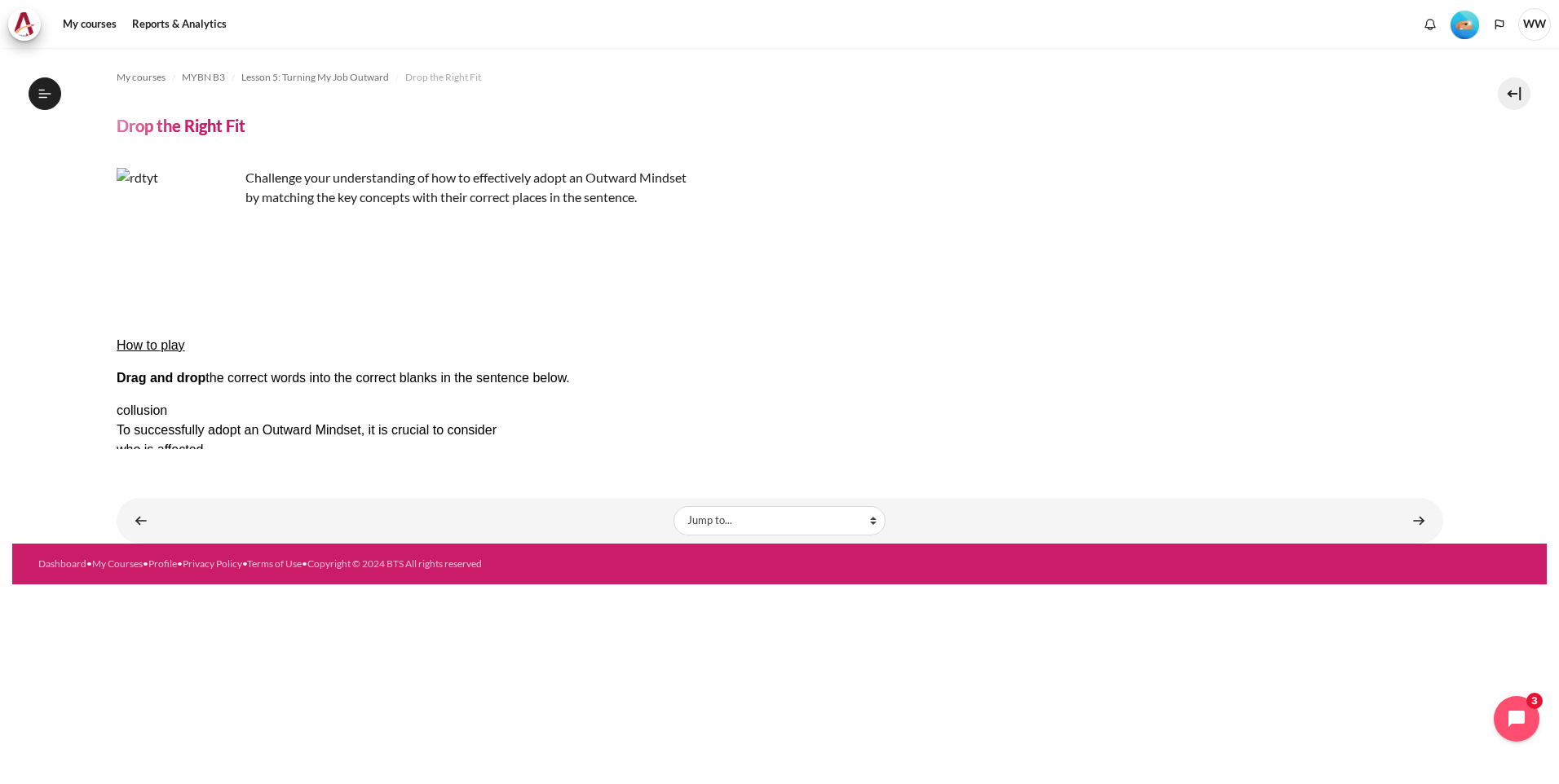
click at [897, 705] on div "My courses MYBN B3 Lesson 5: Turning My Job Outward Drop the Right Fit Drop the…" at bounding box center [780, 416] width 1535 height 737
click at [160, 598] on button "Check Check the answers. The responses will be marked as correct, incorrect, or…" at bounding box center [138, 607] width 44 height 17
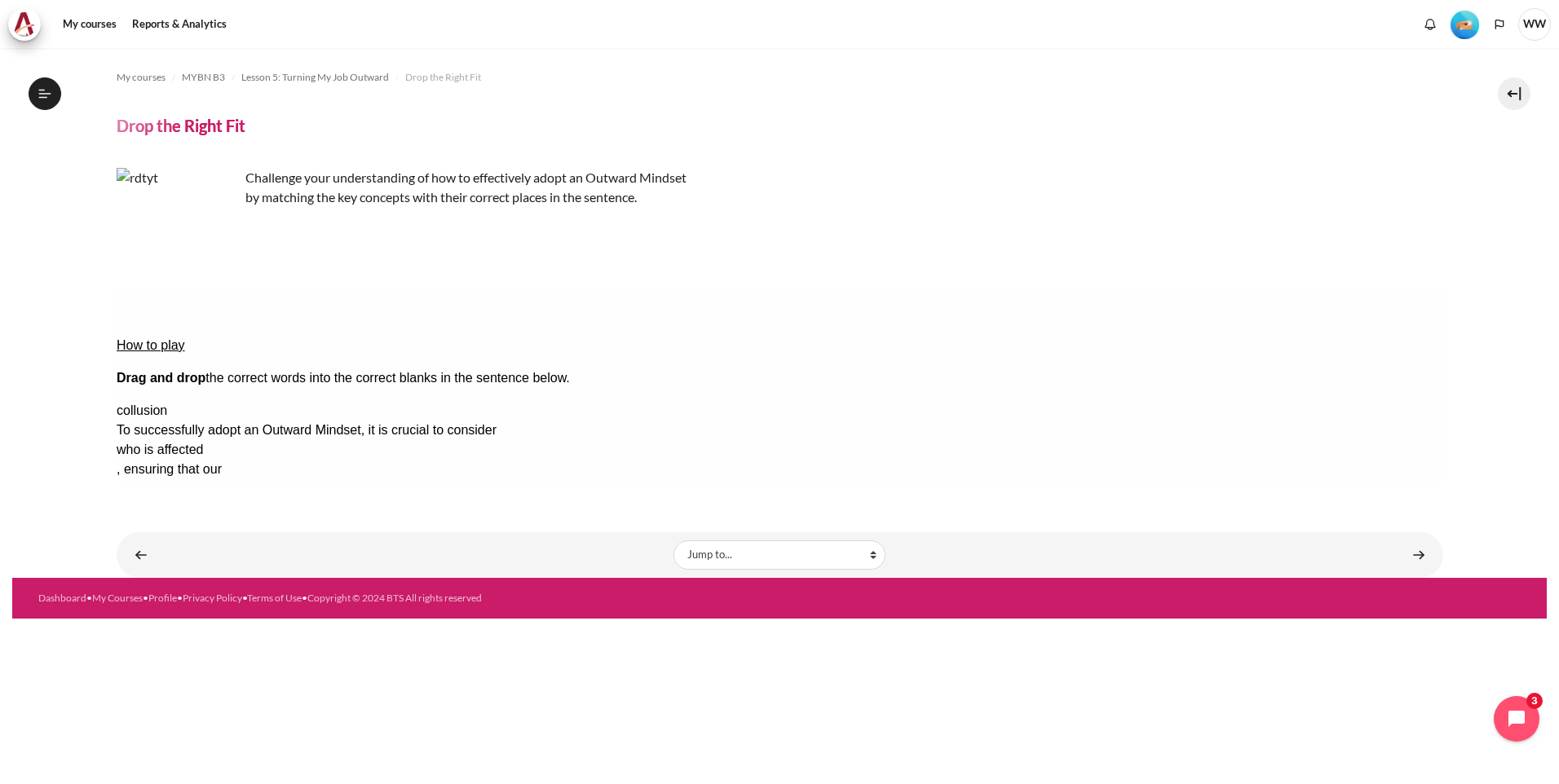
click at [236, 648] on button "Retry Retry the task. Reset all responses and start the task over again." at bounding box center [216, 657] width 39 height 17
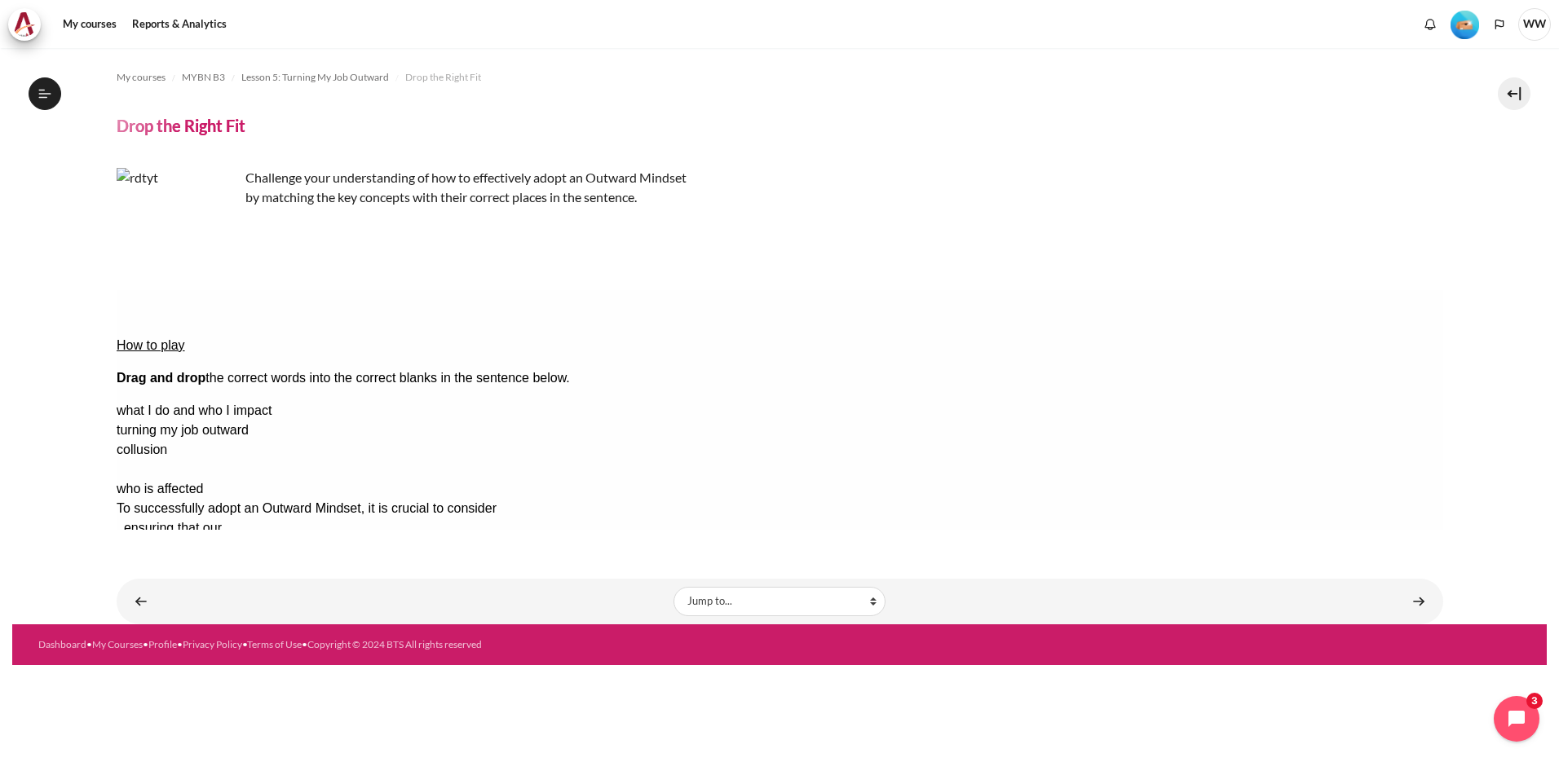
drag, startPoint x: 1341, startPoint y: 430, endPoint x: 845, endPoint y: 303, distance: 512.0
drag, startPoint x: 1329, startPoint y: 356, endPoint x: 793, endPoint y: 307, distance: 538.2
drag, startPoint x: 1334, startPoint y: 430, endPoint x: 821, endPoint y: 339, distance: 521.0
drag, startPoint x: 1342, startPoint y: 432, endPoint x: 529, endPoint y: 371, distance: 815.3
drag, startPoint x: 1334, startPoint y: 368, endPoint x: 564, endPoint y: 385, distance: 770.2
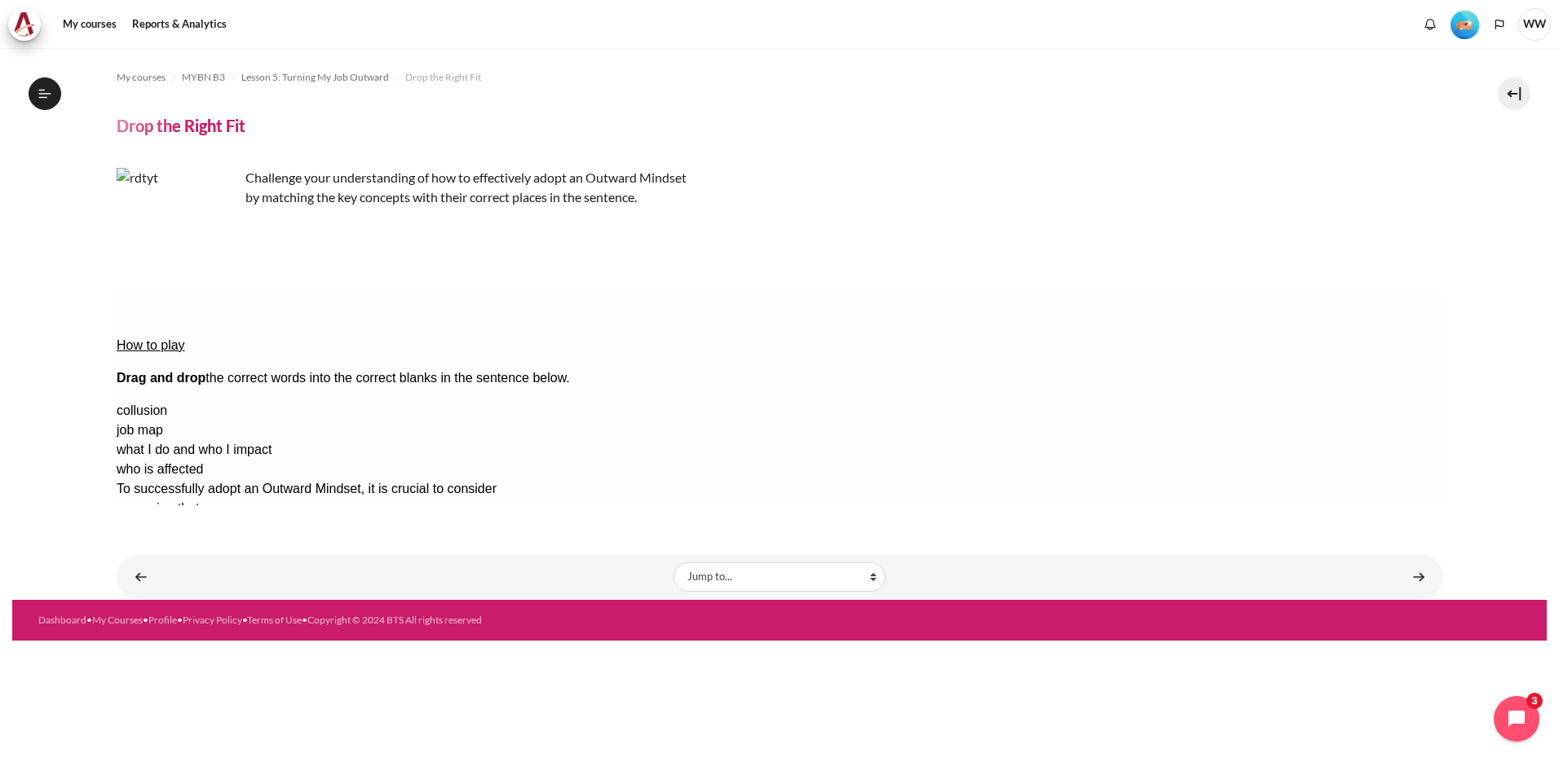
drag, startPoint x: 551, startPoint y: 384, endPoint x: 216, endPoint y: 384, distance: 335.0
drag, startPoint x: 1317, startPoint y: 384, endPoint x: 548, endPoint y: 372, distance: 769.1
drag, startPoint x: 1200, startPoint y: 344, endPoint x: 518, endPoint y: 230, distance: 691.5
drag, startPoint x: 1310, startPoint y: 359, endPoint x: 538, endPoint y: 368, distance: 772.1
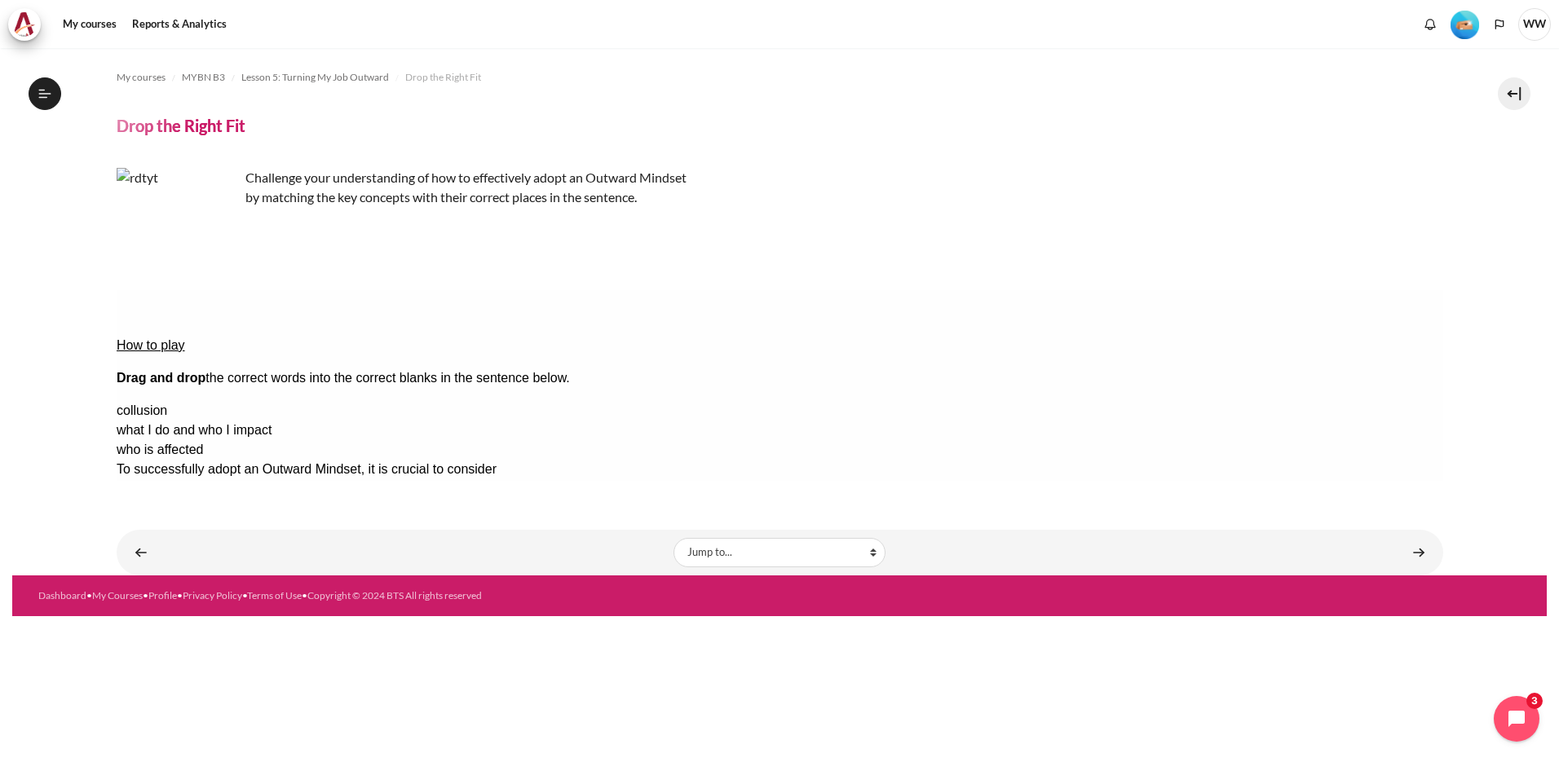
drag, startPoint x: 570, startPoint y: 359, endPoint x: 824, endPoint y: 354, distance: 254.0
drag, startPoint x: 1296, startPoint y: 380, endPoint x: 524, endPoint y: 348, distance: 772.7
drag, startPoint x: 994, startPoint y: 371, endPoint x: 520, endPoint y: 379, distance: 474.1
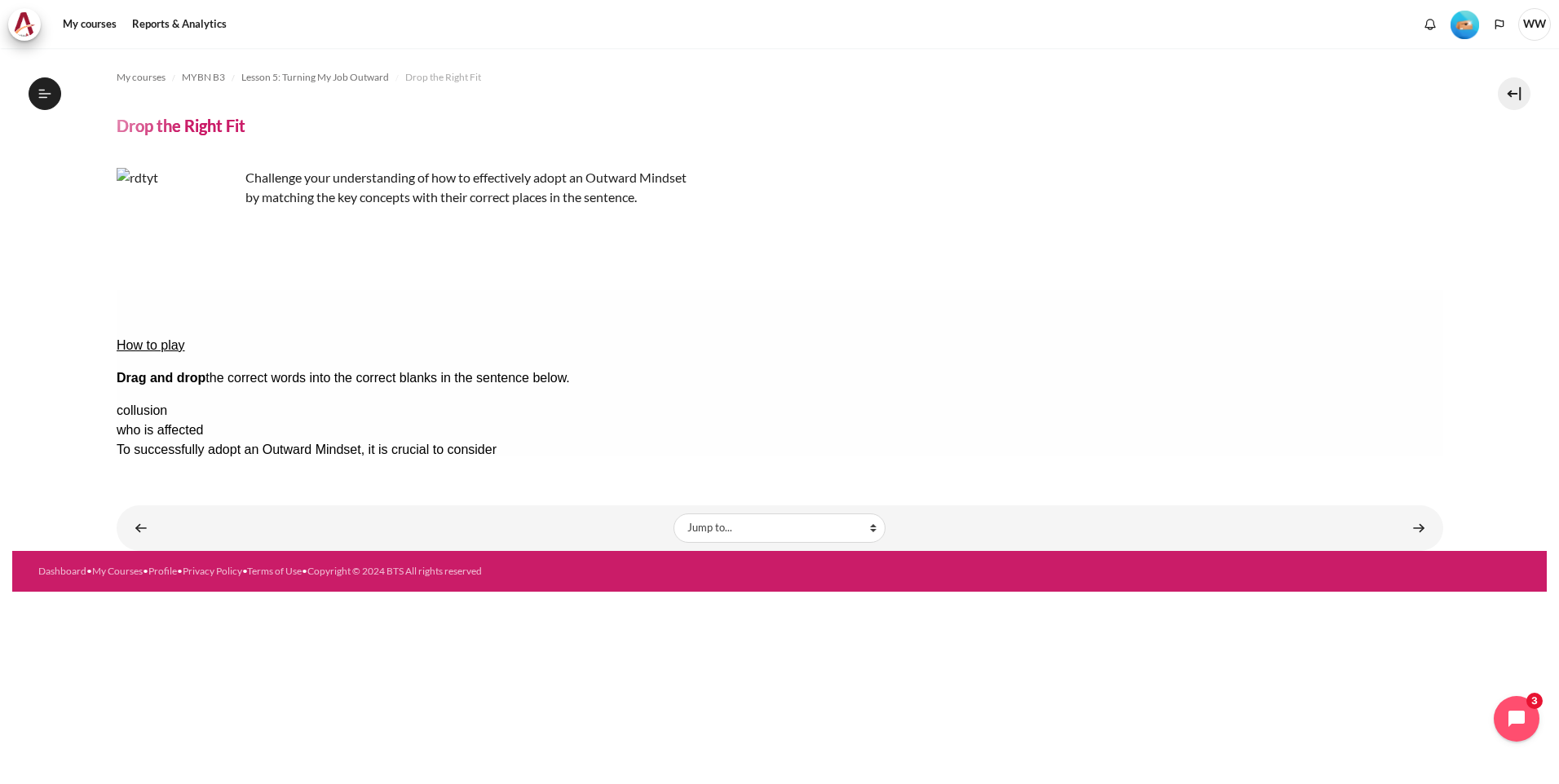
drag, startPoint x: 570, startPoint y: 381, endPoint x: 576, endPoint y: 363, distance: 19.0
drag, startPoint x: 1395, startPoint y: 395, endPoint x: 552, endPoint y: 402, distance: 843.0
drag, startPoint x: 1397, startPoint y: 388, endPoint x: 531, endPoint y: 382, distance: 866.0
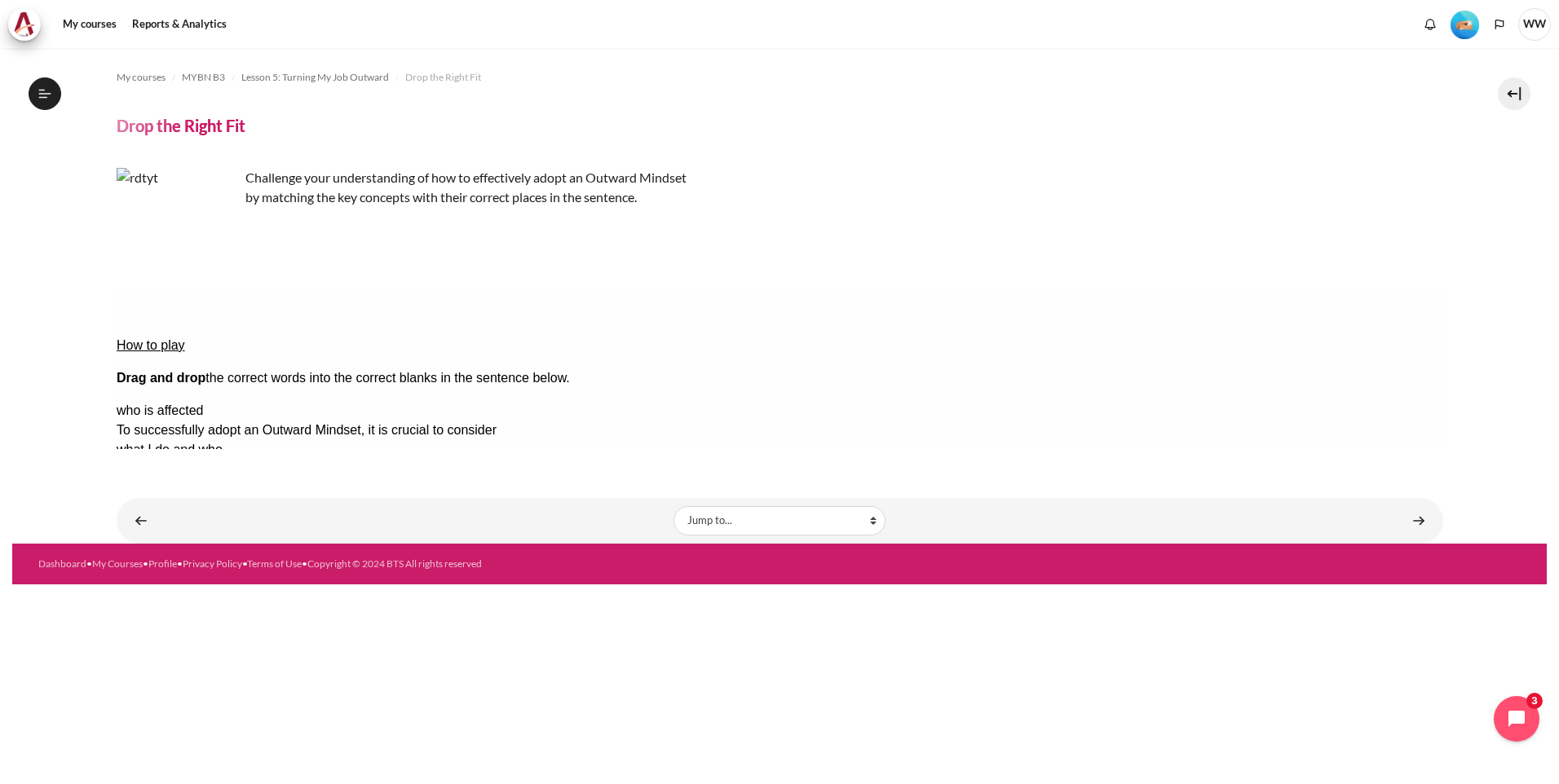
click at [139, 598] on button "Check Check the answers. The responses will be marked as correct, incorrect, or…" at bounding box center [138, 607] width 44 height 17
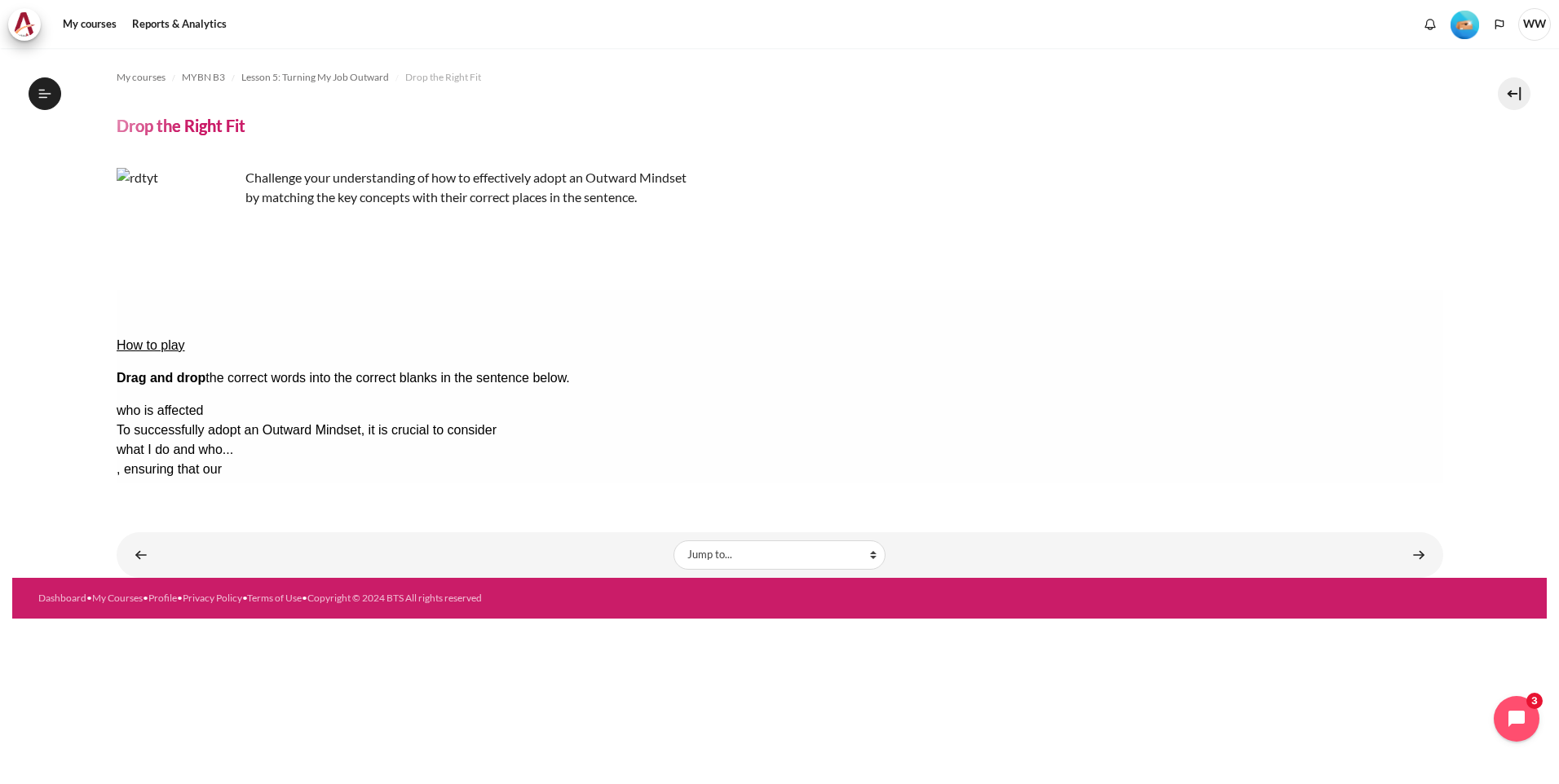
click at [236, 648] on button "Retry Retry the task. Reset all responses and start the task over again." at bounding box center [216, 657] width 39 height 17
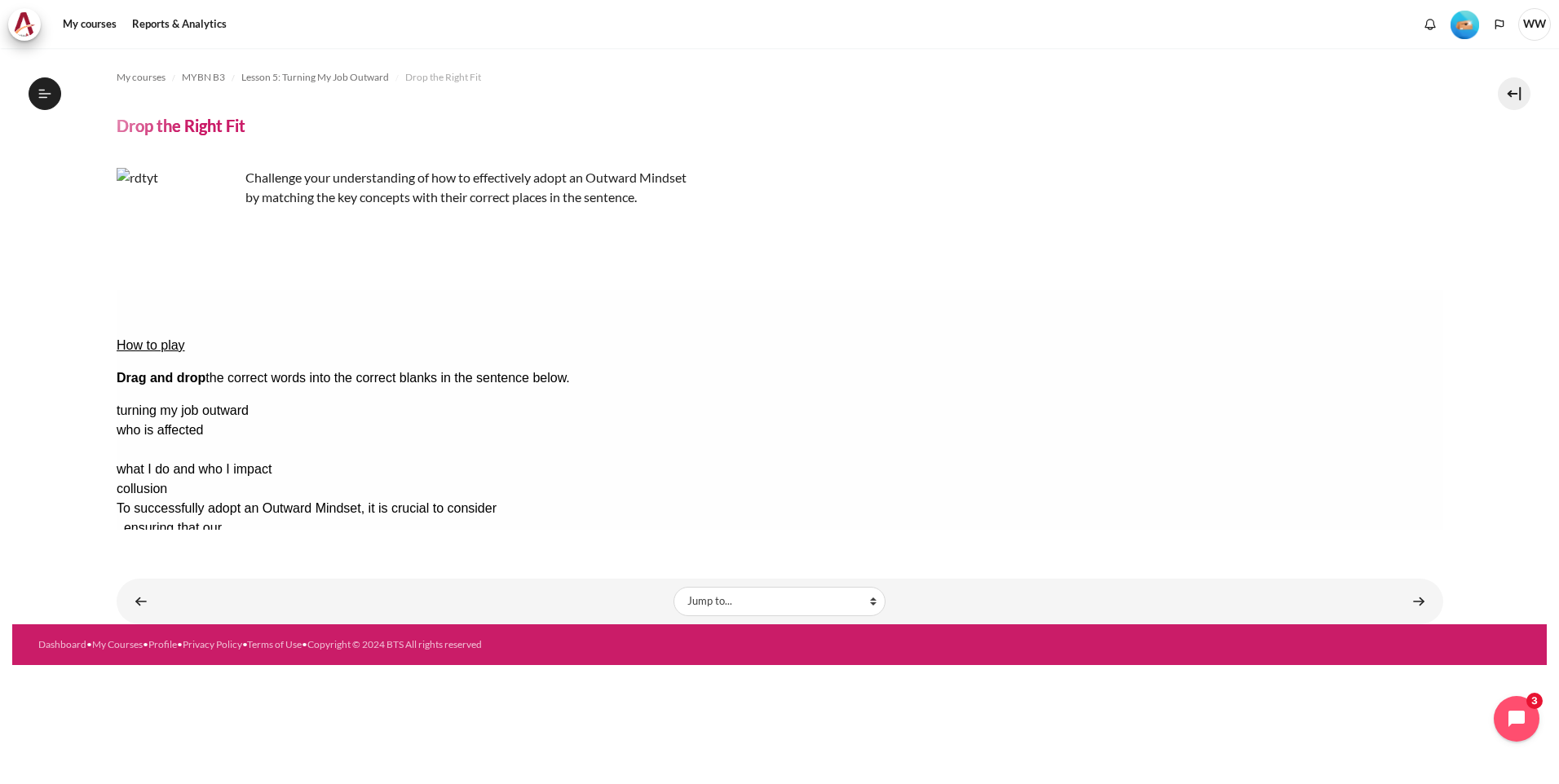
drag, startPoint x: 1415, startPoint y: 411, endPoint x: 619, endPoint y: 368, distance: 797.2
drag, startPoint x: 1404, startPoint y: 368, endPoint x: 873, endPoint y: 357, distance: 531.1
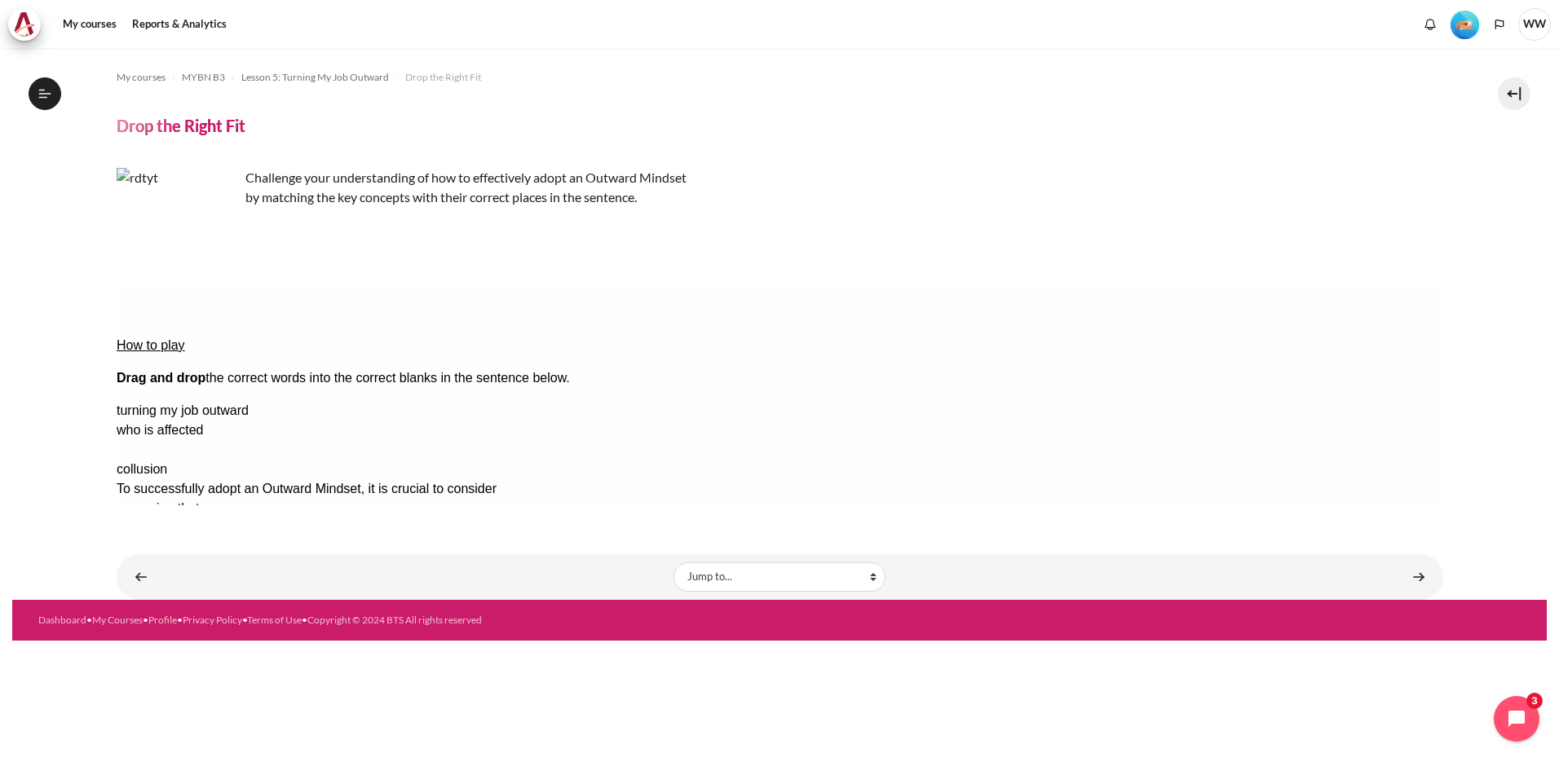
drag, startPoint x: 1320, startPoint y: 410, endPoint x: 531, endPoint y: 378, distance: 789.6
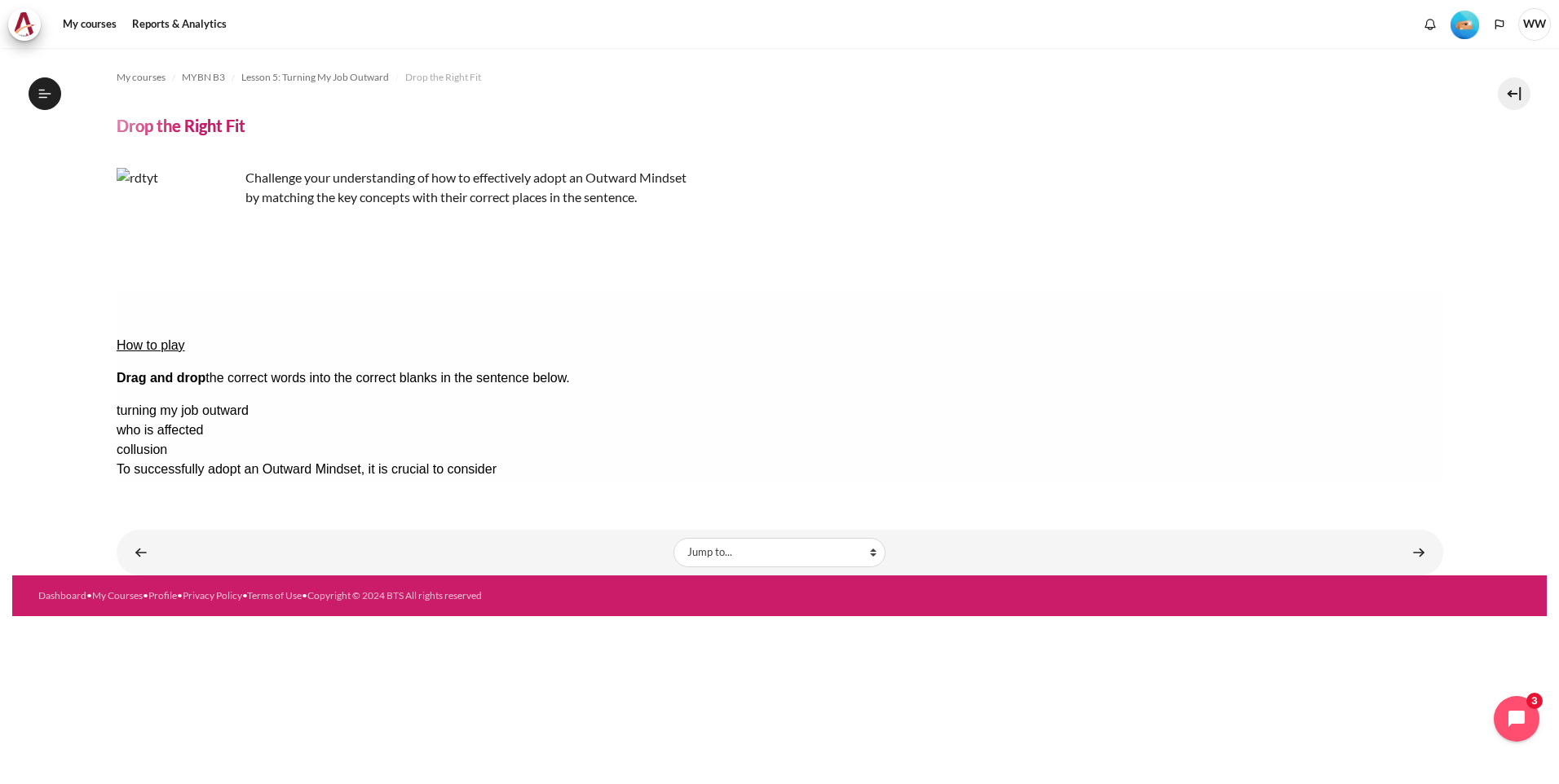
drag, startPoint x: 532, startPoint y: 378, endPoint x: 546, endPoint y: 357, distance: 25.2
drag, startPoint x: 1335, startPoint y: 366, endPoint x: 183, endPoint y: 380, distance: 1152.1
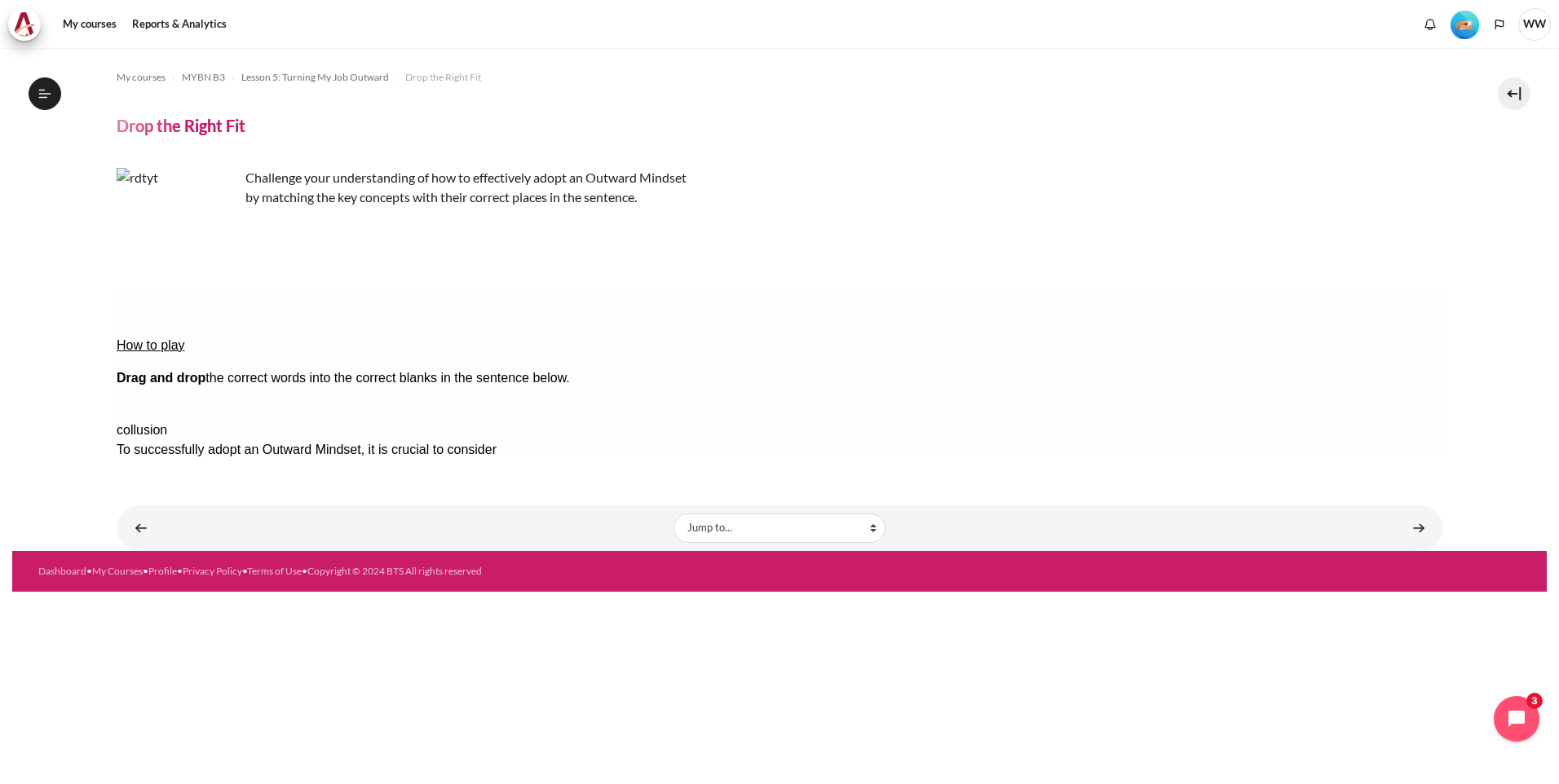
drag, startPoint x: 1422, startPoint y: 363, endPoint x: 559, endPoint y: 433, distance: 865.8
drag, startPoint x: 1385, startPoint y: 371, endPoint x: 541, endPoint y: 389, distance: 844.2
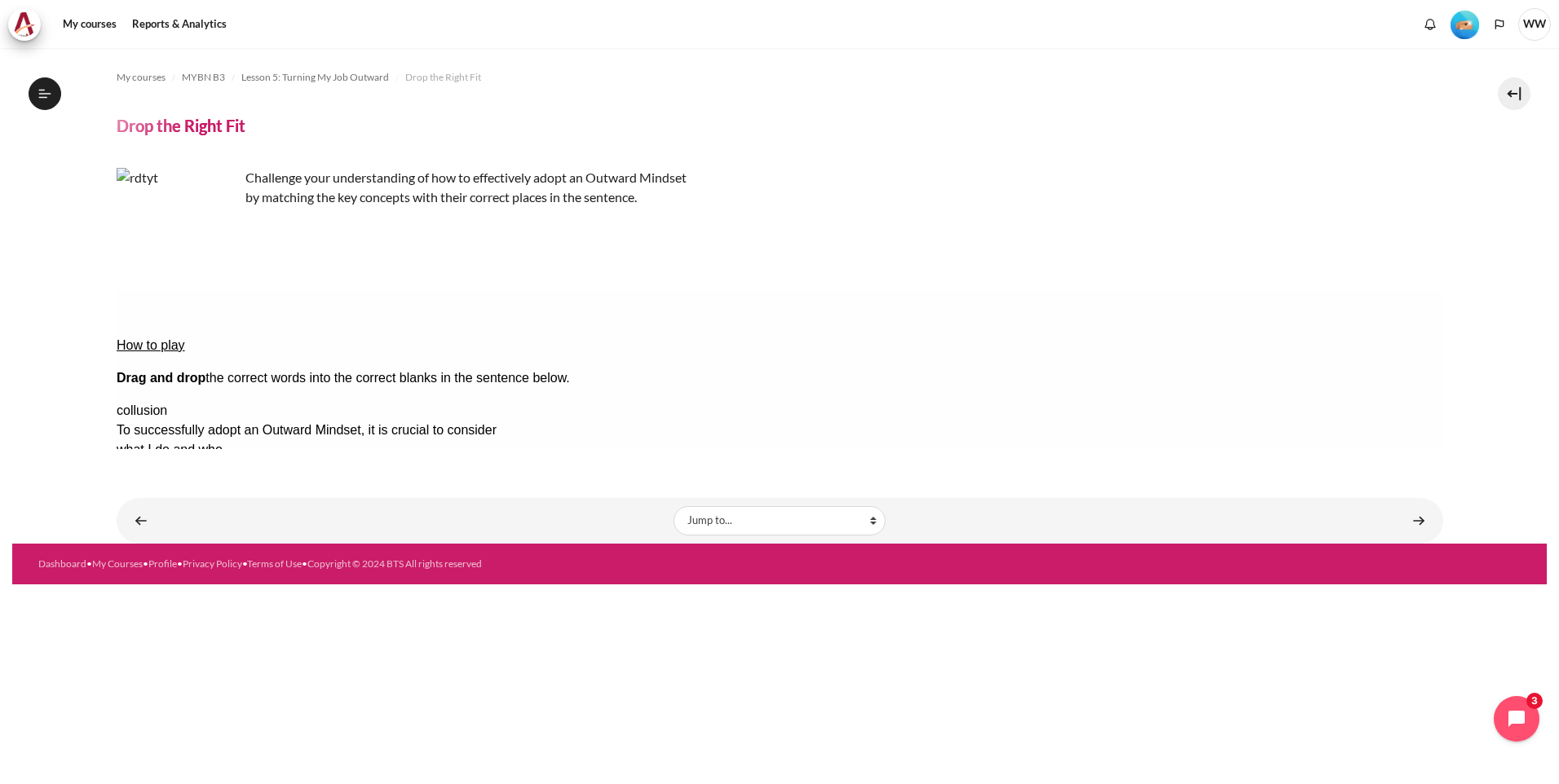
click at [151, 598] on button "Check Check the answers. The responses will be marked as correct, incorrect, or…" at bounding box center [138, 607] width 44 height 17
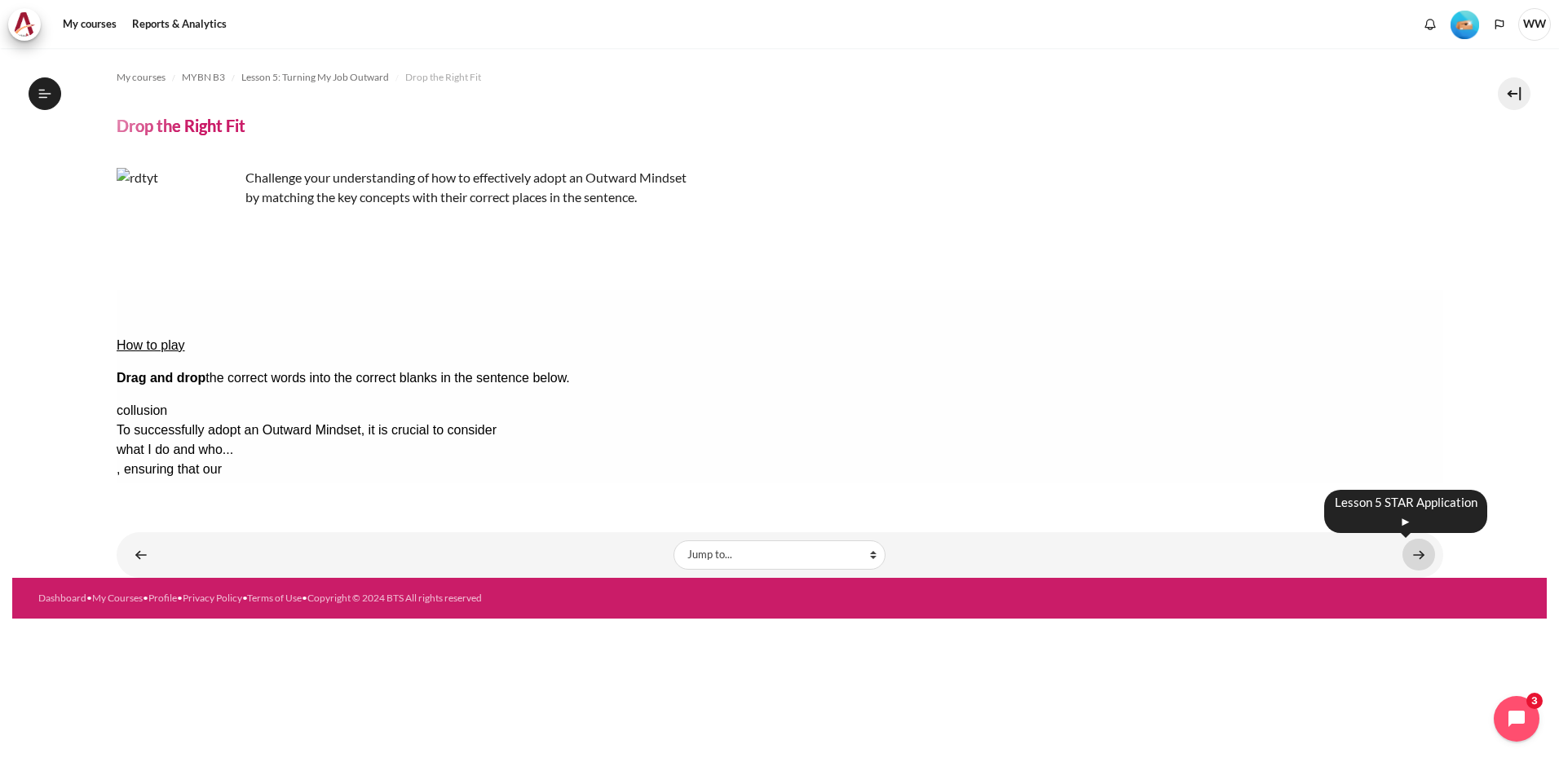
click at [1411, 555] on link "Content" at bounding box center [1419, 555] width 33 height 32
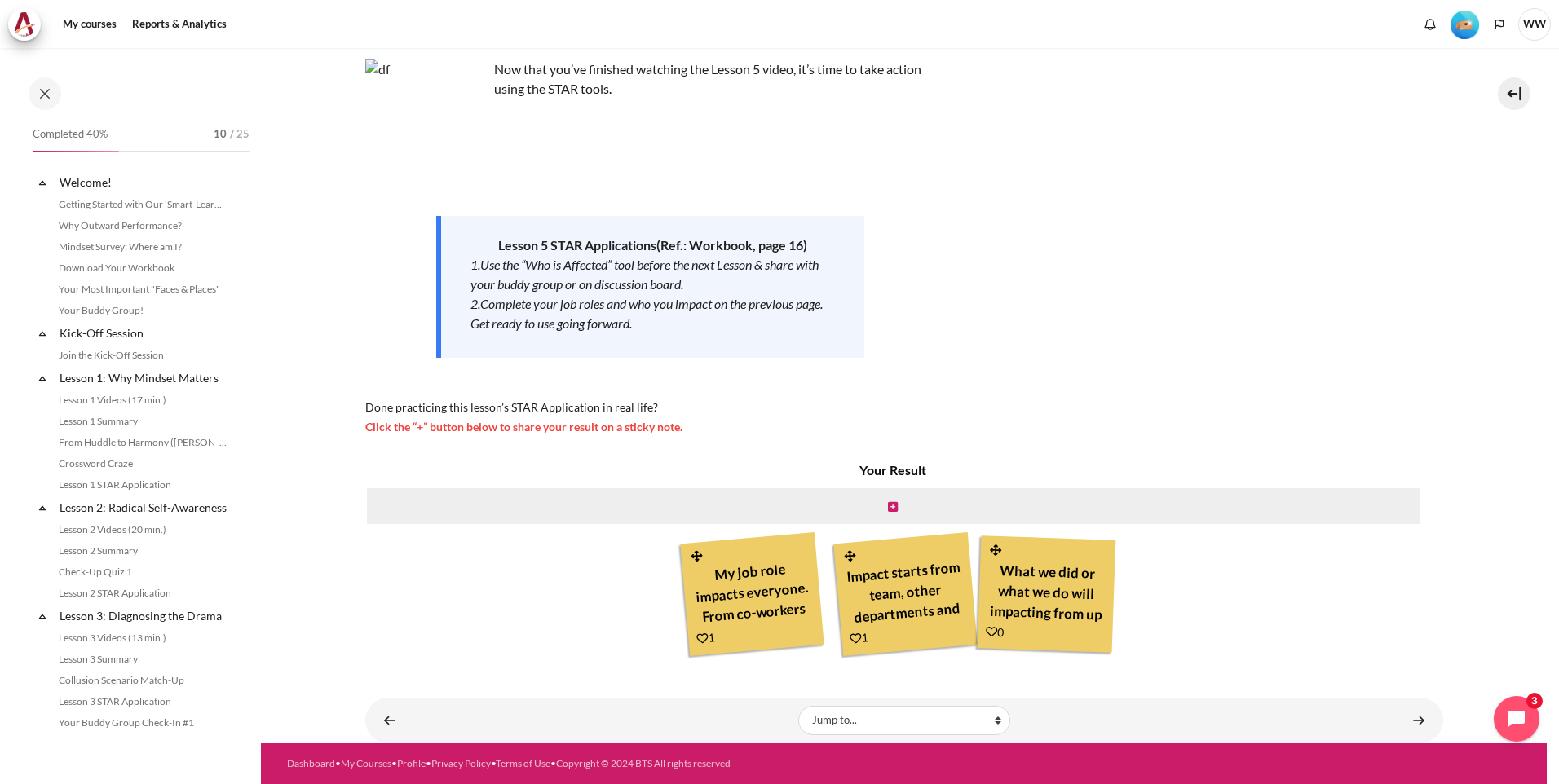
scroll to position [564, 0]
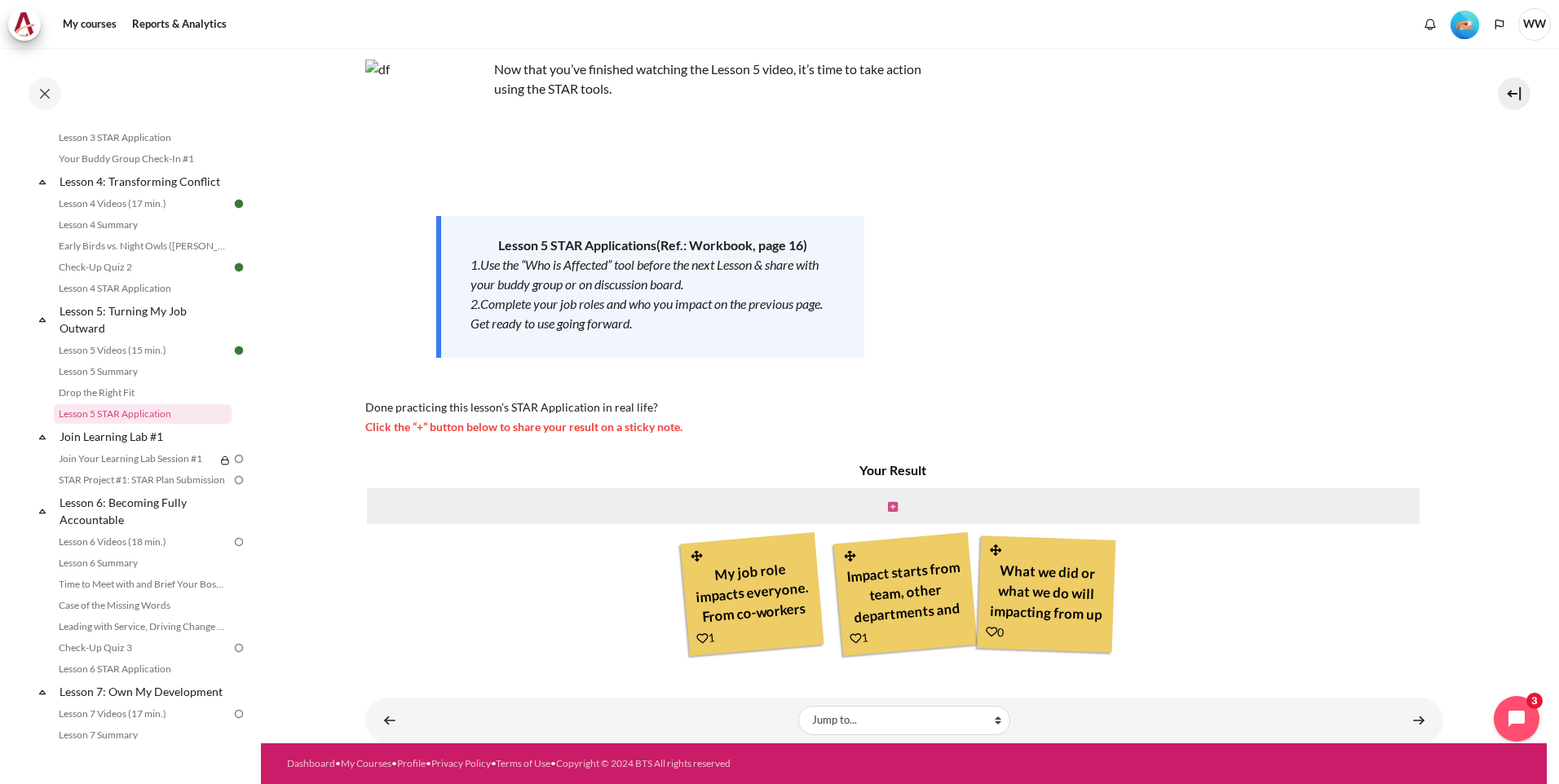
click at [891, 508] on icon "Content" at bounding box center [893, 507] width 10 height 11
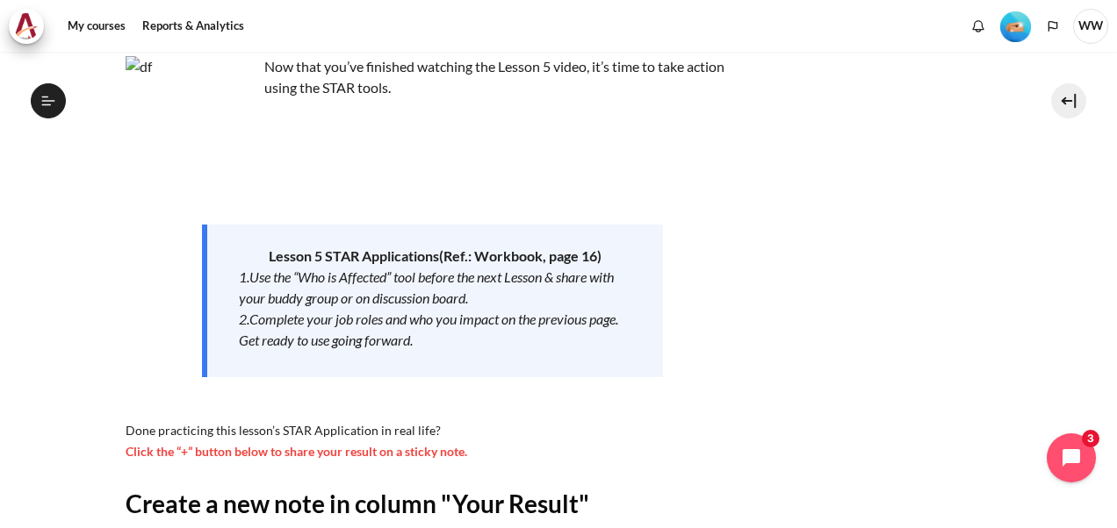
scroll to position [351, 0]
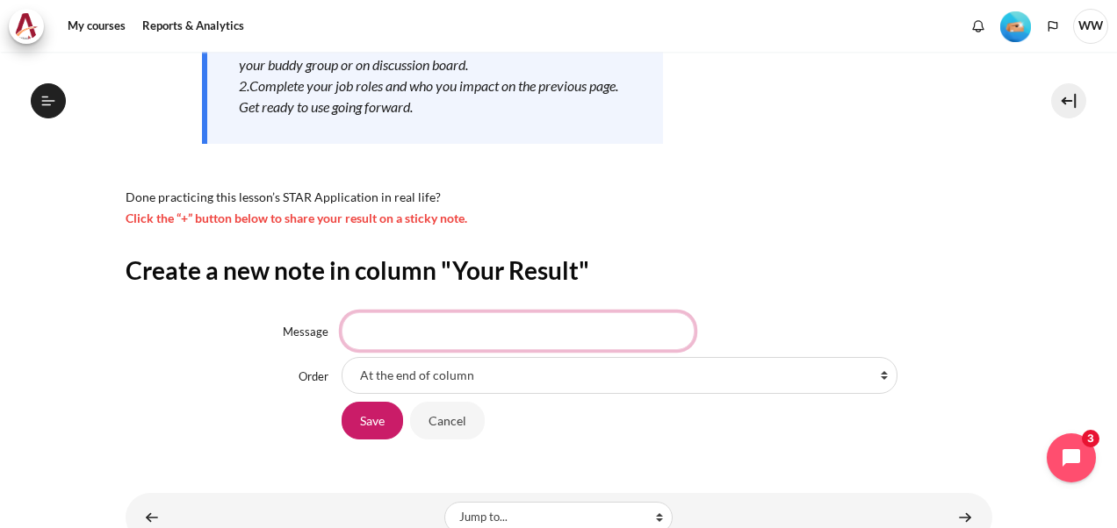
click at [481, 334] on input "Message" at bounding box center [517, 330] width 353 height 37
type input "U"
click at [678, 334] on input "We need to understanding our roles and people surrounding need" at bounding box center [517, 330] width 353 height 37
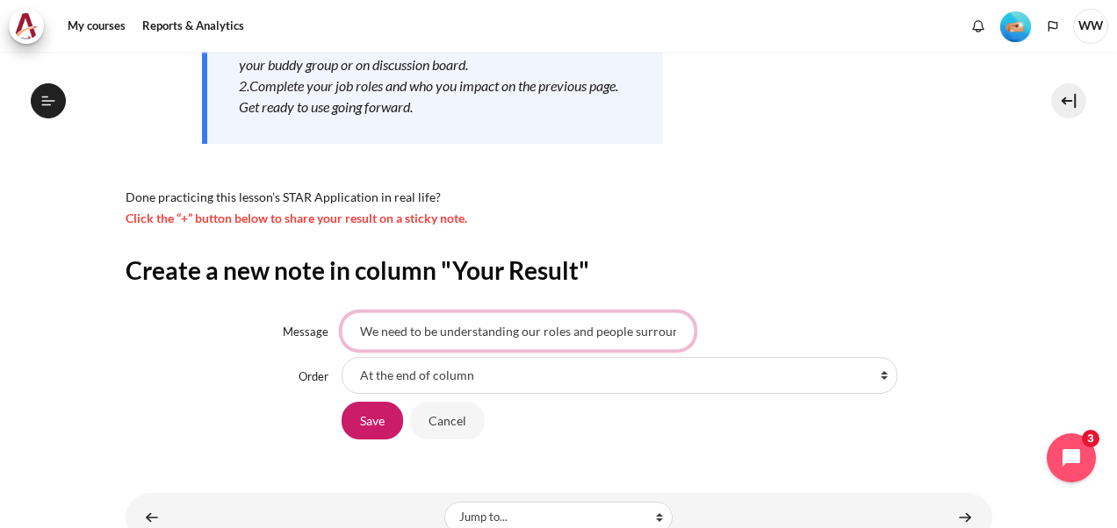
click at [668, 337] on input "We need to be understanding our roles and people surrounding needd" at bounding box center [517, 330] width 353 height 37
type input "We need to be understanding our roles and also people surrounding us need. Thin…"
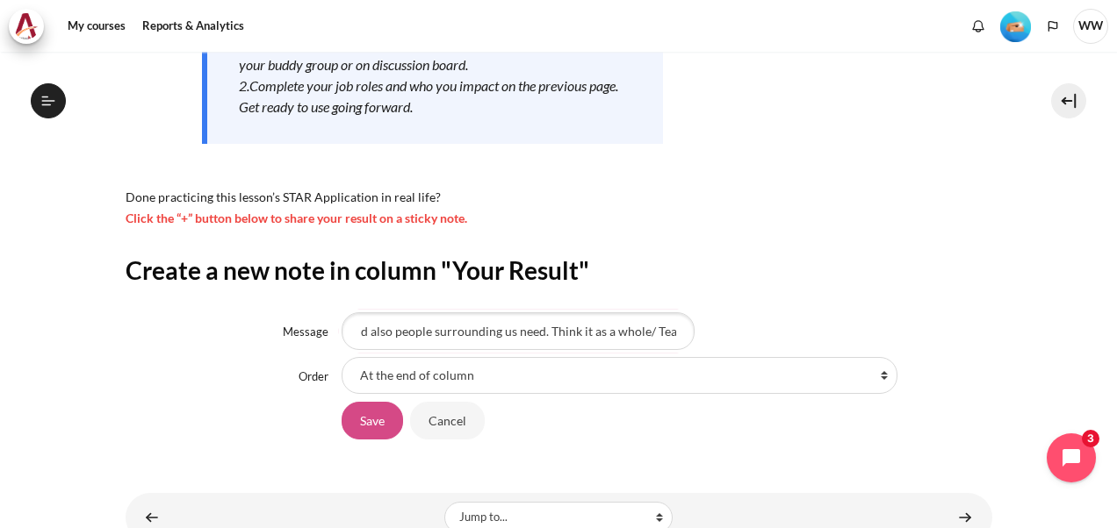
scroll to position [0, 0]
click at [370, 418] on input "Save" at bounding box center [371, 420] width 61 height 37
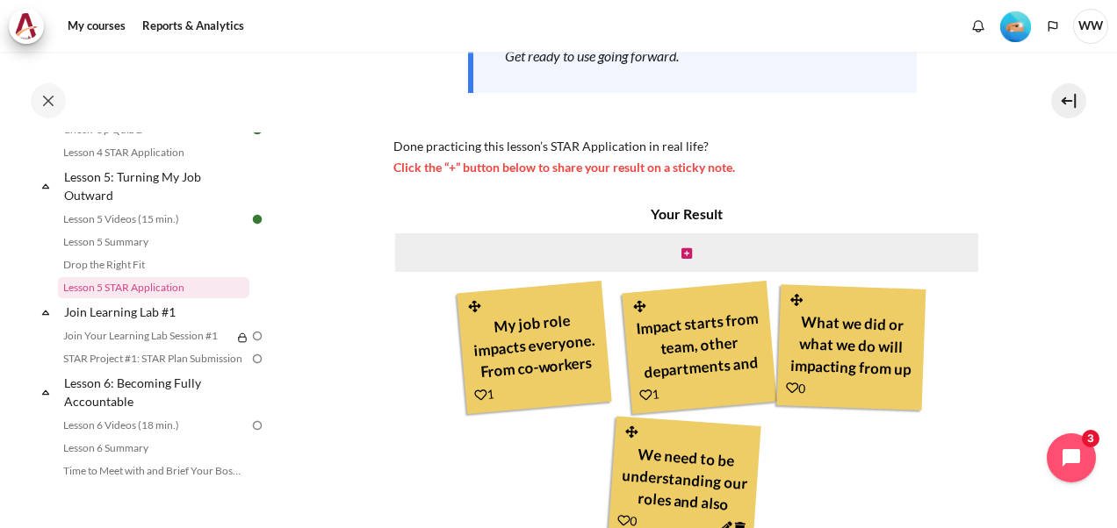
scroll to position [439, 0]
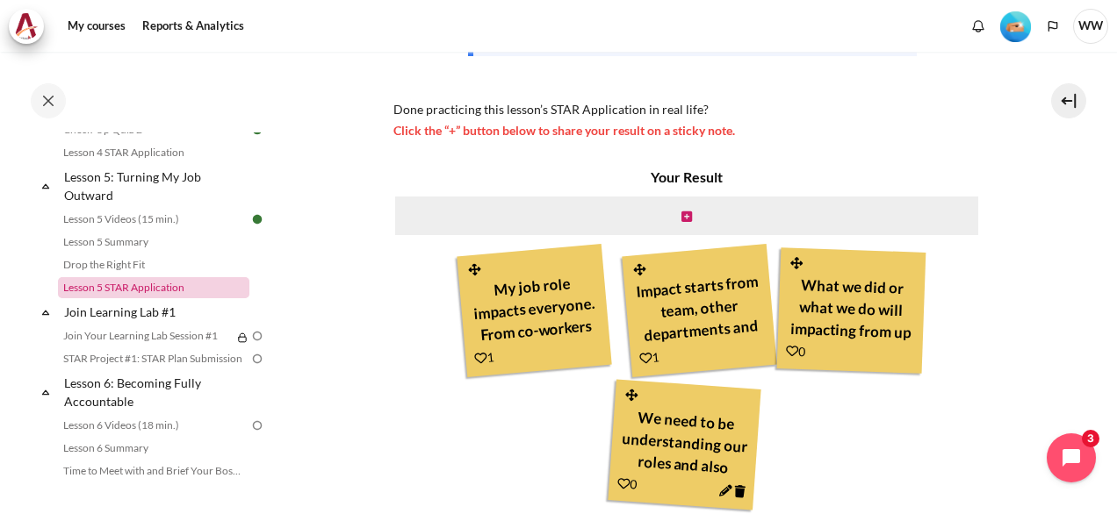
click at [151, 298] on link "Lesson 5 STAR Application" at bounding box center [153, 287] width 191 height 21
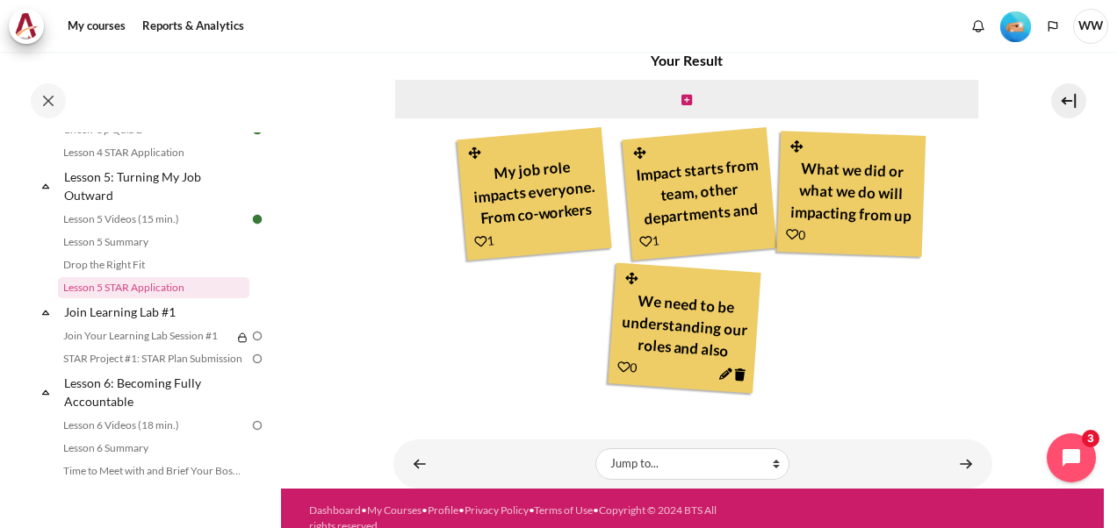
scroll to position [576, 0]
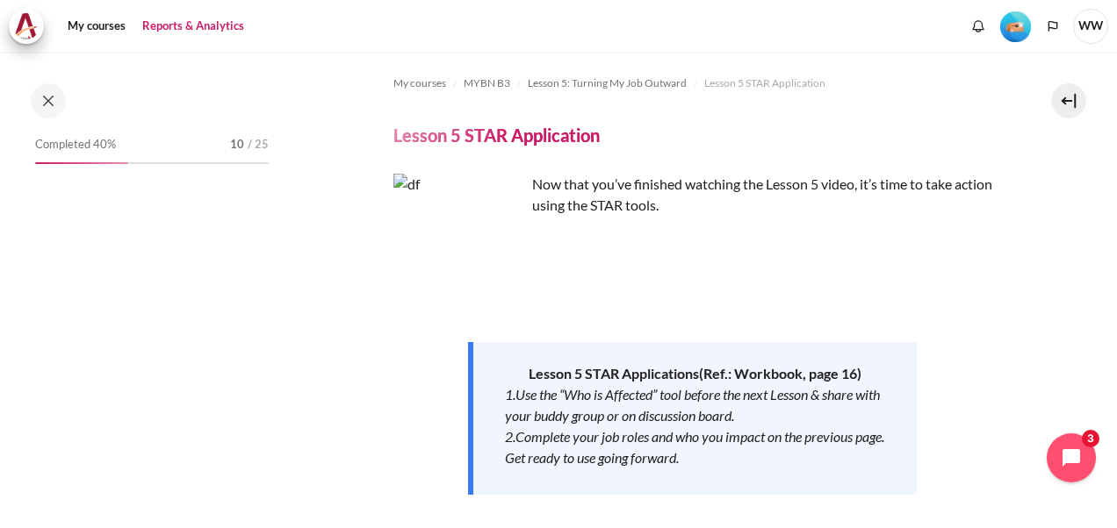
click at [183, 28] on link "Reports & Analytics" at bounding box center [193, 26] width 114 height 35
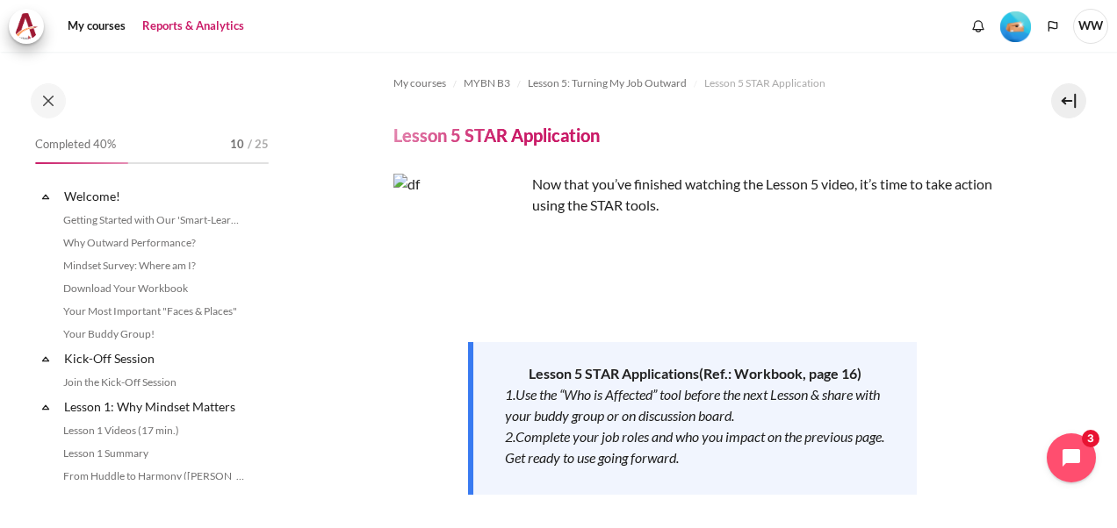
scroll to position [765, 0]
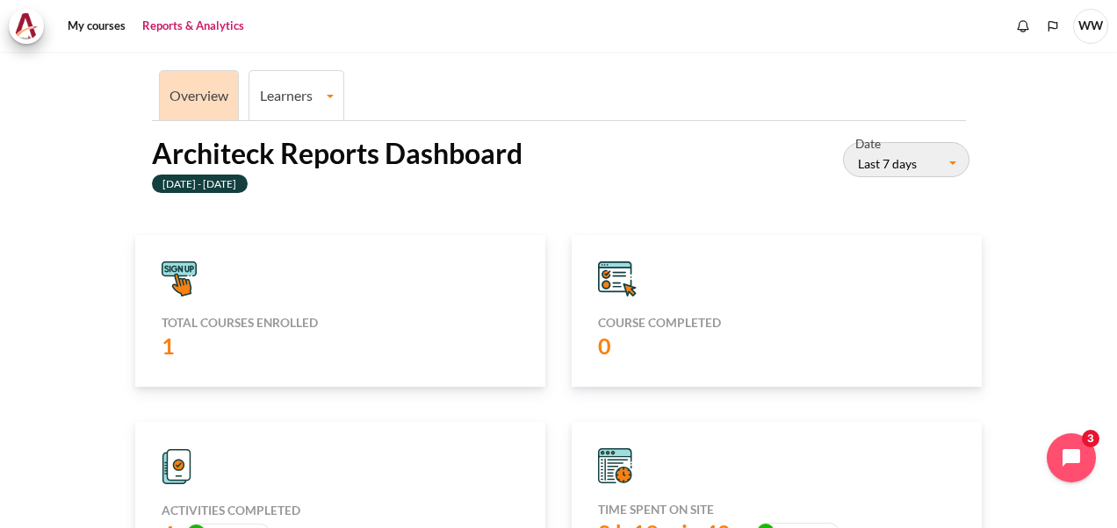
scroll to position [11, 0]
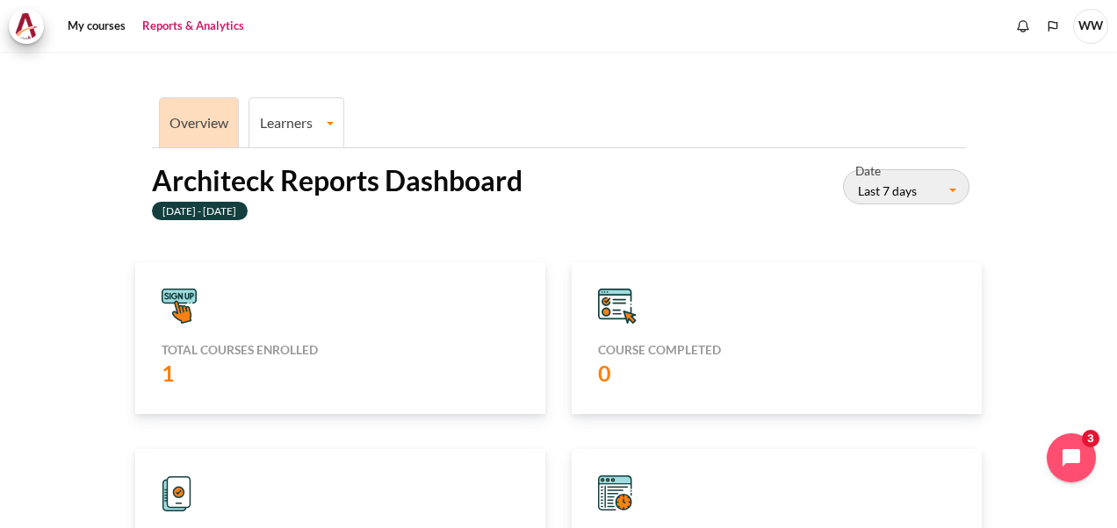
click at [295, 116] on link "Learners" at bounding box center [296, 122] width 94 height 17
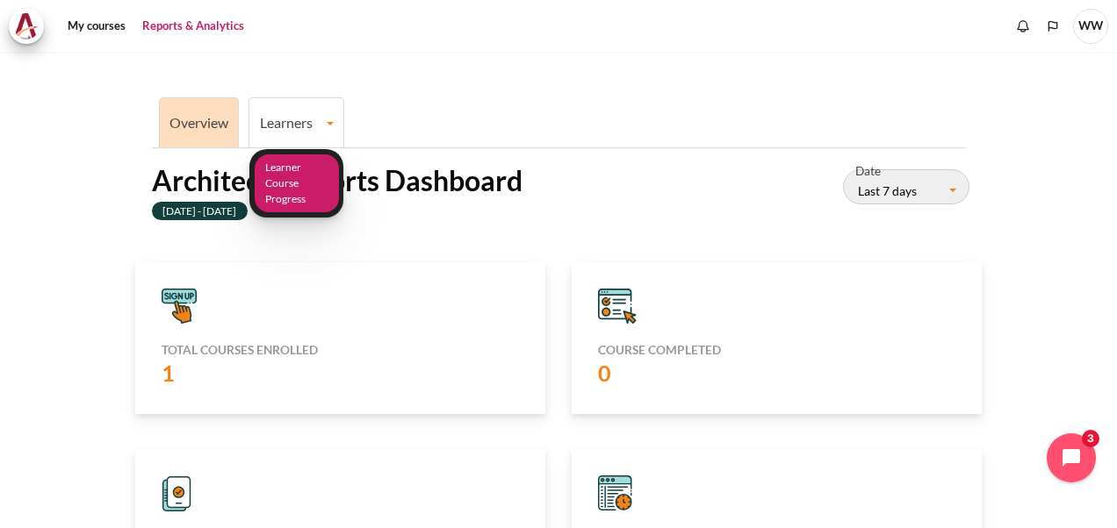
click at [313, 200] on link "Learner Course Progress" at bounding box center [297, 183] width 84 height 59
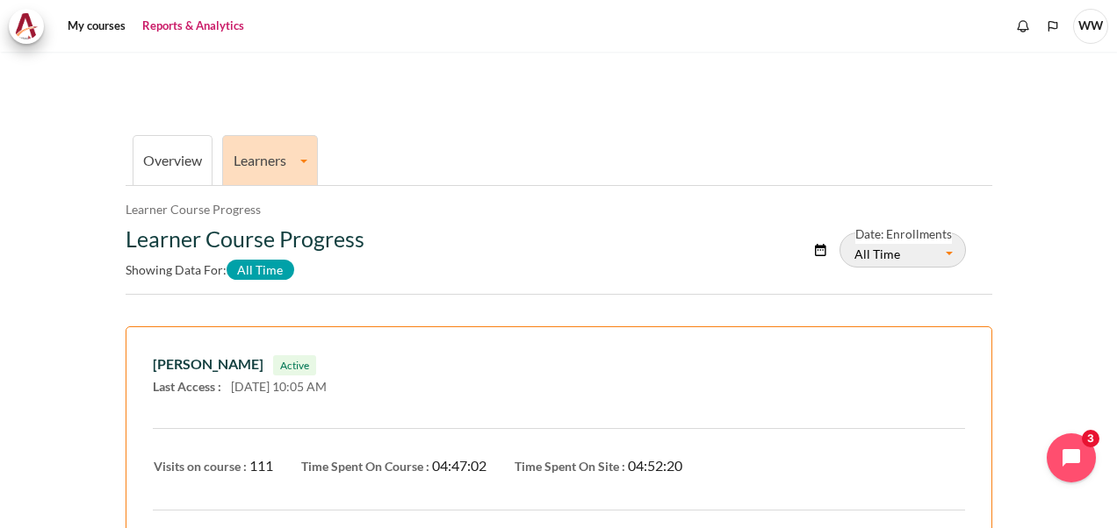
click at [177, 154] on link "Overview" at bounding box center [172, 160] width 59 height 17
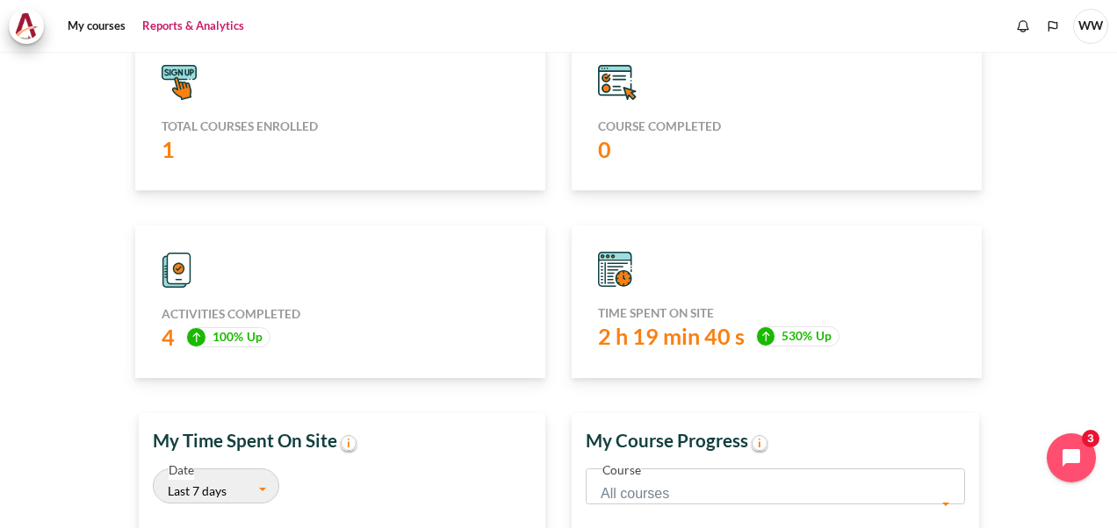
scroll to position [106, 0]
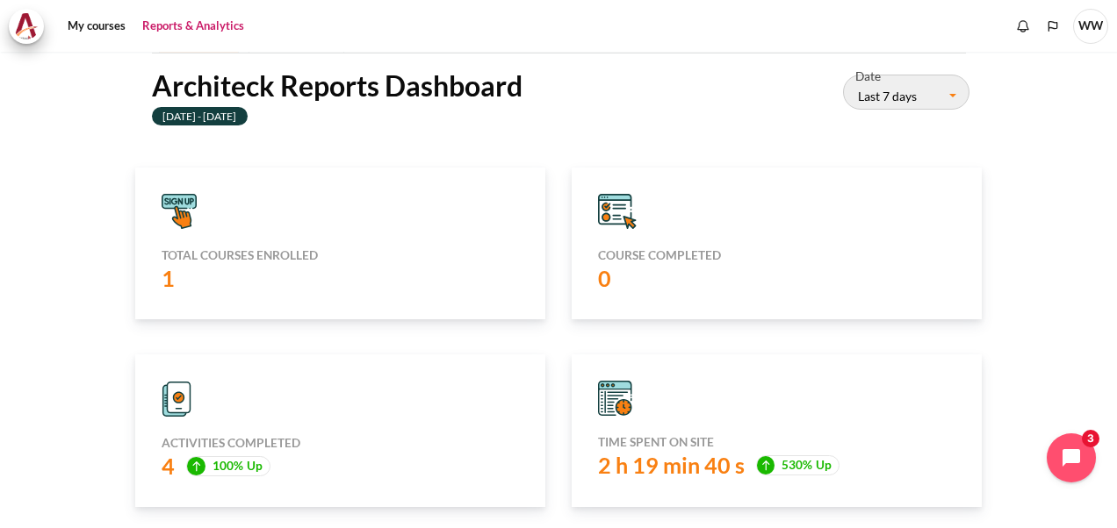
click at [209, 468] on span "100% Up" at bounding box center [228, 466] width 84 height 20
click at [176, 399] on icon "Content" at bounding box center [179, 397] width 11 height 11
